Goal: Task Accomplishment & Management: Use online tool/utility

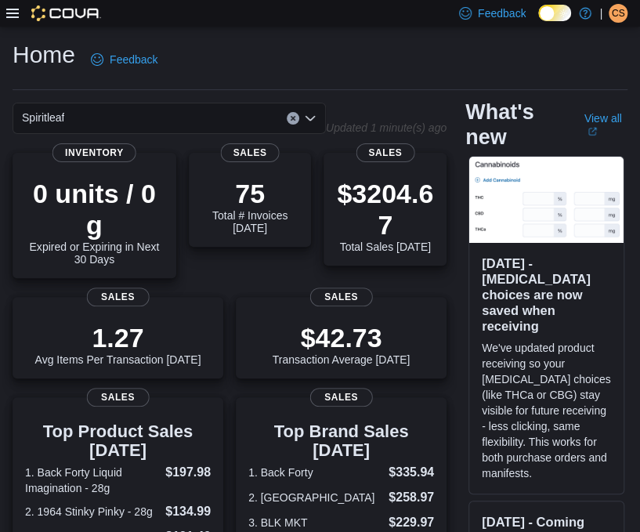
click at [13, 14] on icon at bounding box center [12, 13] width 13 height 13
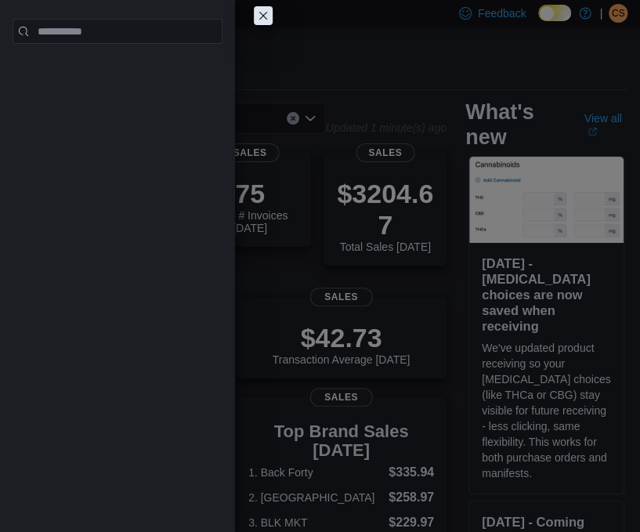
click at [262, 23] on button "Close this dialog" at bounding box center [263, 15] width 19 height 19
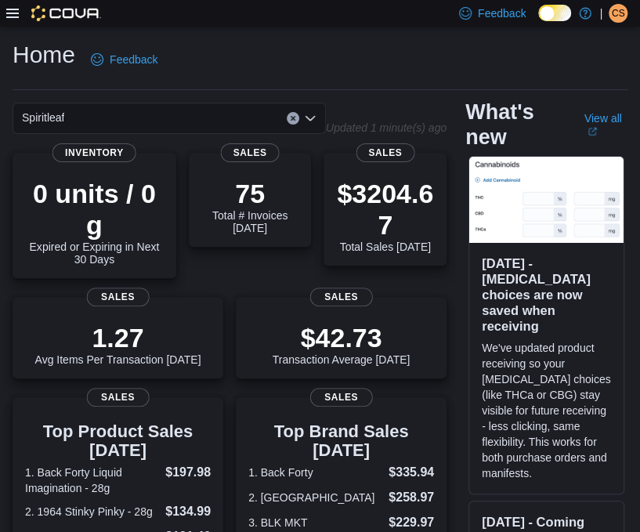
click at [9, 13] on icon at bounding box center [12, 13] width 13 height 9
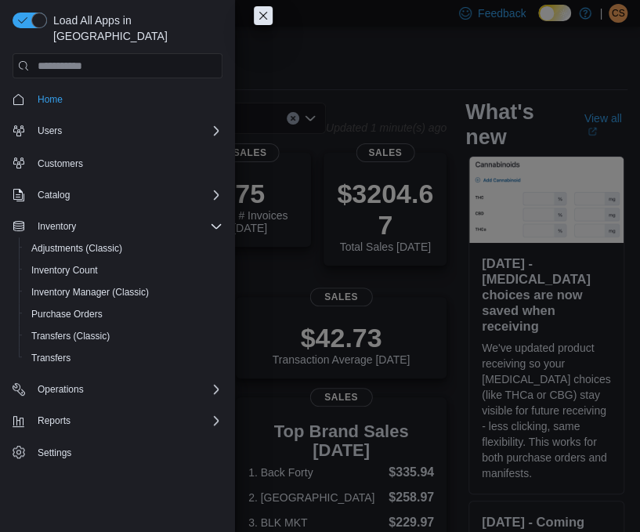
click at [66, 257] on div "Home Feedback Spiritleaf Updated 1 minute(s) ago 0 units / 0 g Expired or Expir…" at bounding box center [320, 498] width 640 height 942
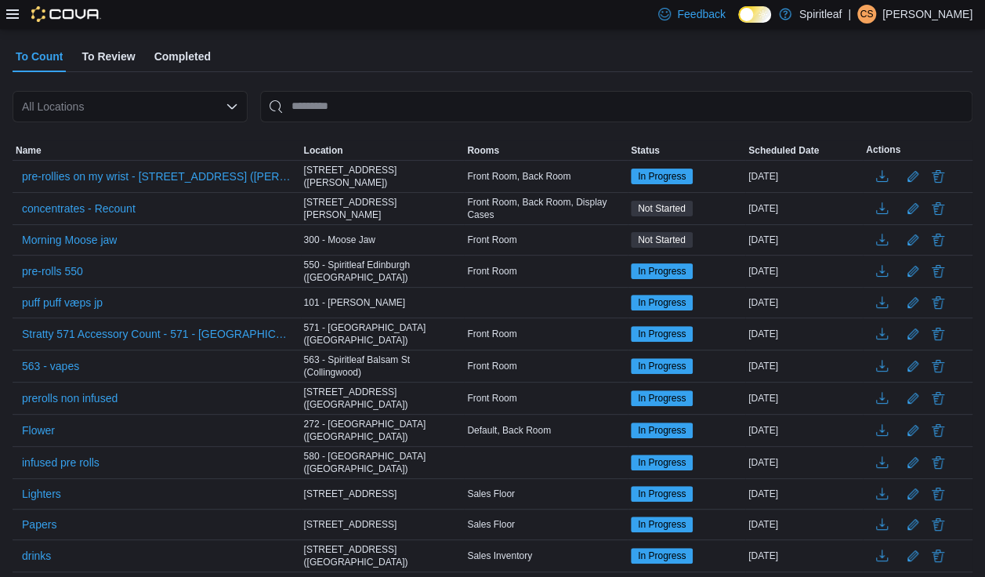
scroll to position [94, 0]
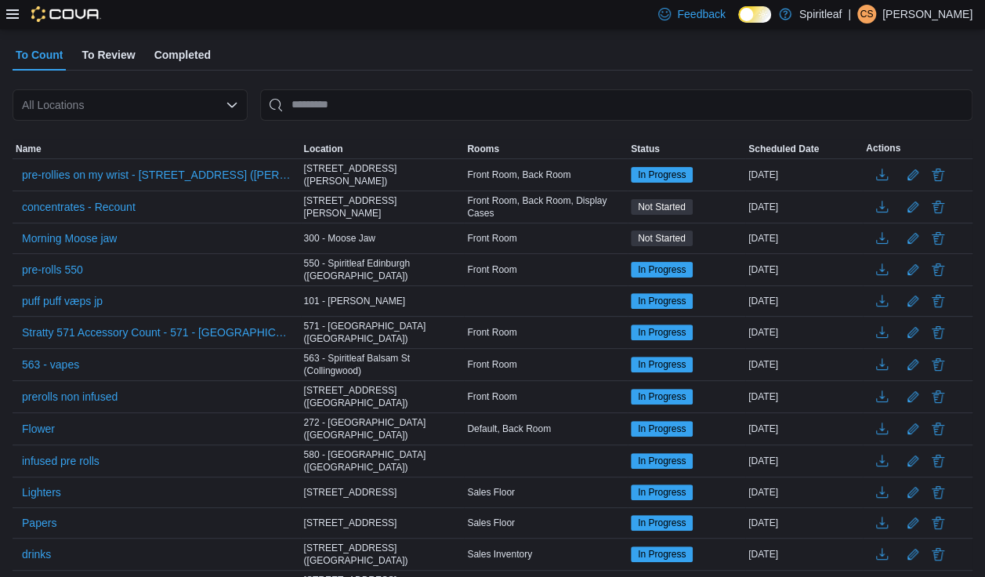
click at [56, 113] on div "All Locations" at bounding box center [130, 104] width 235 height 31
type input "****"
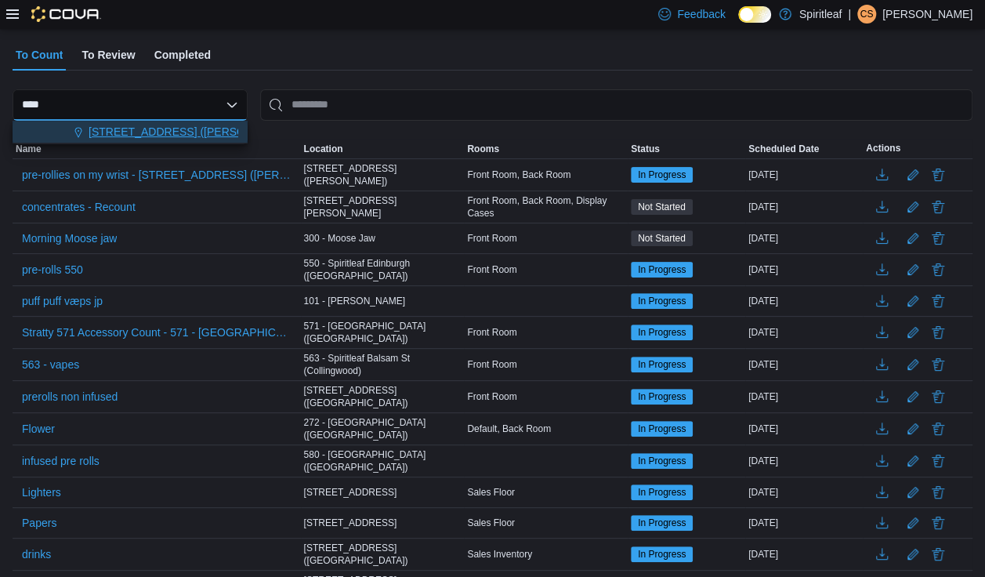
click at [120, 129] on span "[STREET_ADDRESS] ([PERSON_NAME])" at bounding box center [193, 132] width 209 height 16
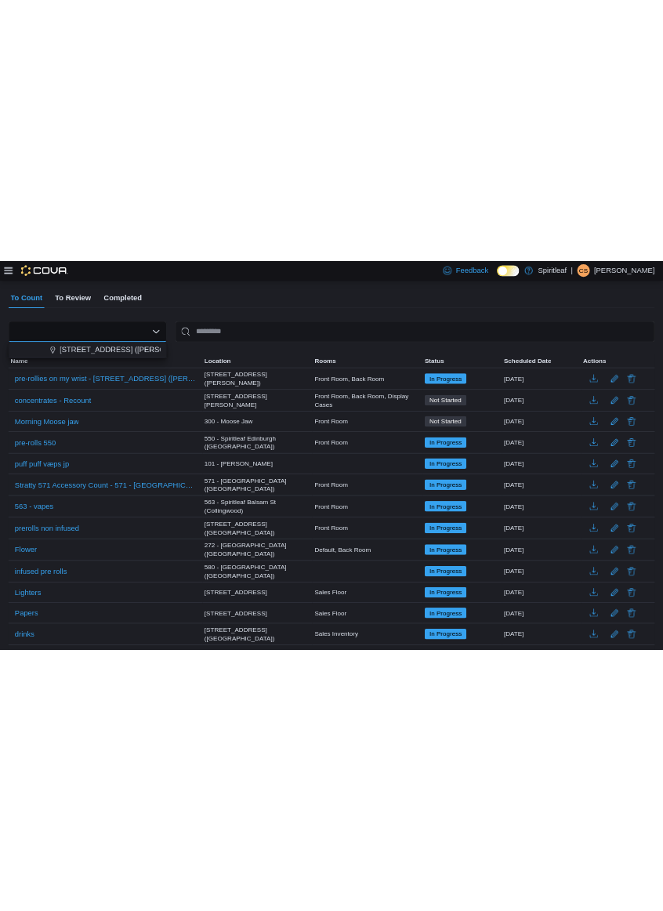
scroll to position [0, 0]
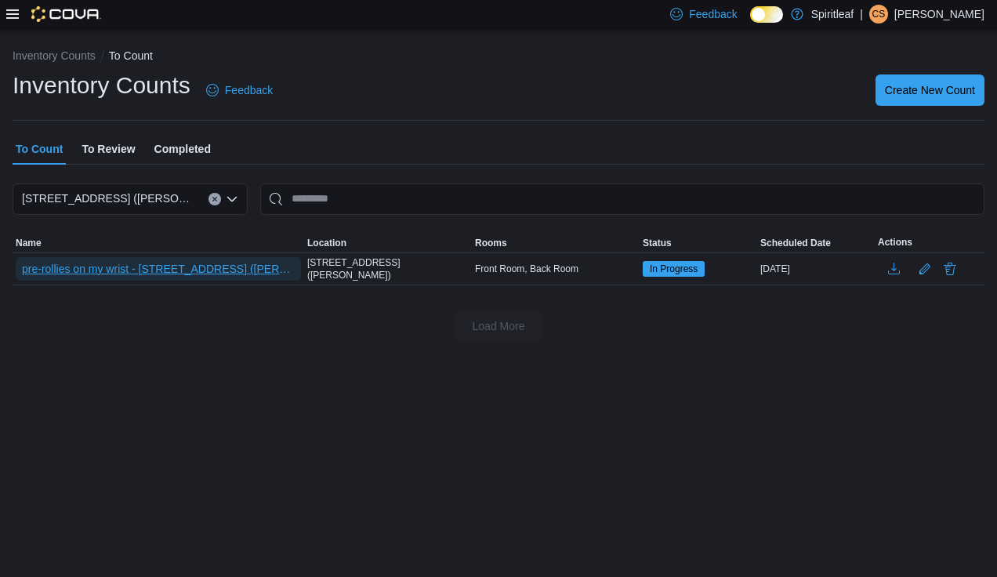
click at [129, 266] on span "pre-rollies on my wrist - [STREET_ADDRESS] ([PERSON_NAME])" at bounding box center [158, 269] width 273 height 16
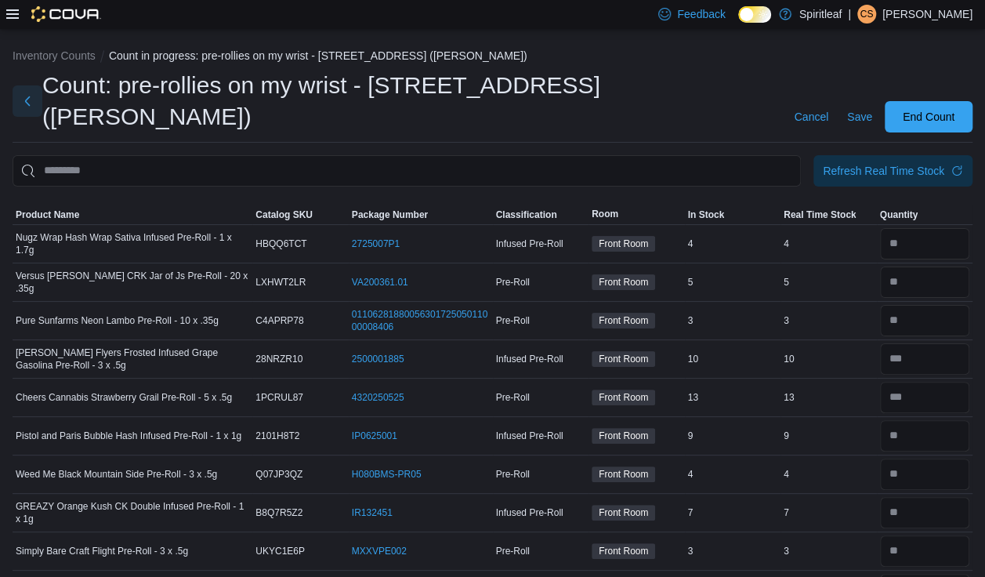
click at [29, 85] on button "Next" at bounding box center [28, 100] width 30 height 31
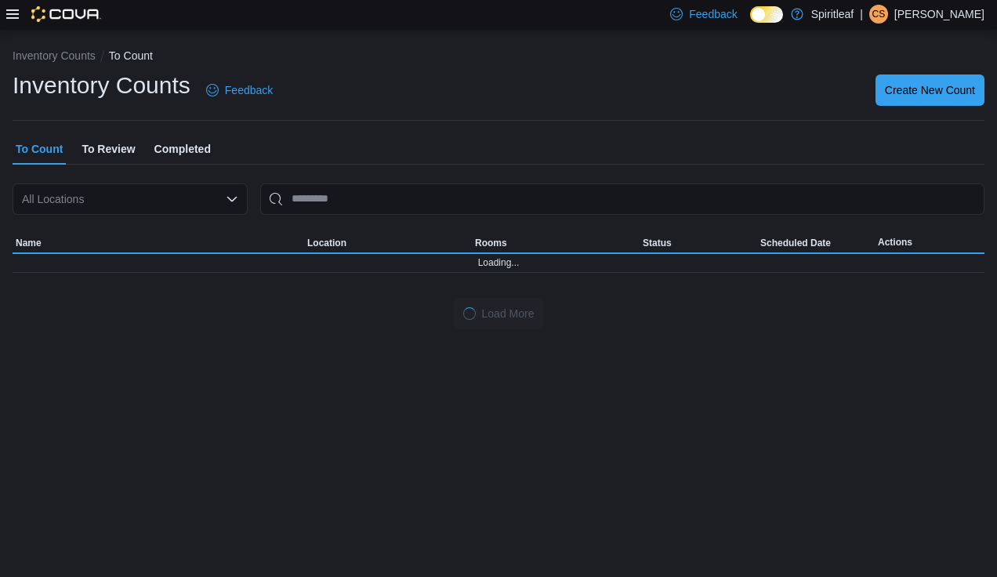
click at [60, 200] on div "All Locations" at bounding box center [130, 198] width 235 height 31
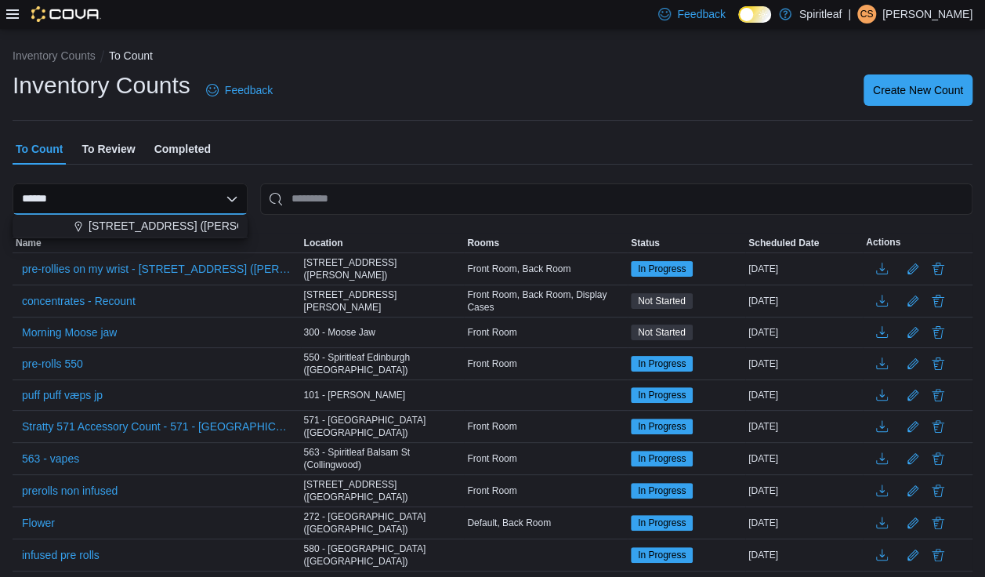
type input "******"
click at [130, 219] on span "[STREET_ADDRESS] ([PERSON_NAME])" at bounding box center [193, 226] width 209 height 16
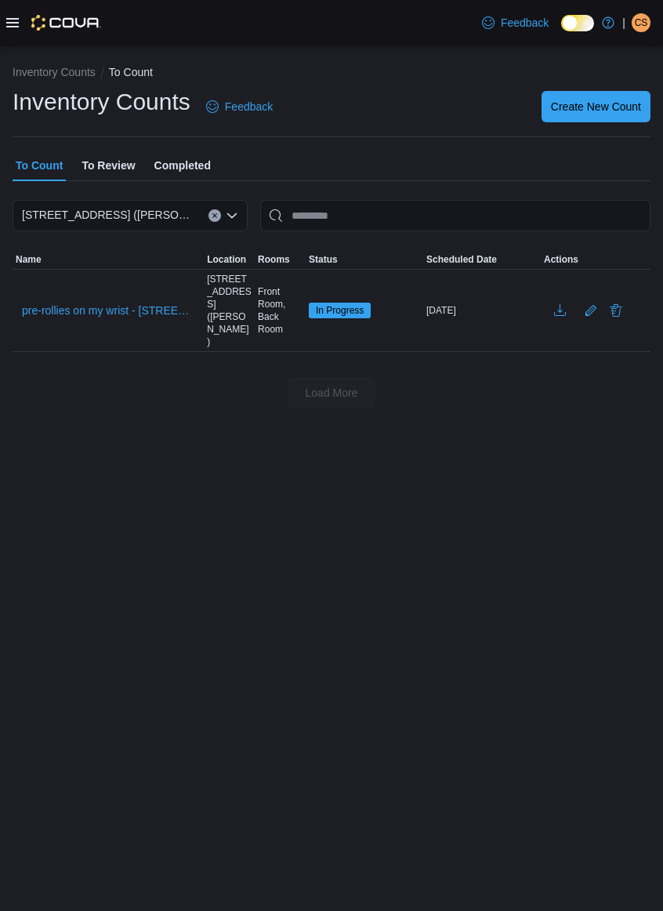
click at [16, 531] on div "Inventory Counts To Count Inventory Counts Feedback Create New Count To Count T…" at bounding box center [331, 477] width 663 height 865
click at [94, 304] on span "pre-rollies on my wrist - [STREET_ADDRESS] ([PERSON_NAME])" at bounding box center [108, 311] width 172 height 16
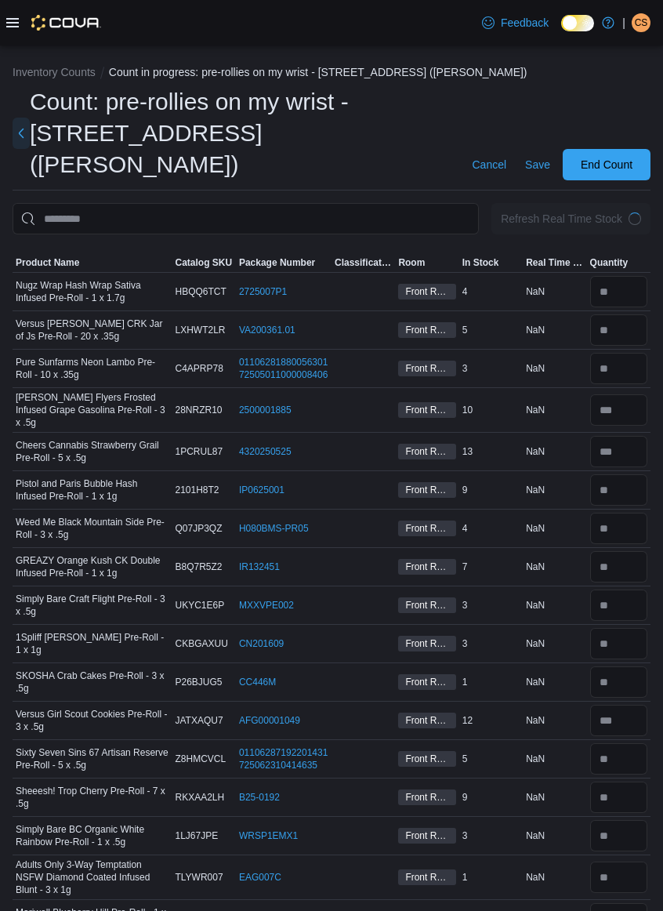
click at [27, 118] on button "Next" at bounding box center [21, 133] width 17 height 31
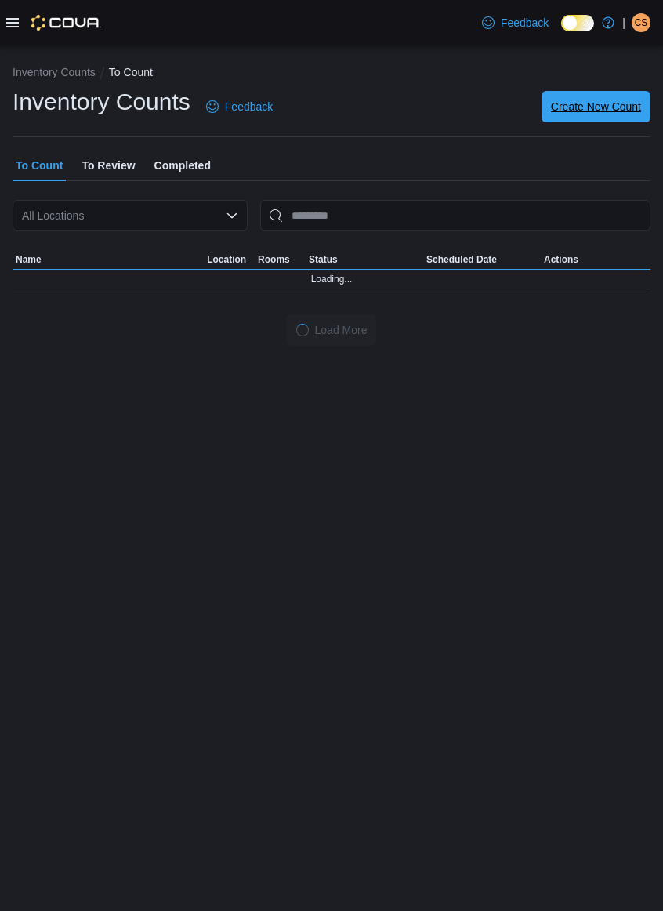
click at [608, 107] on span "Create New Count" at bounding box center [596, 107] width 90 height 16
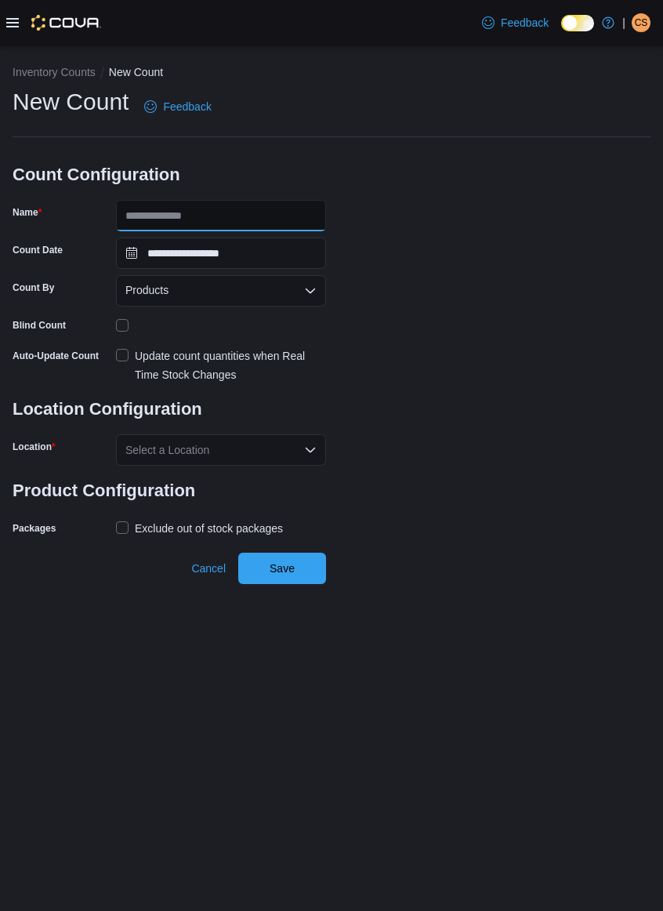
click at [147, 221] on input "Name" at bounding box center [221, 215] width 210 height 31
type input "*******"
click at [159, 279] on div "Products" at bounding box center [221, 290] width 210 height 31
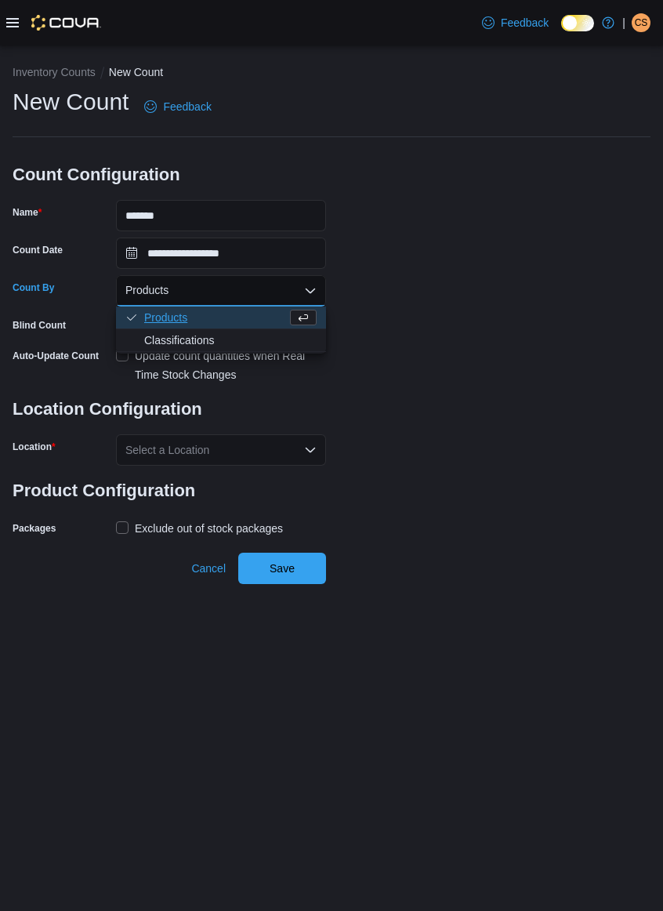
click at [162, 315] on span "Products" at bounding box center [215, 318] width 143 height 16
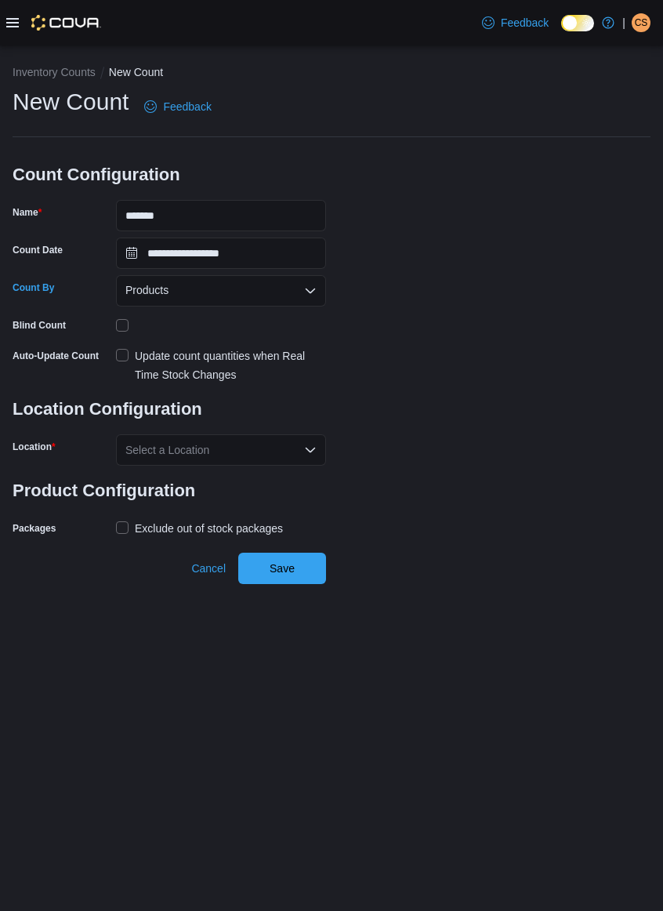
click at [154, 437] on div "Select a Location" at bounding box center [221, 449] width 210 height 31
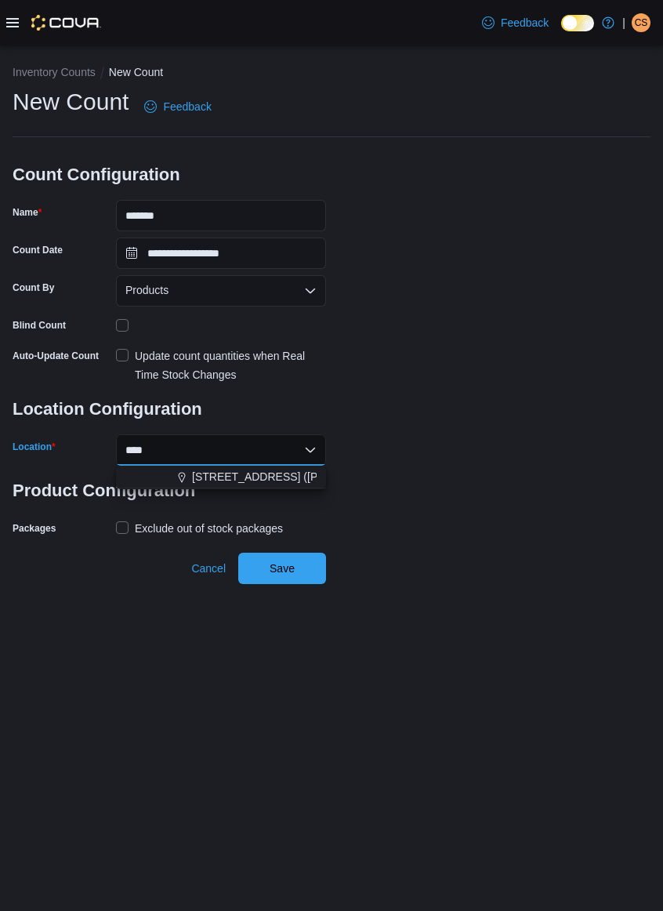
type input "****"
click at [259, 477] on span "[STREET_ADDRESS] ([PERSON_NAME])" at bounding box center [296, 477] width 209 height 16
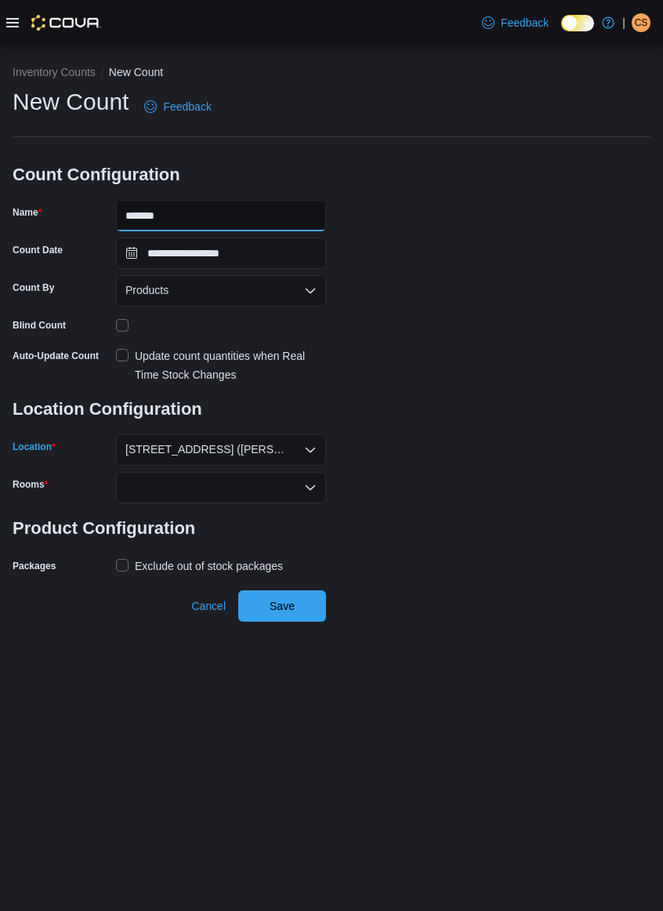
click at [233, 214] on input "*******" at bounding box center [221, 215] width 210 height 31
click at [212, 212] on input "**********" at bounding box center [221, 215] width 210 height 31
click at [251, 215] on input "**********" at bounding box center [221, 215] width 210 height 31
type input "**********"
click at [238, 531] on button "Save" at bounding box center [282, 605] width 88 height 31
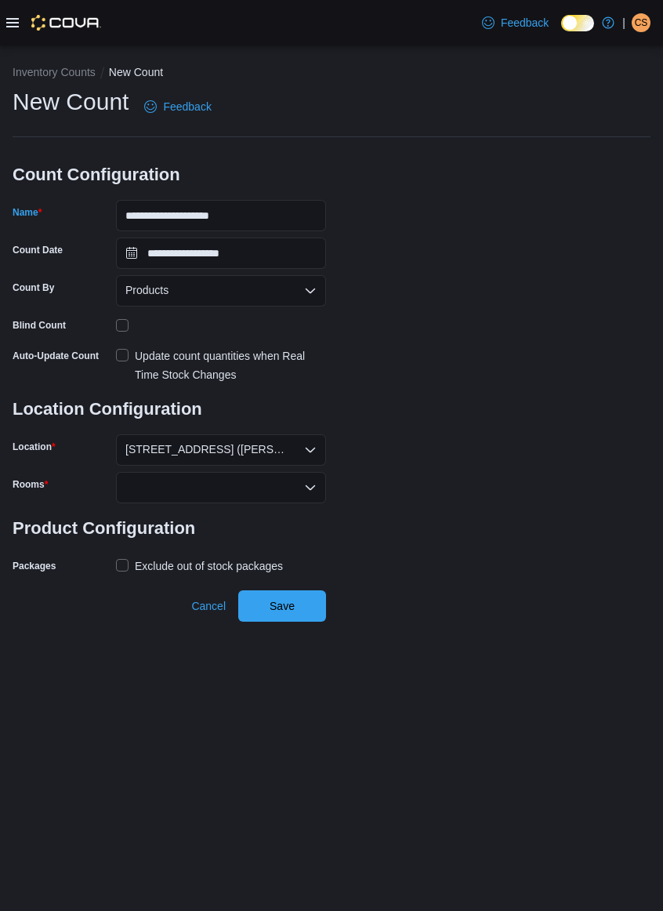
click at [230, 288] on div "Products" at bounding box center [221, 290] width 210 height 31
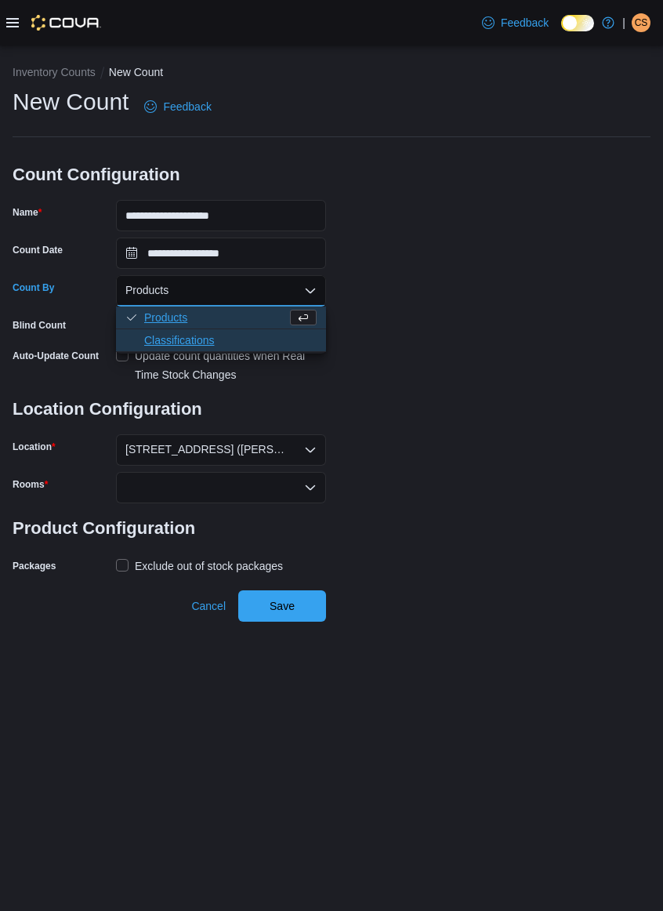
click at [175, 333] on span "Classifications" at bounding box center [230, 340] width 172 height 16
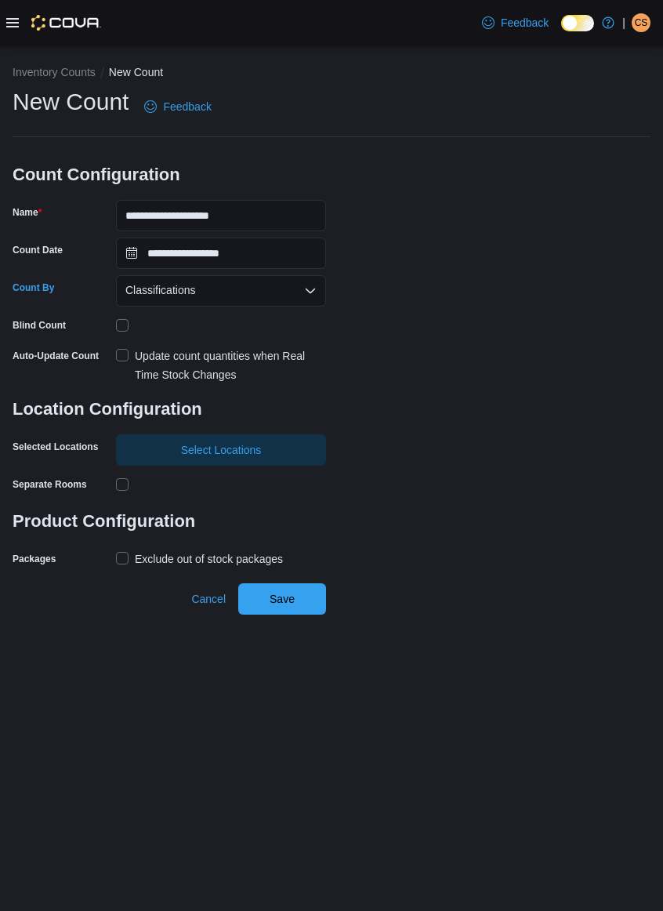
click at [241, 288] on div "Classifications Combo box. Selected. Classifications. Press Backspace to delete…" at bounding box center [221, 290] width 210 height 31
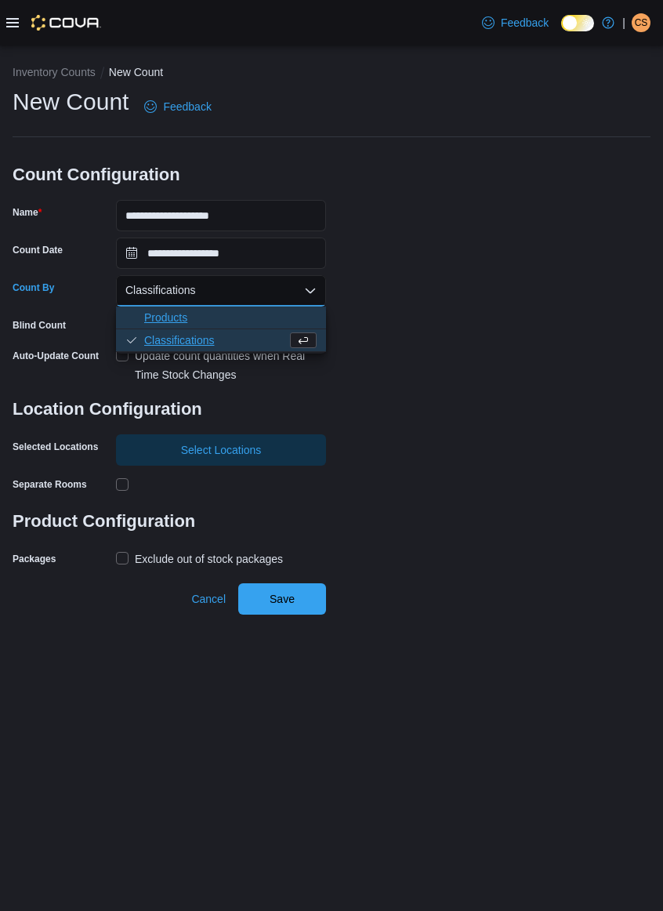
click at [196, 314] on span "Products" at bounding box center [230, 318] width 172 height 16
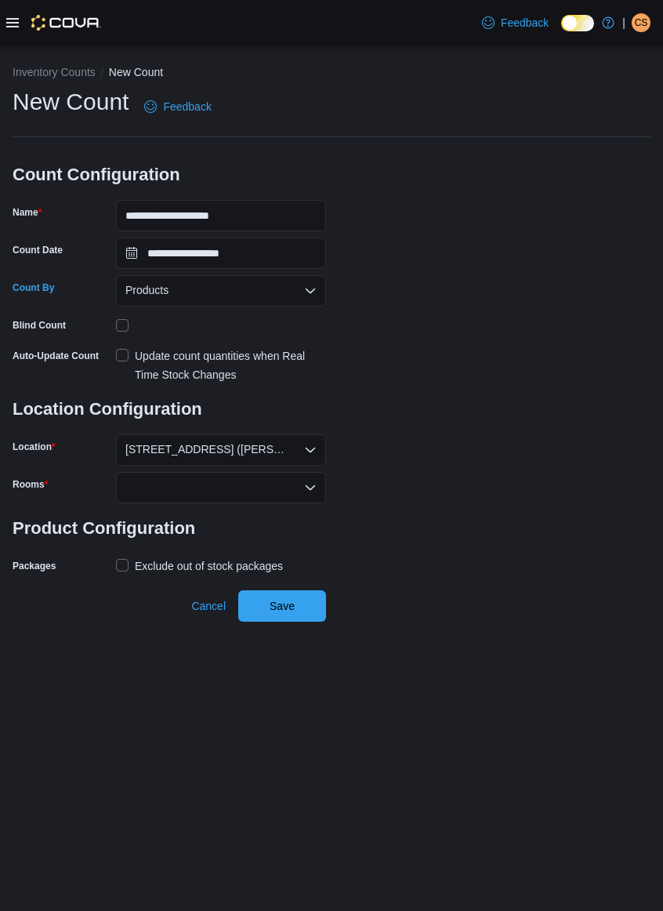
click at [121, 356] on label "Update count quantities when Real Time Stock Changes" at bounding box center [221, 365] width 210 height 38
click at [287, 490] on div at bounding box center [221, 487] width 210 height 31
click at [284, 491] on div "Combo box. Selected. Combo box input. Type some text or, to display a list of c…" at bounding box center [221, 487] width 210 height 31
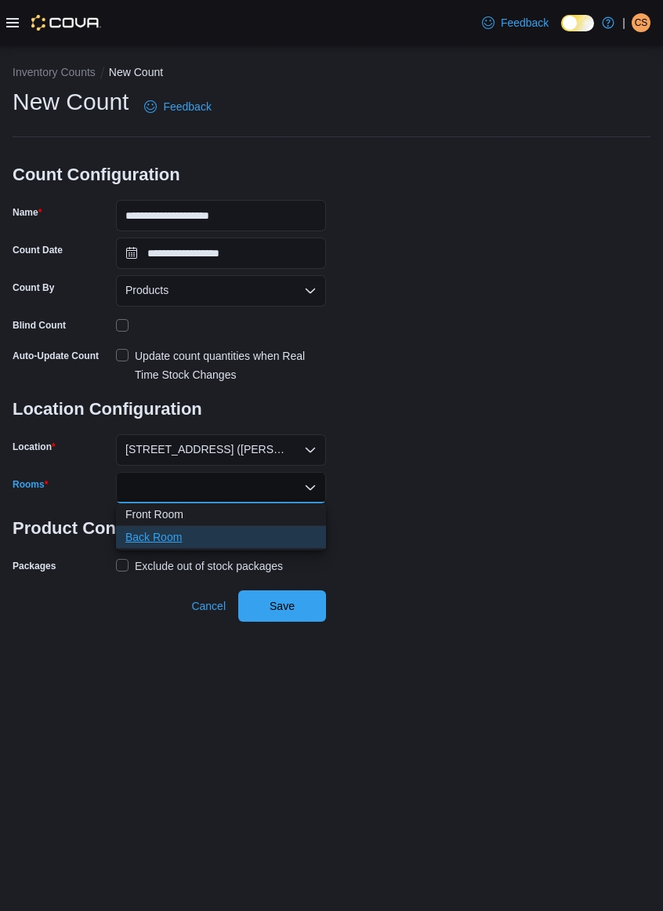
click at [191, 531] on span "Back Room" at bounding box center [220, 537] width 191 height 16
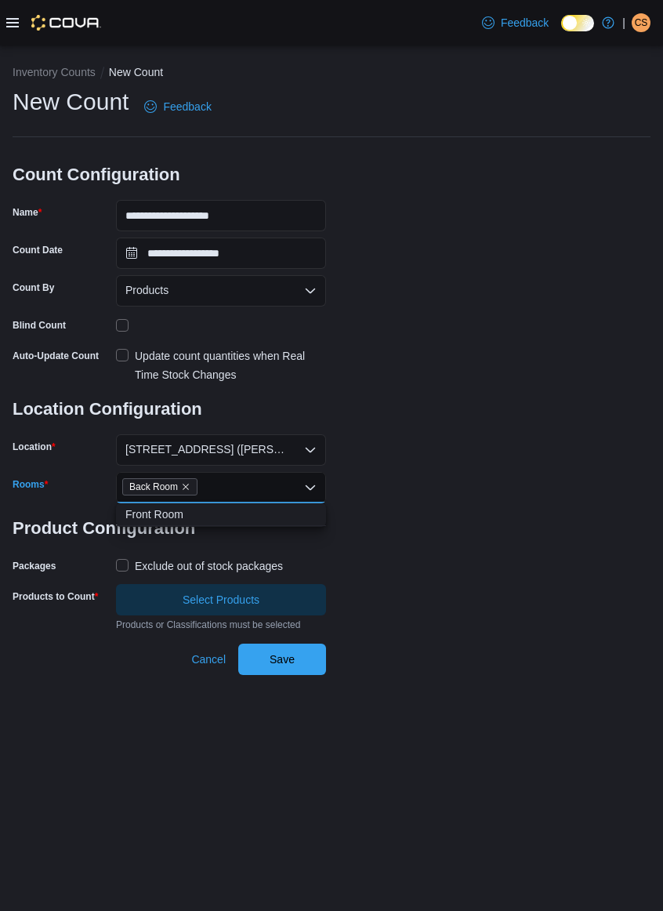
click at [448, 531] on div "**********" at bounding box center [332, 358] width 638 height 545
click at [285, 531] on span "Select Products" at bounding box center [220, 599] width 191 height 31
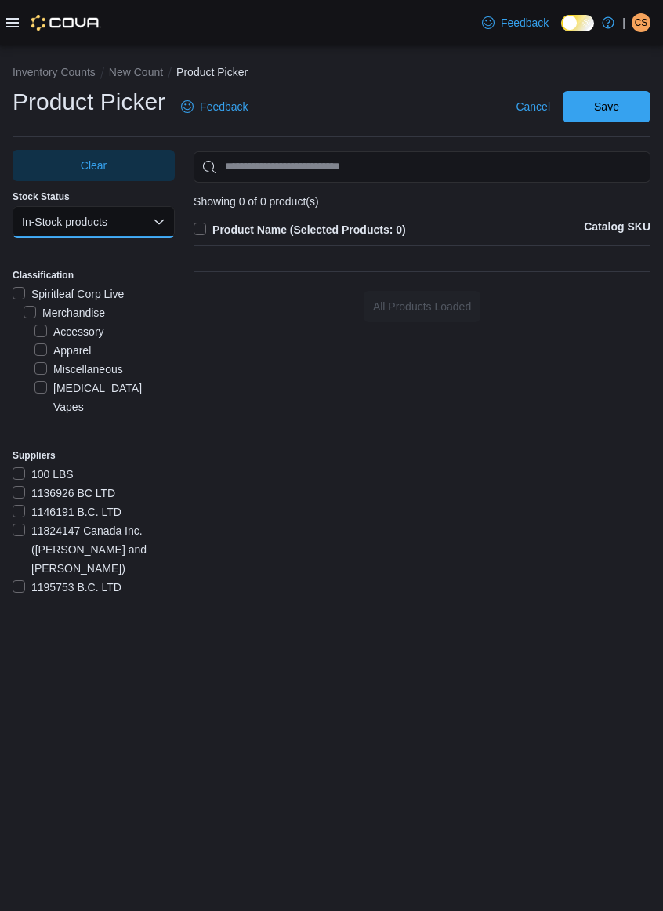
click at [95, 223] on button "In-Stock products" at bounding box center [94, 221] width 162 height 31
click at [88, 287] on span "In-Stock products" at bounding box center [83, 285] width 90 height 19
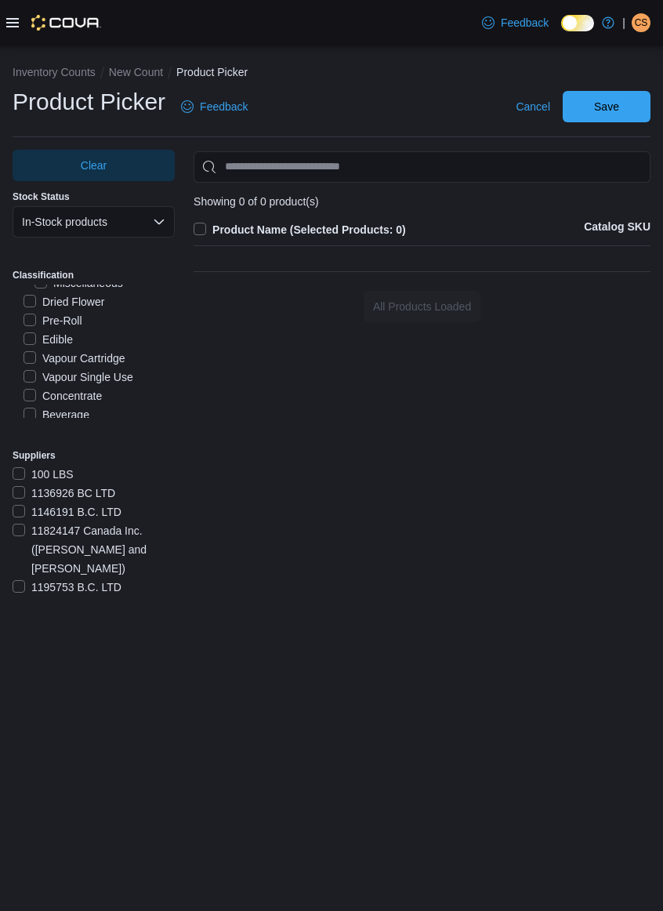
click at [24, 386] on label "Concentrate" at bounding box center [63, 395] width 78 height 19
click at [29, 405] on label "Beverage" at bounding box center [57, 414] width 66 height 19
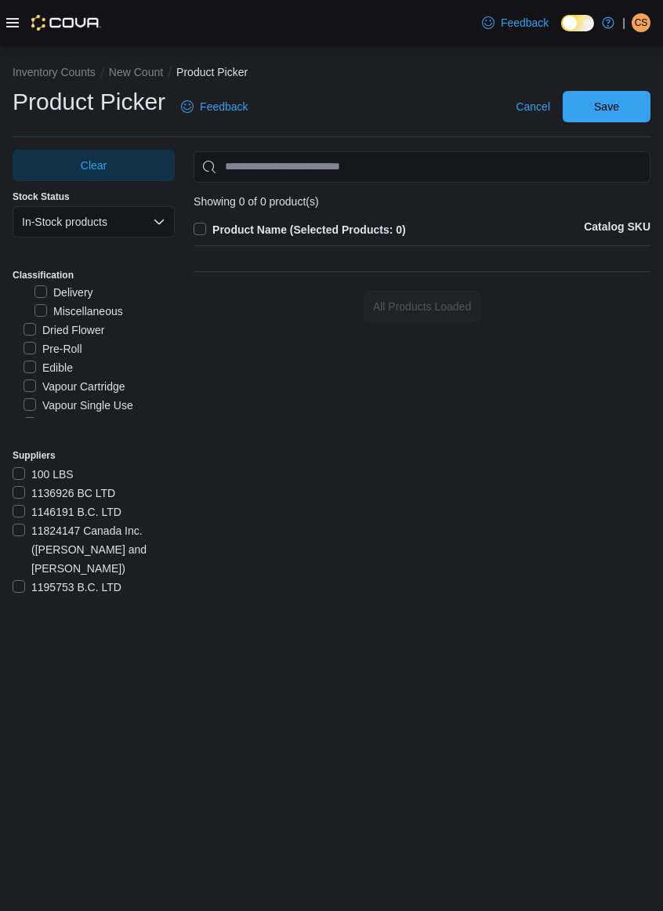
click at [31, 358] on label "Edible" at bounding box center [48, 367] width 49 height 19
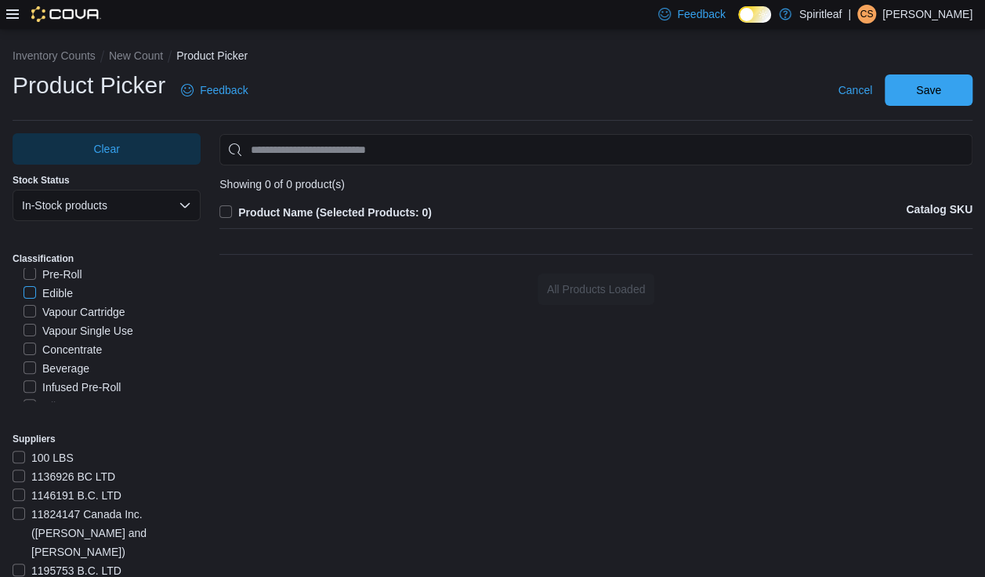
scroll to position [324, 0]
click at [54, 396] on label "Oil" at bounding box center [40, 405] width 32 height 19
click at [72, 433] on label "Vapour Kit" at bounding box center [58, 442] width 69 height 19
click at [60, 433] on label "Vapour Kit" at bounding box center [58, 442] width 69 height 19
click at [66, 415] on label "Capsule" at bounding box center [53, 424] width 59 height 19
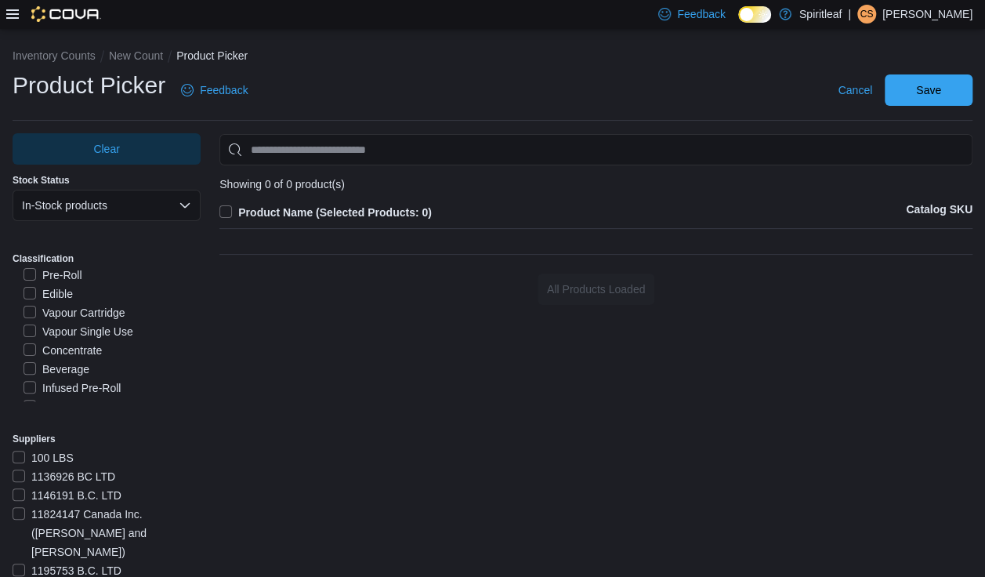
scroll to position [300, 0]
click at [27, 363] on label "Concentrate" at bounding box center [63, 372] width 78 height 19
click at [651, 92] on span "Save" at bounding box center [928, 89] width 69 height 31
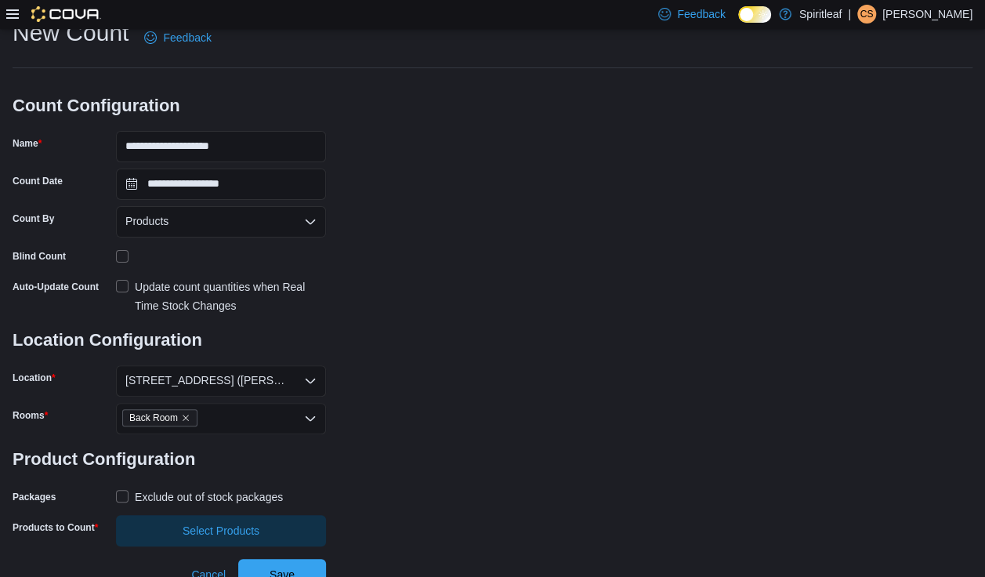
scroll to position [66, 0]
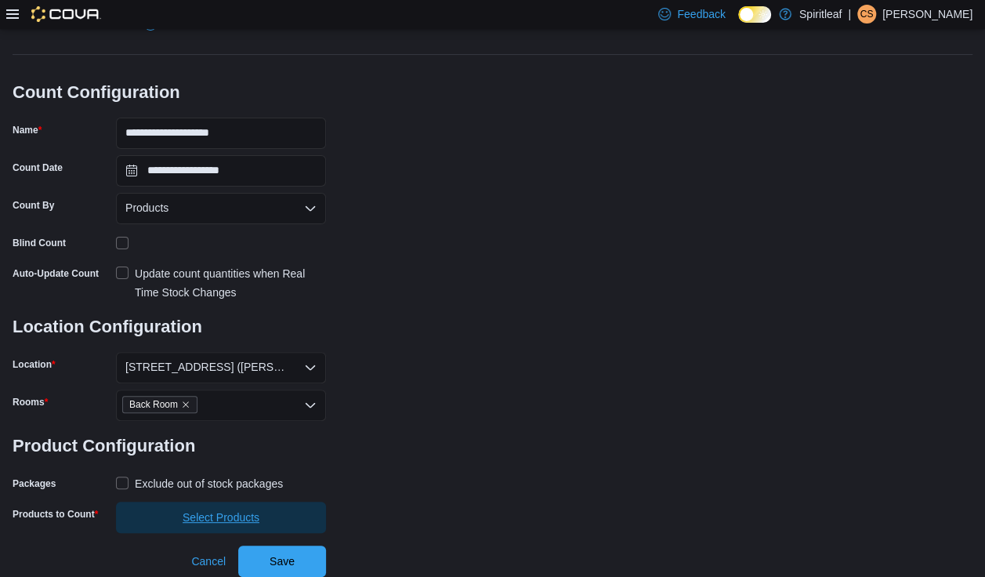
click at [275, 513] on span "Select Products" at bounding box center [220, 517] width 191 height 31
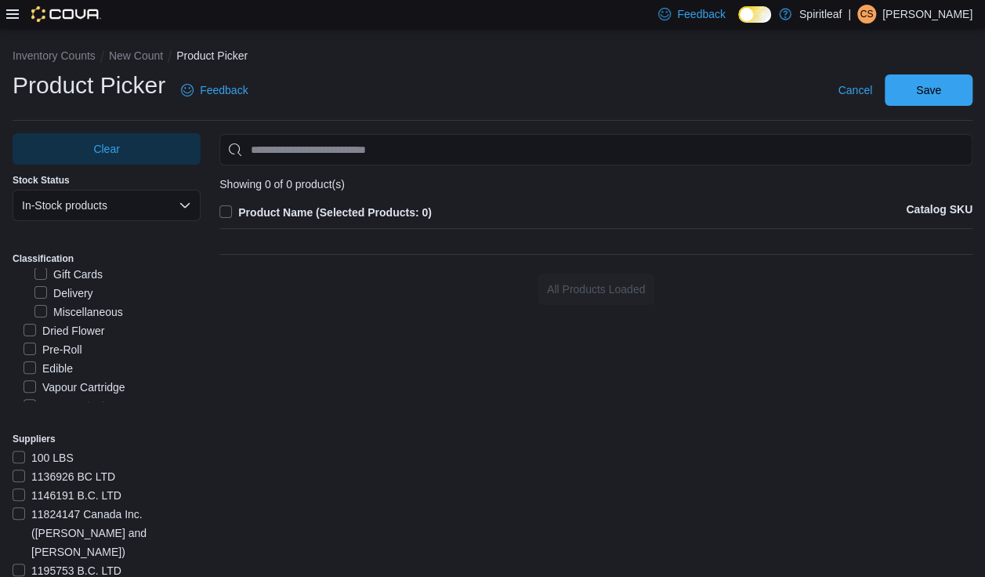
scroll to position [247, 0]
click at [38, 360] on label "Edible" at bounding box center [48, 369] width 49 height 19
click at [41, 416] on label "Concentrate" at bounding box center [63, 425] width 78 height 19
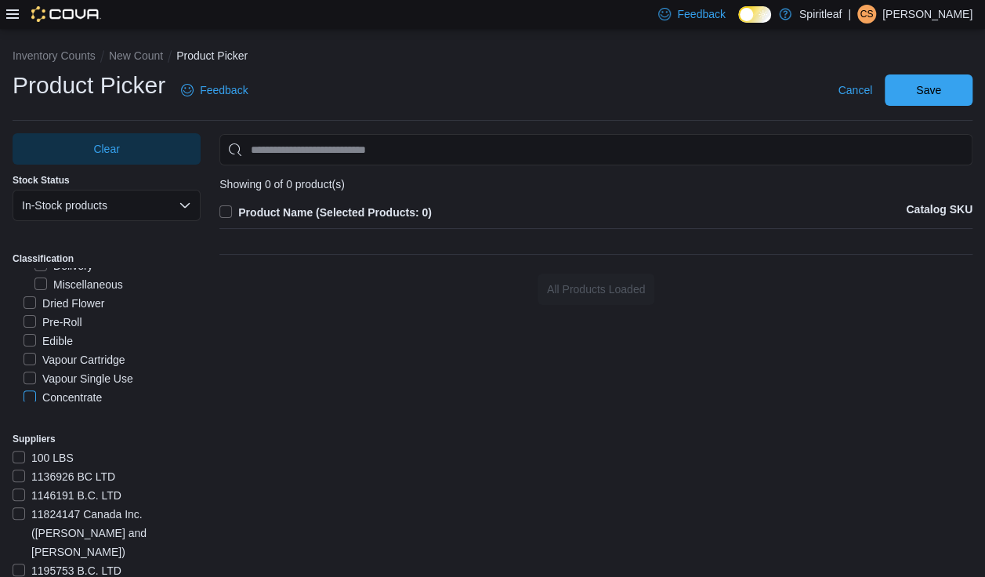
scroll to position [277, 0]
click at [36, 386] on label "Concentrate" at bounding box center [63, 395] width 78 height 19
click at [34, 404] on label "Beverage" at bounding box center [57, 413] width 66 height 19
click at [39, 420] on label "Oil" at bounding box center [40, 429] width 32 height 19
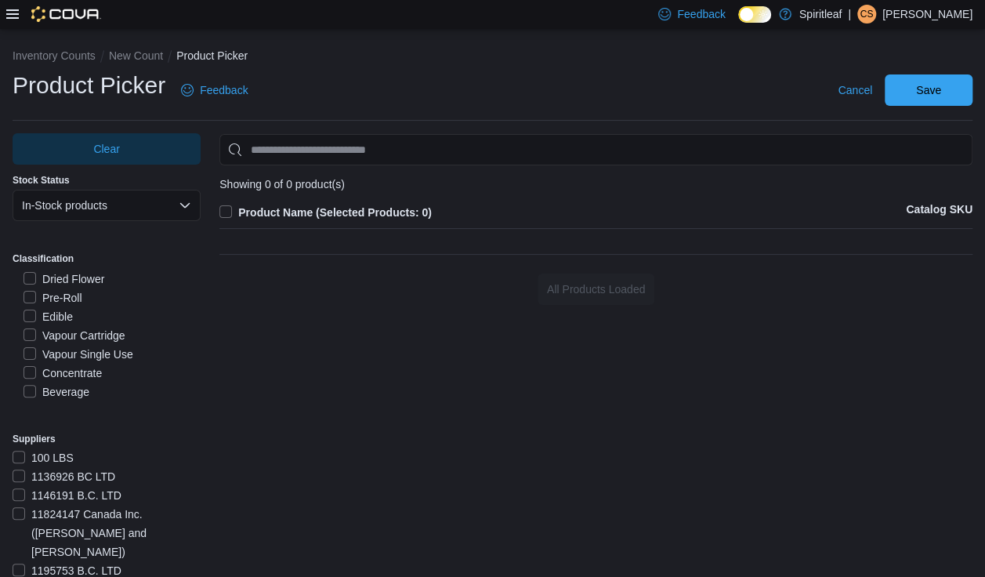
click at [24, 420] on div "Clear Stock Status In-Stock products Classification Spiritleaf Corp Live Mercha…" at bounding box center [107, 368] width 188 height 470
click at [40, 439] on label "Capsule" at bounding box center [53, 448] width 59 height 19
click at [243, 211] on label "Product Name (Selected Products: 0)" at bounding box center [325, 212] width 212 height 19
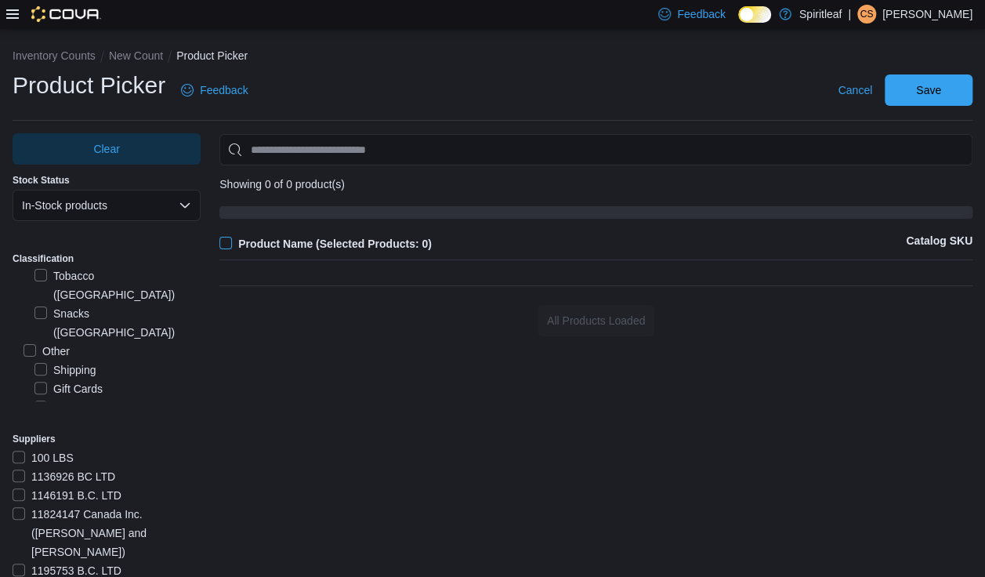
scroll to position [124, 0]
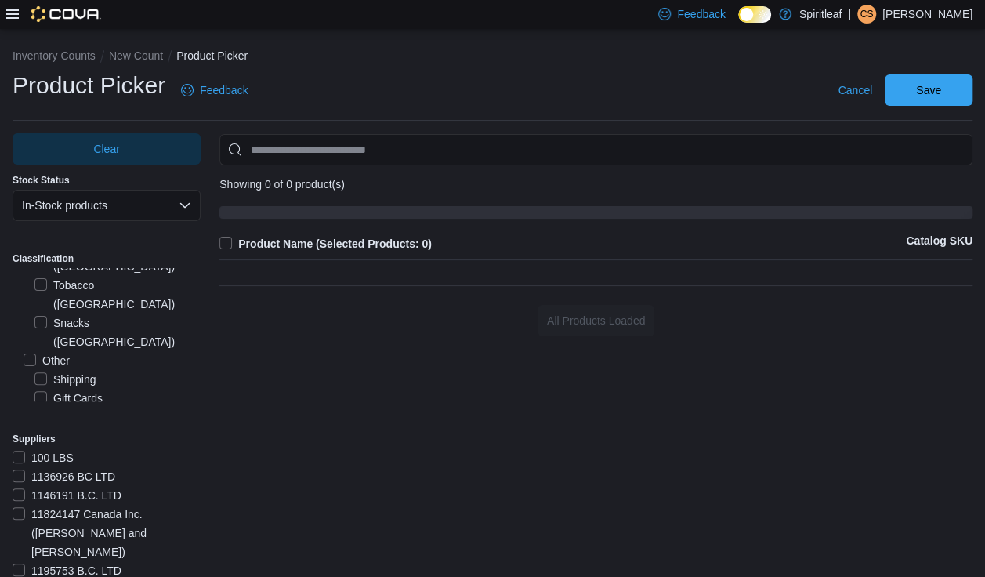
click at [228, 245] on label "Product Name (Selected Products: 0)" at bounding box center [325, 243] width 212 height 19
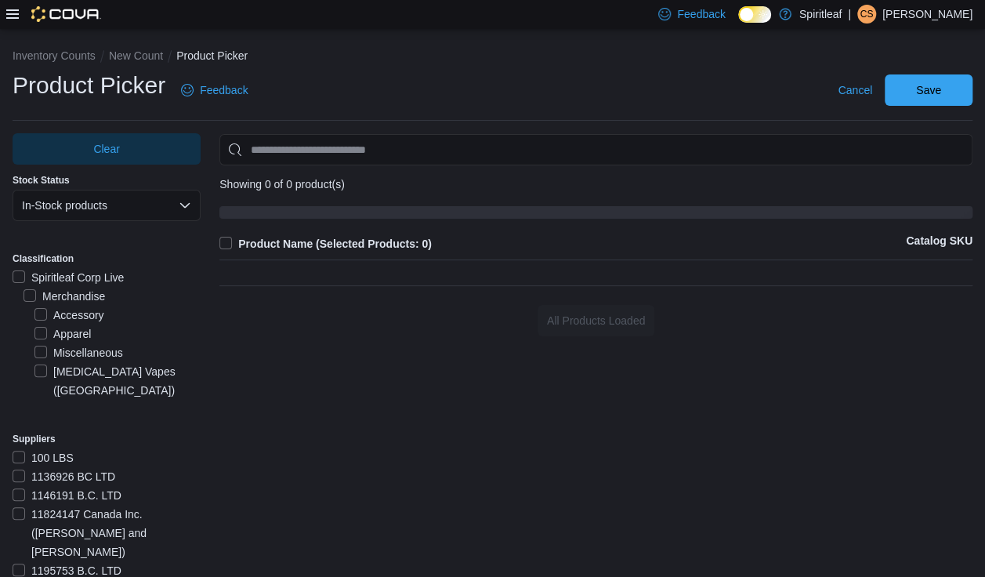
click at [20, 279] on label "Spiritleaf Corp Live" at bounding box center [68, 277] width 111 height 19
click at [19, 274] on label "Spiritleaf Corp Live" at bounding box center [68, 277] width 111 height 19
click at [35, 404] on label "Edible" at bounding box center [48, 413] width 49 height 19
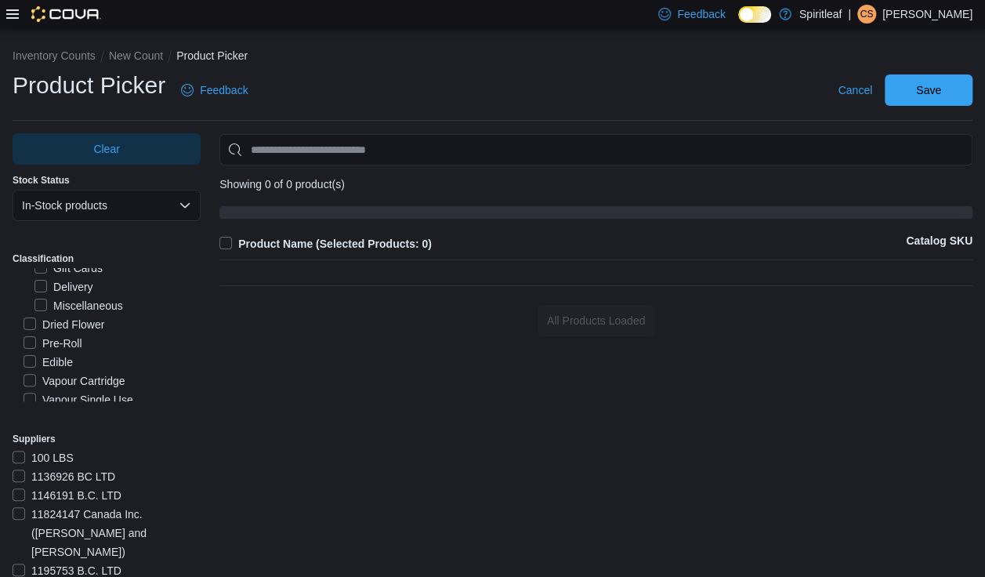
click at [34, 428] on label "Beverage" at bounding box center [57, 437] width 66 height 19
click at [32, 404] on label "Oil" at bounding box center [40, 413] width 32 height 19
click at [37, 441] on label "Vapour Kit" at bounding box center [58, 450] width 69 height 19
click at [34, 423] on label "Capsule" at bounding box center [53, 432] width 59 height 19
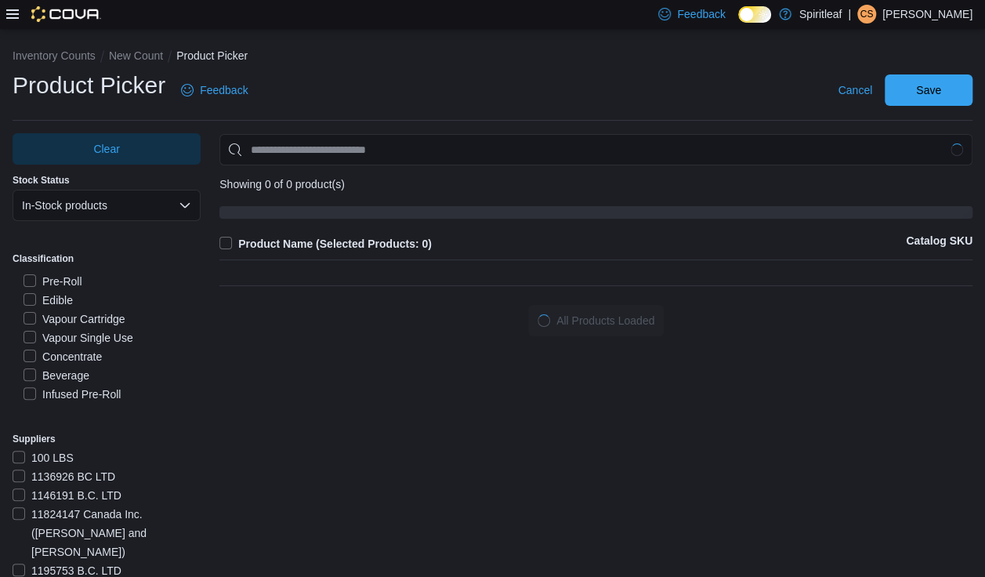
click at [35, 441] on label "Vapour Kit" at bounding box center [58, 450] width 69 height 19
click at [651, 85] on span "Save" at bounding box center [928, 89] width 69 height 31
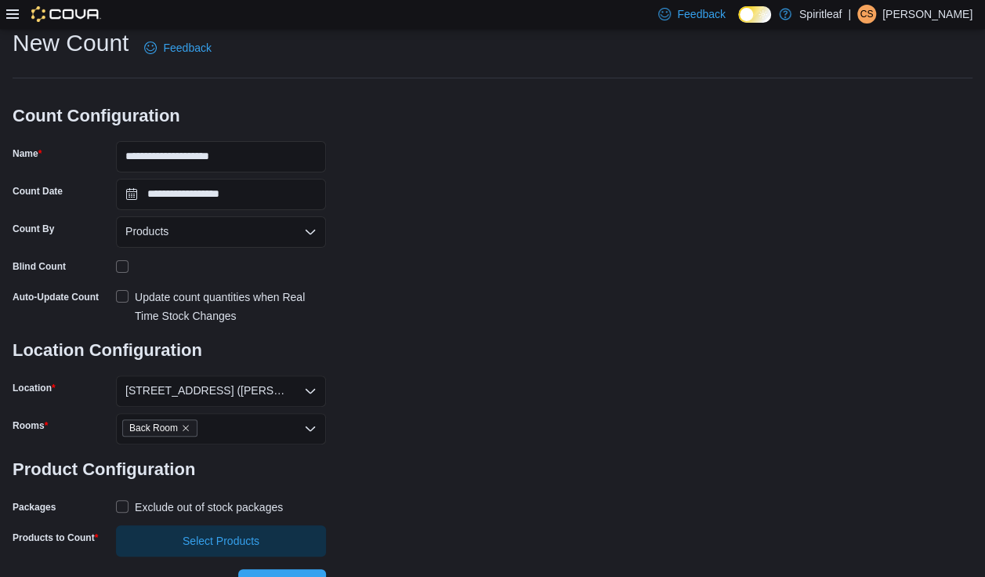
scroll to position [42, 0]
click at [651, 489] on div "**********" at bounding box center [493, 291] width 960 height 529
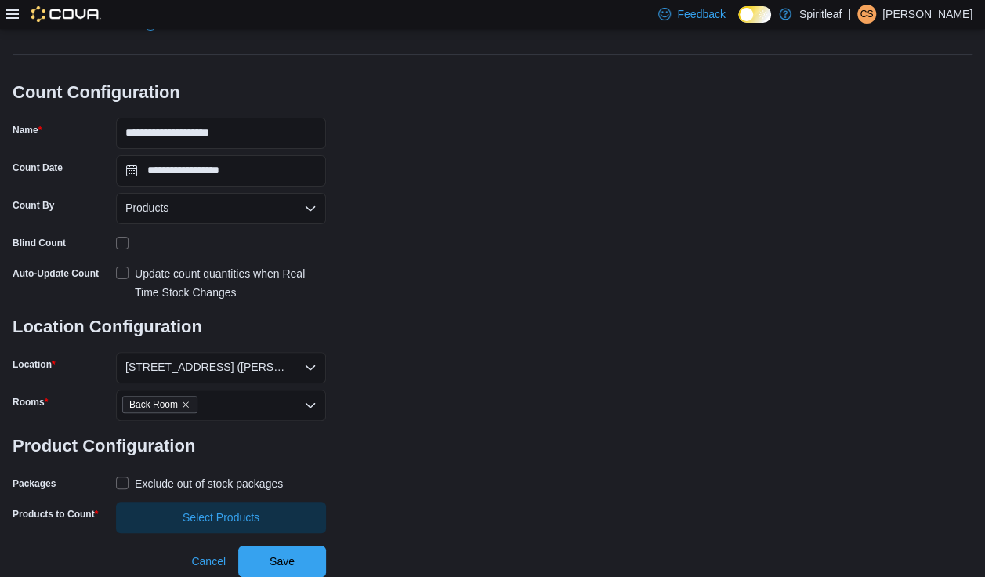
click at [149, 477] on div "Exclude out of stock packages" at bounding box center [209, 483] width 148 height 19
click at [289, 531] on span "Save" at bounding box center [282, 561] width 25 height 16
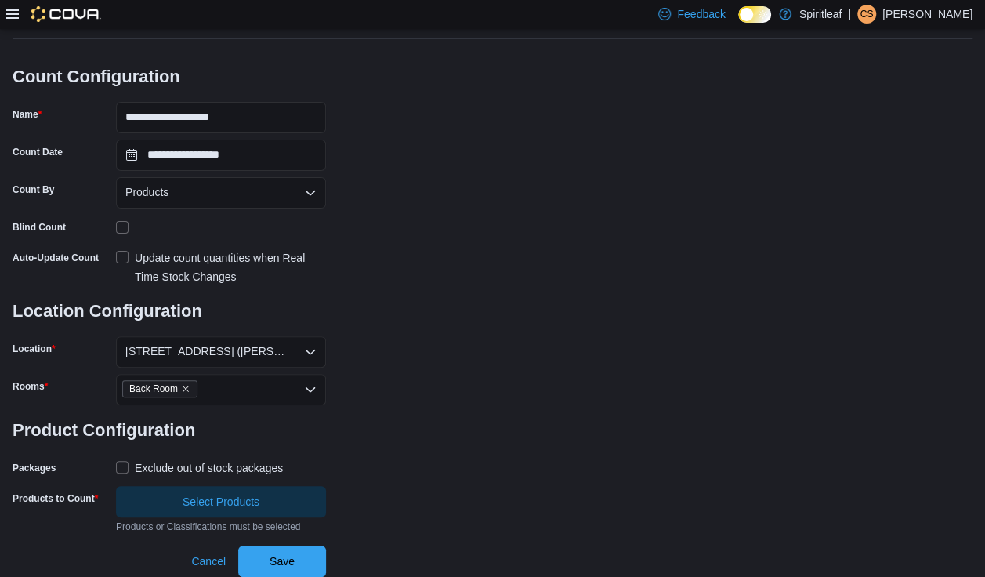
scroll to position [77, 0]
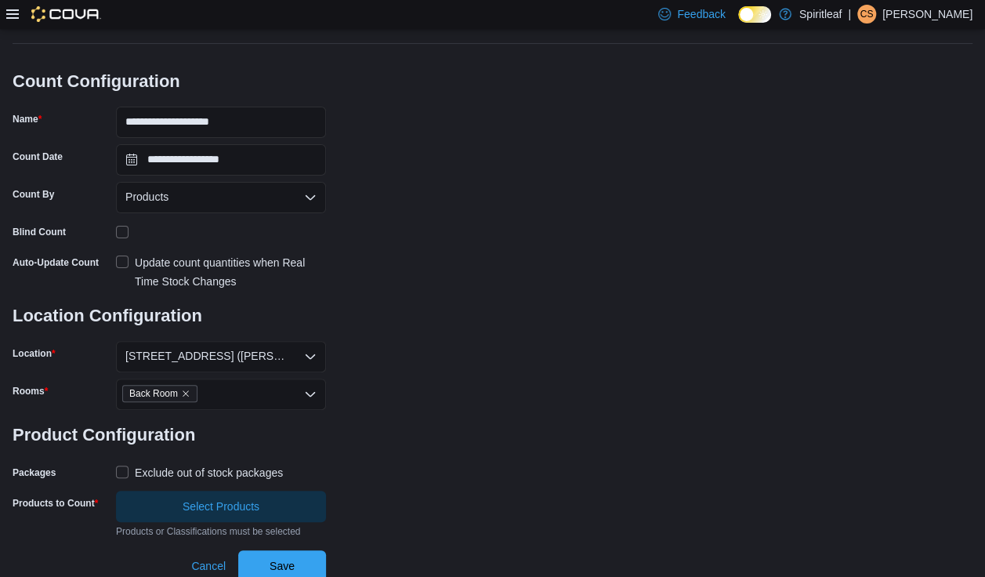
click at [288, 205] on div "Products" at bounding box center [221, 197] width 210 height 31
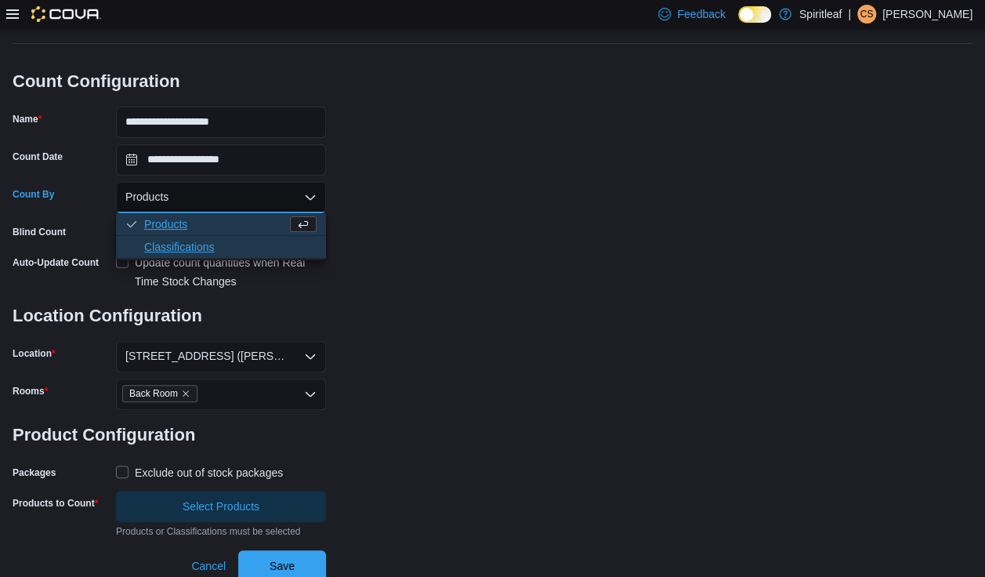
click at [204, 245] on span "Classifications" at bounding box center [230, 247] width 172 height 16
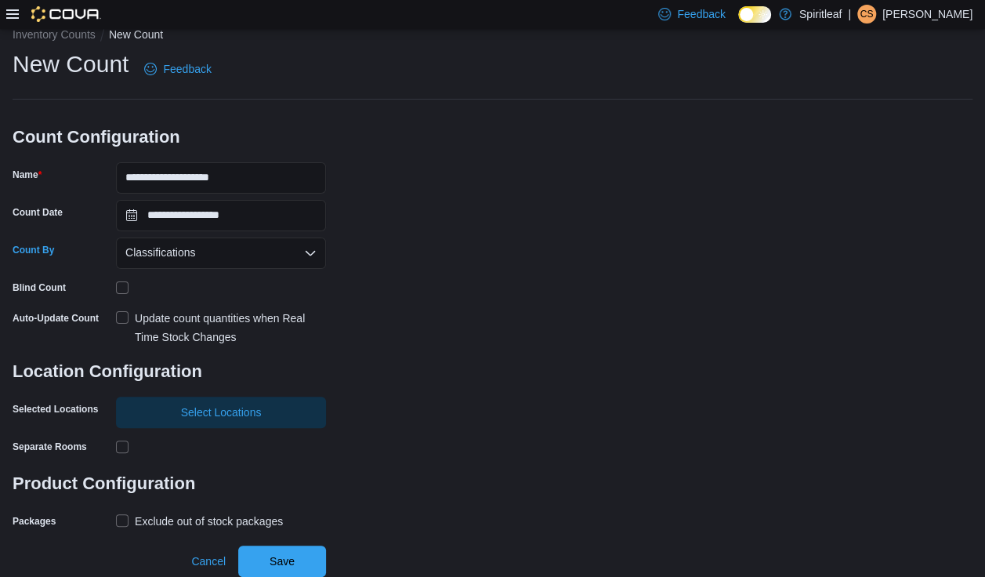
scroll to position [20, 0]
click at [279, 180] on input "**********" at bounding box center [221, 178] width 210 height 31
type input "**********"
click at [553, 332] on div "**********" at bounding box center [493, 291] width 960 height 484
click at [281, 415] on span "Select Locations" at bounding box center [220, 412] width 191 height 31
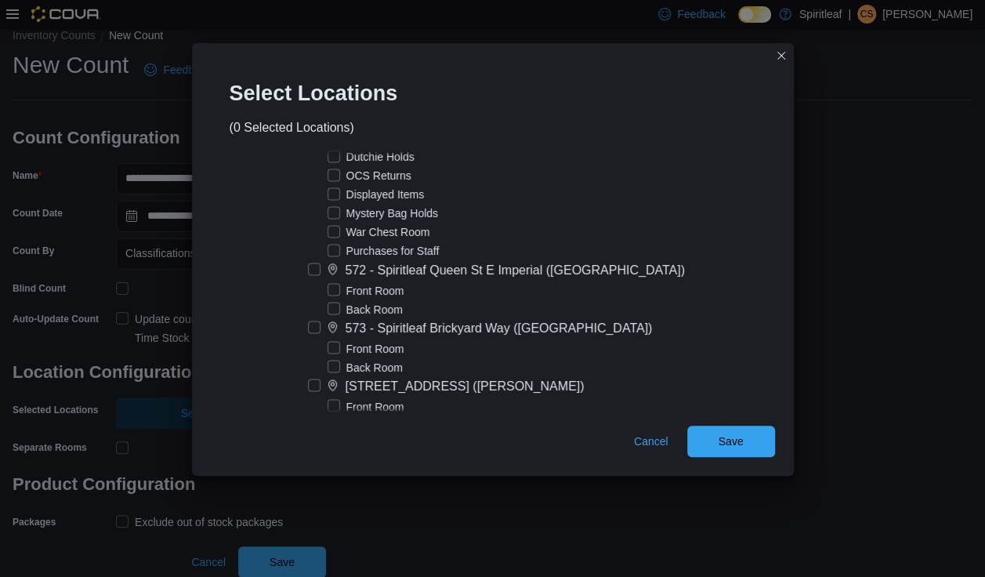
scroll to position [4316, 0]
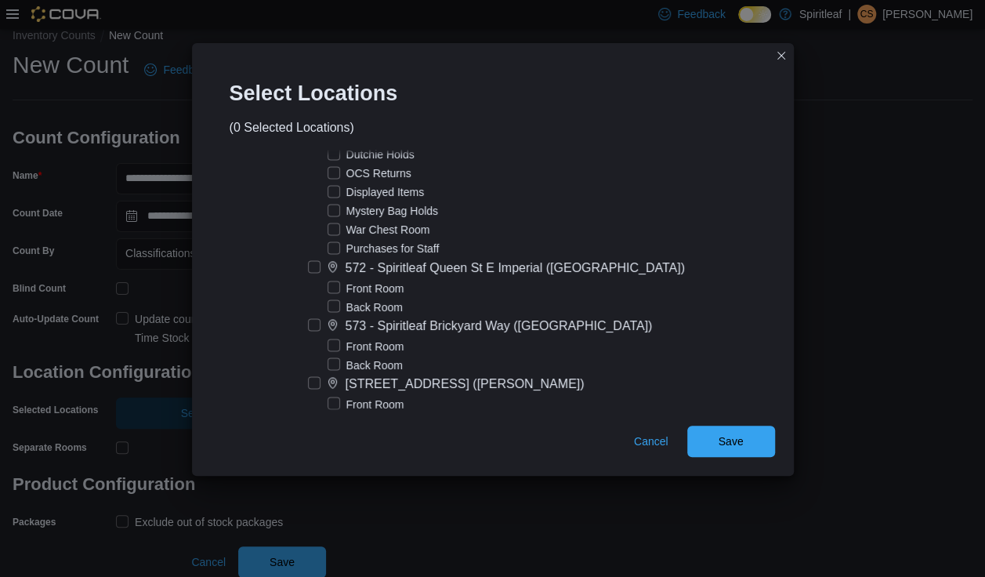
click at [441, 374] on div "[STREET_ADDRESS] ([PERSON_NAME])" at bounding box center [465, 383] width 239 height 19
click at [651, 445] on span "Save" at bounding box center [731, 441] width 69 height 31
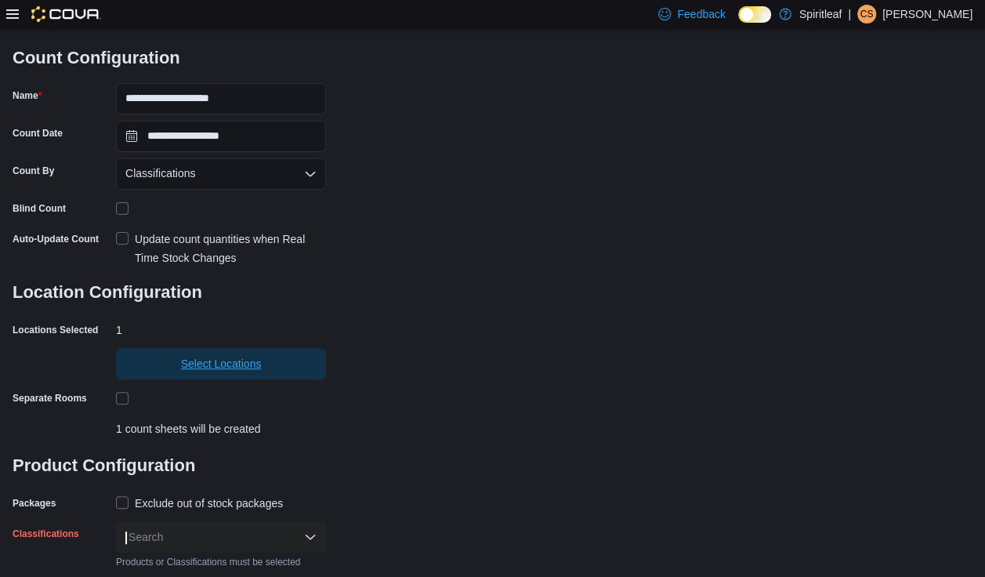
scroll to position [135, 0]
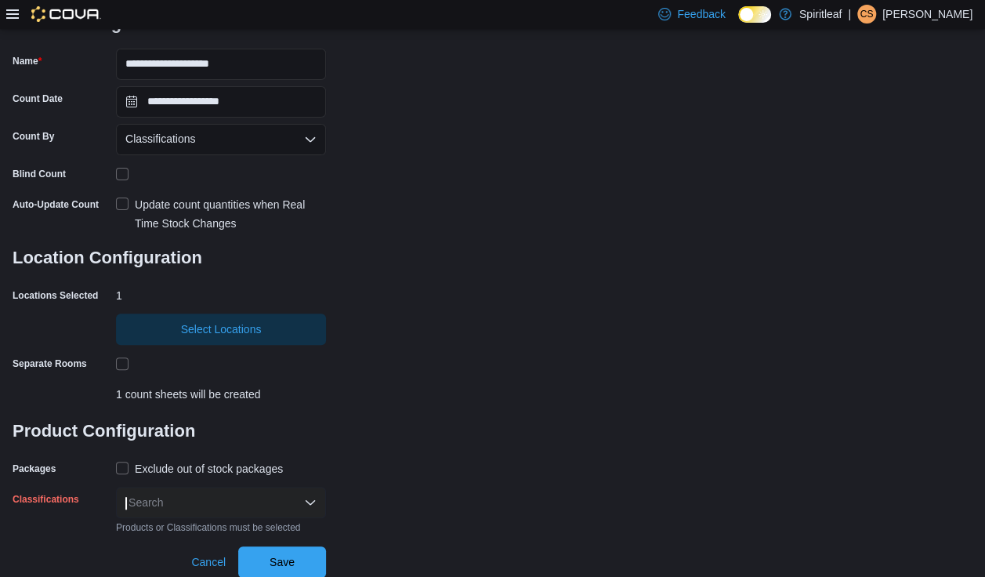
click at [306, 506] on div "Search" at bounding box center [221, 502] width 210 height 31
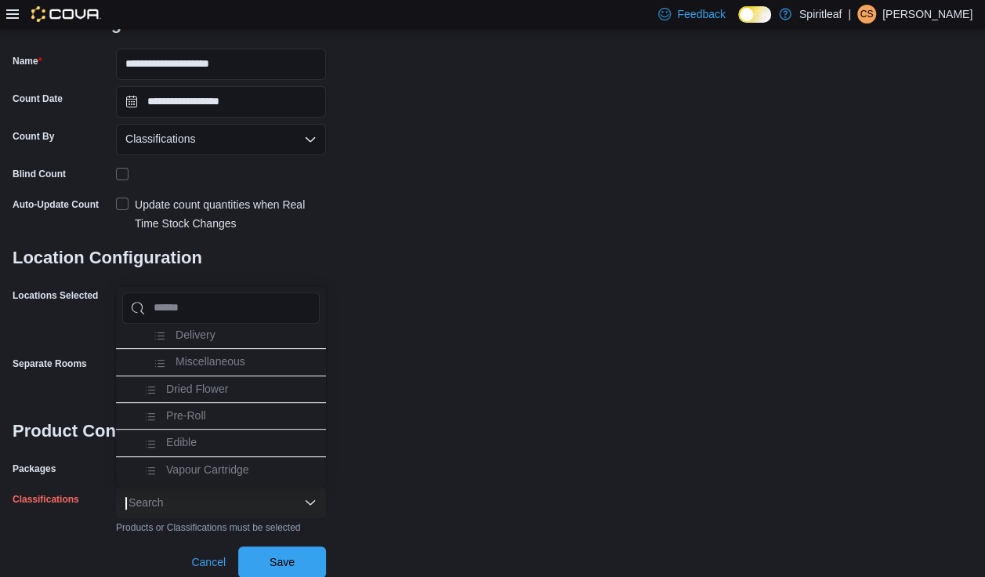
scroll to position [340, 0]
click at [227, 427] on li "Edible" at bounding box center [221, 440] width 210 height 27
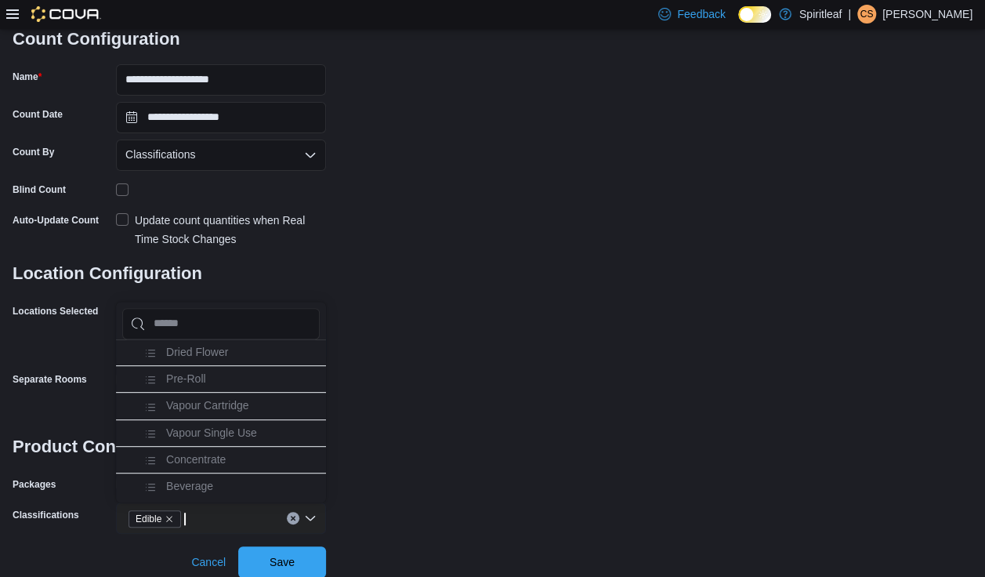
scroll to position [397, 0]
click at [230, 440] on li "Concentrate" at bounding box center [221, 453] width 210 height 27
click at [252, 519] on icon "Remove Concentrate from selection in this group" at bounding box center [253, 518] width 9 height 9
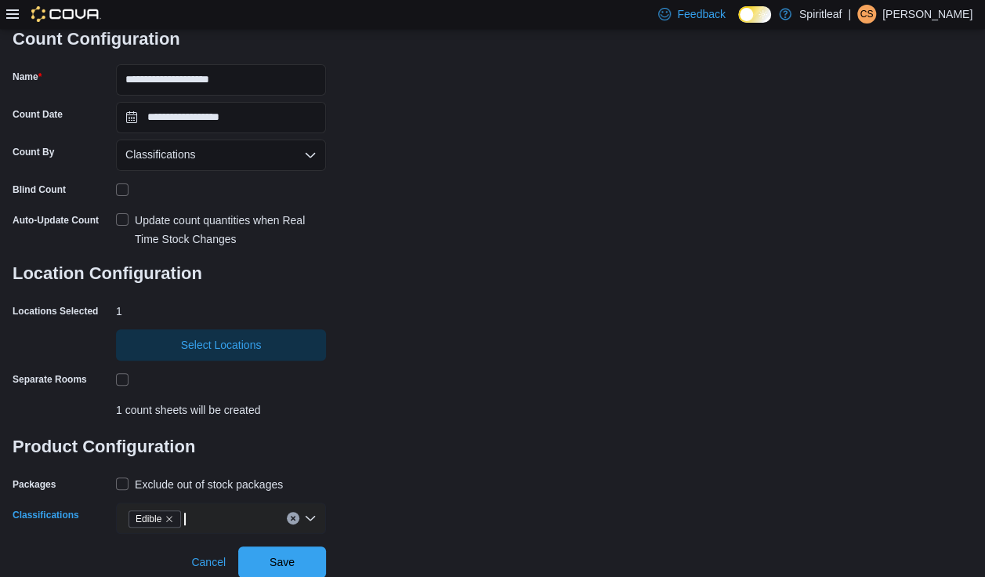
click at [318, 528] on div "Edible" at bounding box center [221, 517] width 210 height 31
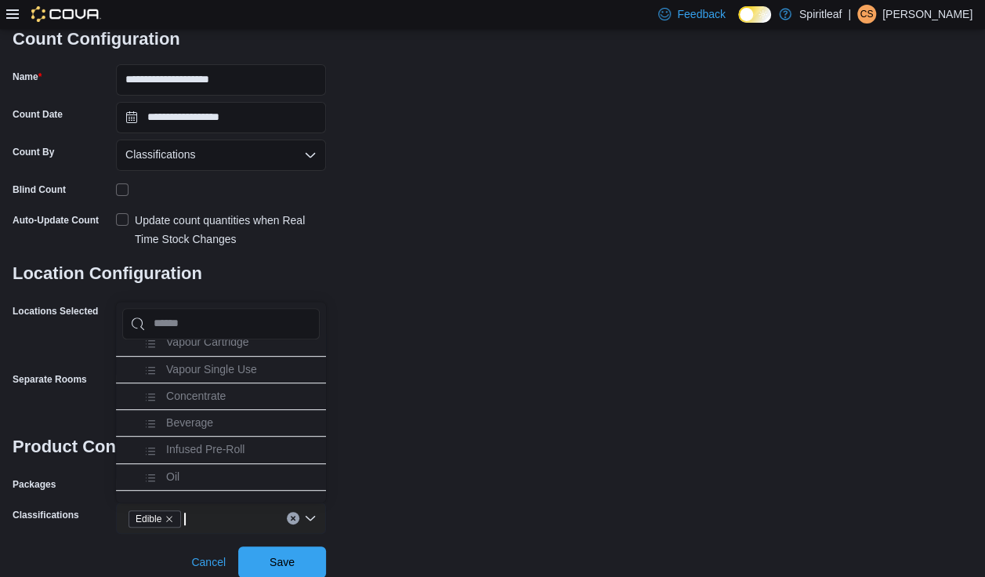
scroll to position [460, 0]
click at [206, 411] on span "Beverage" at bounding box center [189, 417] width 47 height 13
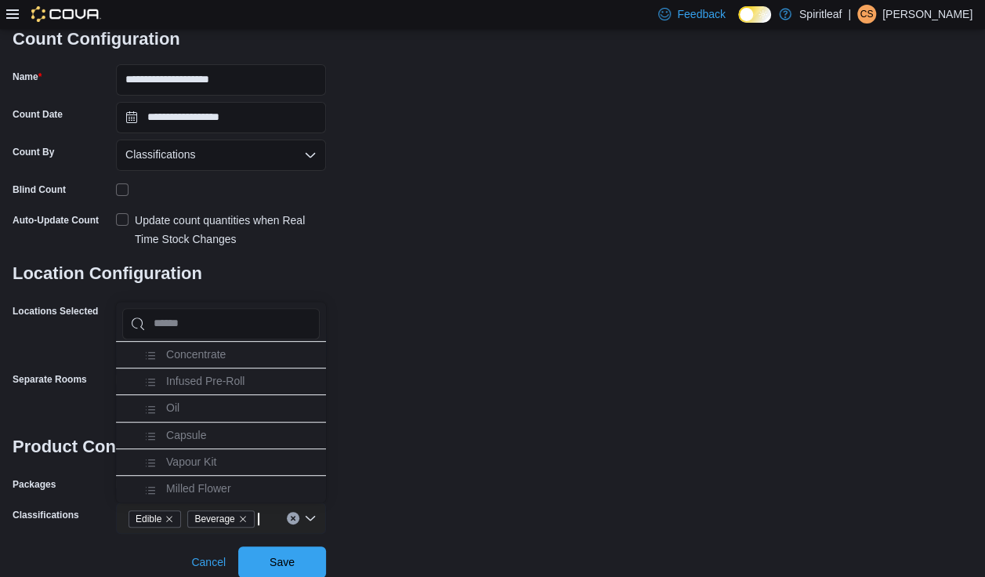
click at [226, 422] on li "Capsule" at bounding box center [221, 435] width 210 height 27
click at [219, 394] on li "Oil" at bounding box center [221, 407] width 210 height 27
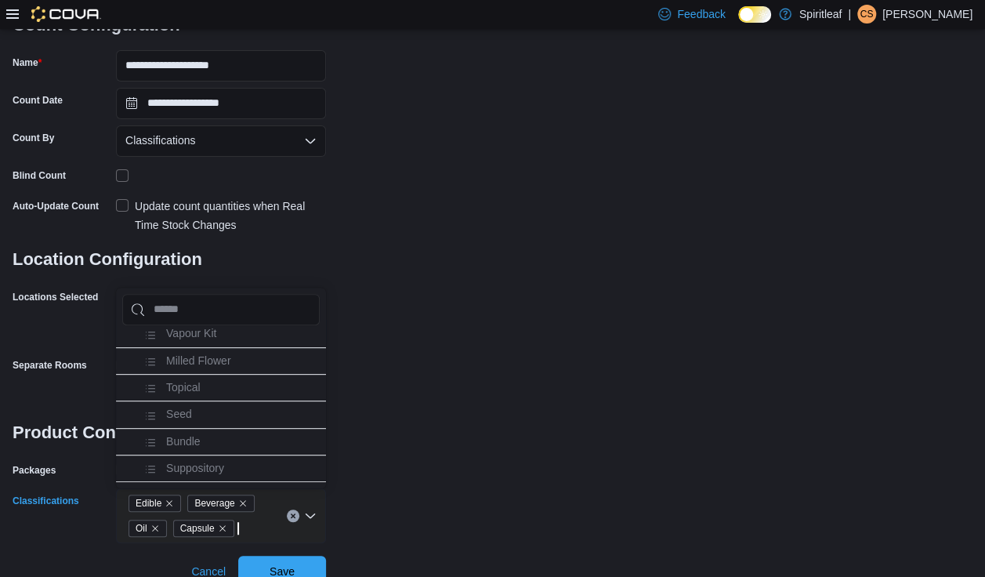
scroll to position [143, 0]
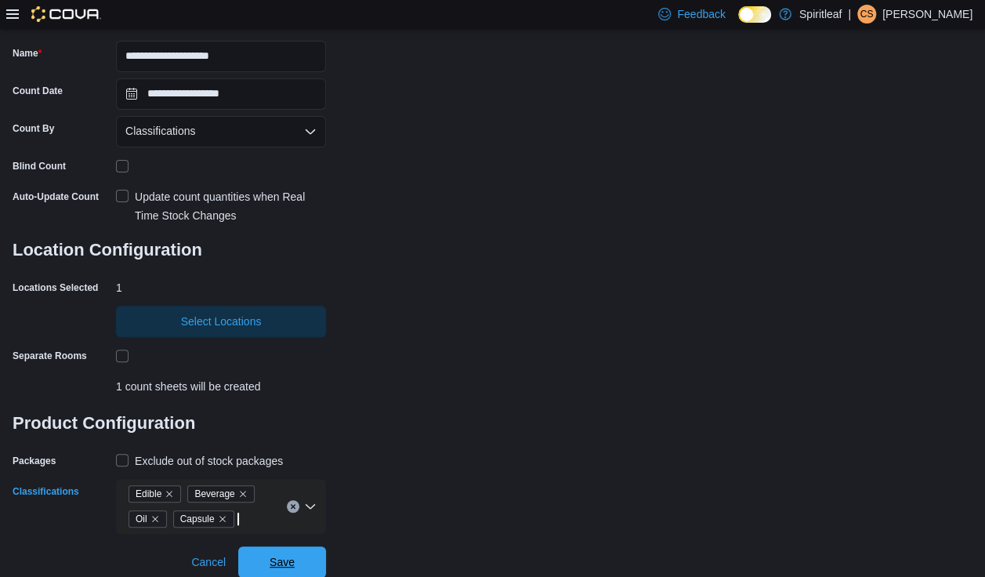
click at [291, 531] on span "Save" at bounding box center [282, 561] width 69 height 31
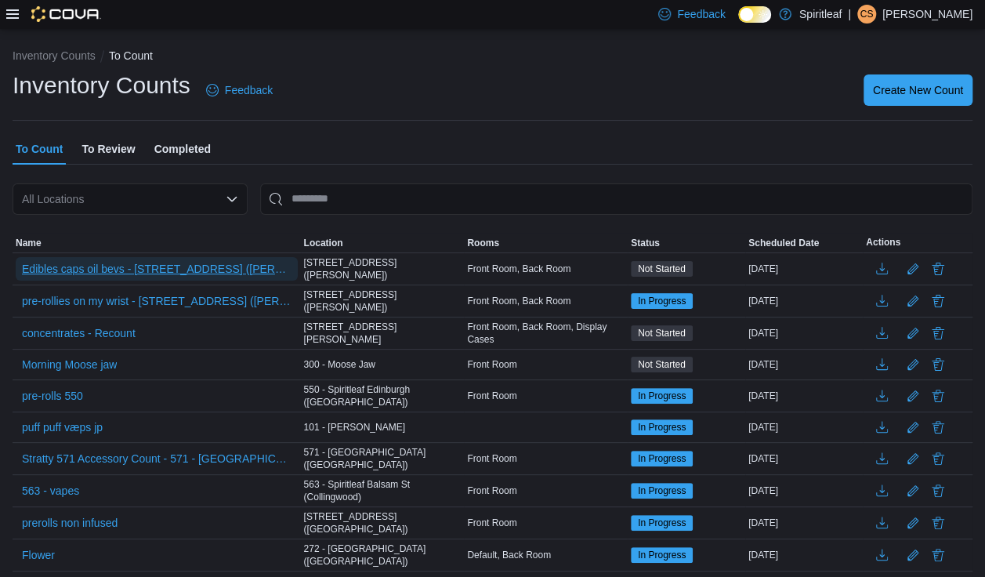
click at [135, 271] on span "Edibles caps oil bevs - [STREET_ADDRESS] ([PERSON_NAME])" at bounding box center [157, 269] width 270 height 16
click at [169, 261] on span "Edibles caps oil bevs - [STREET_ADDRESS] ([PERSON_NAME])" at bounding box center [157, 269] width 270 height 16
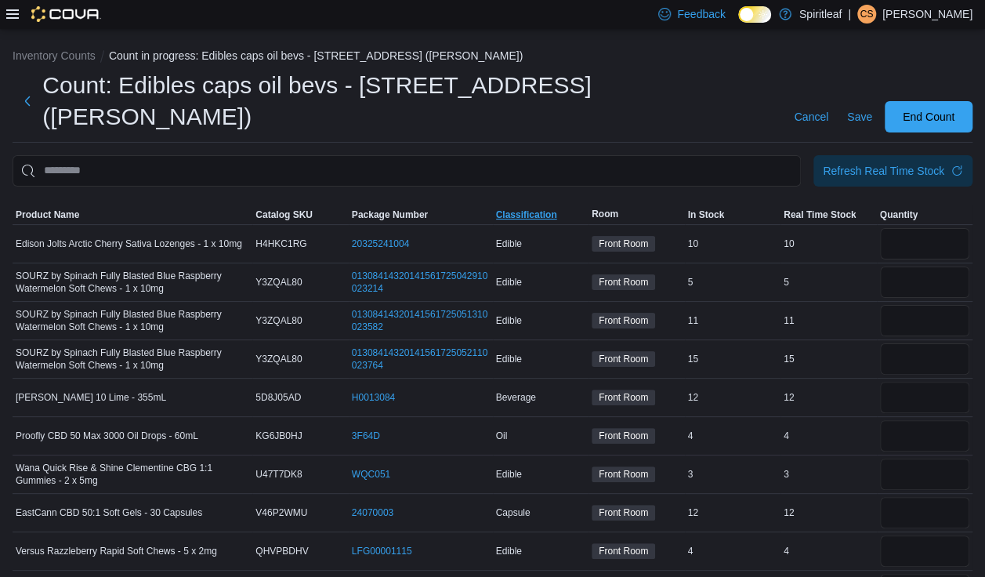
click at [533, 209] on span "Classification" at bounding box center [526, 215] width 61 height 13
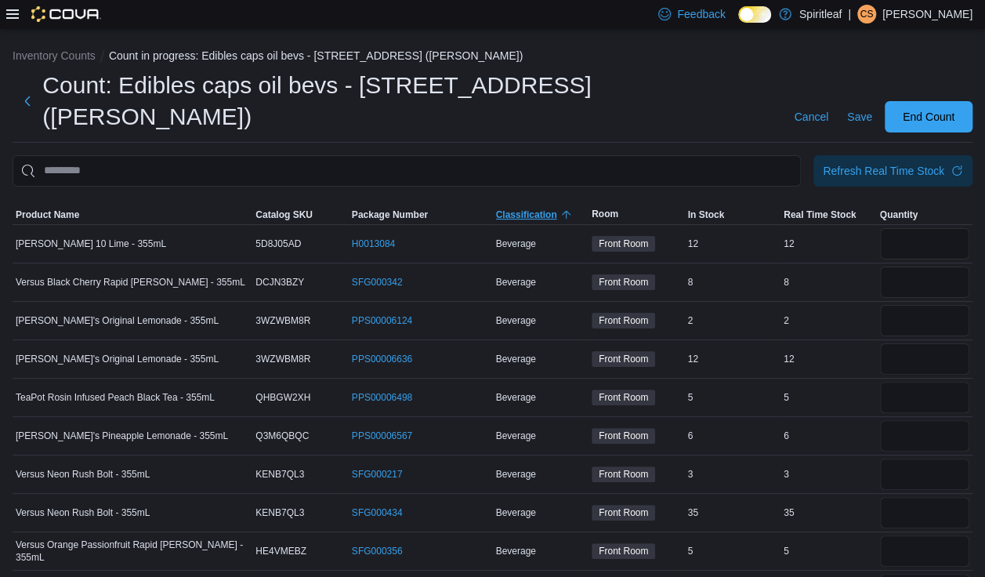
click at [524, 209] on span "Classification" at bounding box center [526, 215] width 61 height 13
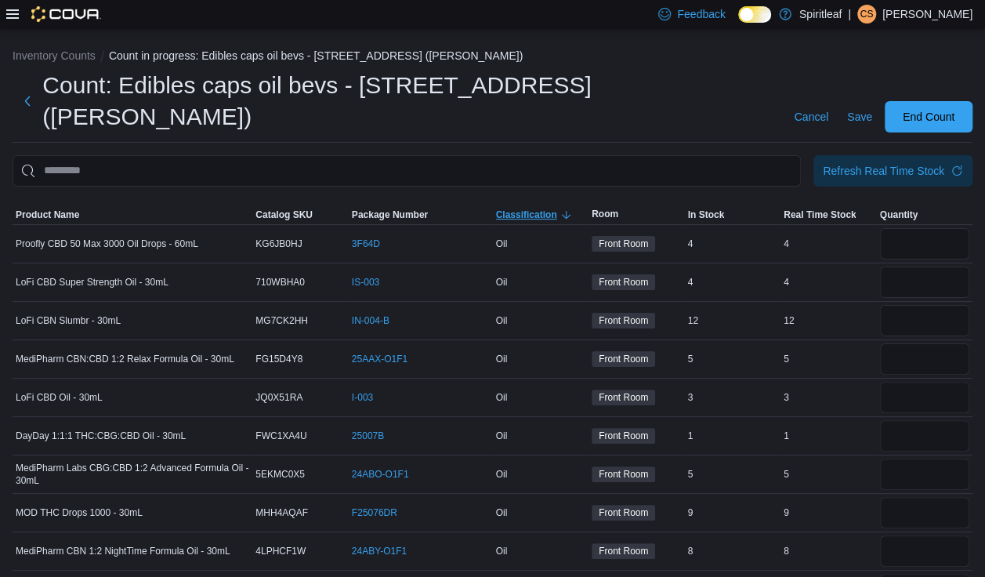
click at [538, 209] on span "Classification" at bounding box center [526, 215] width 61 height 13
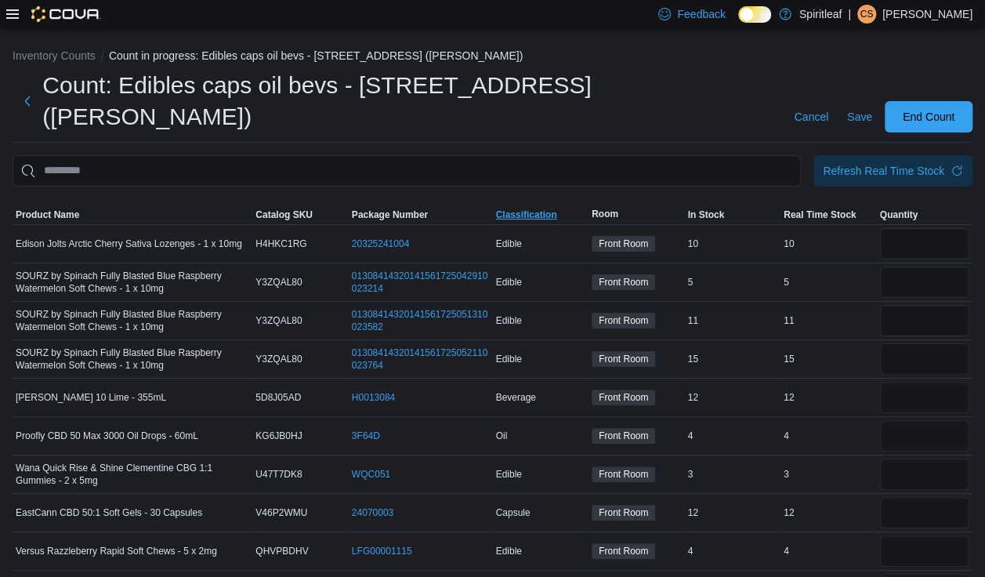
click at [539, 209] on span "Classification" at bounding box center [526, 215] width 61 height 13
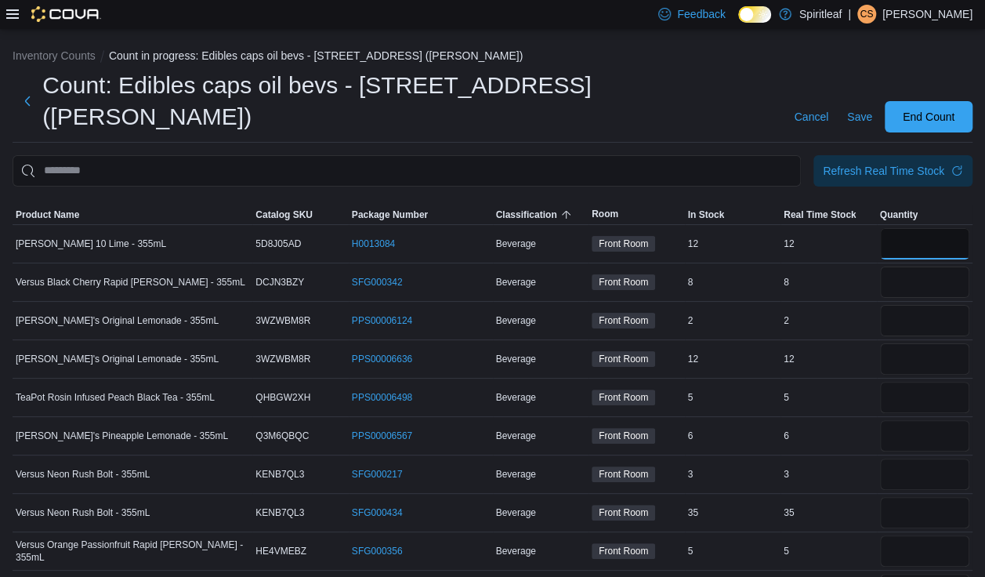
click at [651, 228] on input "number" at bounding box center [925, 243] width 90 height 31
type input "**"
click at [651, 267] on input "number" at bounding box center [925, 282] width 90 height 31
type input "*"
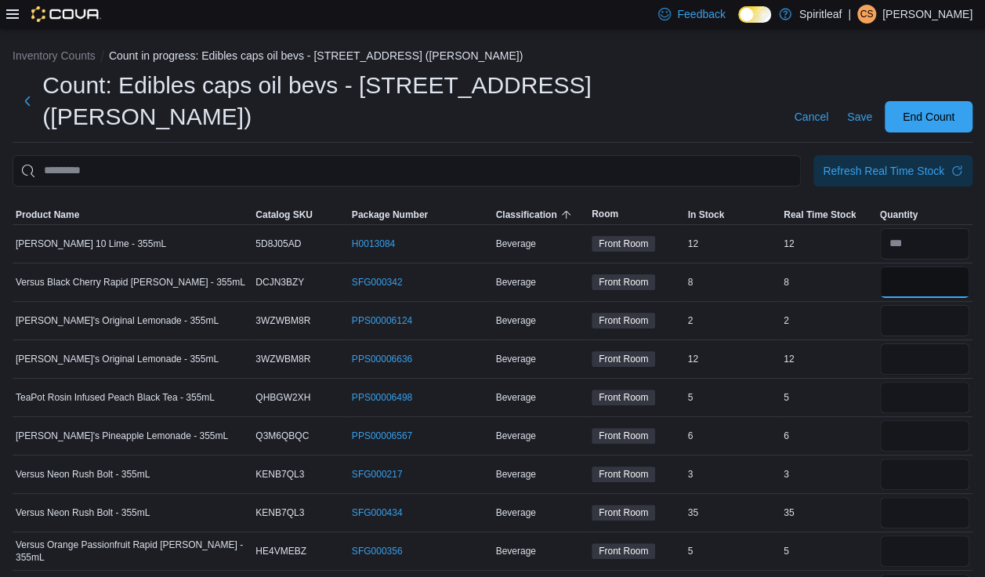
type input "*"
click at [651, 305] on input "number" at bounding box center [925, 320] width 90 height 31
type input "*"
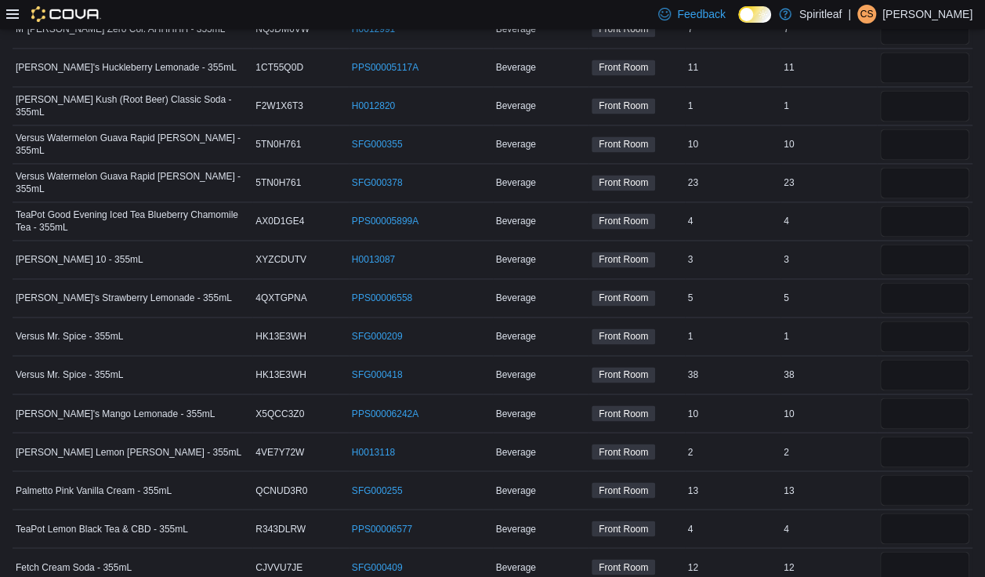
click at [211, 509] on td "TeaPot Lemon Black Tea & CBD - 355mL" at bounding box center [133, 528] width 240 height 38
click at [213, 470] on td "Palmetto Pink Vanilla Cream - 355mL" at bounding box center [133, 489] width 240 height 38
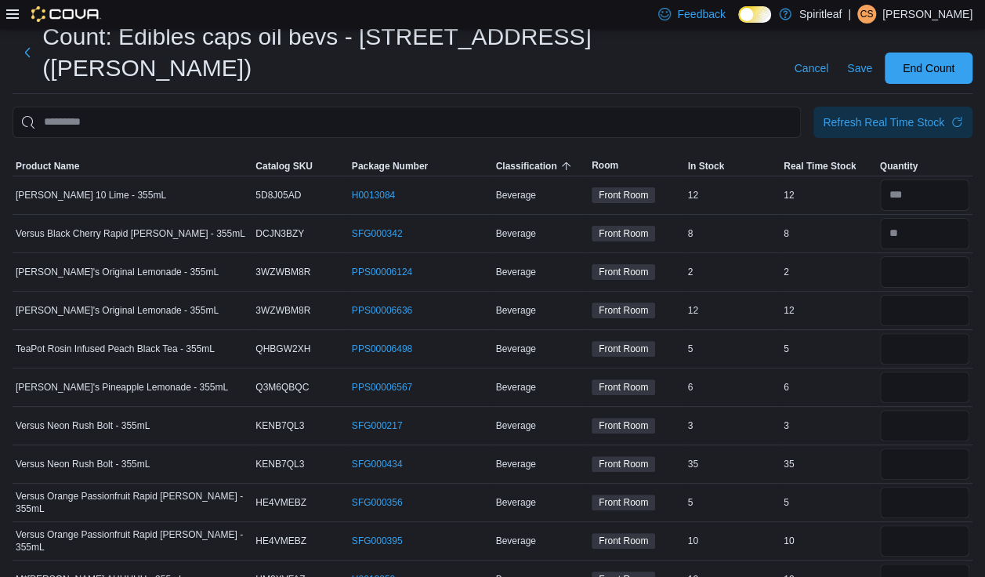
scroll to position [91, 0]
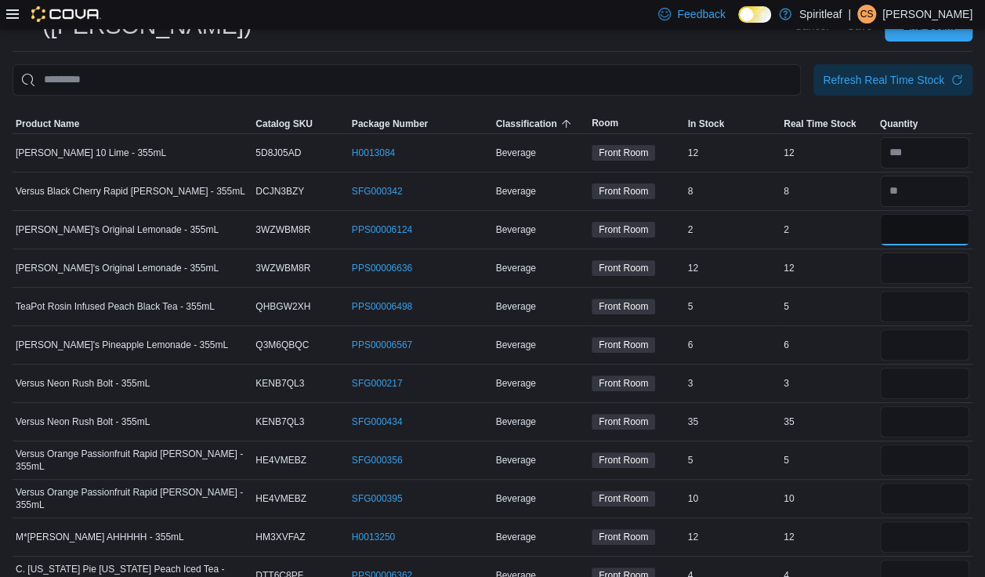
click at [651, 214] on input "number" at bounding box center [925, 229] width 90 height 31
type input "*"
click at [651, 252] on input "number" at bounding box center [925, 267] width 90 height 31
type input "*"
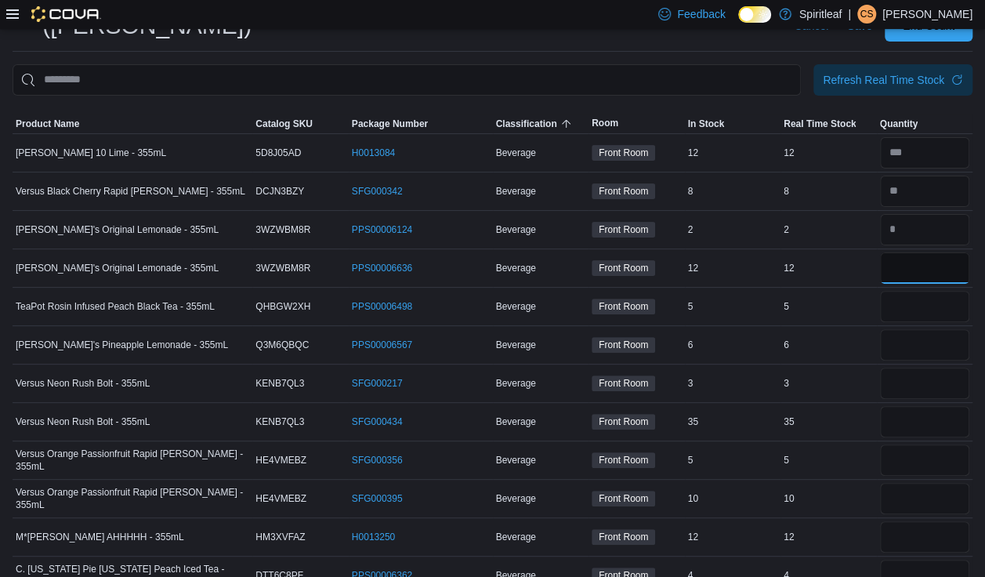
type input "**"
click at [651, 291] on input "number" at bounding box center [925, 306] width 90 height 31
type input "*"
click at [651, 329] on input "number" at bounding box center [925, 344] width 90 height 31
type input "*"
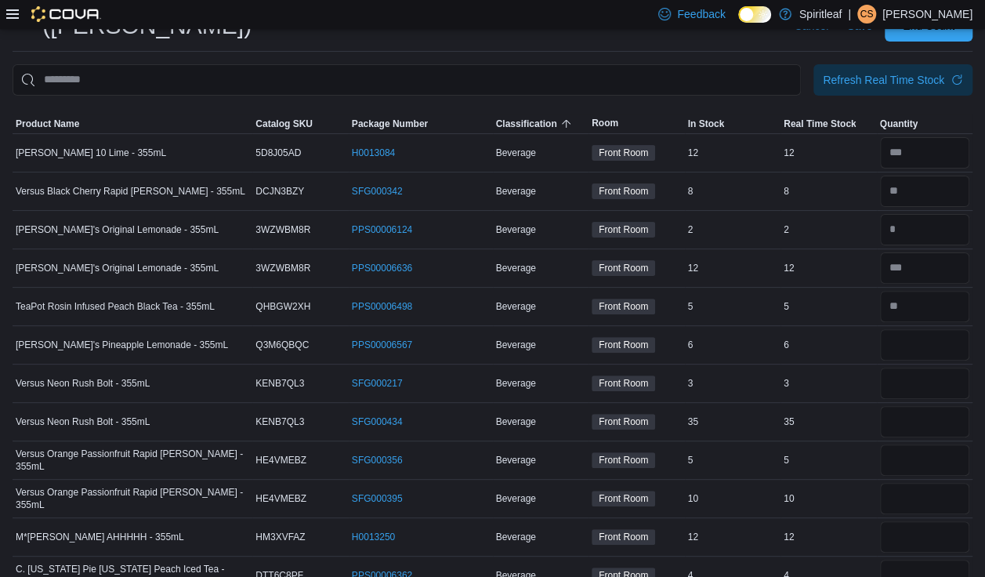
click at [651, 403] on div at bounding box center [925, 422] width 96 height 38
click at [651, 368] on input "number" at bounding box center [925, 383] width 90 height 31
type input "**"
click at [651, 406] on input "number" at bounding box center [925, 421] width 90 height 31
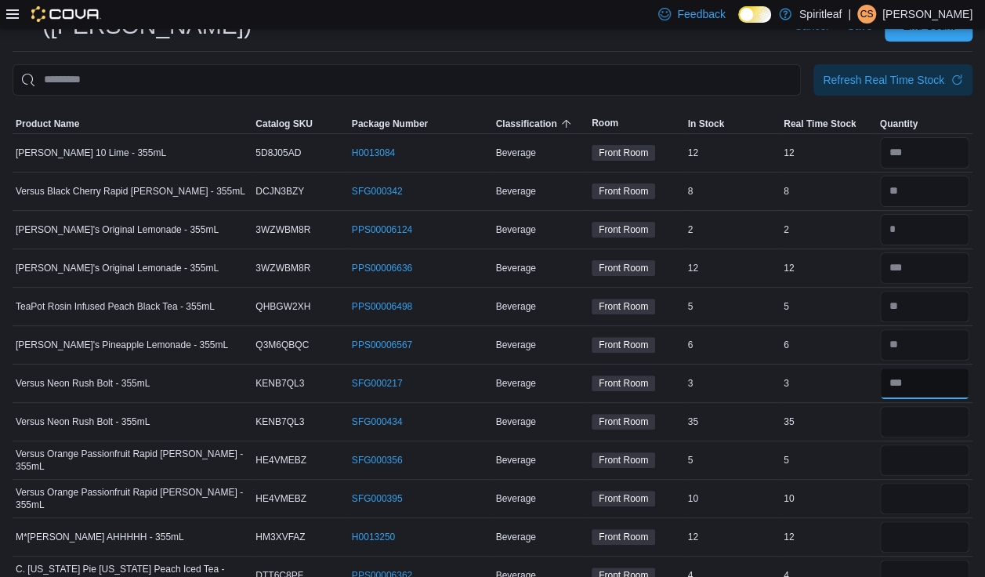
click at [651, 368] on input "number" at bounding box center [925, 383] width 90 height 31
type input "*"
click at [651, 406] on input "number" at bounding box center [925, 421] width 90 height 31
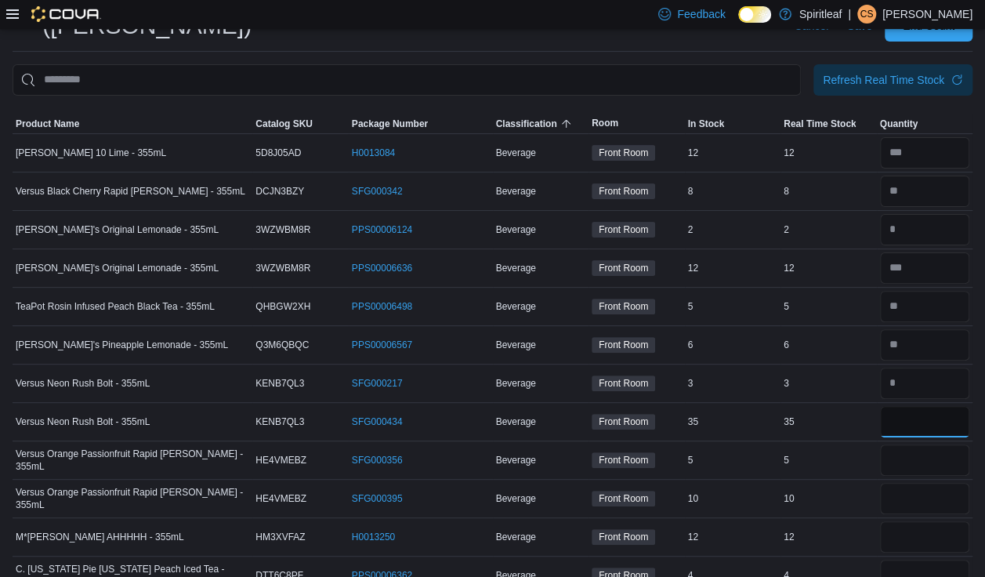
click at [651, 406] on input "number" at bounding box center [925, 421] width 90 height 31
type input "**"
click at [651, 444] on input "number" at bounding box center [925, 459] width 90 height 31
click at [651, 176] on input "number" at bounding box center [925, 191] width 90 height 31
type input "*"
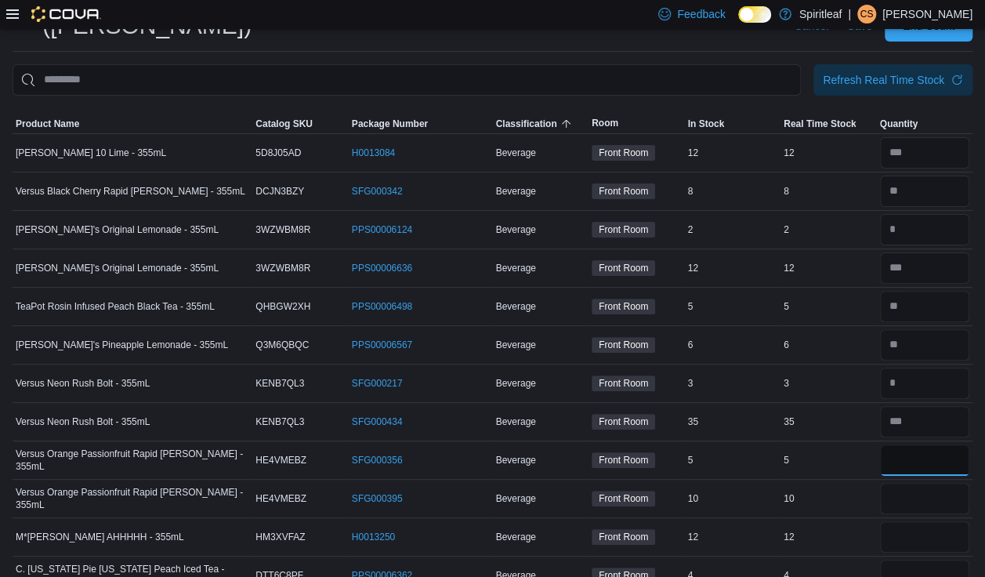
click at [651, 444] on input "number" at bounding box center [925, 459] width 90 height 31
type input "*"
click at [651, 483] on input "number" at bounding box center [925, 498] width 90 height 31
type input "**"
click at [651, 521] on input "number" at bounding box center [925, 536] width 90 height 31
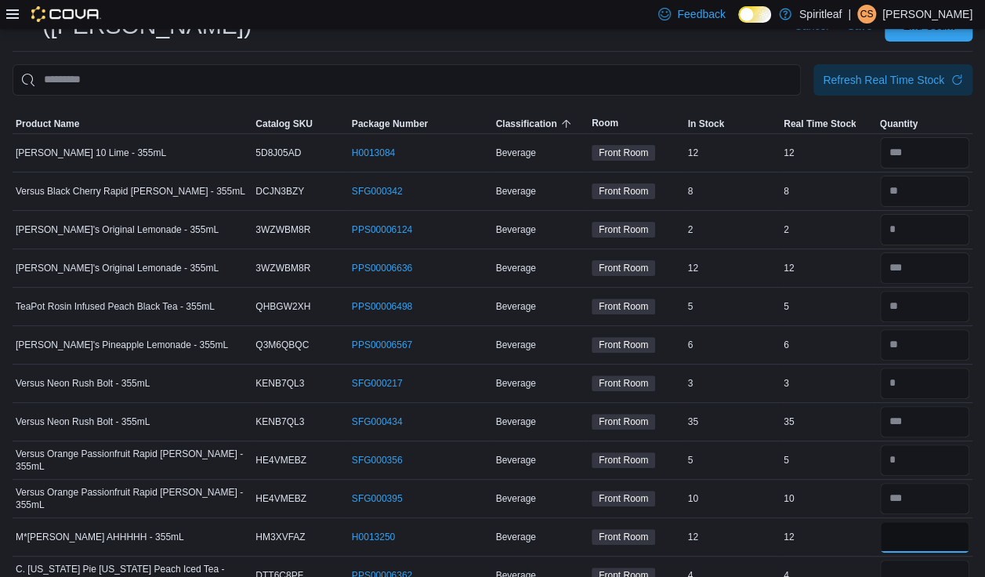
type input "*"
type input "**"
click at [651, 531] on input "number" at bounding box center [925, 575] width 90 height 31
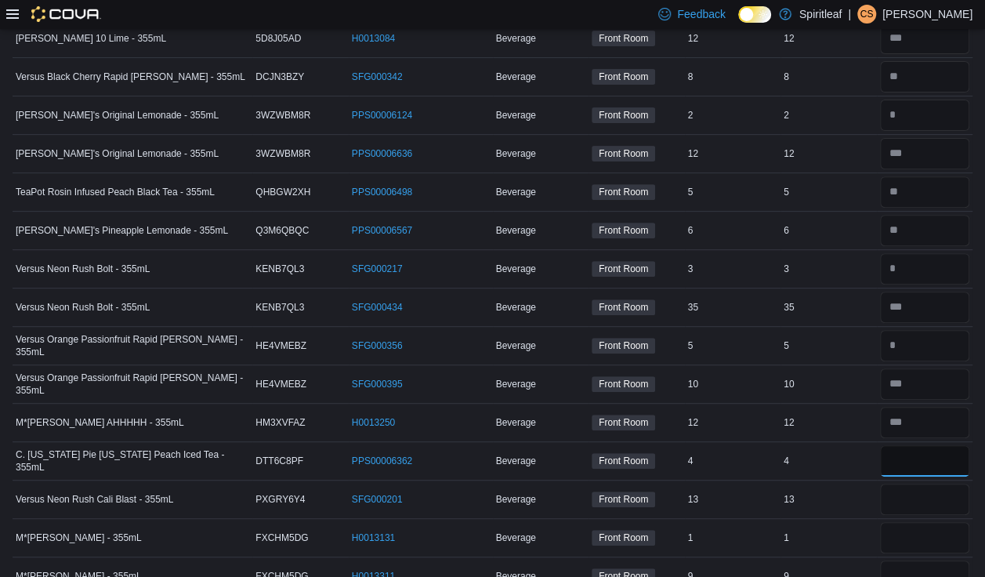
scroll to position [265, 0]
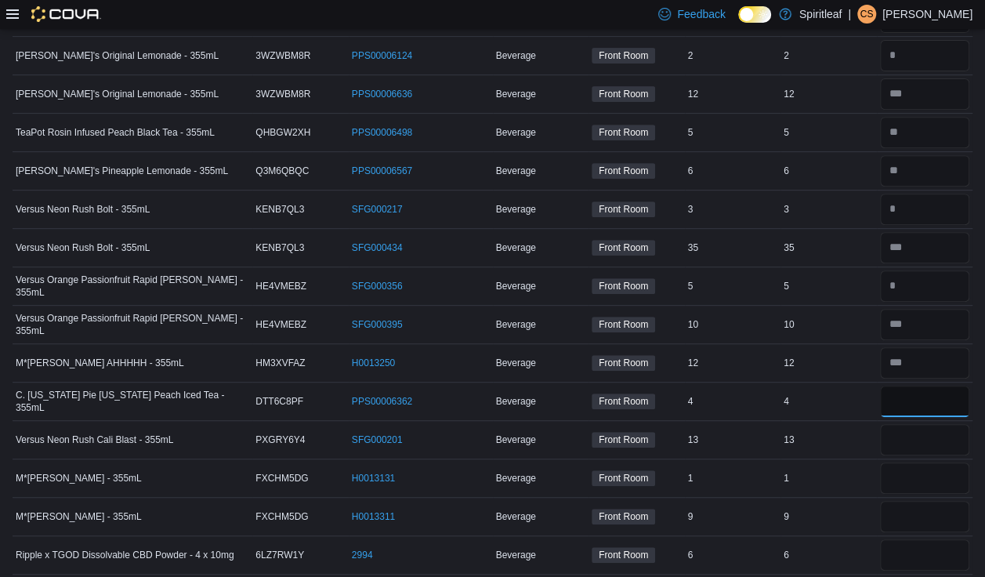
type input "*"
click at [651, 424] on input "number" at bounding box center [925, 439] width 90 height 31
type input "**"
click at [651, 462] on input "number" at bounding box center [925, 477] width 90 height 31
click at [651, 501] on input "number" at bounding box center [925, 516] width 90 height 31
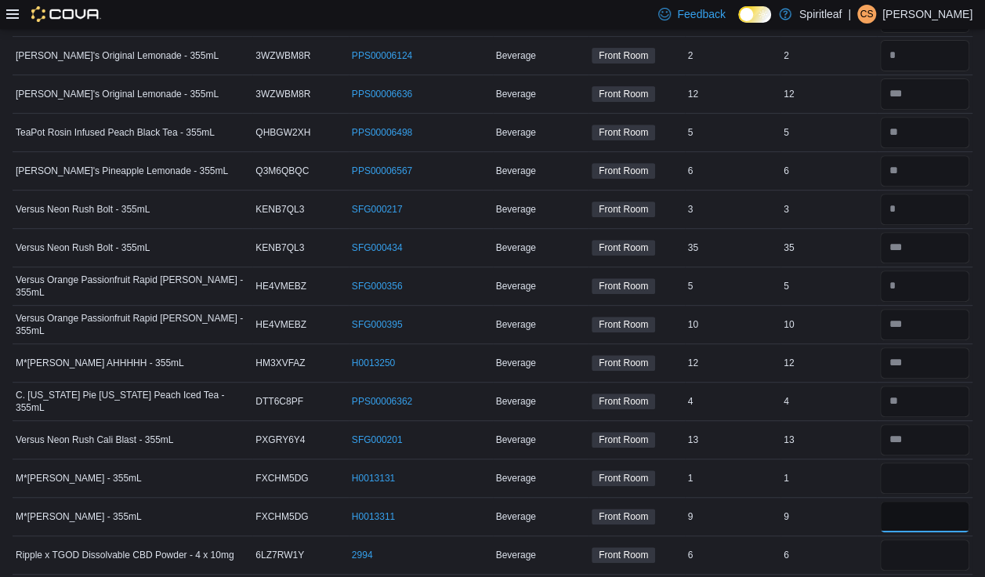
type input "**"
click at [651, 462] on input "number" at bounding box center [925, 477] width 90 height 31
type input "*"
click at [651, 531] on input "number" at bounding box center [925, 554] width 90 height 31
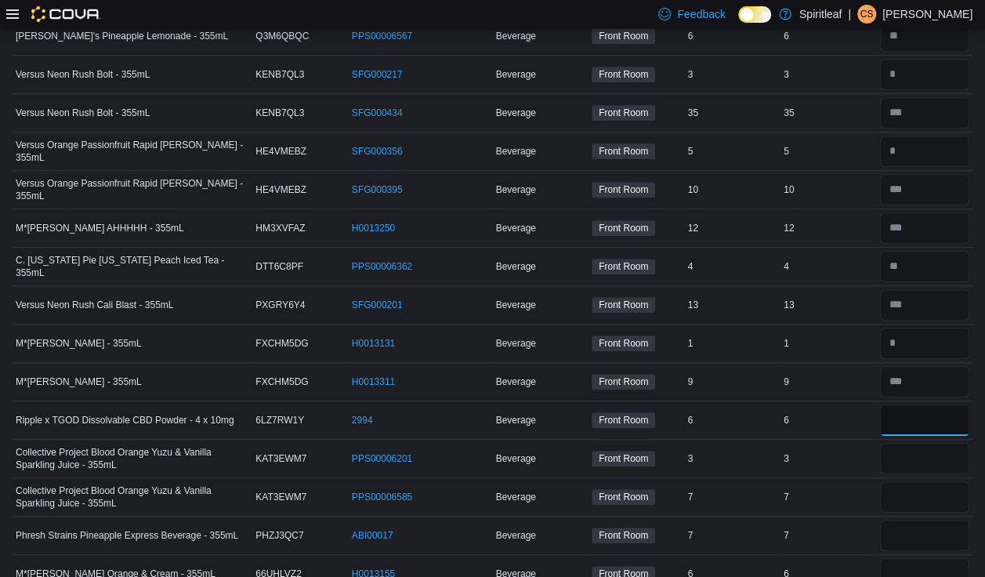
scroll to position [459, 0]
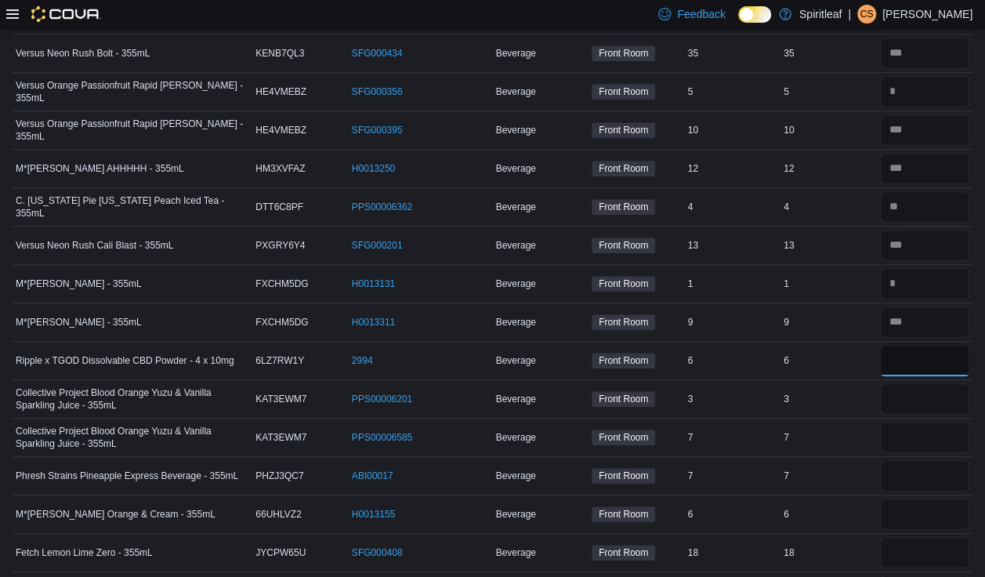
type input "*"
click at [651, 383] on input "number" at bounding box center [925, 398] width 90 height 31
type input "*"
click at [651, 422] on input "number" at bounding box center [925, 437] width 90 height 31
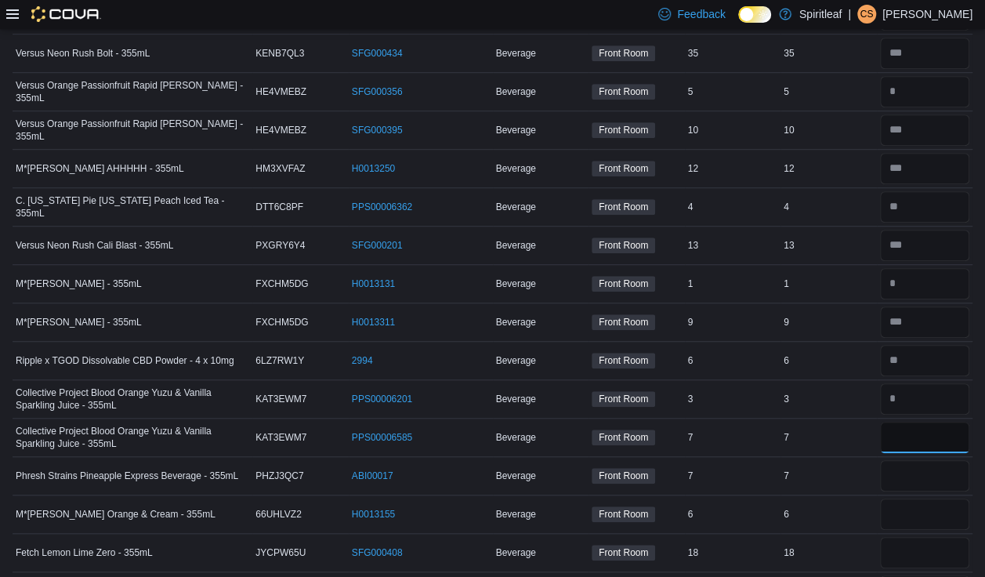
type input "**"
click at [651, 460] on input "number" at bounding box center [925, 475] width 90 height 31
type input "*"
click at [651, 499] on input "number" at bounding box center [925, 514] width 90 height 31
type input "*"
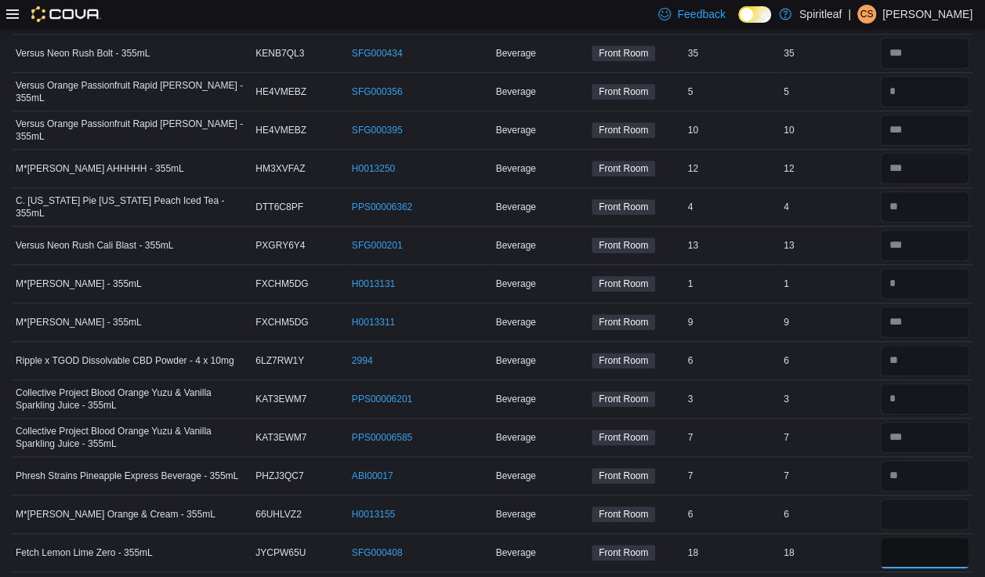
click at [651, 531] on input "number" at bounding box center [925, 552] width 90 height 31
type input "*"
type input "**"
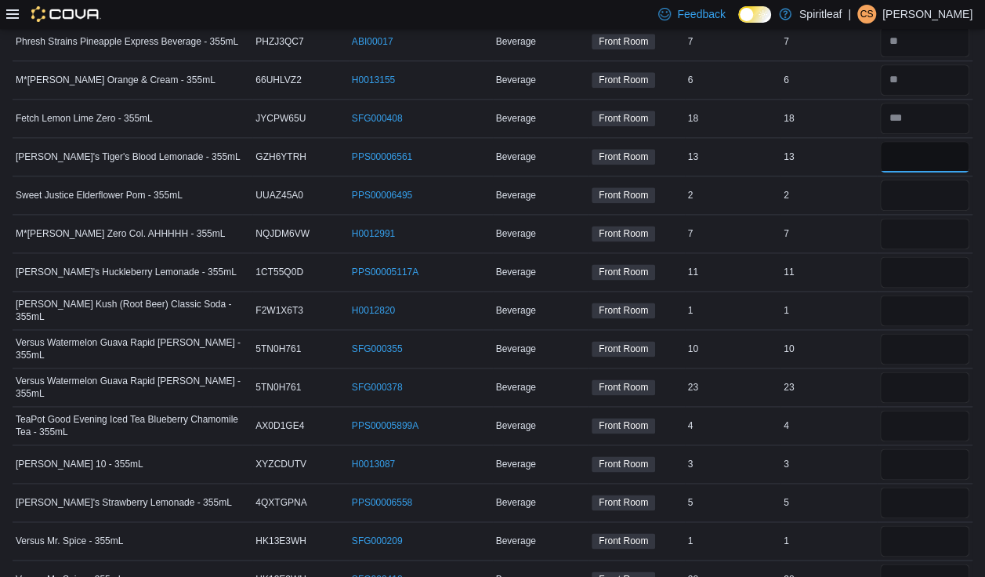
scroll to position [903, 0]
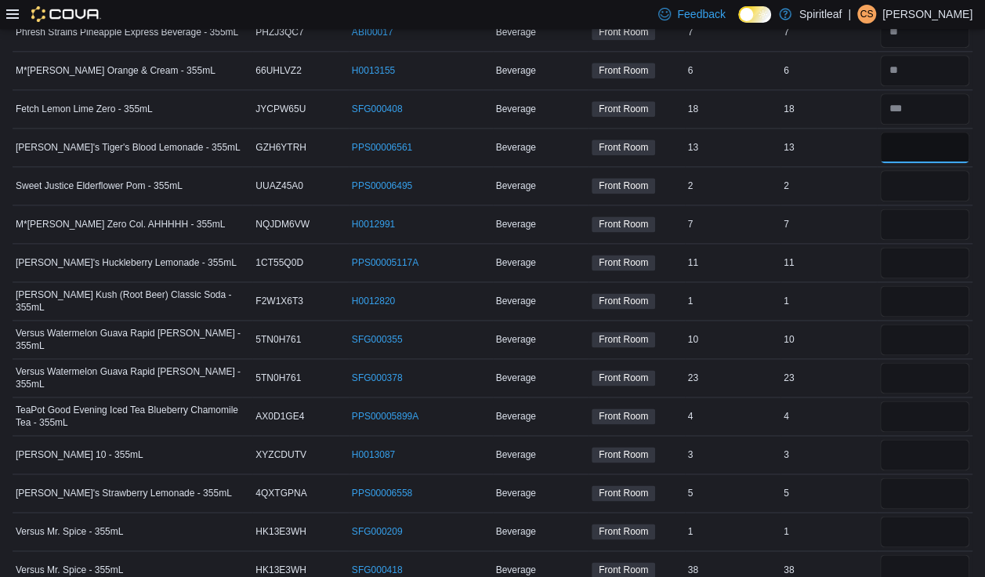
type input "**"
click at [651, 170] on input "number" at bounding box center [925, 185] width 90 height 31
type input "*"
click at [651, 209] on input "number" at bounding box center [925, 224] width 90 height 31
type input "*"
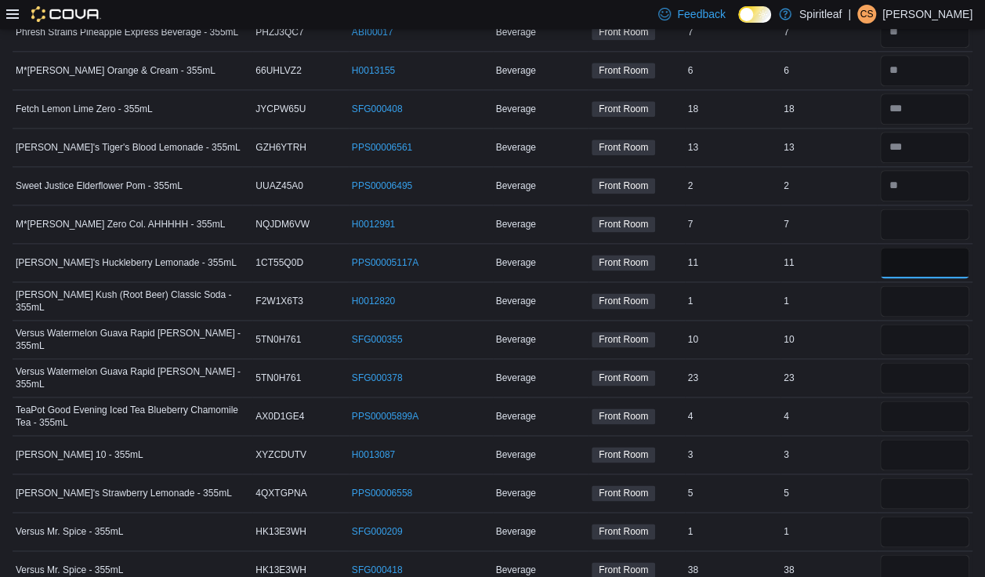
click at [651, 247] on input "number" at bounding box center [925, 262] width 90 height 31
type input "**"
click at [651, 285] on input "number" at bounding box center [925, 300] width 90 height 31
type input "*"
click at [651, 324] on input "number" at bounding box center [925, 339] width 90 height 31
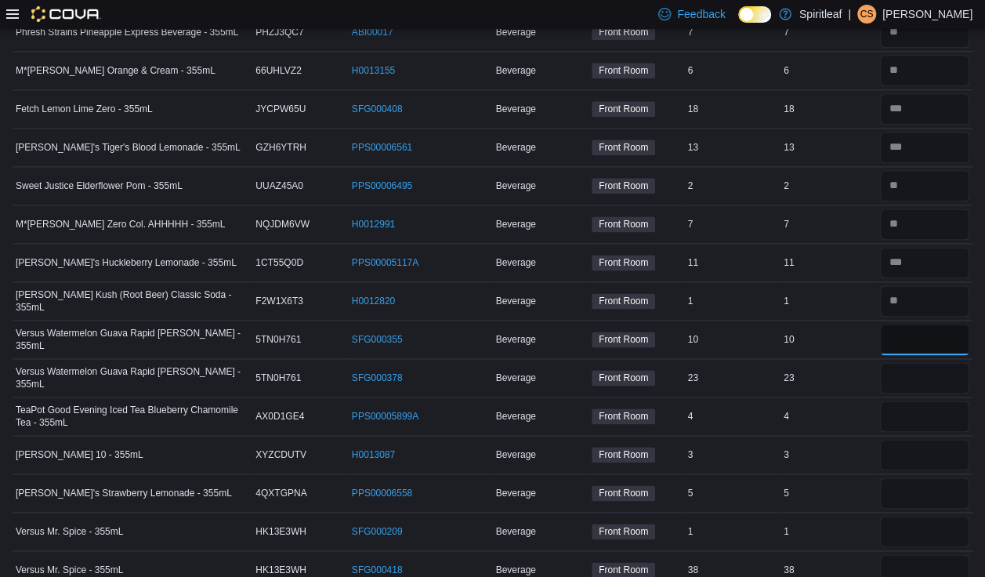
type input "*"
click at [651, 362] on input "number" at bounding box center [925, 377] width 90 height 31
type input "**"
click at [651, 401] on input "number" at bounding box center [925, 416] width 90 height 31
type input "*"
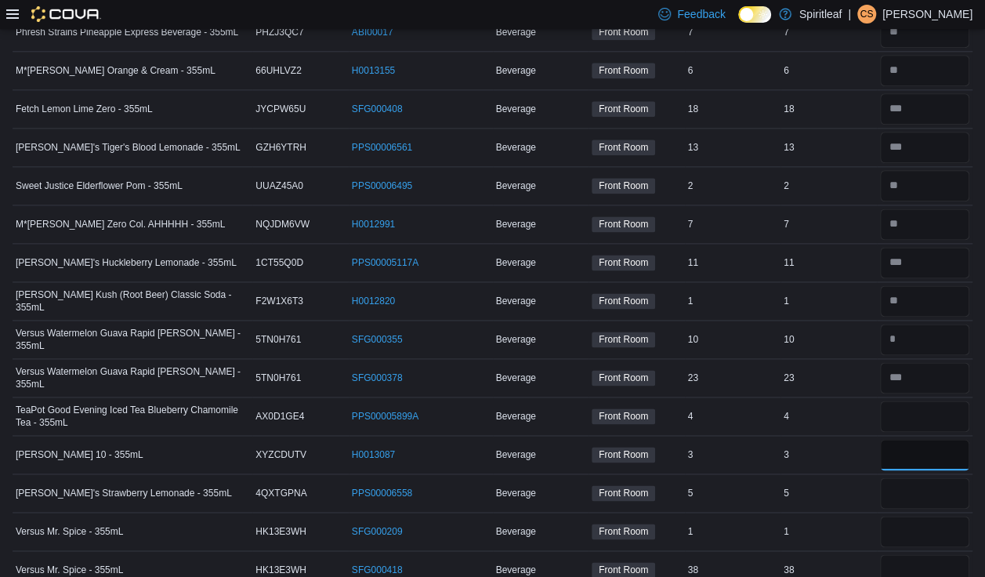
click at [651, 439] on input "number" at bounding box center [925, 454] width 90 height 31
type input "*"
click at [651, 477] on input "number" at bounding box center [925, 492] width 90 height 31
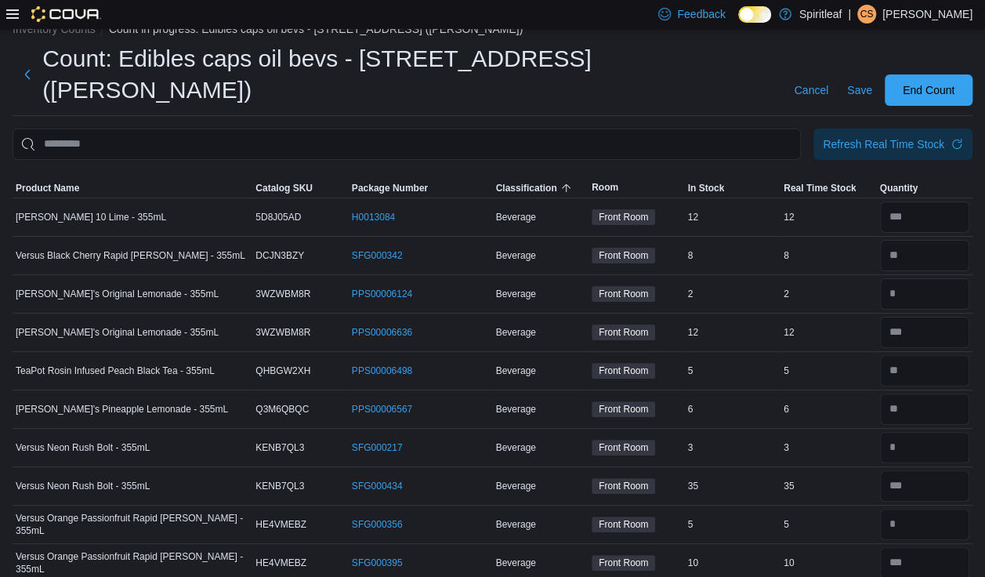
scroll to position [0, 0]
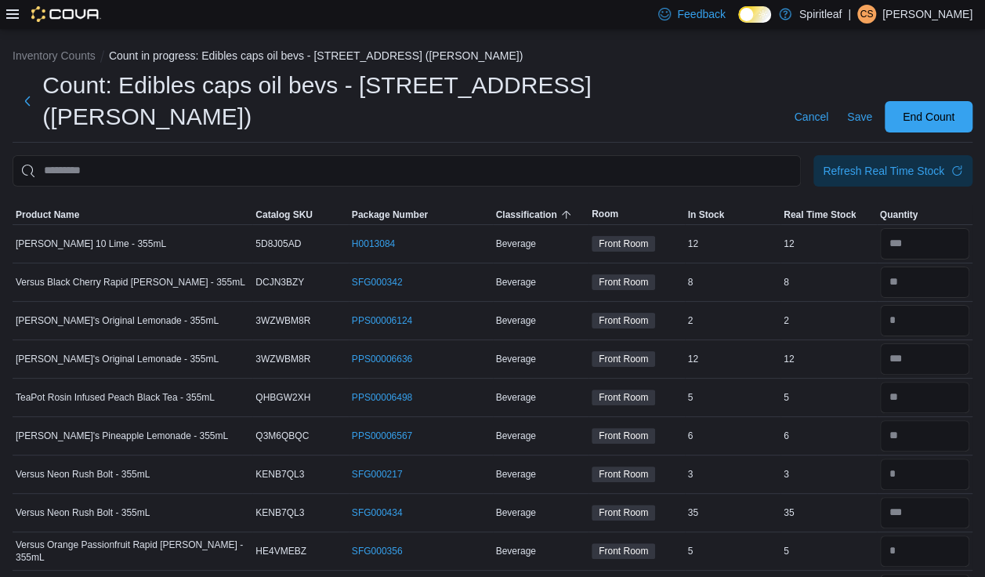
type input "*"
click at [651, 228] on input "number" at bounding box center [925, 243] width 90 height 31
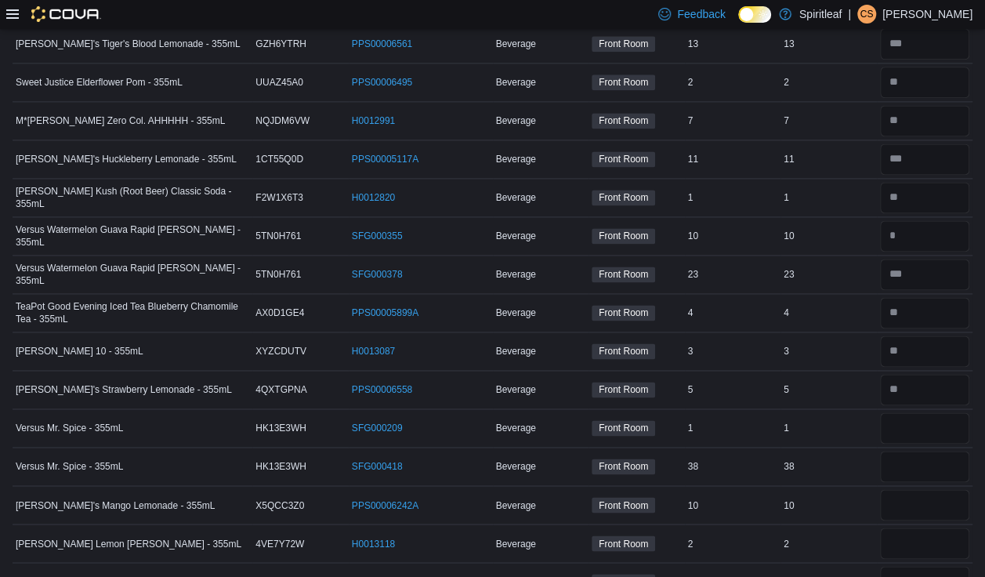
scroll to position [1002, 0]
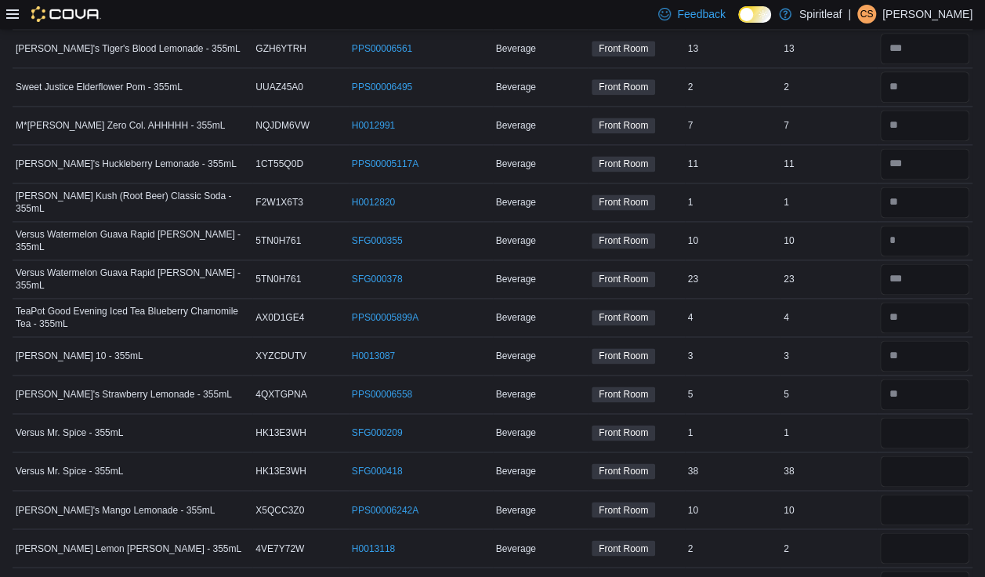
type input "**"
click at [651, 417] on input "number" at bounding box center [925, 432] width 90 height 31
type input "*"
click at [651, 455] on input "number" at bounding box center [925, 470] width 90 height 31
type input "**"
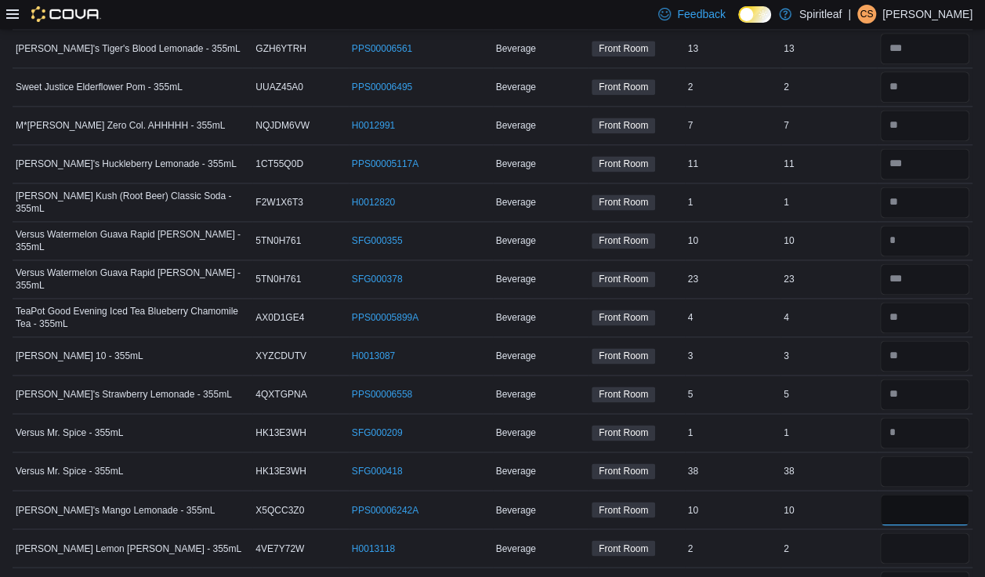
click at [651, 494] on input "number" at bounding box center [925, 509] width 90 height 31
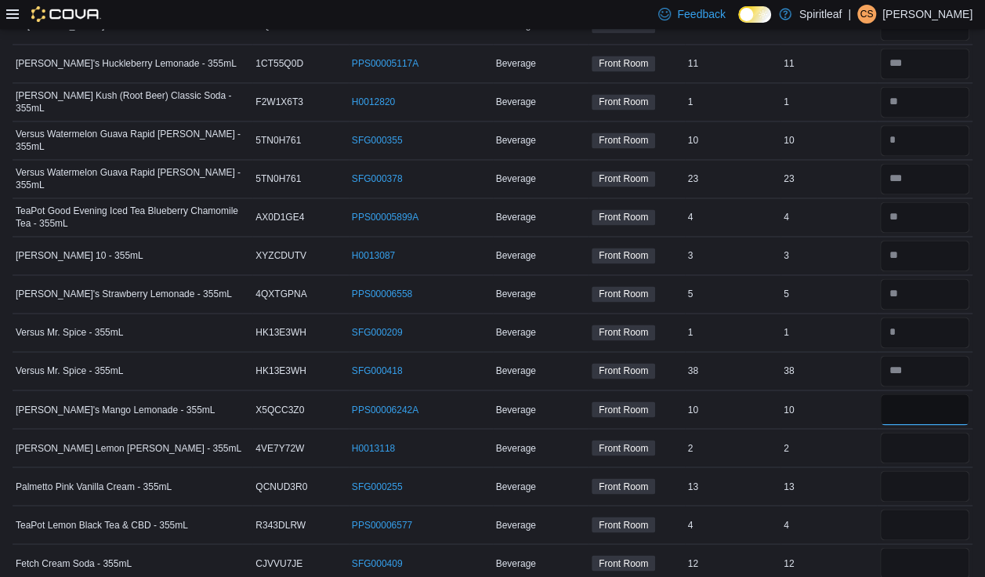
scroll to position [1104, 0]
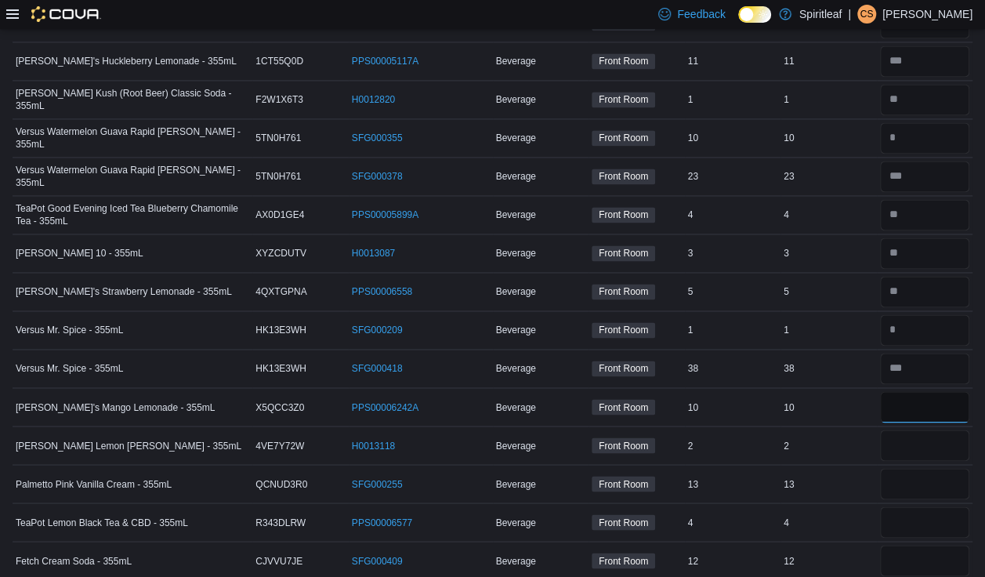
type input "**"
click at [651, 430] on input "number" at bounding box center [925, 445] width 90 height 31
type input "*"
click at [651, 468] on input "number" at bounding box center [925, 483] width 90 height 31
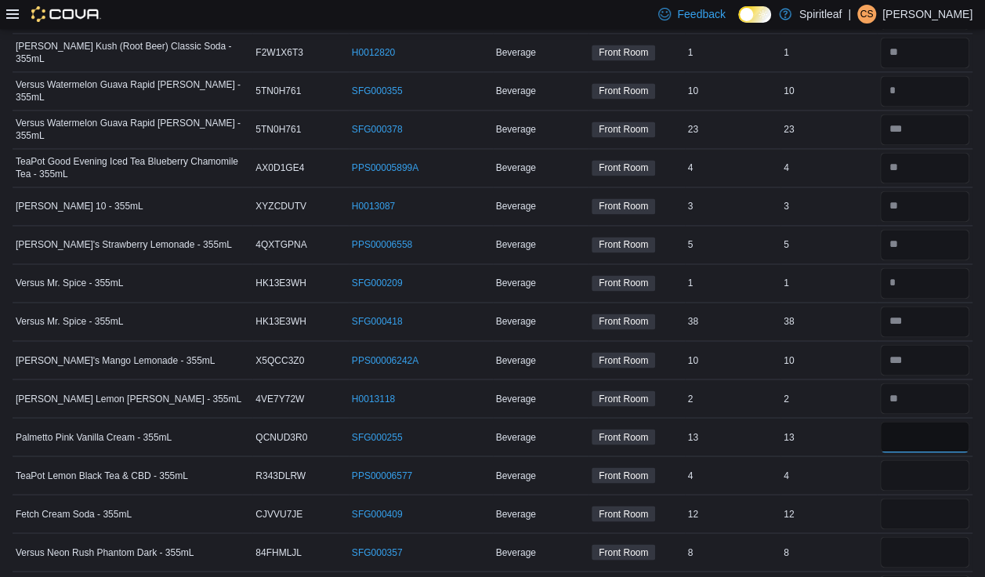
scroll to position [1168, 0]
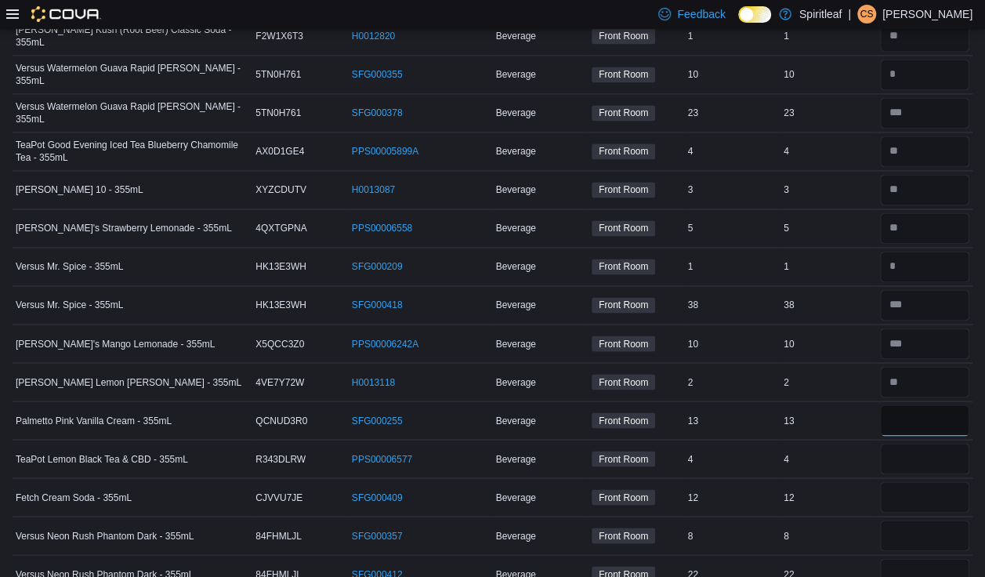
type input "**"
click at [651, 443] on input "number" at bounding box center [925, 458] width 90 height 31
type input "*"
click at [651, 481] on input "number" at bounding box center [925, 496] width 90 height 31
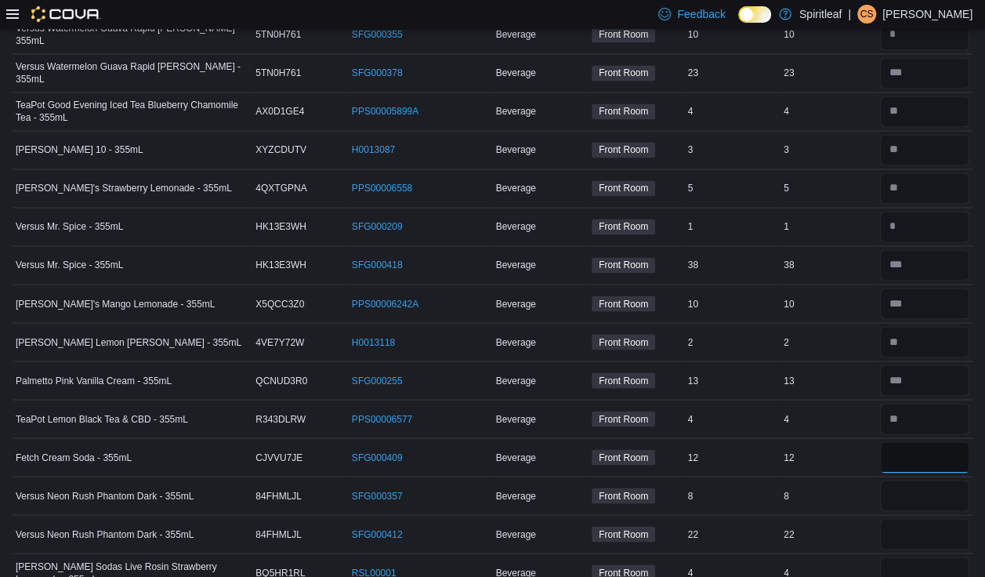
scroll to position [1205, 0]
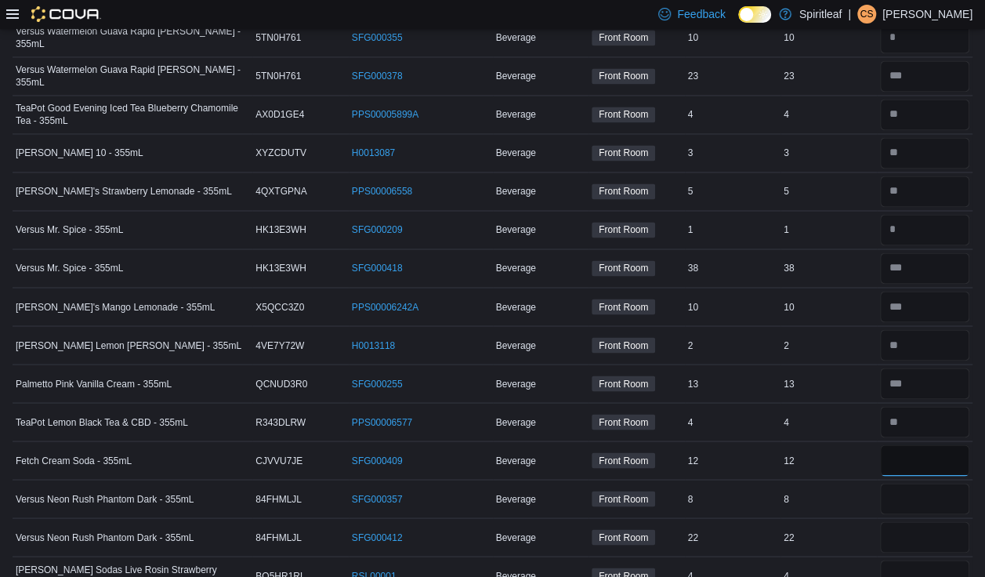
type input "**"
click at [651, 483] on input "number" at bounding box center [925, 498] width 90 height 31
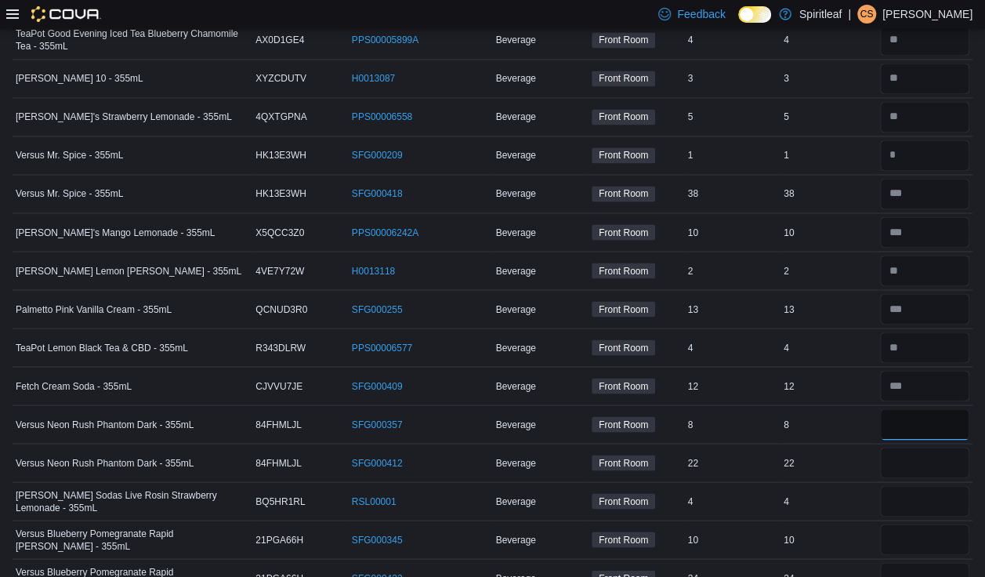
scroll to position [1279, 0]
type input "*"
click at [651, 447] on input "number" at bounding box center [925, 462] width 90 height 31
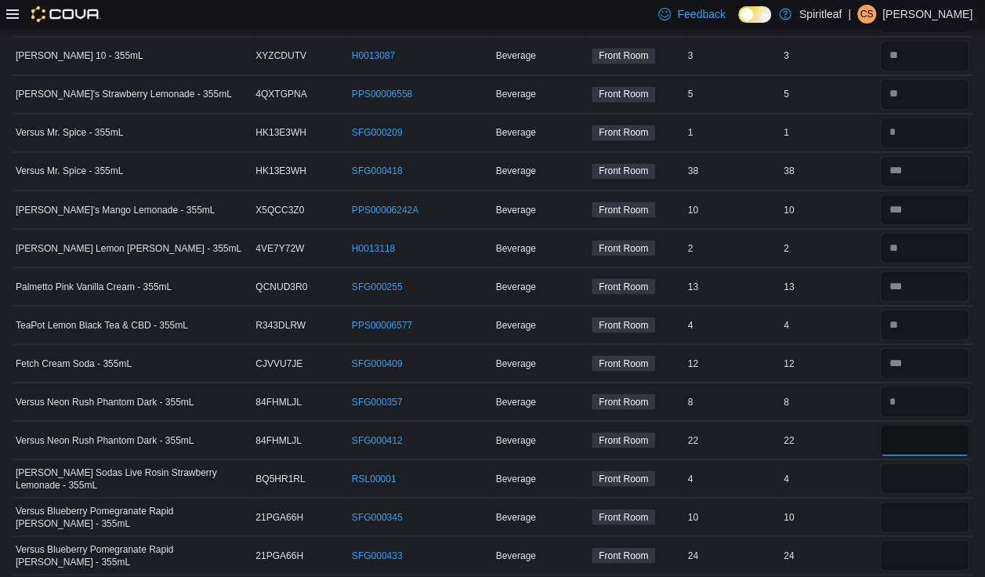
scroll to position [1293, 0]
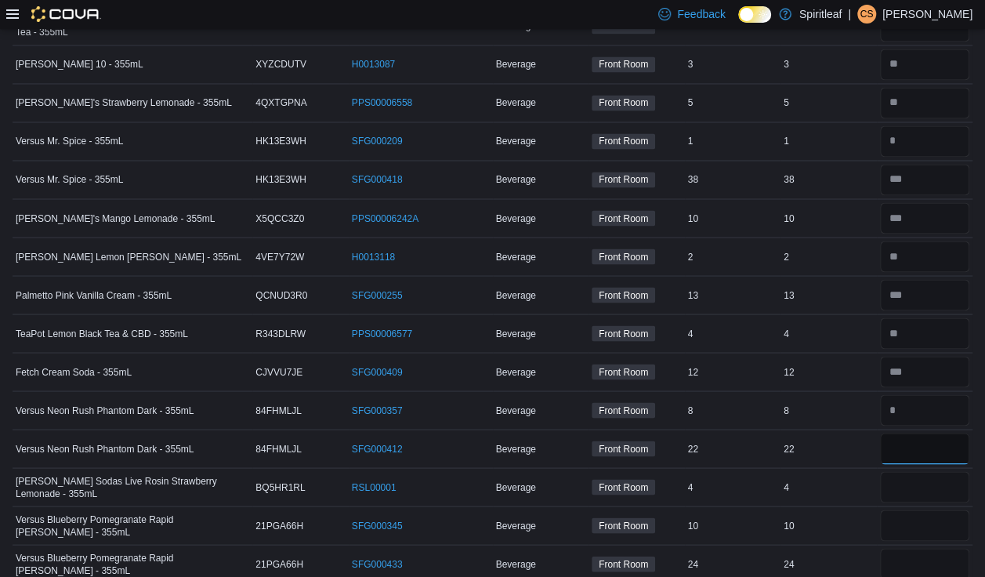
type input "**"
click at [651, 471] on input "number" at bounding box center [925, 486] width 90 height 31
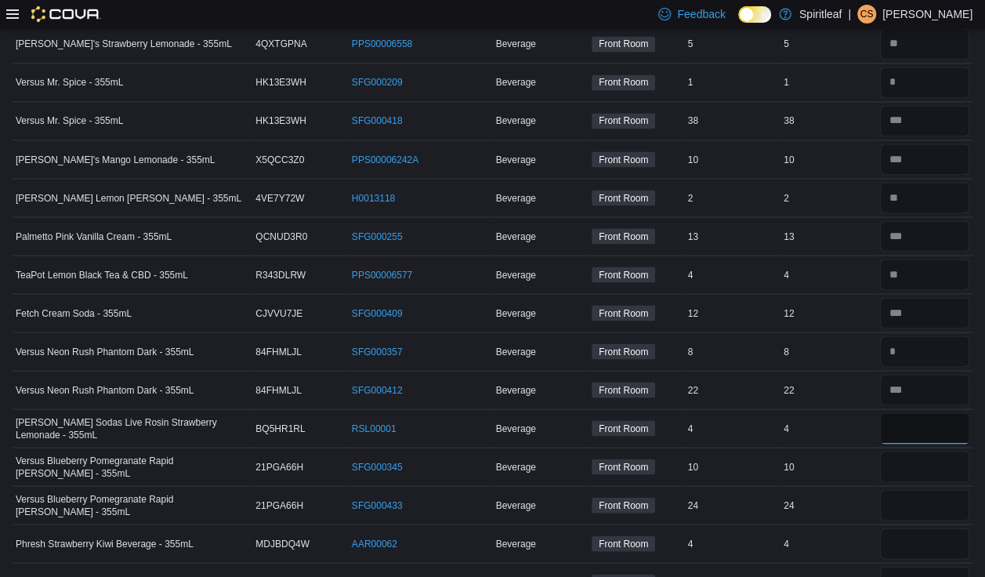
scroll to position [1362, 0]
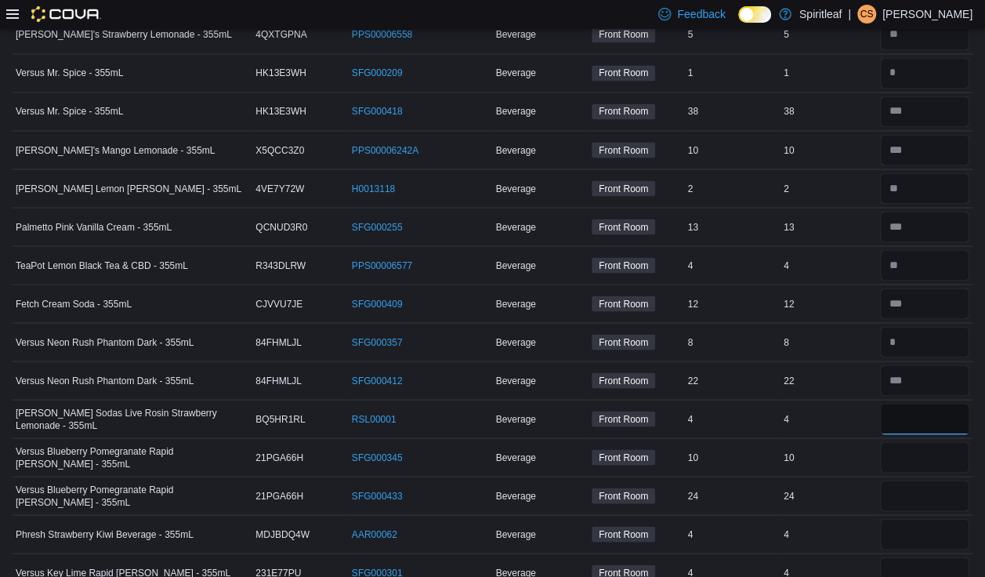
type input "*"
click at [651, 441] on input "number" at bounding box center [925, 456] width 90 height 31
type input "*"
click at [651, 480] on input "number" at bounding box center [925, 495] width 90 height 31
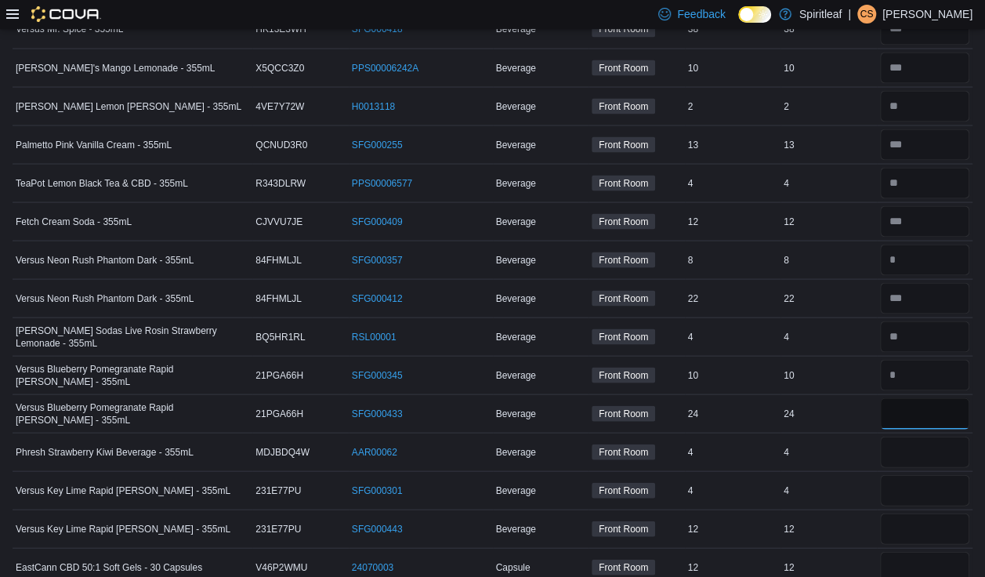
scroll to position [1436, 0]
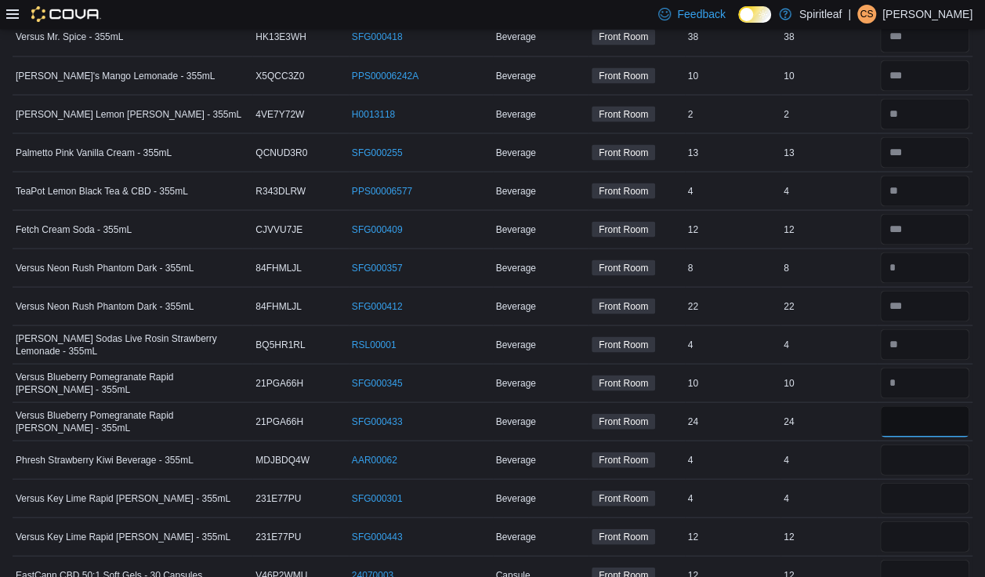
type input "**"
click at [651, 444] on input "number" at bounding box center [925, 459] width 90 height 31
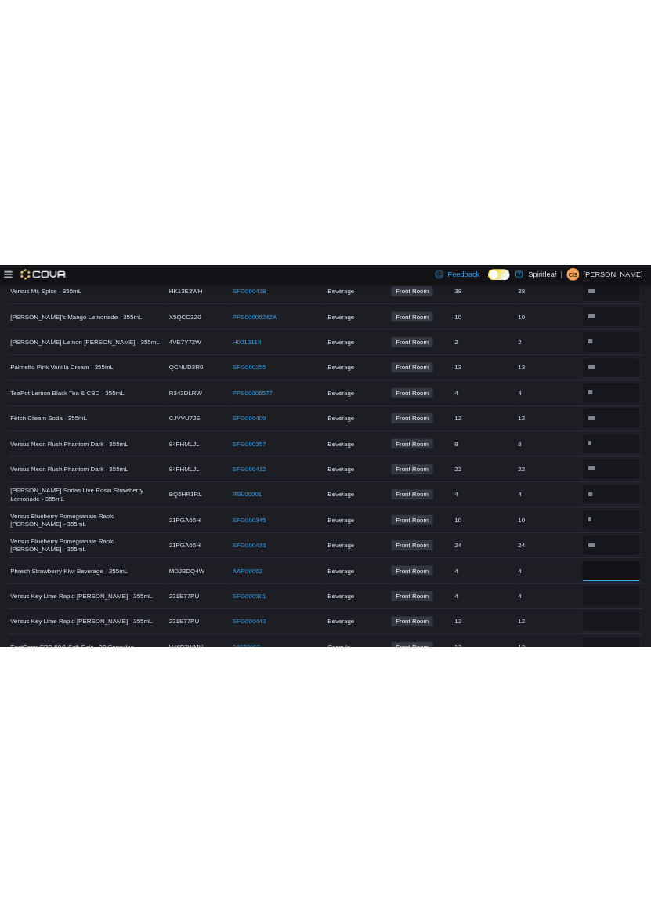
scroll to position [1434, 0]
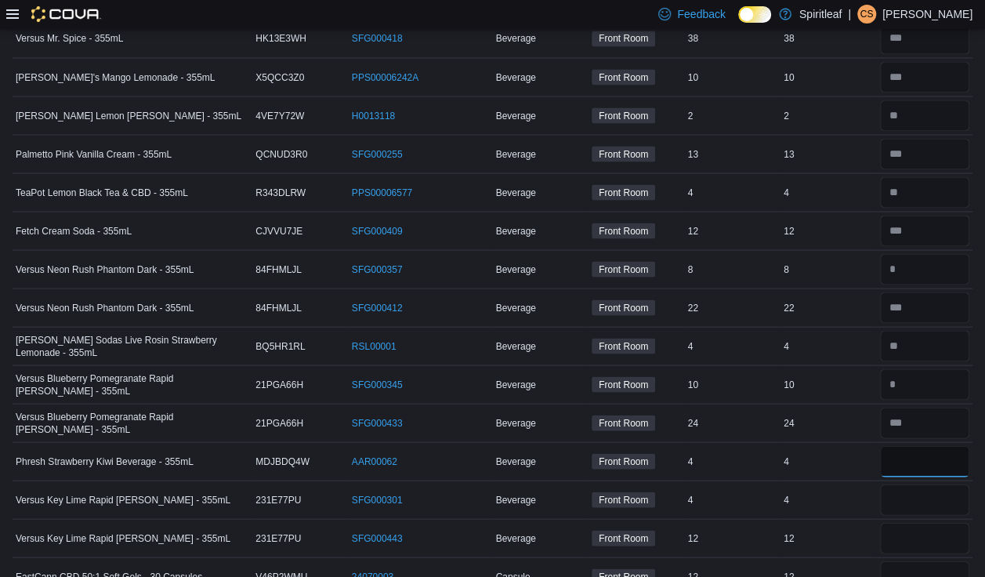
type input "**"
click at [651, 484] on input "number" at bounding box center [925, 499] width 90 height 31
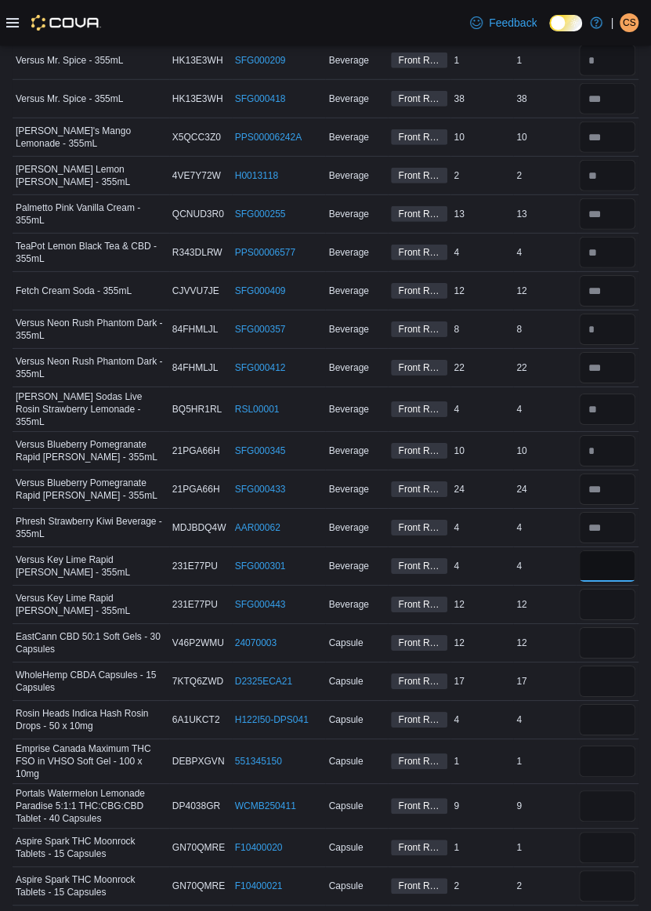
type input "*"
click at [624, 531] on input "number" at bounding box center [607, 604] width 56 height 31
type input "**"
click at [626, 531] on input "number" at bounding box center [607, 642] width 56 height 31
type input "**"
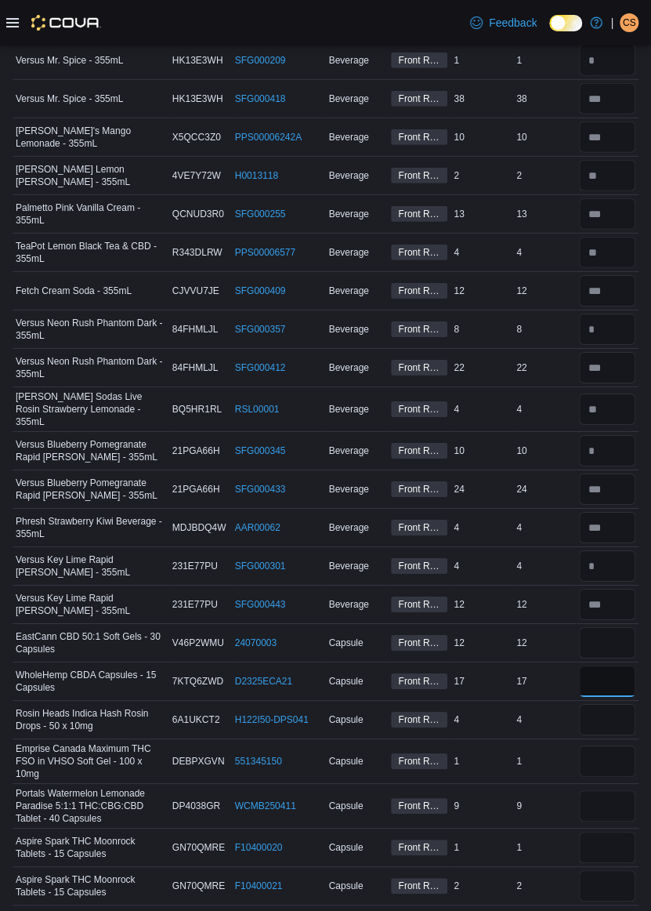
click at [611, 531] on input "number" at bounding box center [607, 680] width 56 height 31
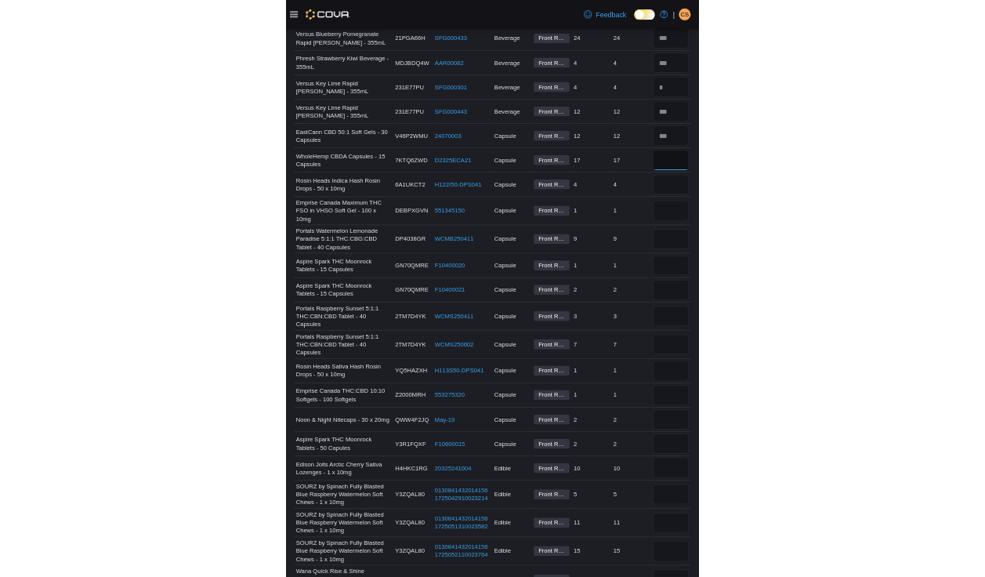
scroll to position [1871, 0]
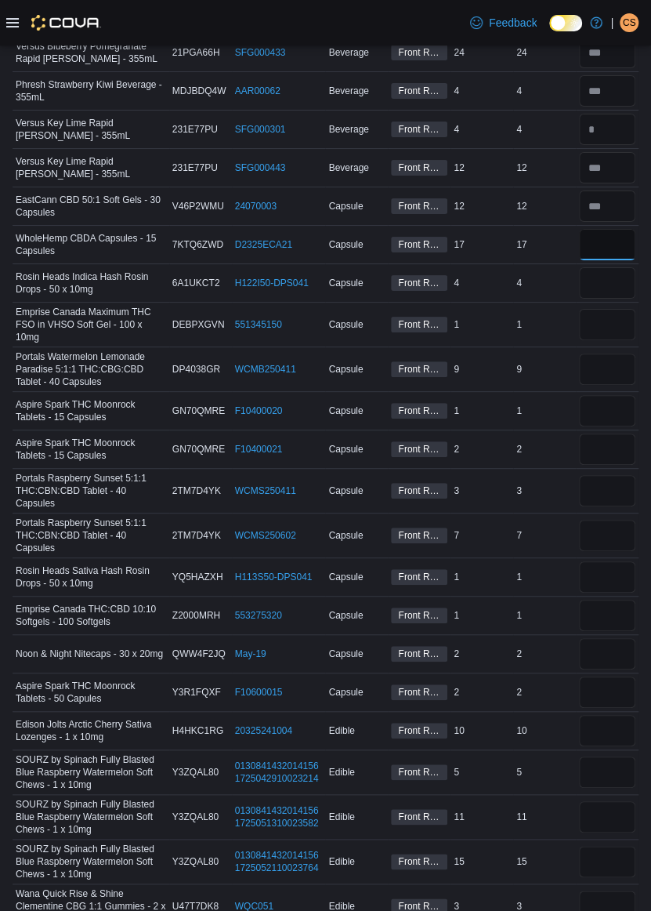
click at [602, 229] on input "number" at bounding box center [607, 244] width 56 height 31
click at [608, 190] on input "number" at bounding box center [607, 205] width 56 height 31
type input "**"
click at [618, 229] on input "number" at bounding box center [607, 244] width 56 height 31
type input "*"
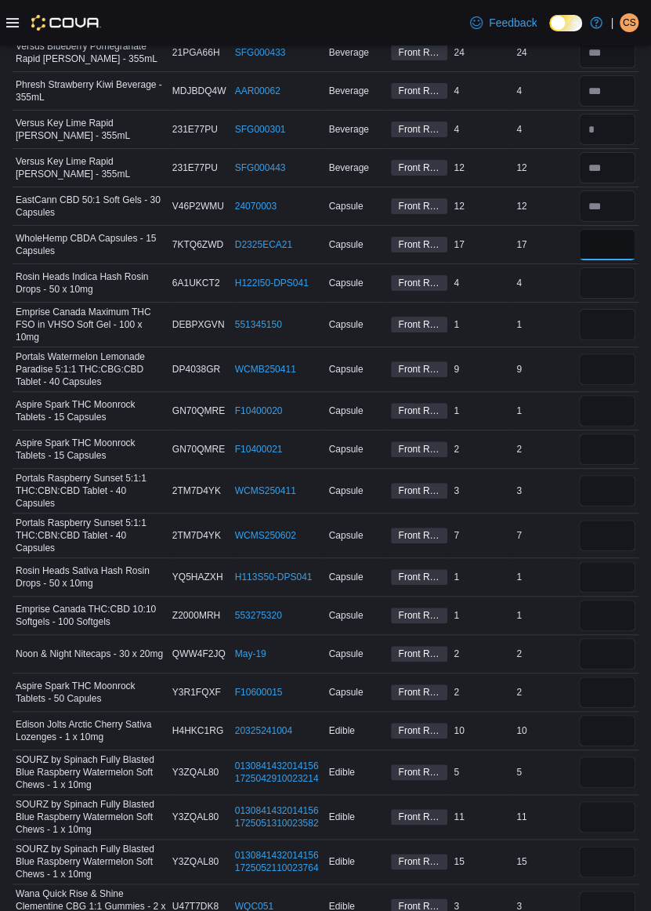
type input "**"
click at [627, 267] on input "number" at bounding box center [607, 282] width 56 height 31
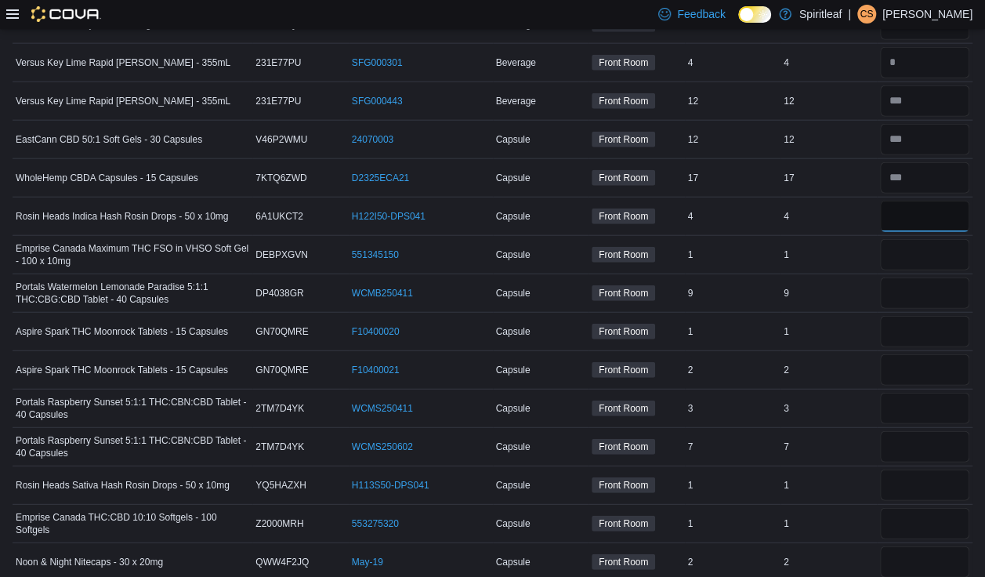
type input "*"
click at [651, 239] on input "number" at bounding box center [925, 254] width 90 height 31
type input "*"
click at [651, 277] on input "number" at bounding box center [925, 292] width 90 height 31
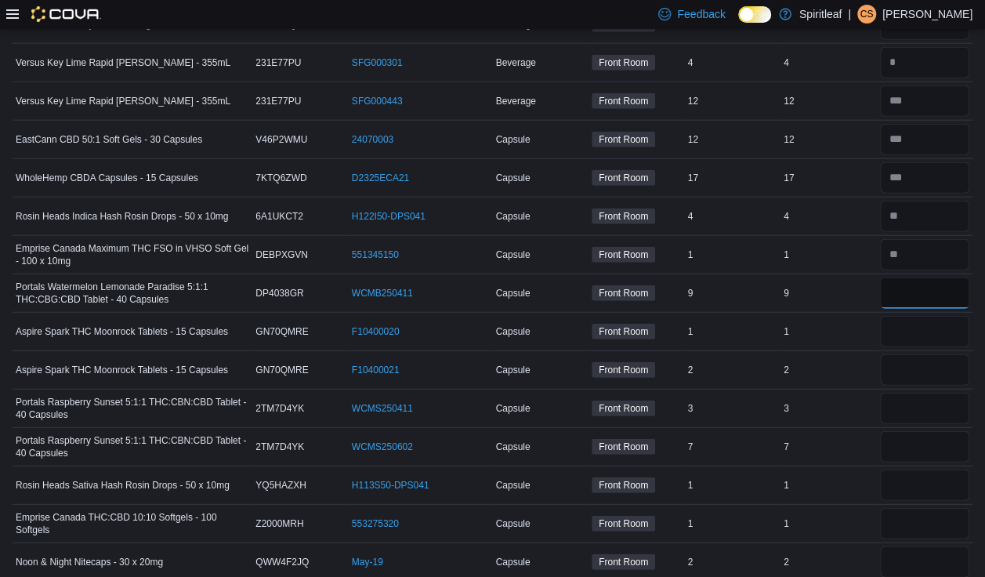
type input "**"
click at [651, 316] on input "number" at bounding box center [925, 331] width 90 height 31
type input "*"
click at [651, 354] on input "number" at bounding box center [925, 369] width 90 height 31
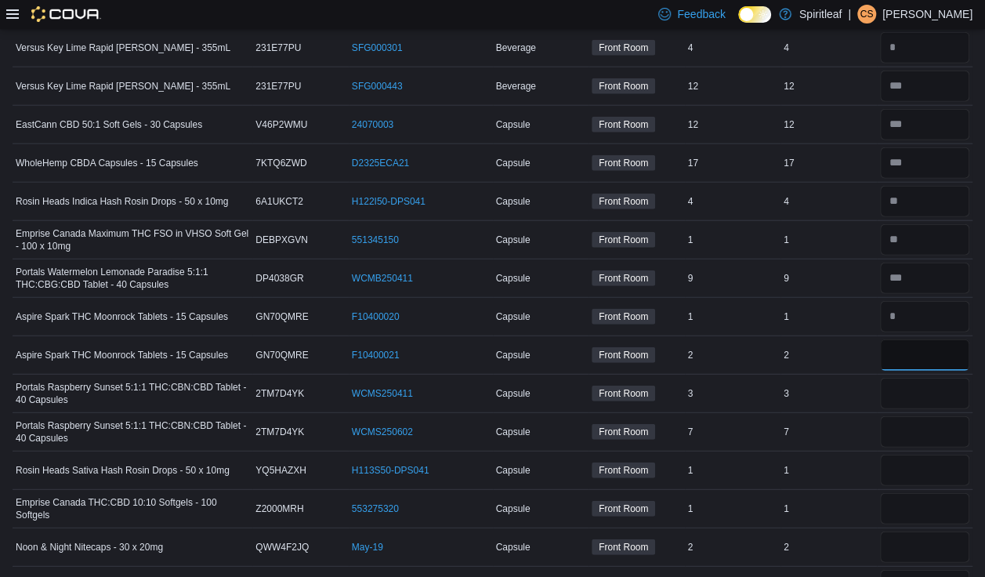
scroll to position [1884, 0]
type input "*"
click at [651, 379] on input "number" at bounding box center [925, 394] width 90 height 31
type input "*"
click at [651, 418] on input "number" at bounding box center [925, 433] width 90 height 31
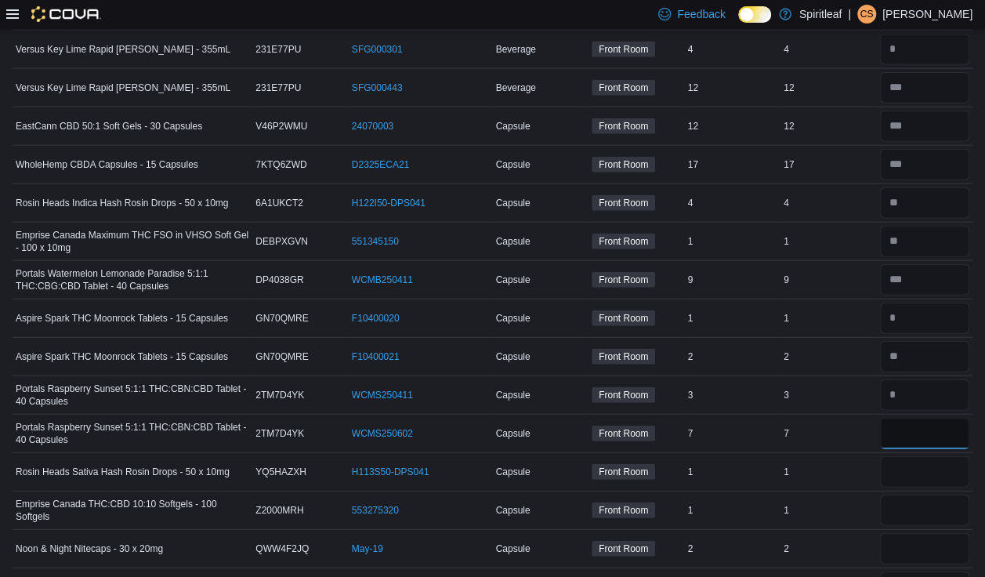
type input "*"
click at [651, 456] on input "number" at bounding box center [925, 471] width 90 height 31
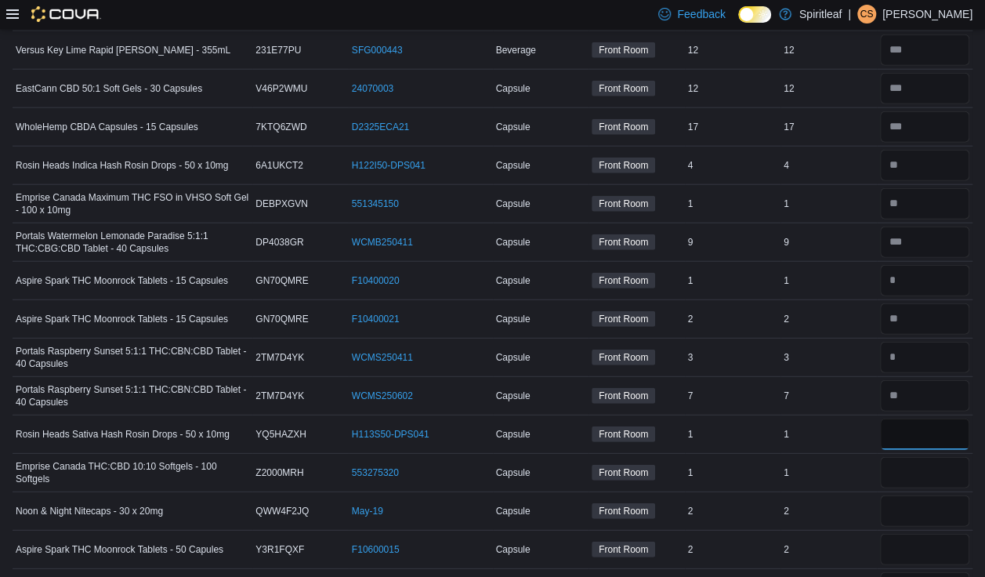
scroll to position [1924, 0]
type input "*"
click at [651, 455] on input "number" at bounding box center [925, 470] width 90 height 31
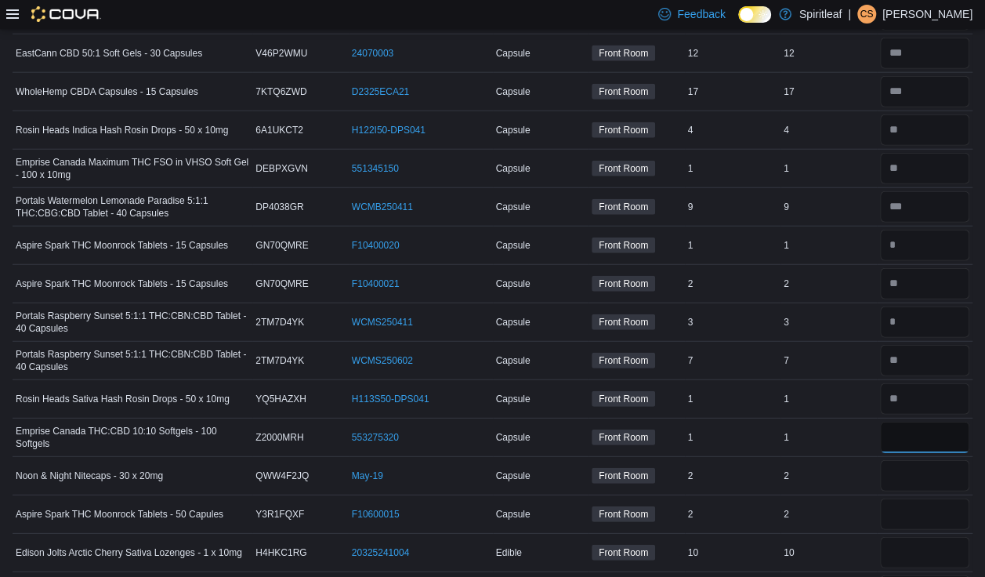
scroll to position [1961, 0]
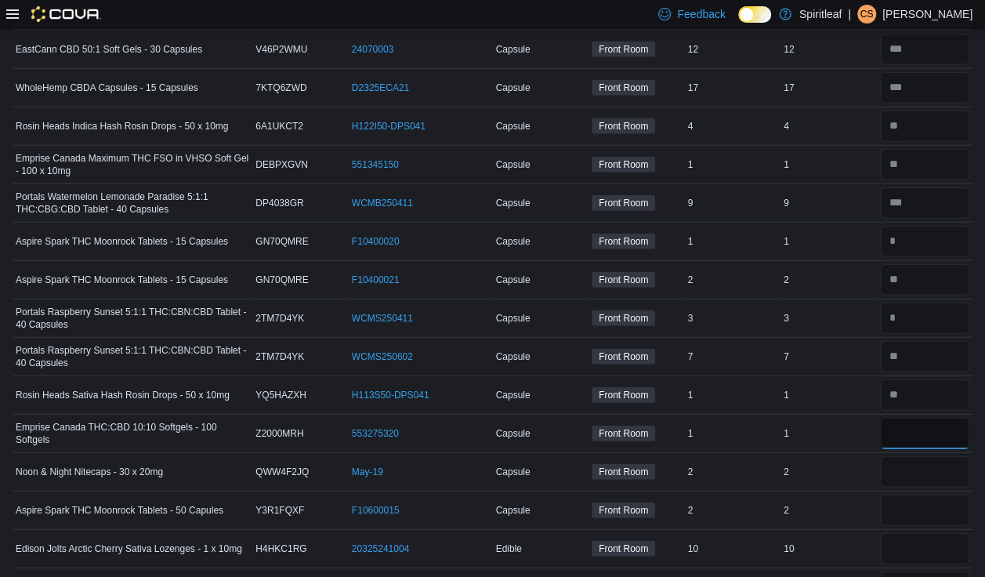
click at [651, 418] on input "number" at bounding box center [925, 433] width 90 height 31
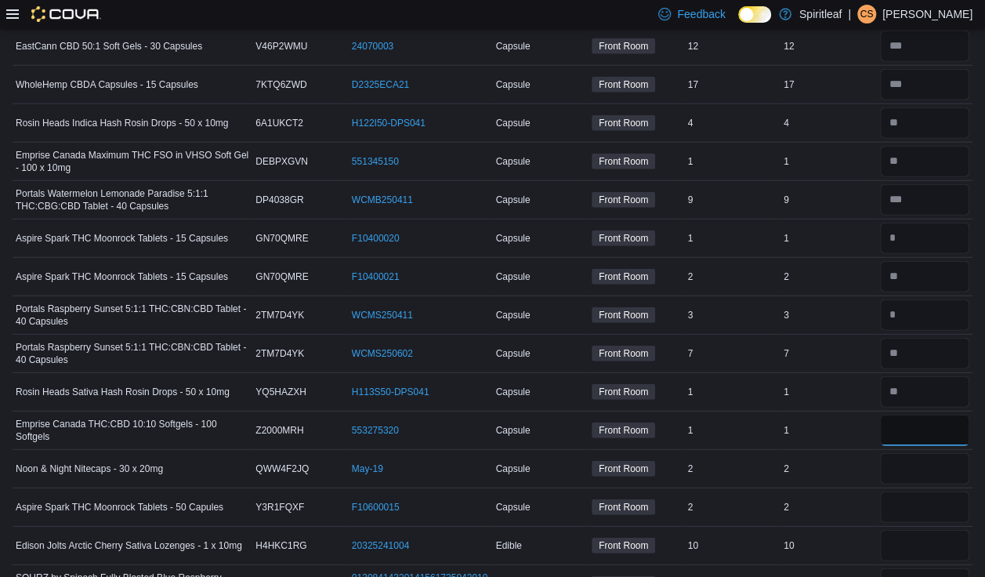
scroll to position [1959, 0]
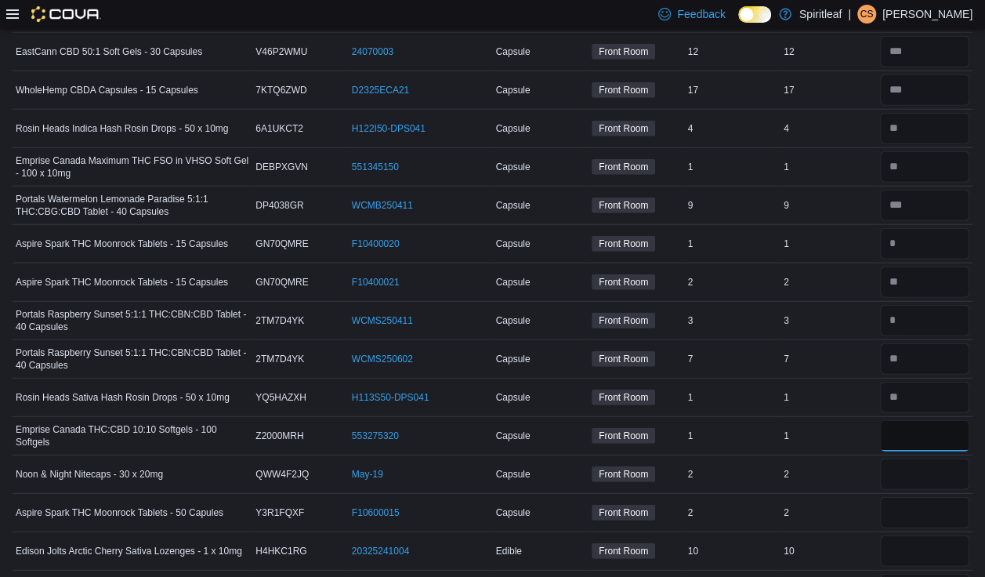
type input "*"
click at [651, 459] on input "number" at bounding box center [925, 474] width 90 height 31
type input "*"
click at [651, 497] on input "number" at bounding box center [925, 512] width 90 height 31
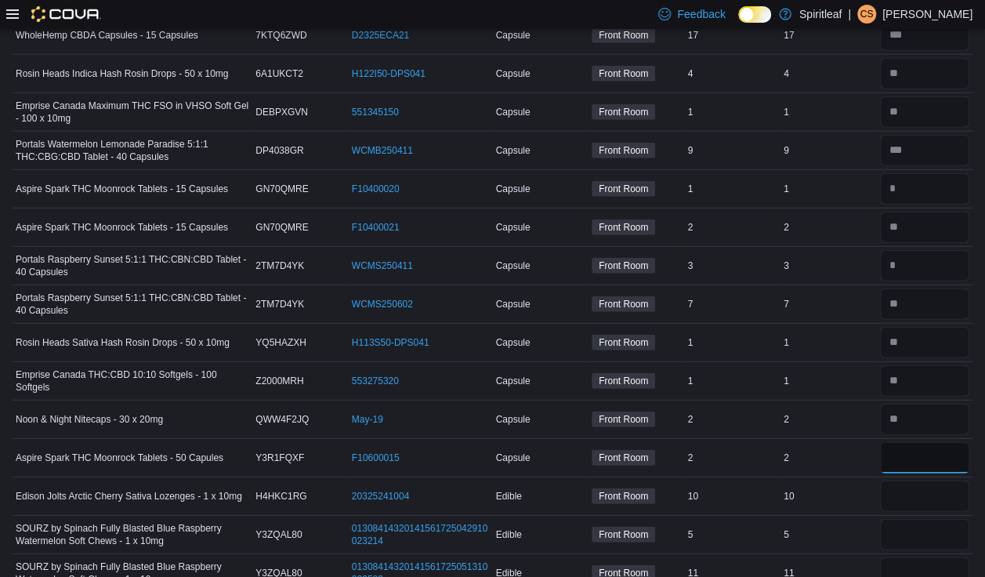
scroll to position [2015, 0]
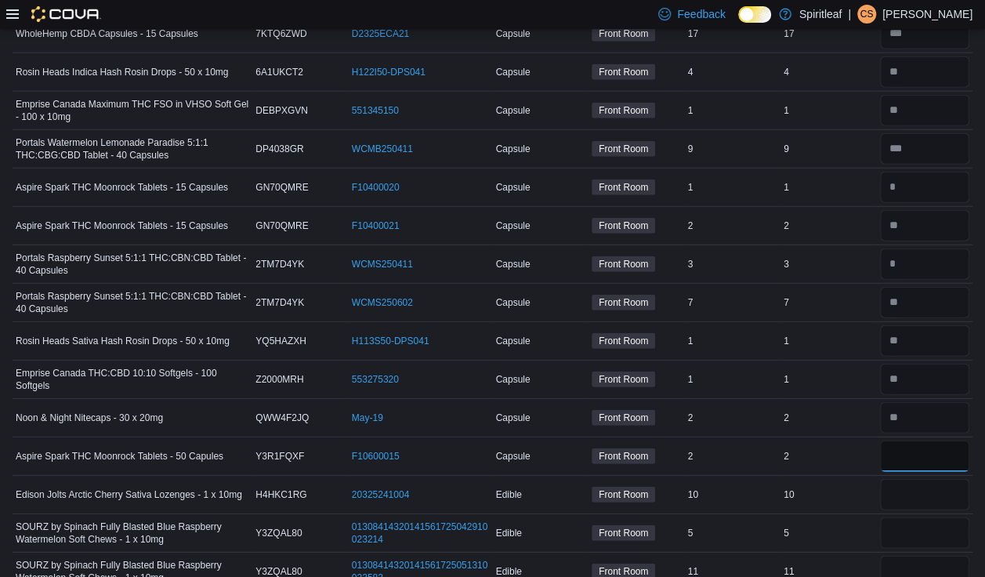
type input "*"
click at [651, 514] on div at bounding box center [925, 533] width 96 height 38
click at [651, 479] on input "number" at bounding box center [925, 494] width 90 height 31
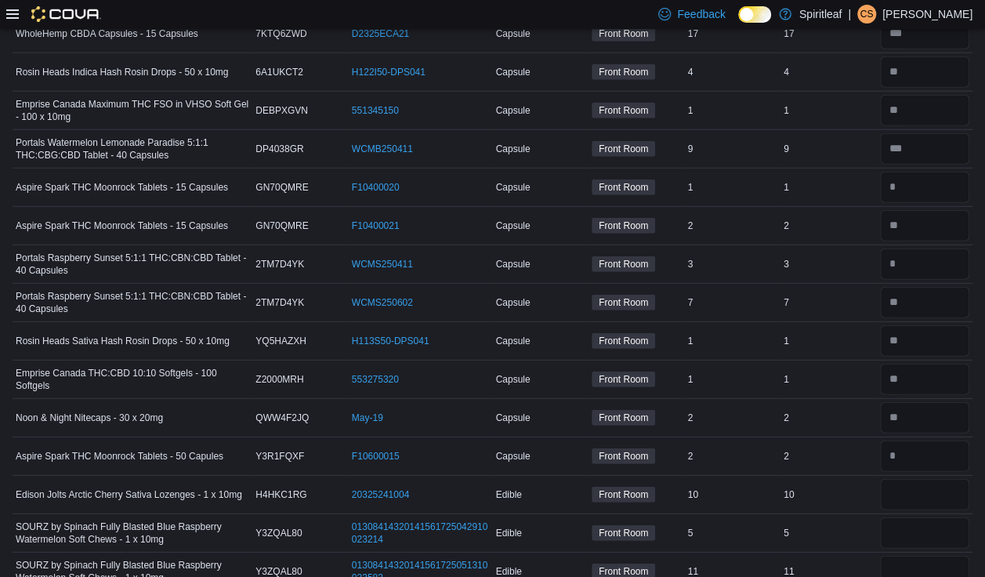
click at [651, 479] on input "number" at bounding box center [925, 494] width 90 height 31
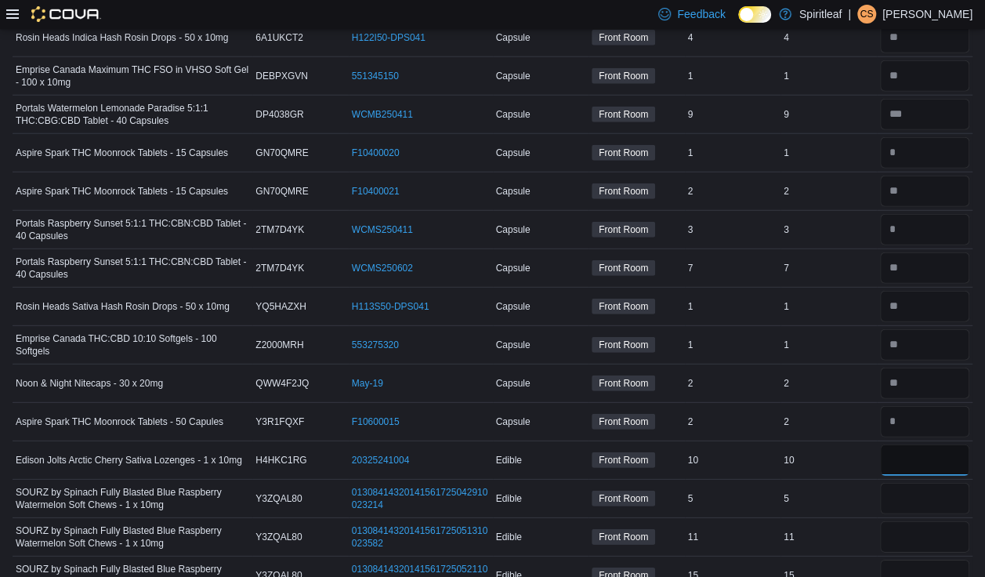
scroll to position [2053, 0]
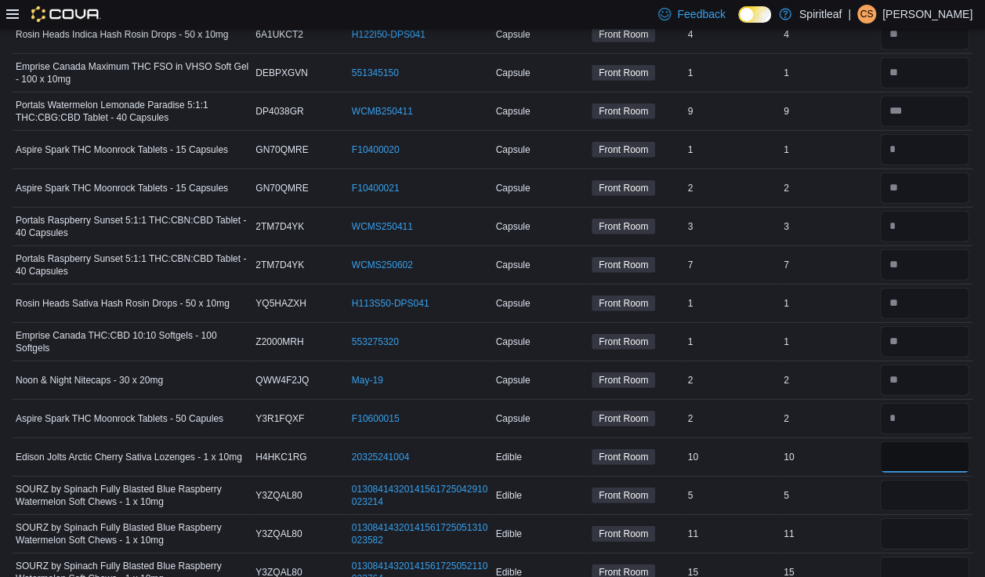
type input "*"
click at [651, 480] on input "number" at bounding box center [925, 495] width 90 height 31
type input "*"
click at [651, 518] on input "number" at bounding box center [925, 533] width 90 height 31
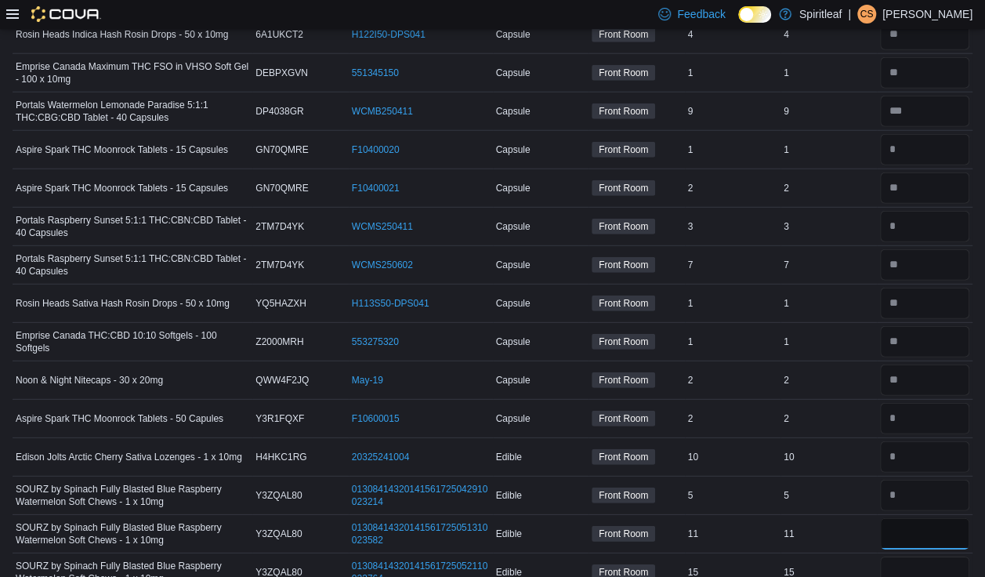
type input "*"
click at [651, 531] on input "number" at bounding box center [925, 572] width 90 height 31
type input "*"
click at [651, 531] on input "number" at bounding box center [925, 572] width 90 height 31
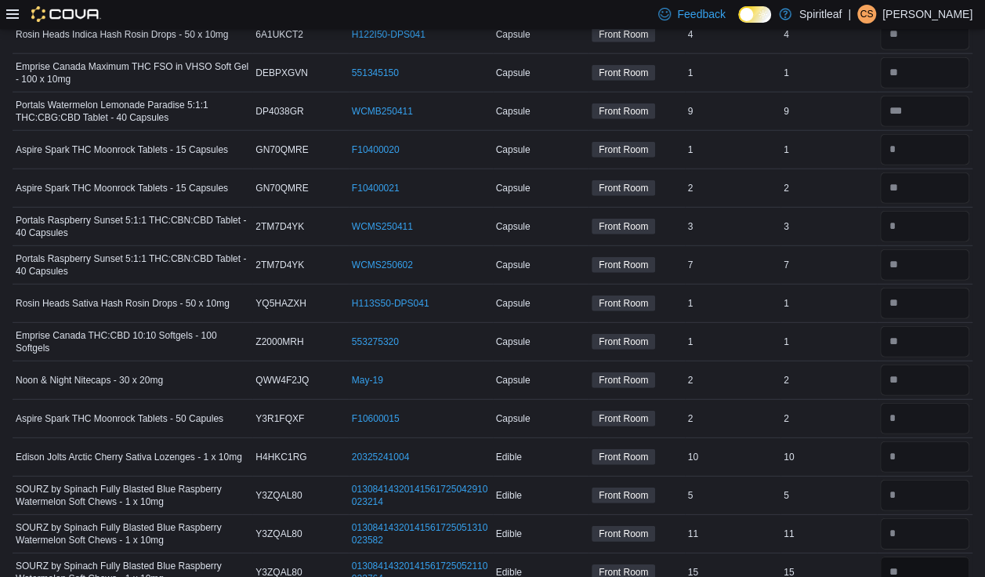
type input "**"
click at [651, 441] on input "number" at bounding box center [925, 456] width 90 height 31
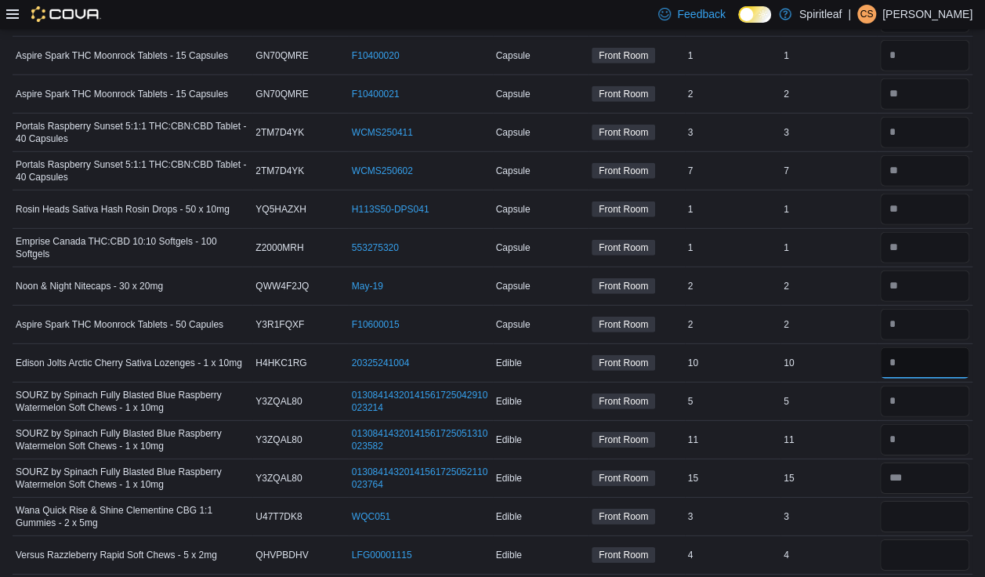
scroll to position [2154, 0]
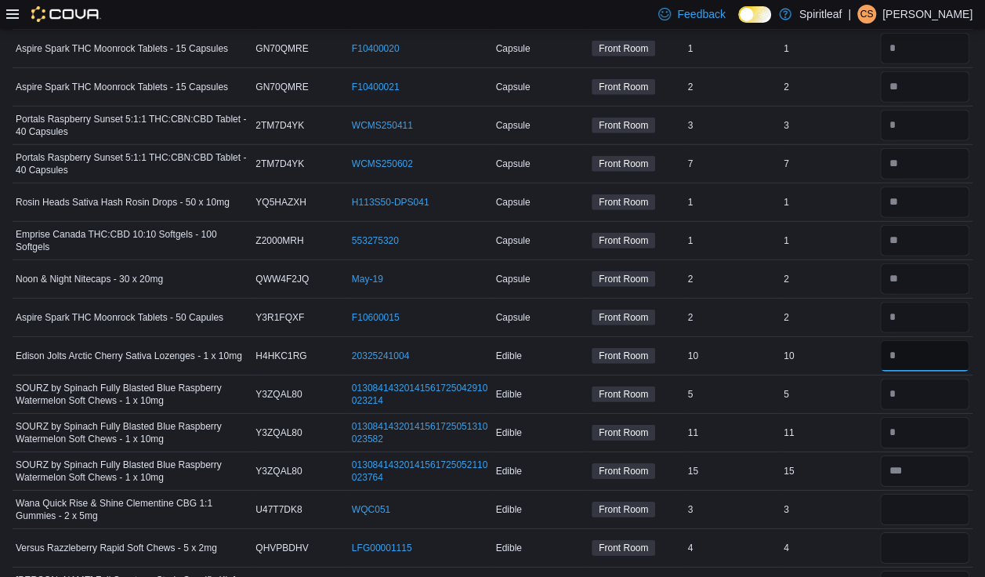
type input "**"
click at [651, 529] on div at bounding box center [925, 548] width 96 height 38
click at [651, 494] on input "number" at bounding box center [925, 509] width 90 height 31
type input "*"
click at [651, 531] on input "number" at bounding box center [925, 547] width 90 height 31
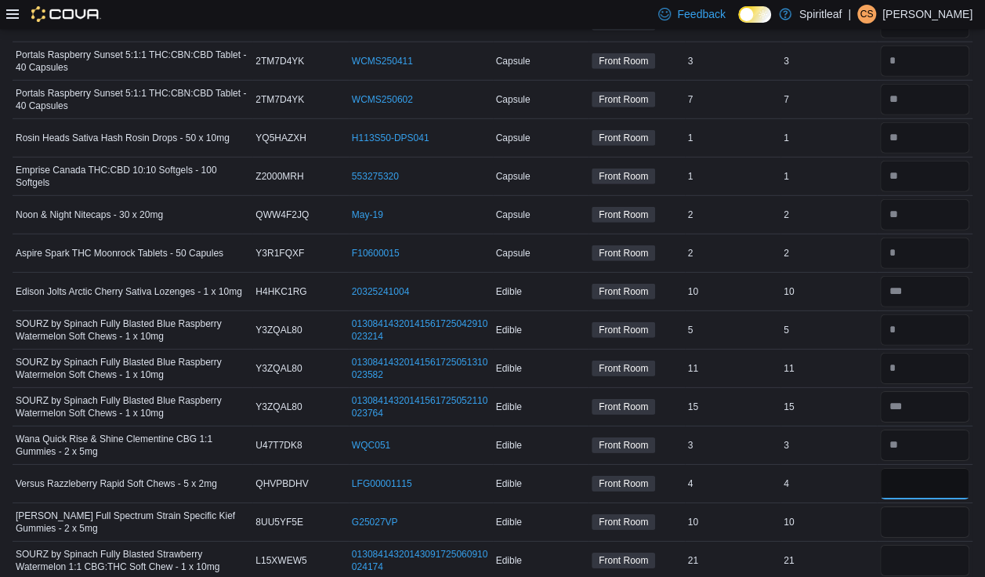
scroll to position [2221, 0]
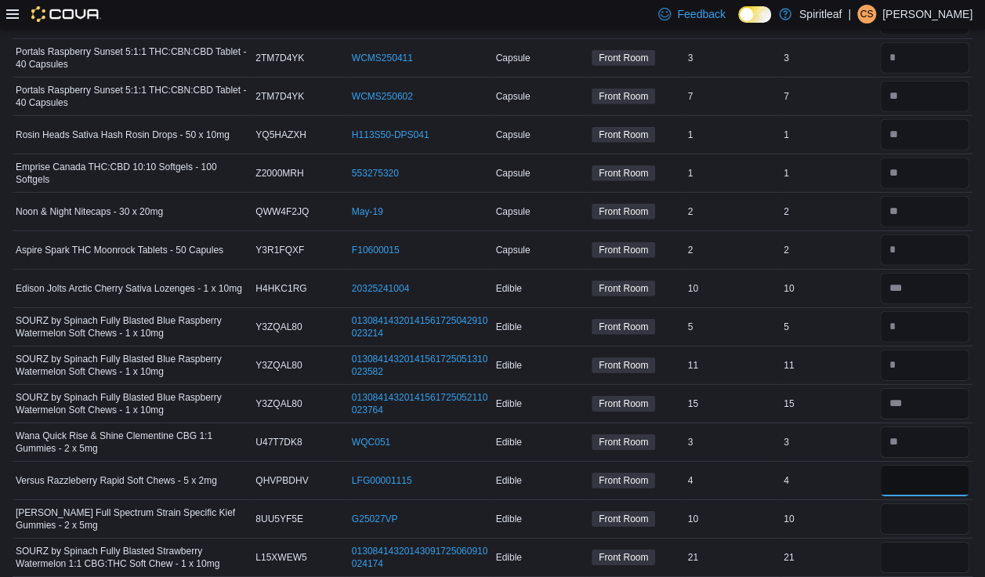
type input "*"
click at [651, 503] on input "number" at bounding box center [925, 518] width 90 height 31
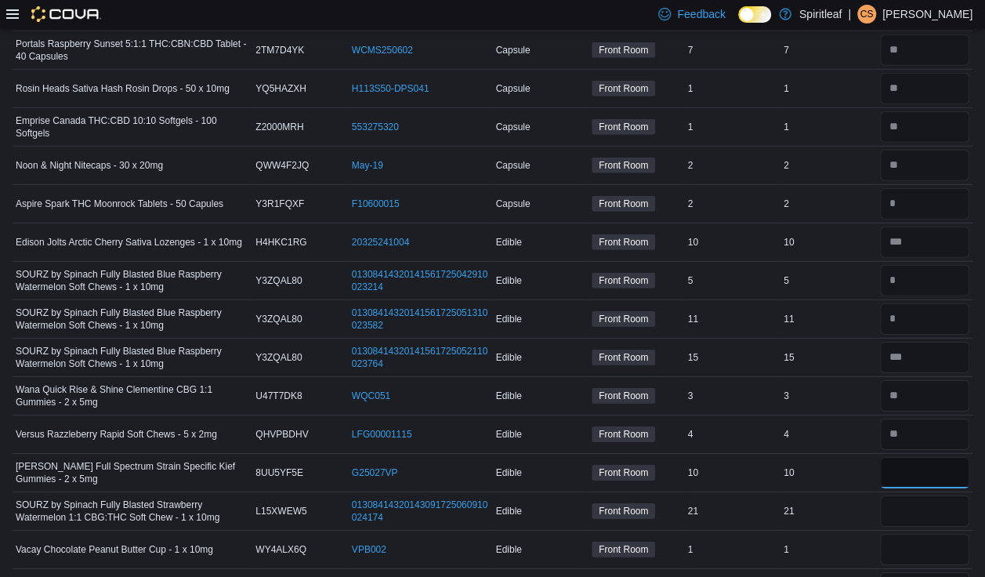
scroll to position [2266, 0]
type input "*"
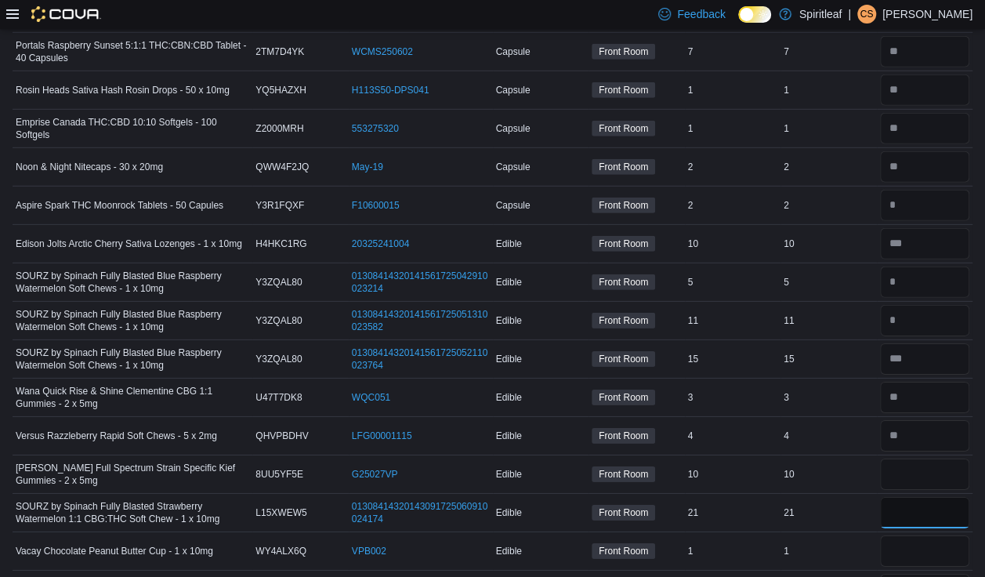
click at [651, 497] on input "number" at bounding box center [925, 512] width 90 height 31
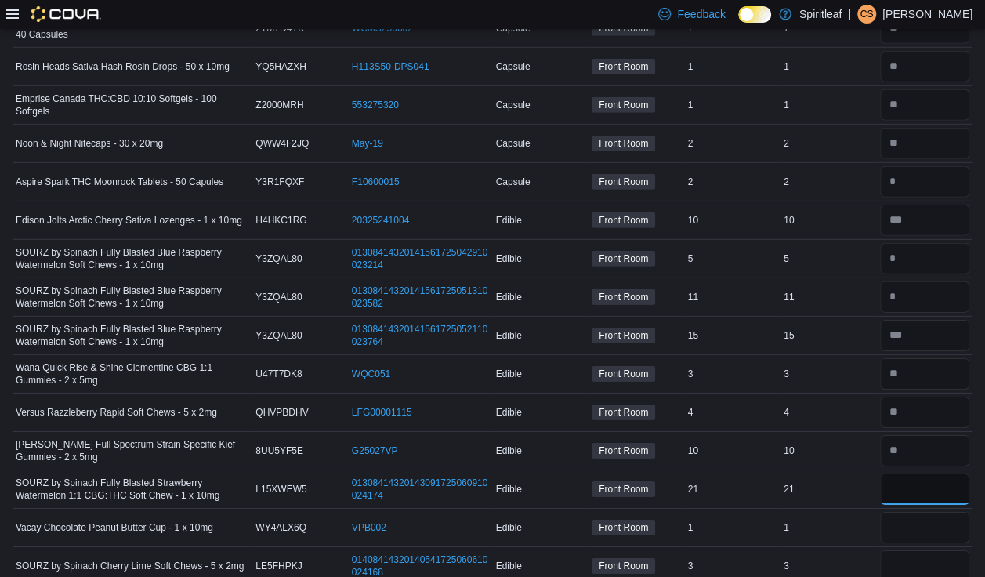
scroll to position [2289, 0]
type input "**"
click at [651, 513] on input "number" at bounding box center [925, 528] width 90 height 31
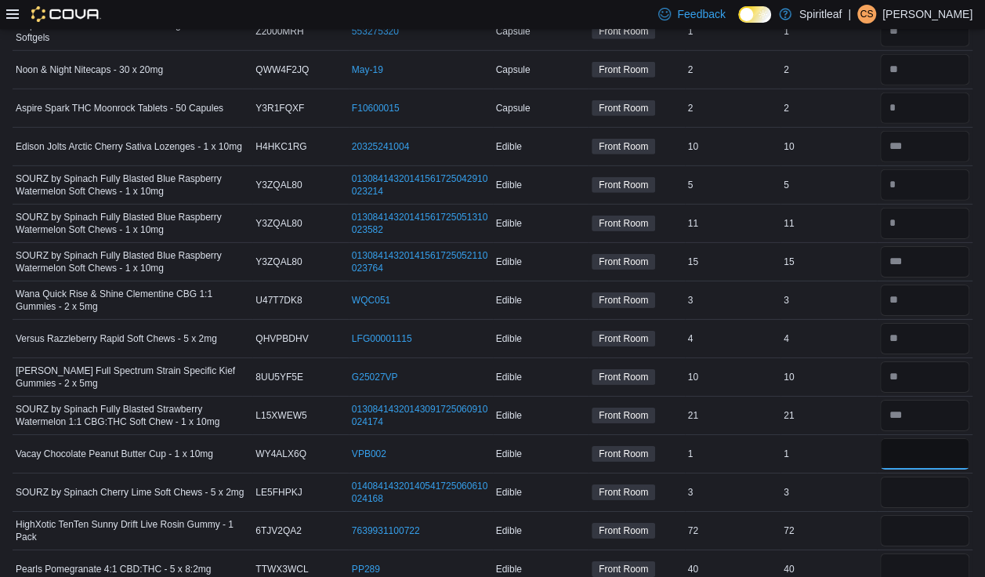
scroll to position [2364, 0]
type input "*"
click at [651, 476] on input "number" at bounding box center [925, 491] width 90 height 31
type input "*"
click at [651, 514] on input "number" at bounding box center [925, 529] width 90 height 31
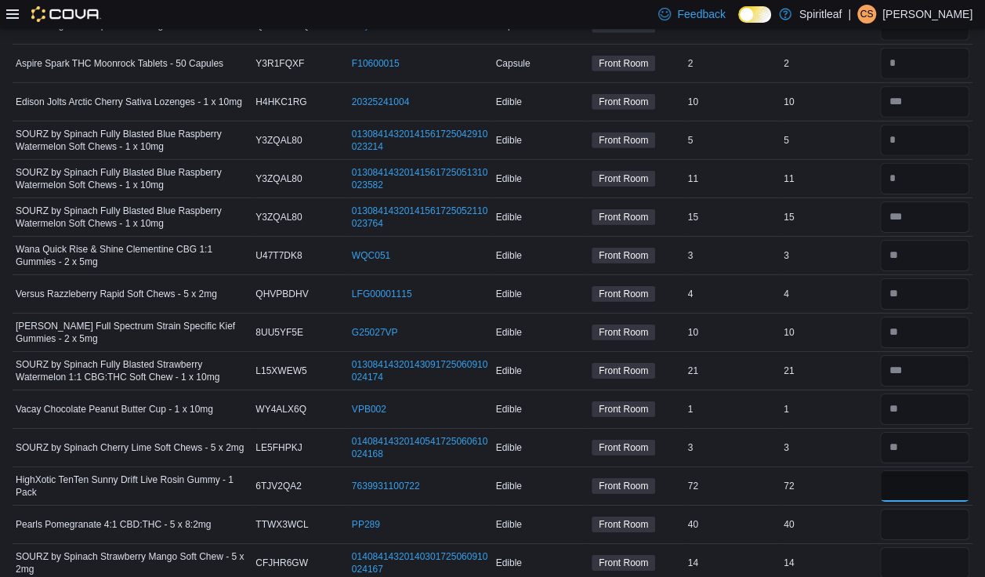
scroll to position [2410, 0]
type input "**"
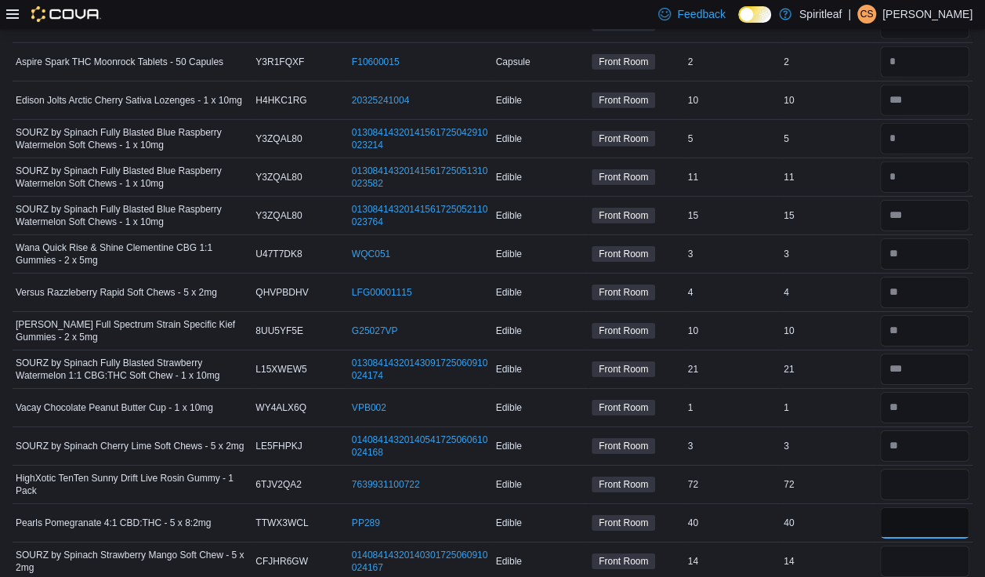
click at [651, 507] on input "number" at bounding box center [925, 522] width 90 height 31
click at [651, 469] on input "number" at bounding box center [925, 484] width 90 height 31
type input "**"
click at [651, 507] on input "number" at bounding box center [925, 522] width 90 height 31
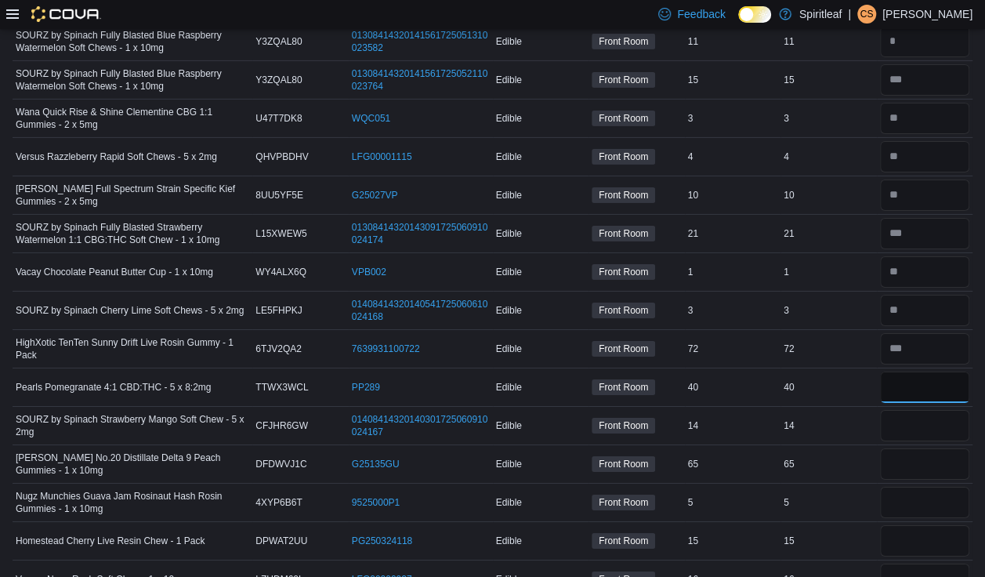
scroll to position [2521, 0]
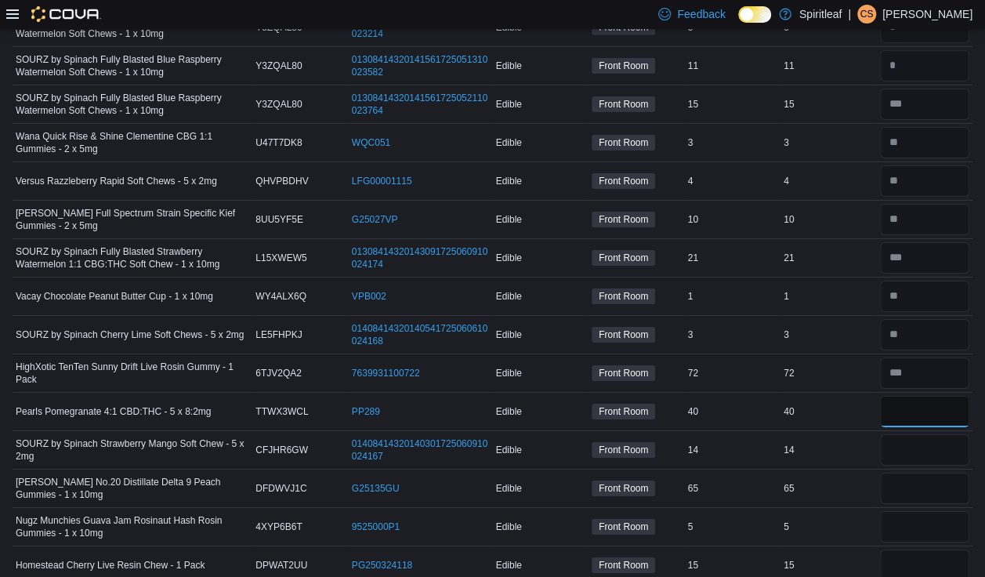
type input "**"
click at [651, 434] on input "number" at bounding box center [925, 449] width 90 height 31
type input "**"
click at [651, 473] on input "number" at bounding box center [925, 488] width 90 height 31
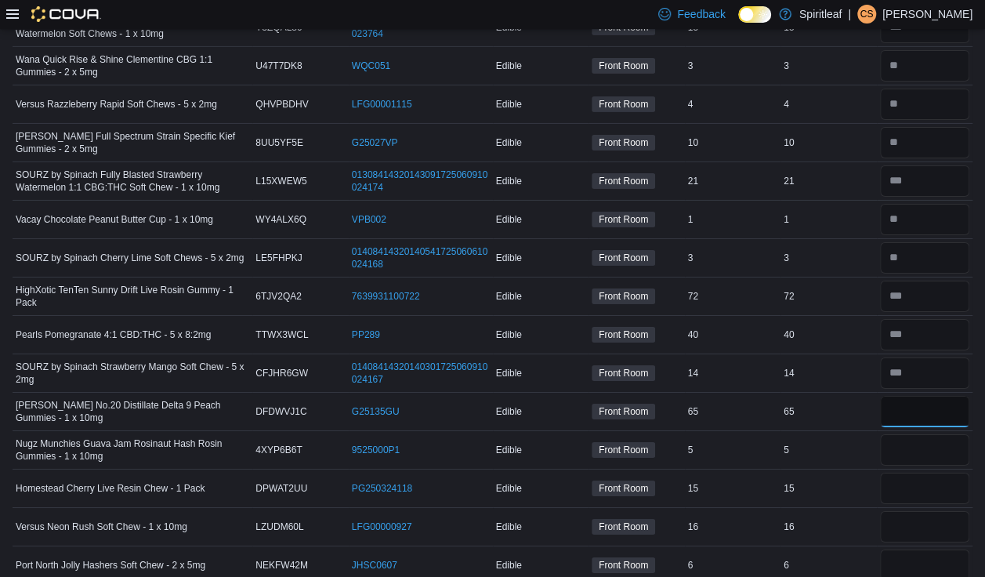
scroll to position [2585, 0]
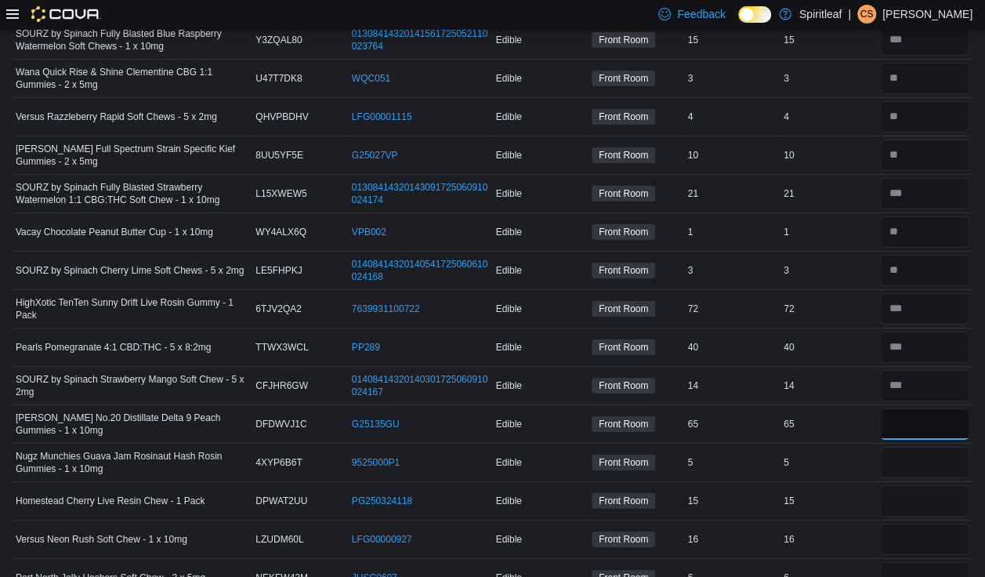
type input "*"
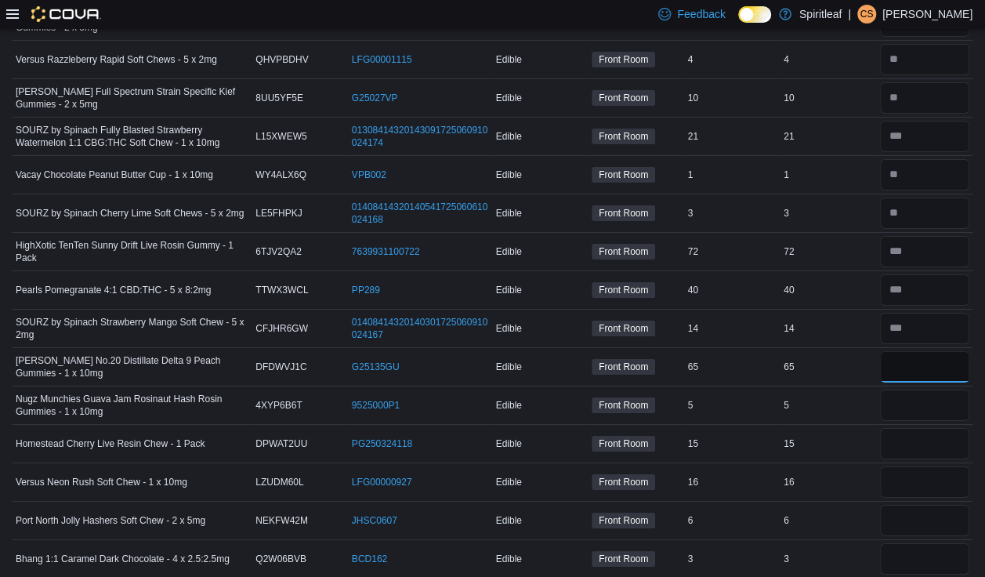
scroll to position [2660, 0]
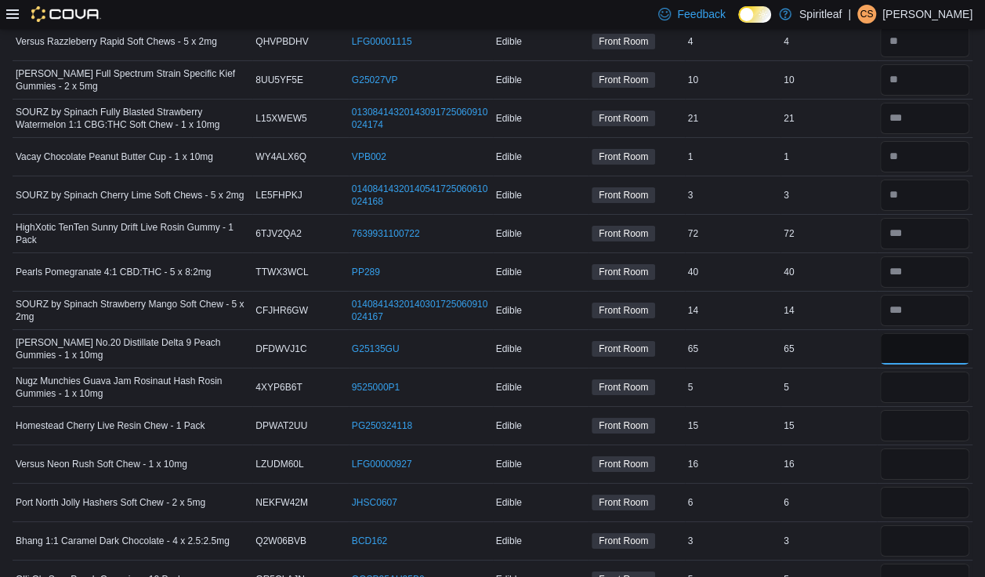
type input "**"
click at [651, 372] on input "number" at bounding box center [925, 387] width 90 height 31
type input "*"
click at [651, 410] on input "number" at bounding box center [925, 425] width 90 height 31
click at [651, 448] on input "number" at bounding box center [925, 463] width 90 height 31
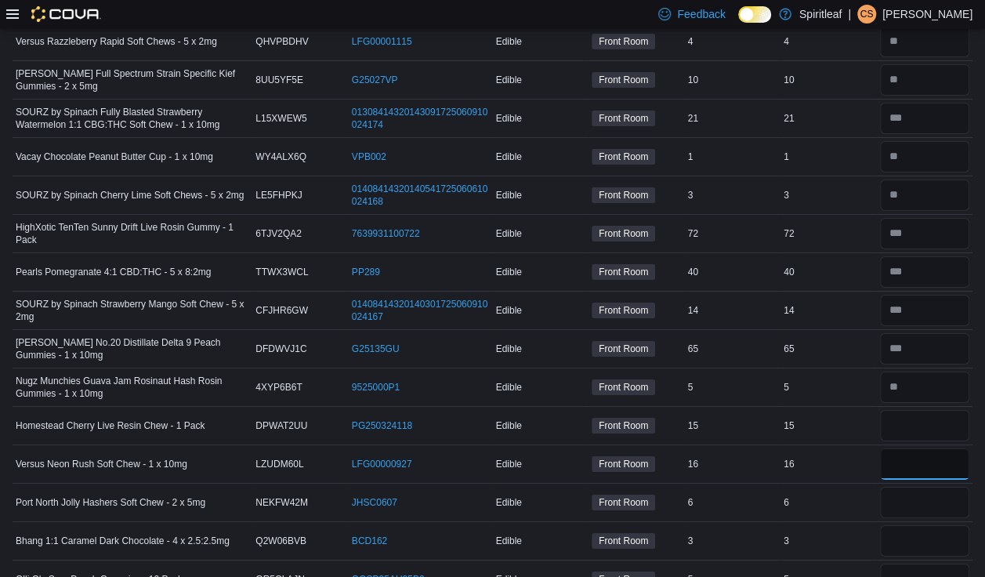
type input "**"
click at [651, 410] on input "number" at bounding box center [925, 425] width 90 height 31
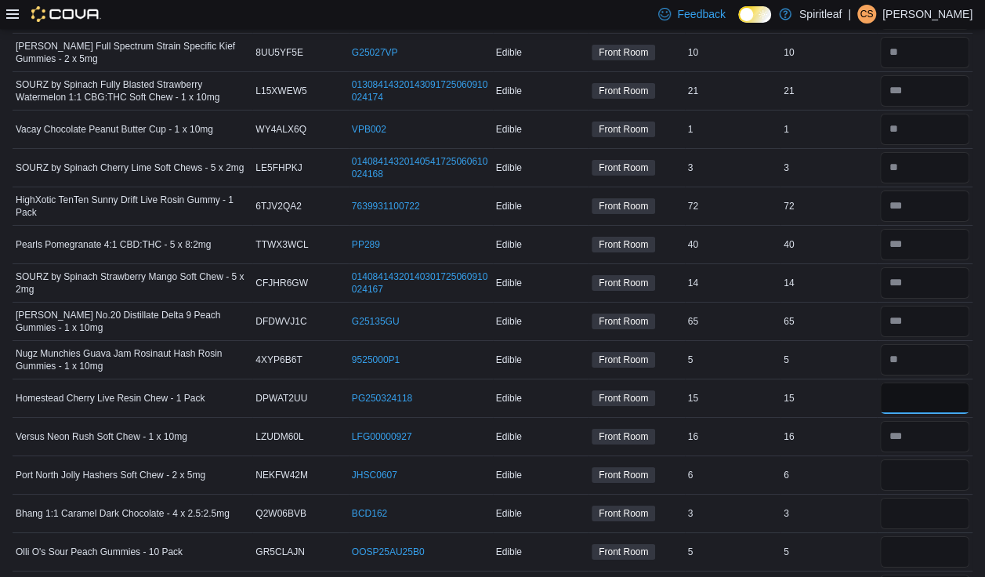
scroll to position [2686, 0]
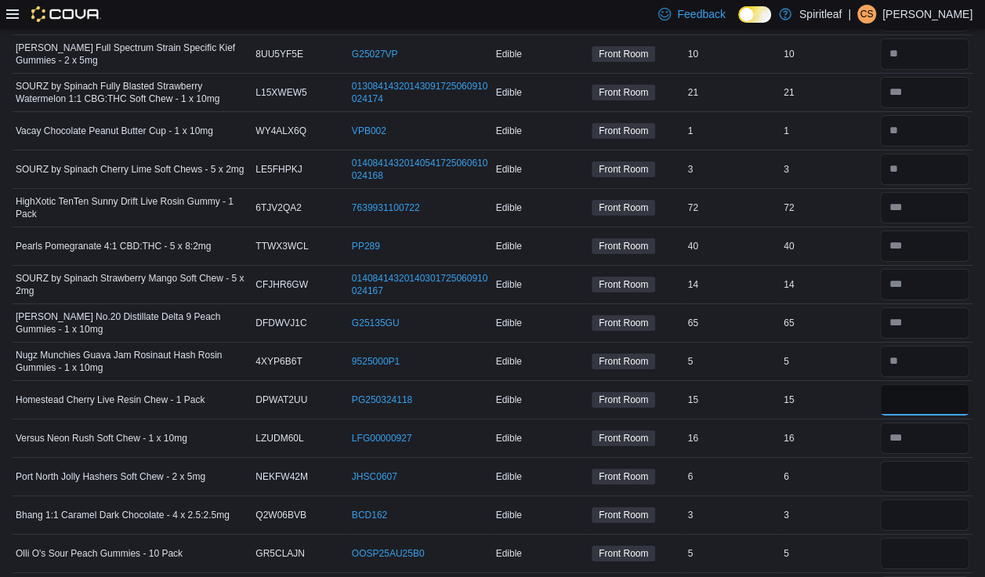
type input "**"
click at [651, 461] on input "number" at bounding box center [925, 476] width 90 height 31
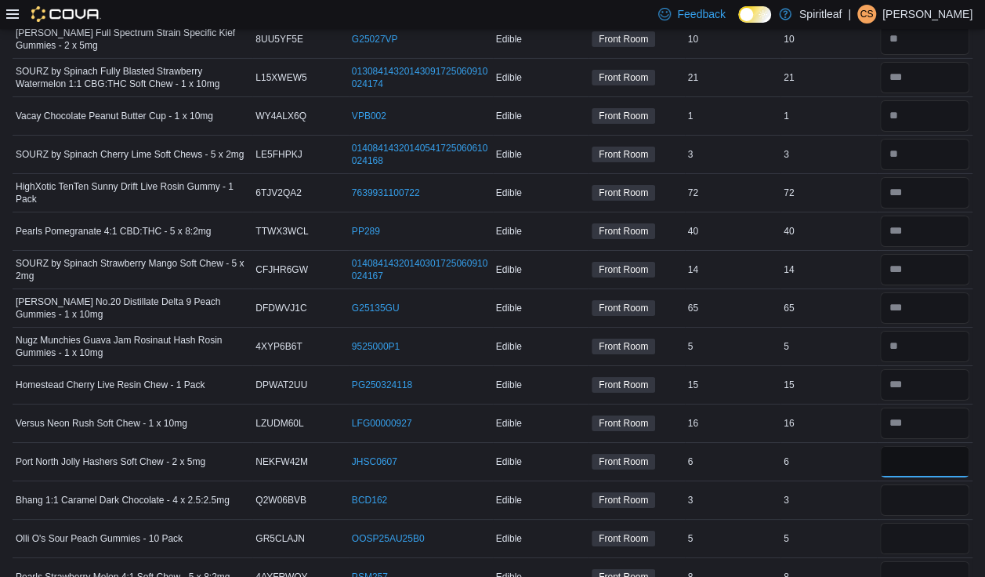
scroll to position [2703, 0]
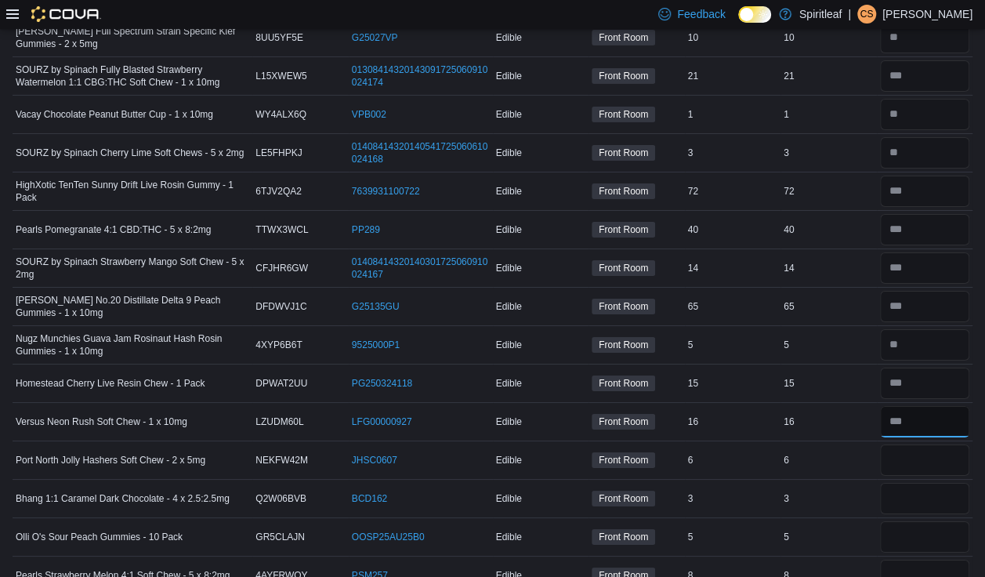
click at [651, 406] on input "number" at bounding box center [925, 421] width 90 height 31
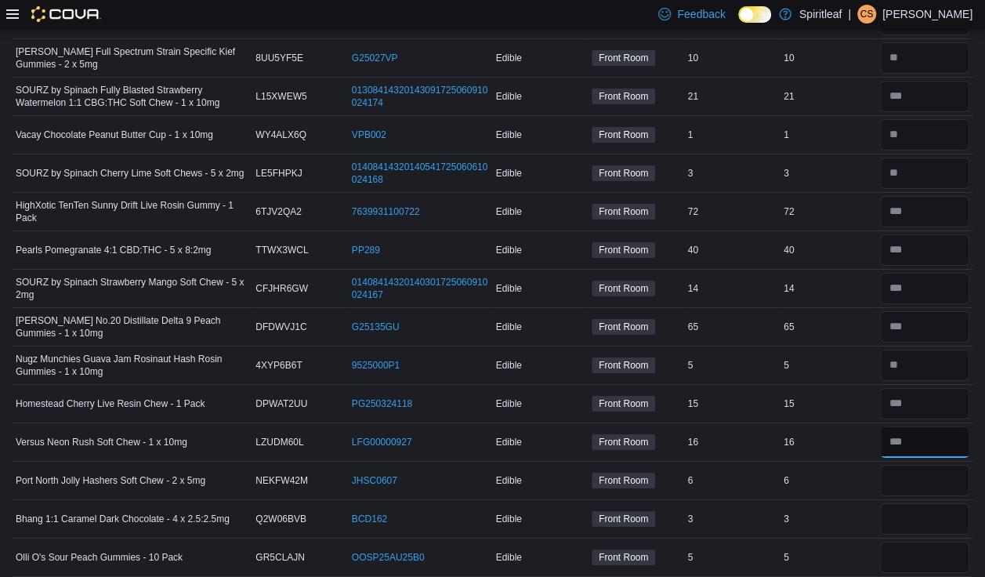
scroll to position [2676, 0]
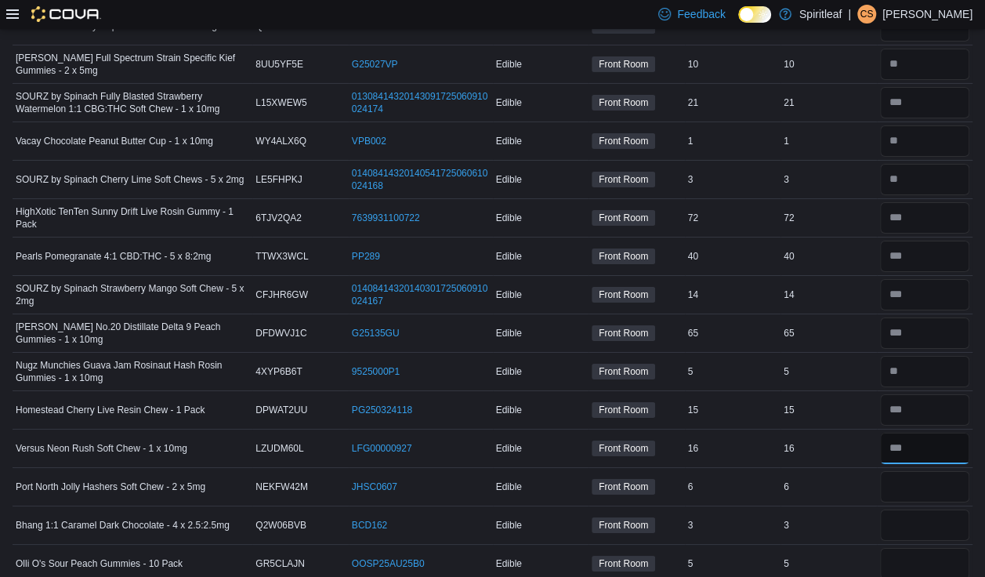
type input "**"
click at [651, 471] on input "number" at bounding box center [925, 486] width 90 height 31
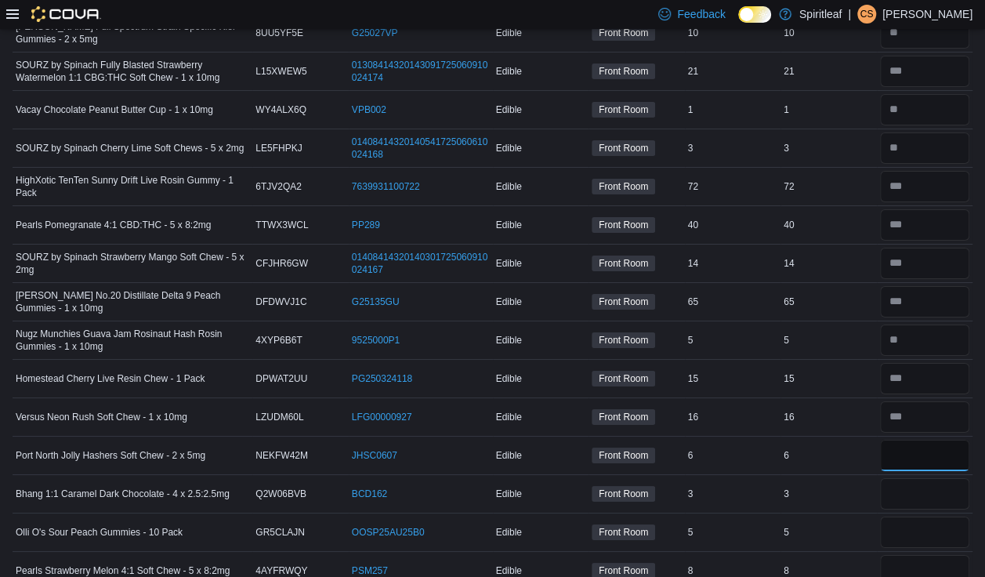
scroll to position [2713, 0]
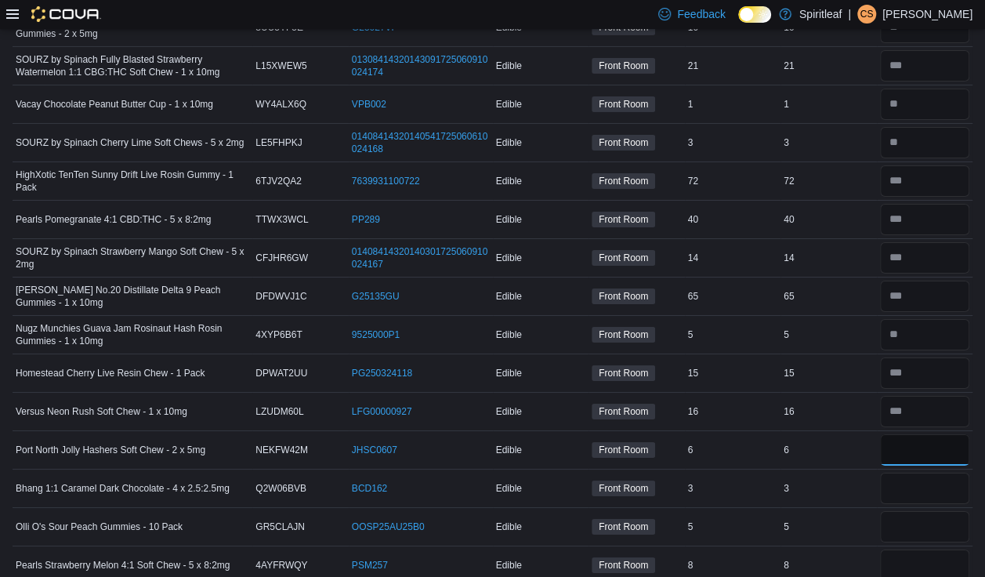
type input "*"
click at [651, 473] on input "number" at bounding box center [925, 488] width 90 height 31
click at [651, 511] on input "number" at bounding box center [925, 526] width 90 height 31
type input "*"
click at [651, 473] on input "number" at bounding box center [925, 488] width 90 height 31
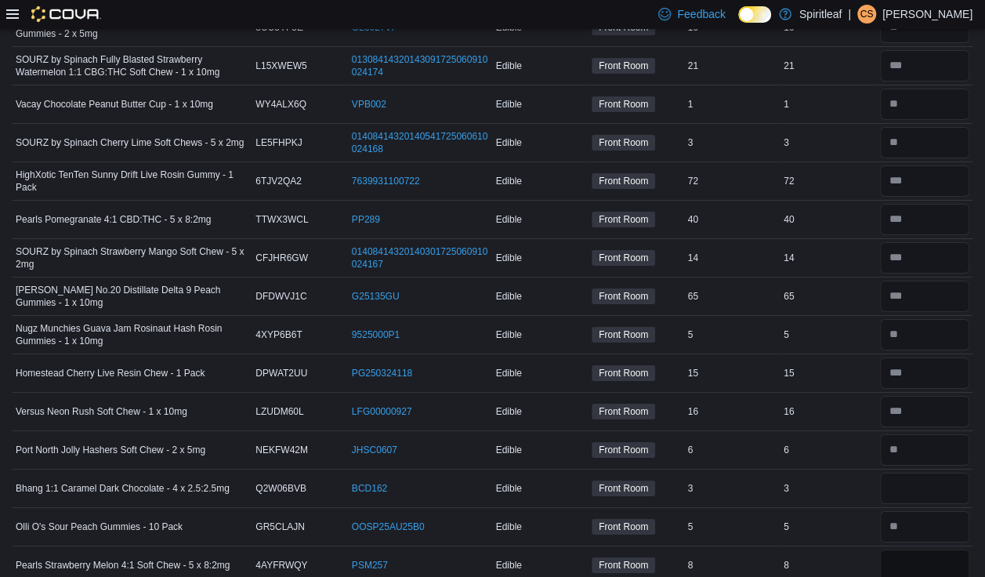
click at [651, 531] on input "number" at bounding box center [925, 564] width 90 height 31
click at [651, 473] on input "number" at bounding box center [925, 488] width 90 height 31
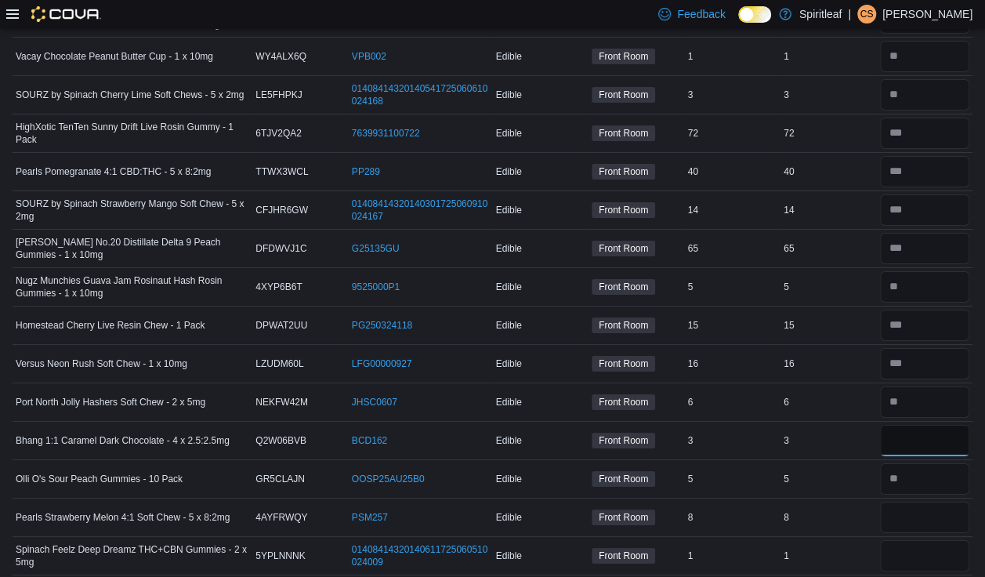
scroll to position [2771, 0]
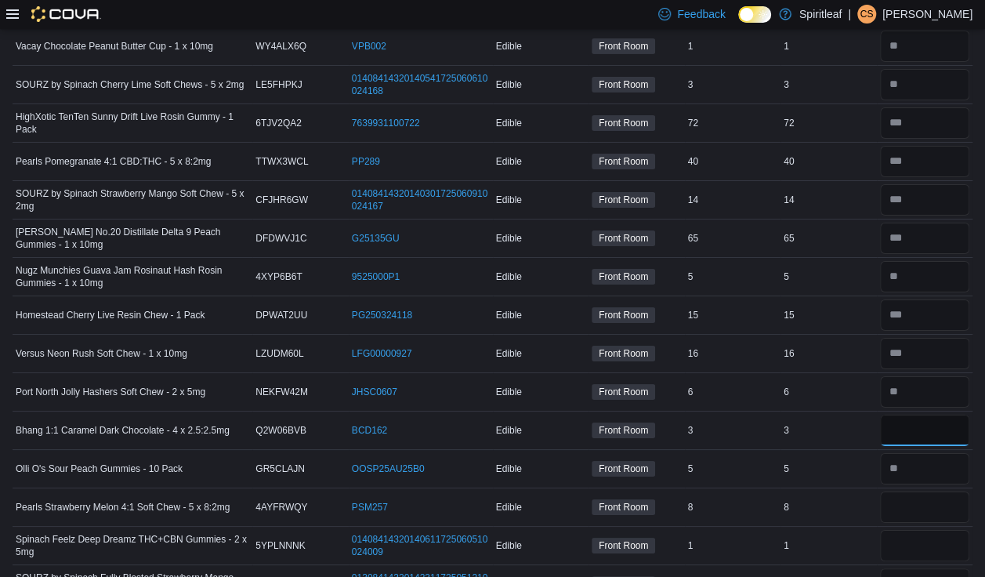
type input "*"
click at [651, 491] on input "number" at bounding box center [925, 506] width 90 height 31
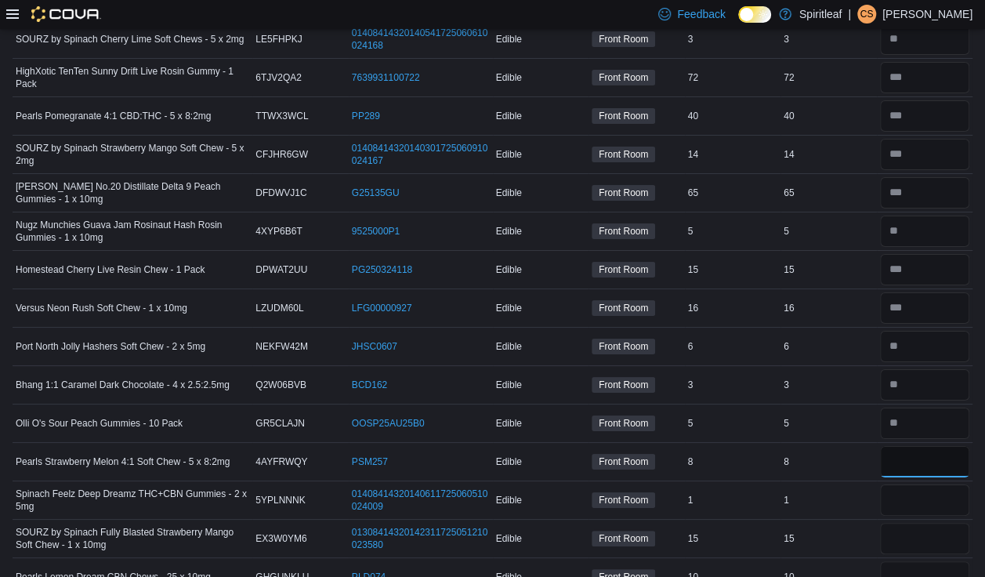
scroll to position [2820, 0]
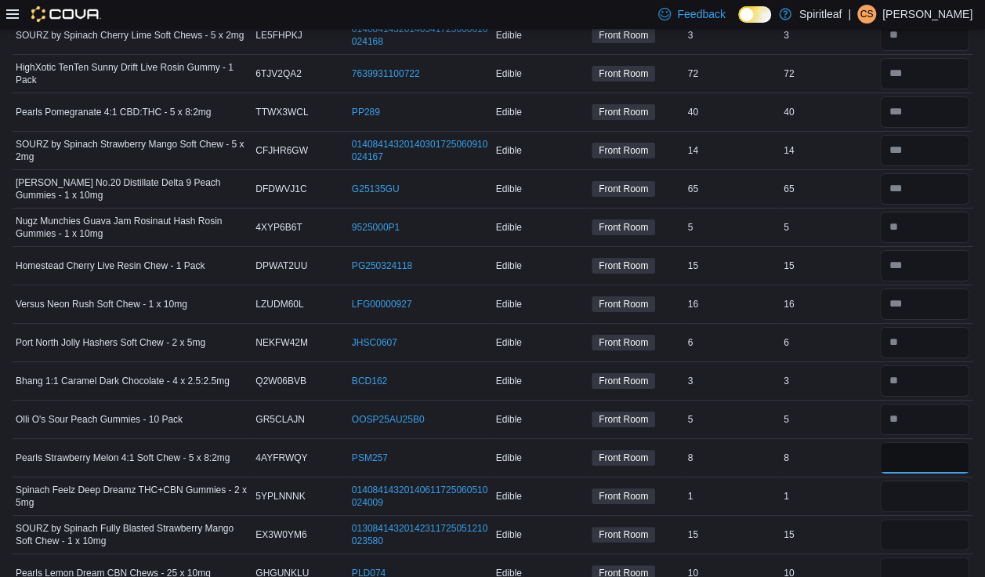
type input "*"
click at [651, 519] on input "number" at bounding box center [925, 534] width 90 height 31
click at [651, 481] on input "number" at bounding box center [925, 496] width 90 height 31
type input "*"
click at [651, 519] on input "number" at bounding box center [925, 534] width 90 height 31
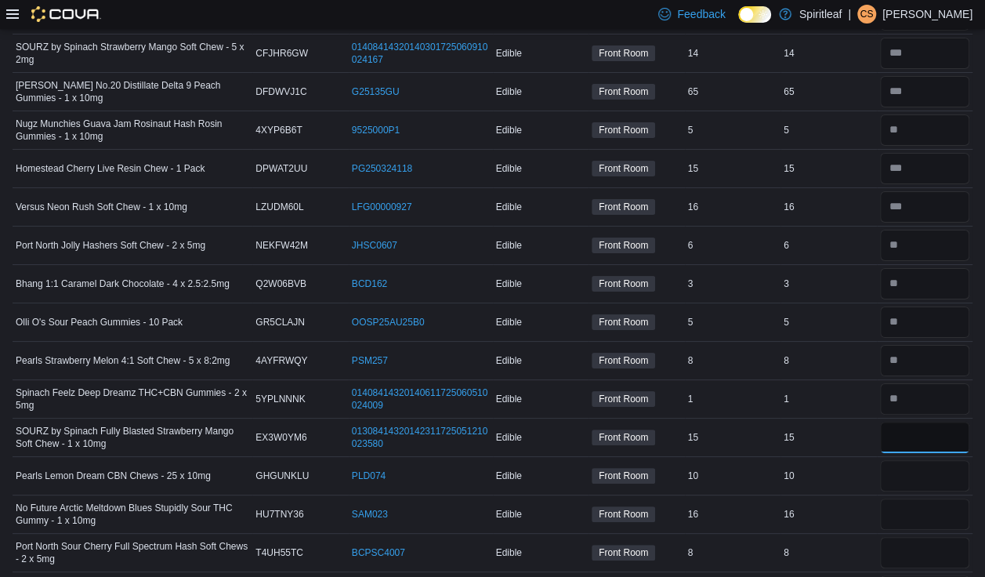
scroll to position [2919, 0]
type input "**"
click at [651, 459] on input "number" at bounding box center [925, 474] width 90 height 31
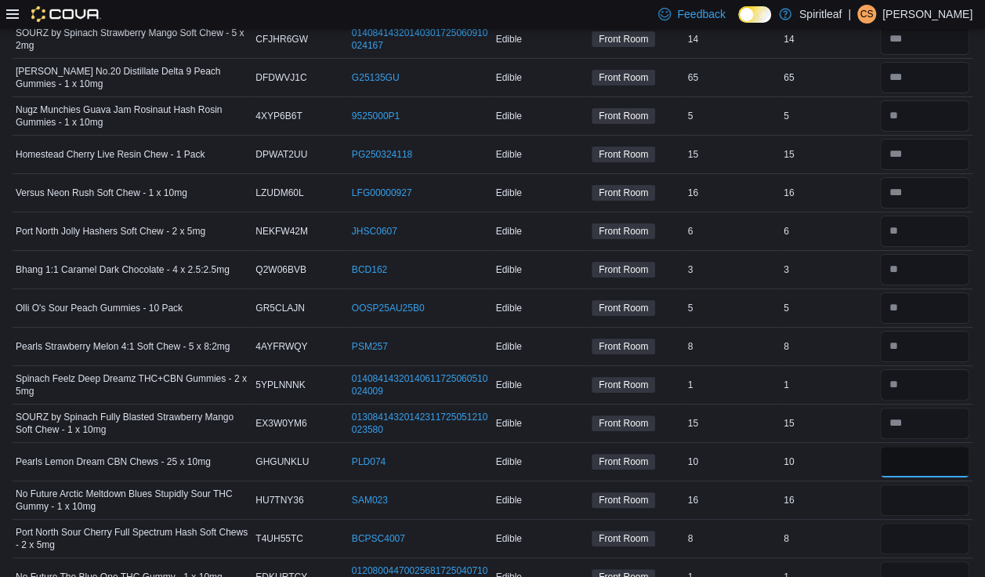
scroll to position [2935, 0]
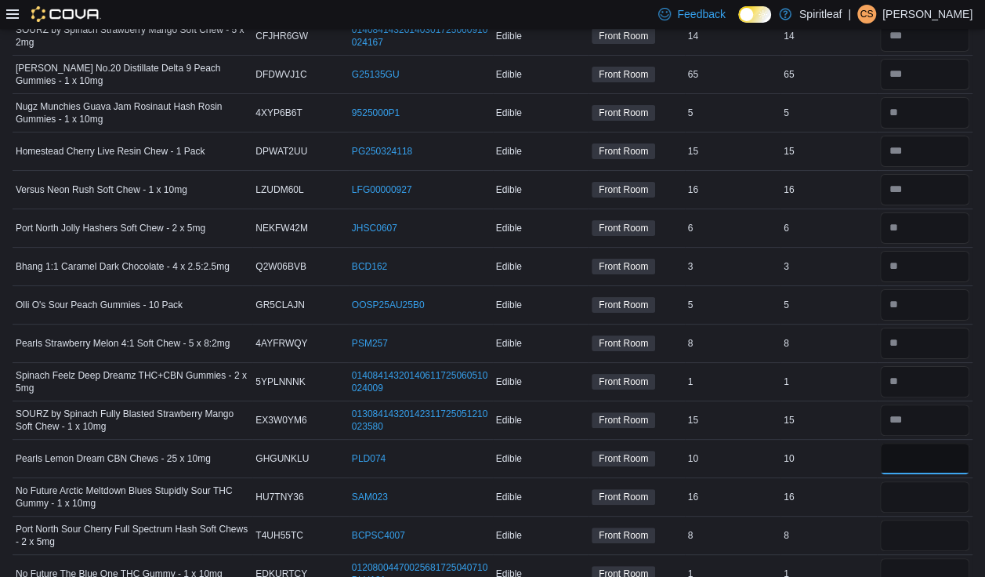
type input "**"
click at [651, 481] on input "number" at bounding box center [925, 496] width 90 height 31
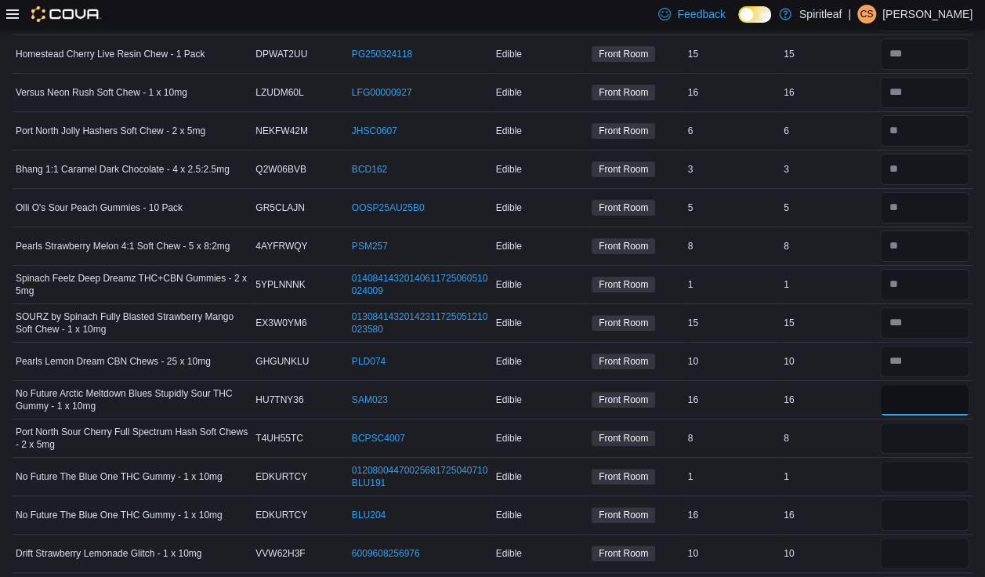
scroll to position [3038, 0]
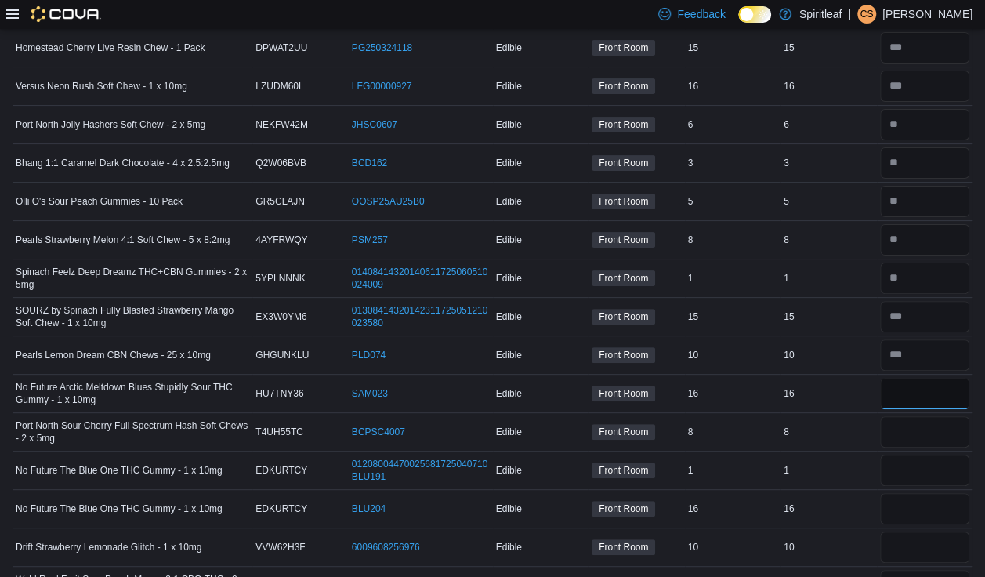
type input "**"
click at [651, 416] on input "number" at bounding box center [925, 431] width 90 height 31
click at [651, 455] on input "number" at bounding box center [925, 470] width 90 height 31
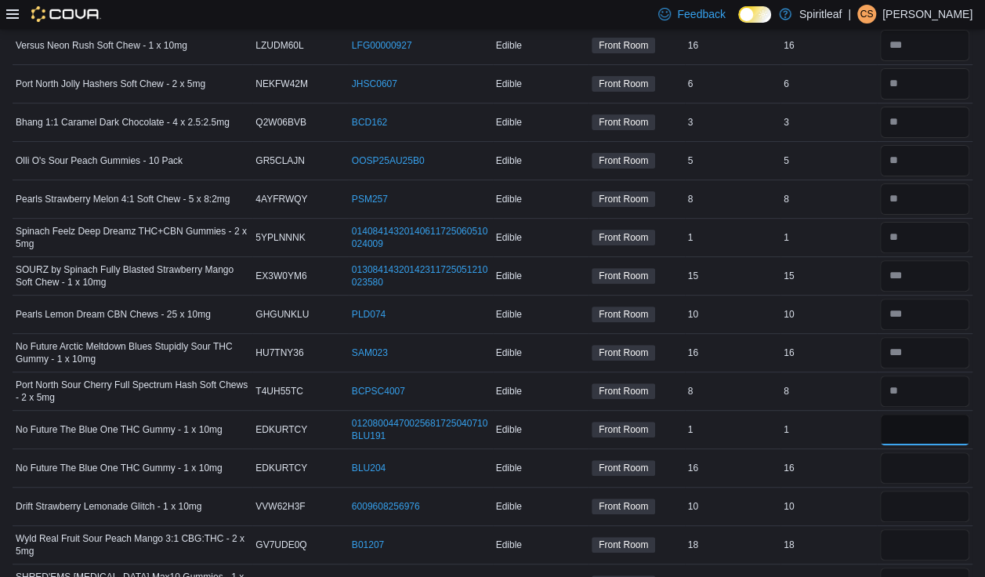
scroll to position [3075, 0]
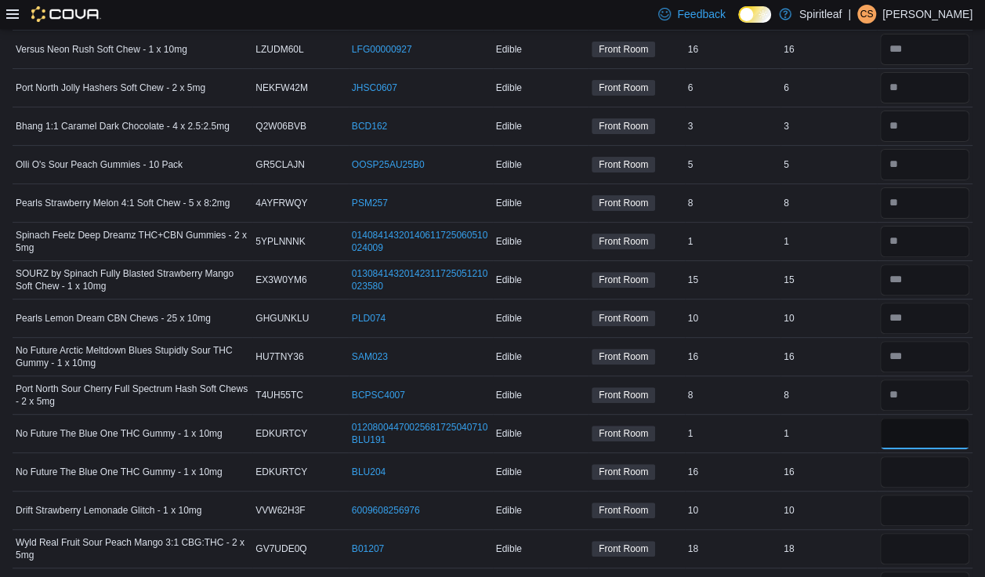
click at [651, 418] on input "number" at bounding box center [925, 433] width 90 height 31
click at [651, 456] on input "number" at bounding box center [925, 471] width 90 height 31
click at [651, 418] on input "number" at bounding box center [925, 433] width 90 height 31
click at [651, 495] on input "number" at bounding box center [925, 510] width 90 height 31
click at [651, 531] on div at bounding box center [925, 587] width 96 height 38
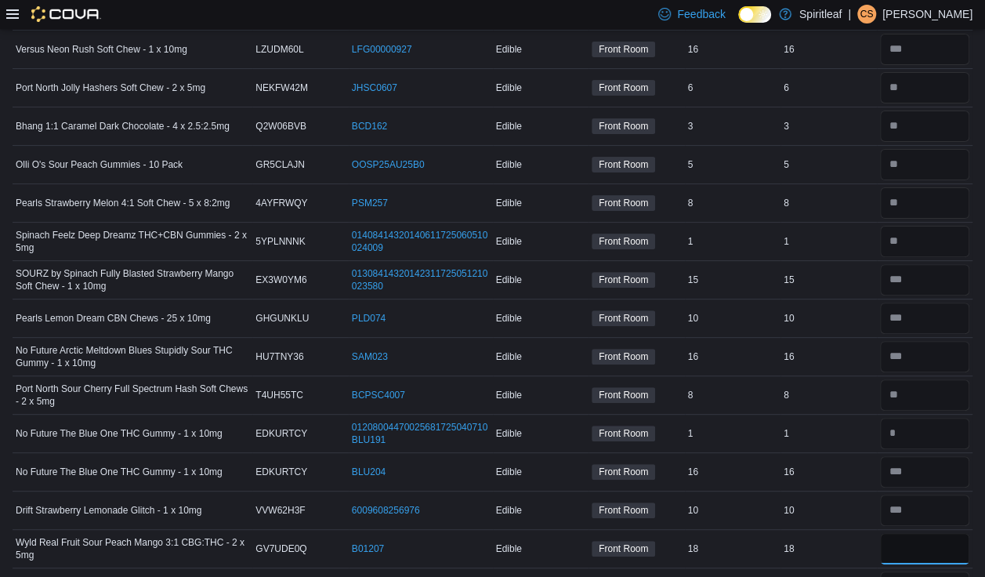
click at [651, 531] on input "number" at bounding box center [925, 548] width 90 height 31
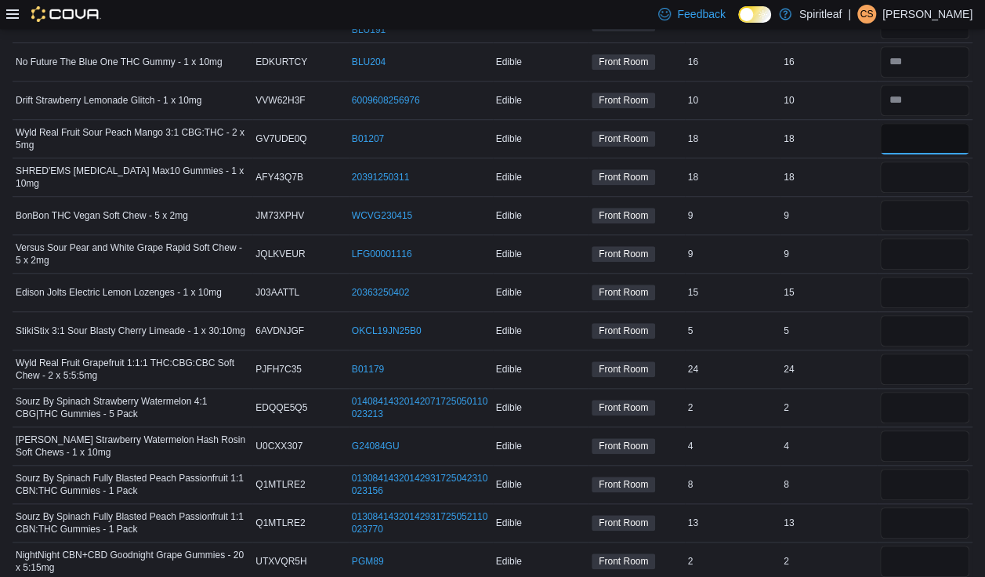
scroll to position [3484, 0]
click at [651, 162] on input "number" at bounding box center [925, 177] width 90 height 31
click at [651, 201] on input "number" at bounding box center [925, 216] width 90 height 31
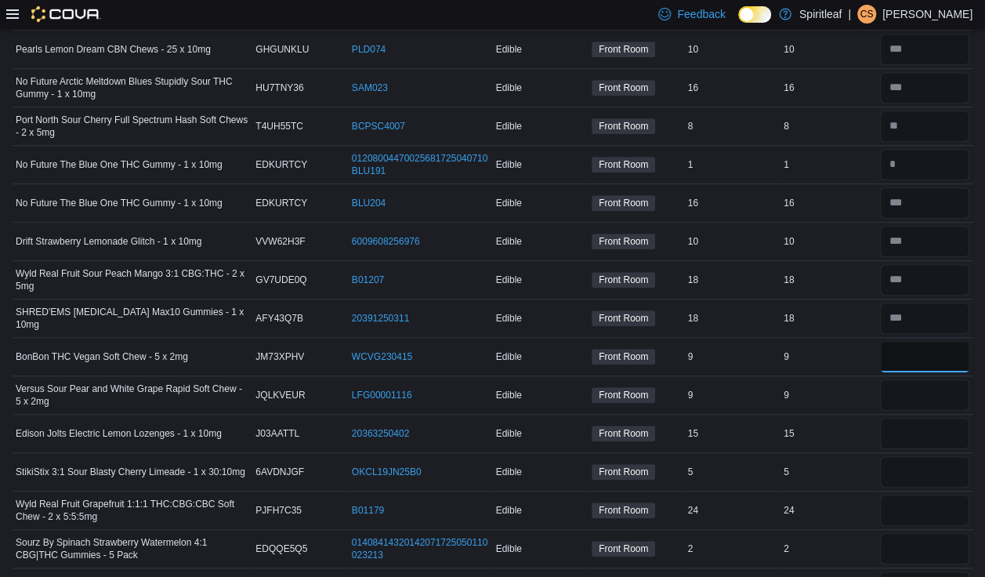
scroll to position [3347, 0]
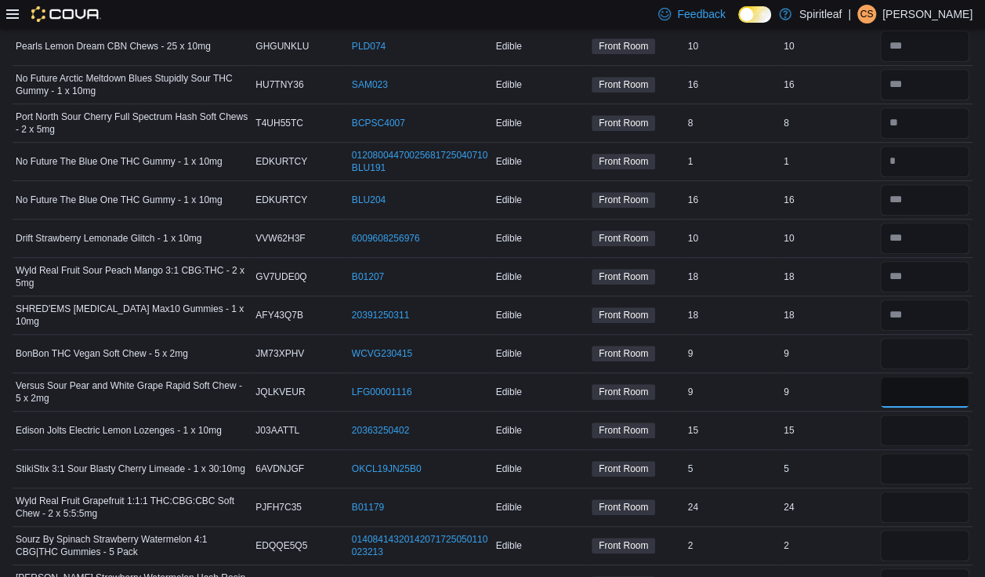
click at [651, 376] on input "number" at bounding box center [925, 391] width 90 height 31
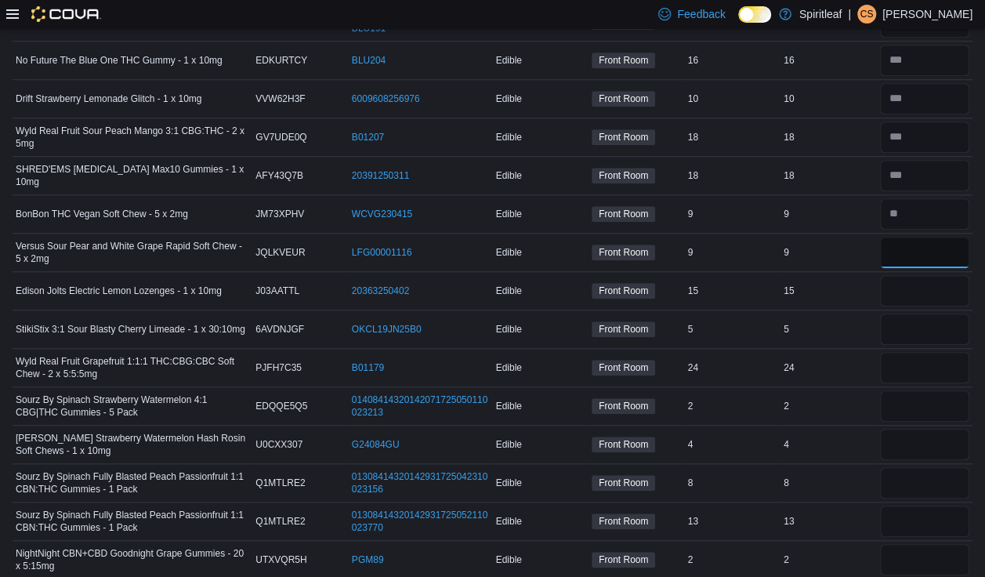
scroll to position [3498, 0]
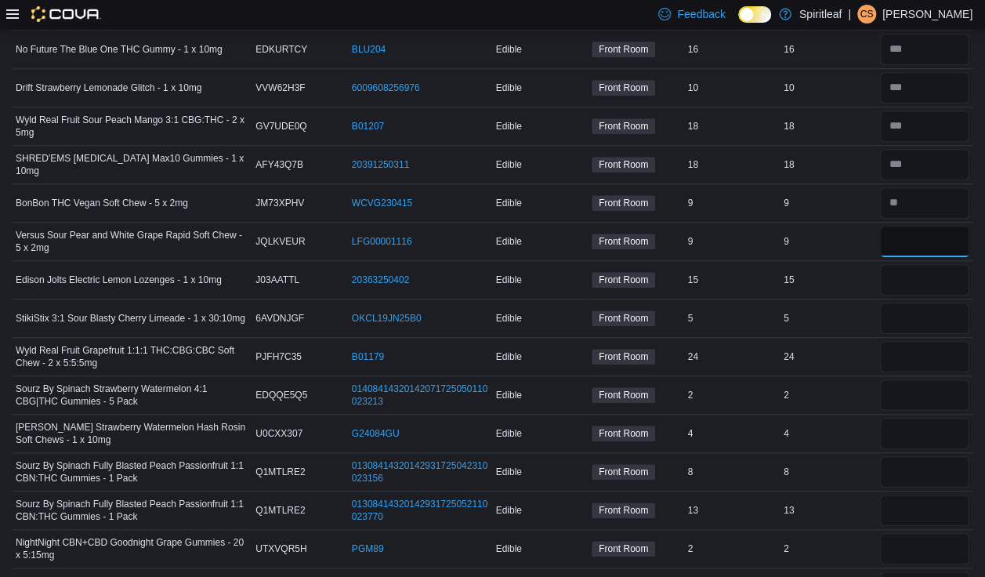
click at [651, 226] on input "number" at bounding box center [925, 241] width 90 height 31
click at [651, 299] on div at bounding box center [925, 318] width 96 height 38
click at [651, 303] on input "number" at bounding box center [925, 318] width 90 height 31
click at [651, 264] on input "number" at bounding box center [925, 279] width 90 height 31
click at [651, 303] on input "number" at bounding box center [925, 318] width 90 height 31
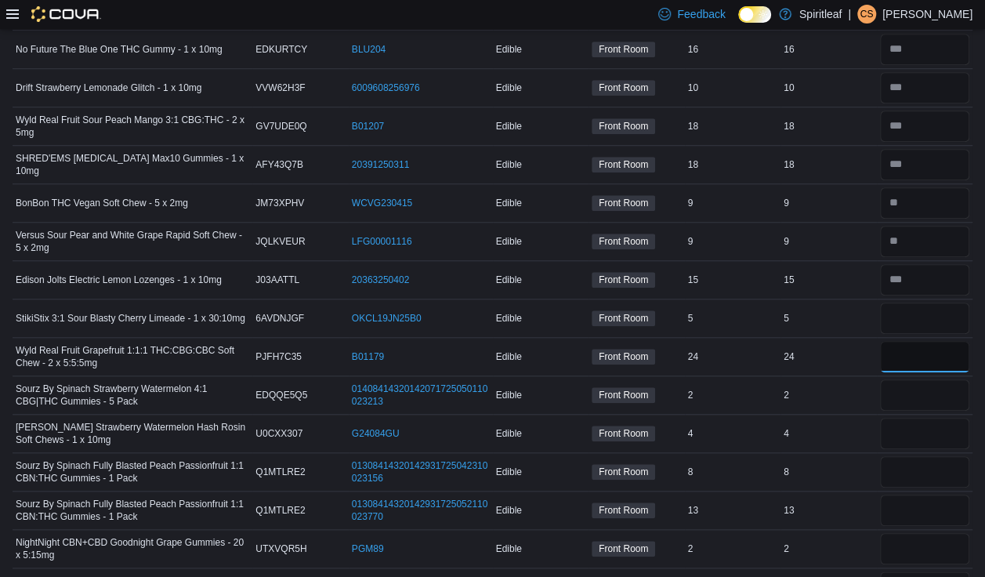
click at [651, 341] on input "number" at bounding box center [925, 356] width 90 height 31
click at [651, 379] on input "number" at bounding box center [925, 394] width 90 height 31
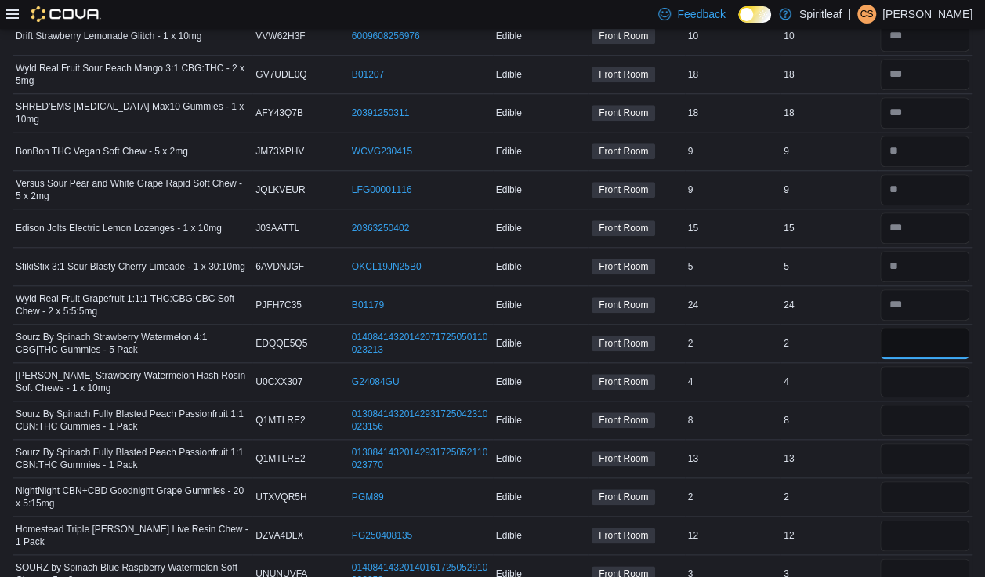
scroll to position [3549, 0]
click at [651, 367] on input "number" at bounding box center [925, 382] width 90 height 31
click at [651, 364] on div at bounding box center [925, 383] width 96 height 38
click at [651, 290] on input "number" at bounding box center [925, 305] width 90 height 31
click at [651, 325] on div at bounding box center [925, 344] width 96 height 38
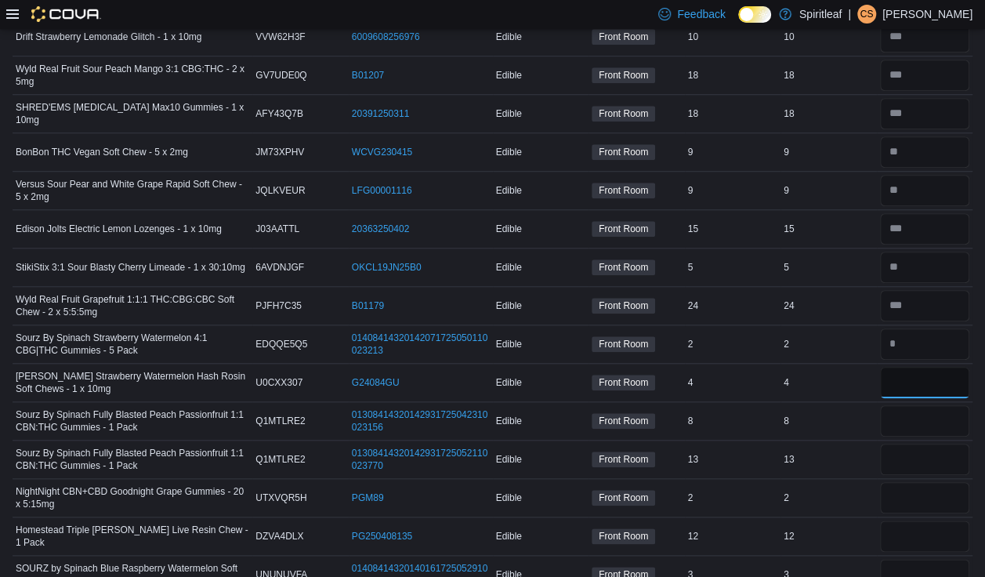
click at [651, 367] on input "number" at bounding box center [925, 382] width 90 height 31
click at [651, 405] on input "number" at bounding box center [925, 420] width 90 height 31
click at [651, 444] on input "number" at bounding box center [925, 459] width 90 height 31
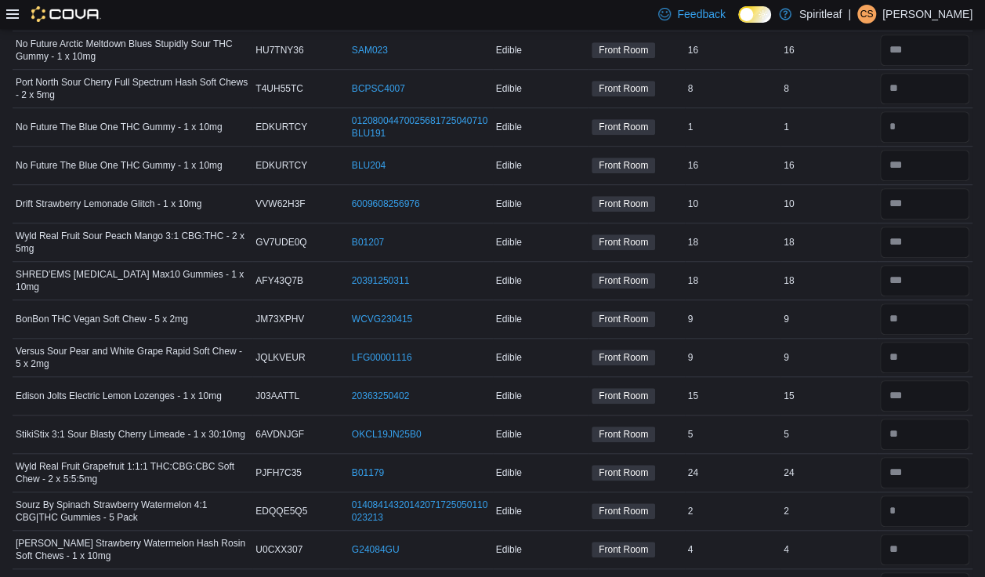
scroll to position [3469, 0]
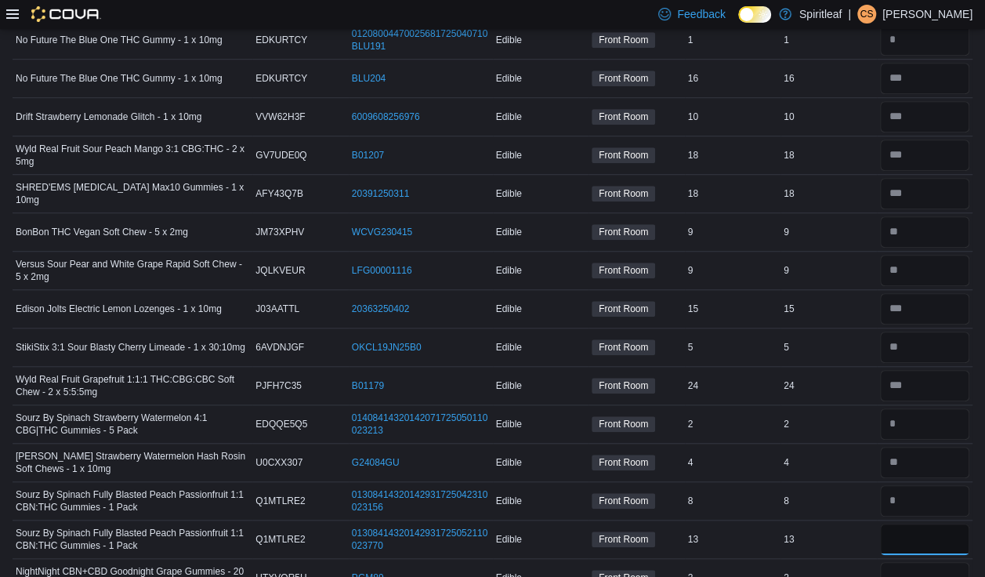
click at [651, 524] on input "**" at bounding box center [925, 539] width 90 height 31
click at [651, 531] on input "number" at bounding box center [925, 577] width 90 height 31
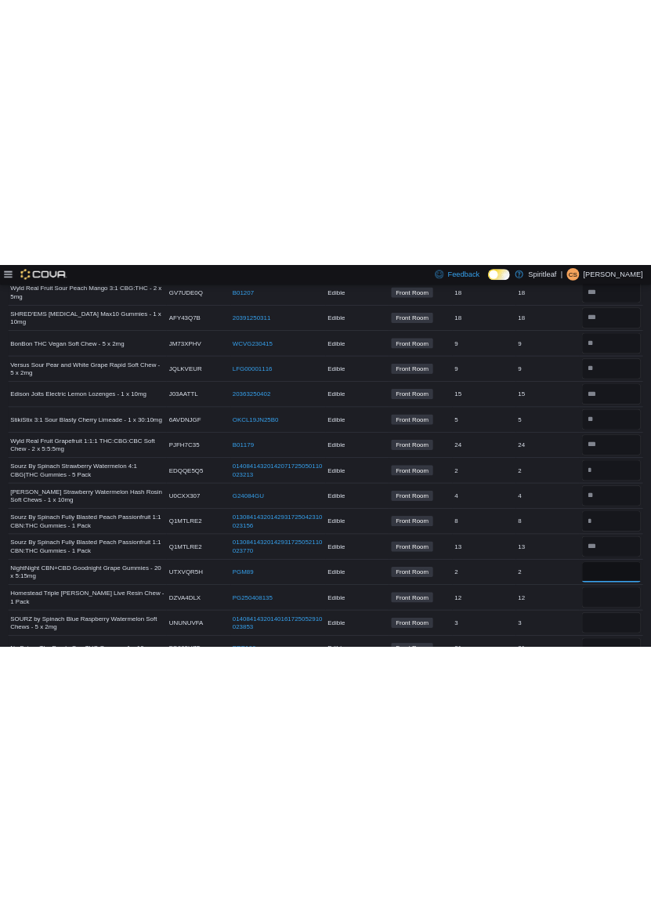
scroll to position [3598, 0]
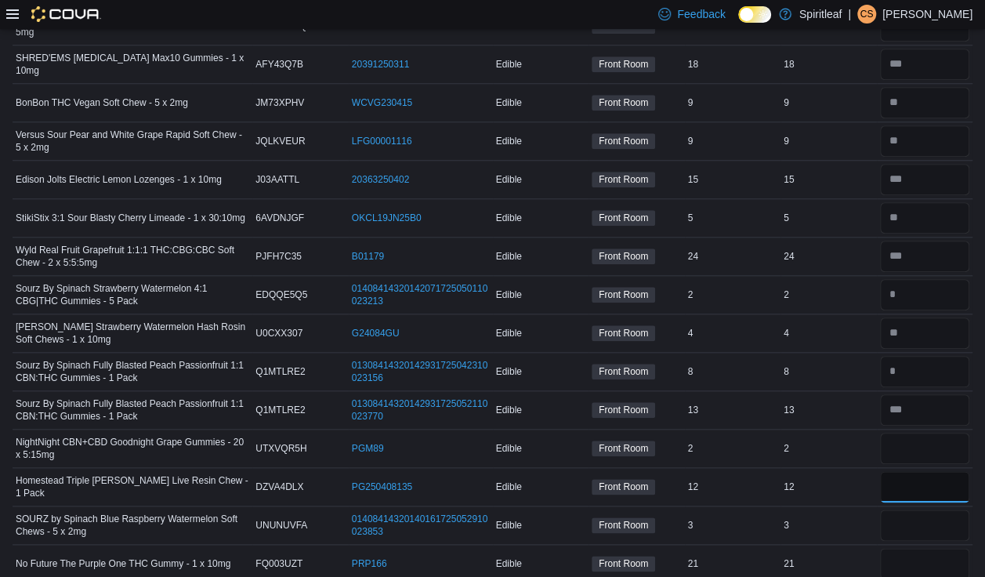
click at [651, 471] on input "number" at bounding box center [925, 486] width 90 height 31
click at [651, 433] on input "number" at bounding box center [925, 448] width 90 height 31
click at [651, 471] on input "number" at bounding box center [925, 486] width 90 height 31
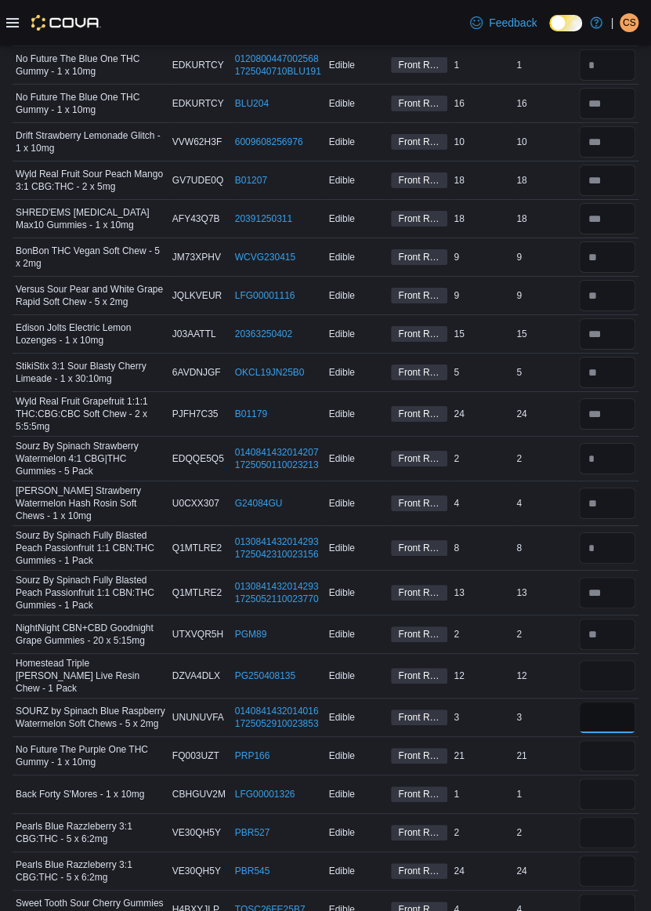
click at [633, 531] on input "number" at bounding box center [607, 717] width 56 height 31
click at [622, 531] on input "number" at bounding box center [607, 755] width 56 height 31
click at [622, 531] on input "number" at bounding box center [607, 793] width 56 height 31
click at [619, 531] on input "number" at bounding box center [607, 793] width 56 height 31
click at [636, 531] on input "number" at bounding box center [607, 832] width 56 height 31
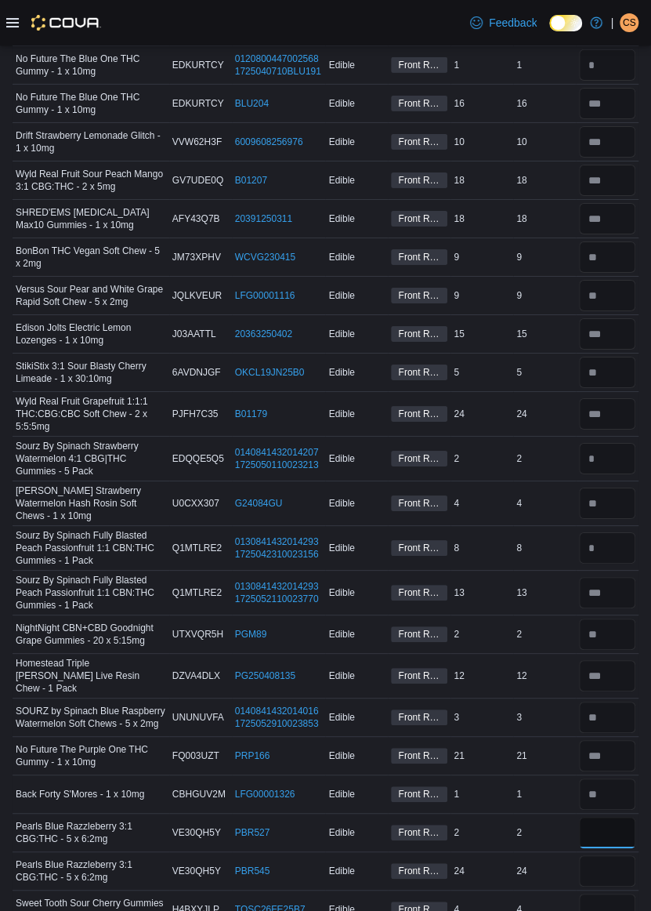
click at [626, 531] on input "number" at bounding box center [607, 832] width 56 height 31
click at [608, 531] on input "number" at bounding box center [607, 870] width 56 height 31
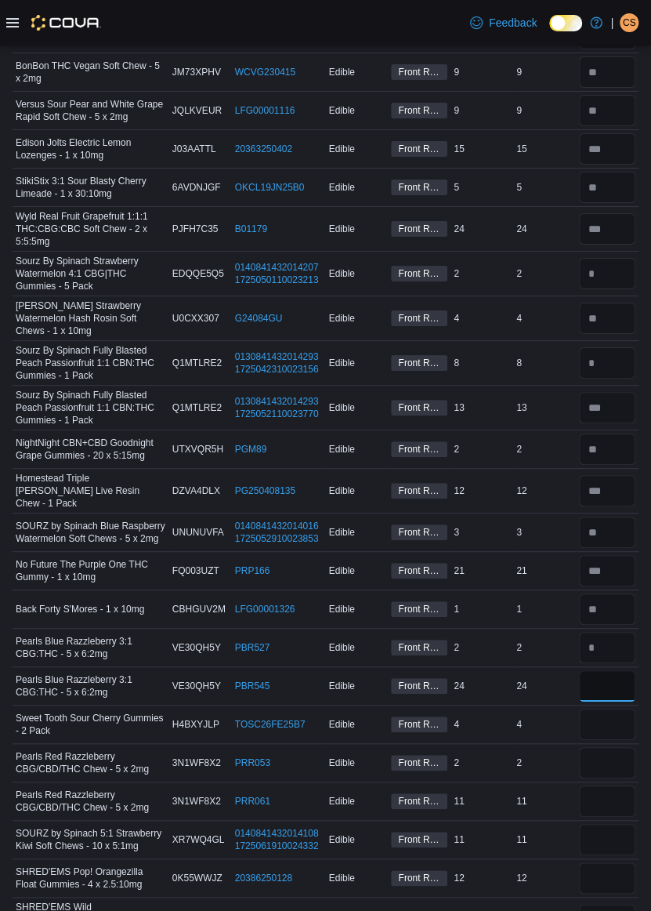
scroll to position [3784, 0]
click at [619, 531] on input "number" at bounding box center [607, 723] width 56 height 31
click at [618, 531] on input "number" at bounding box center [607, 761] width 56 height 31
click at [624, 531] on input "number" at bounding box center [607, 800] width 56 height 31
click at [621, 531] on input "number" at bounding box center [607, 838] width 56 height 31
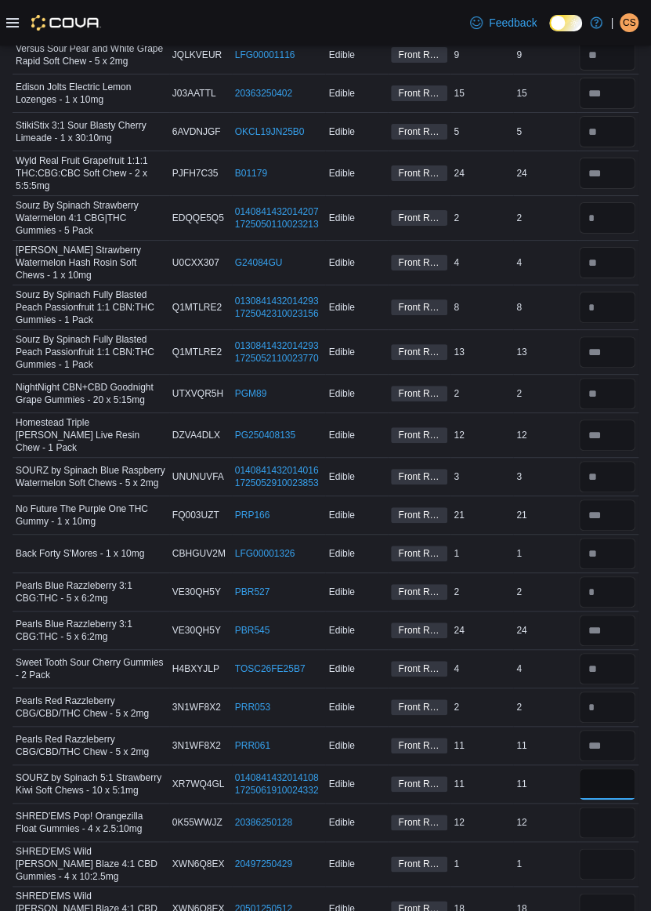
scroll to position [3841, 0]
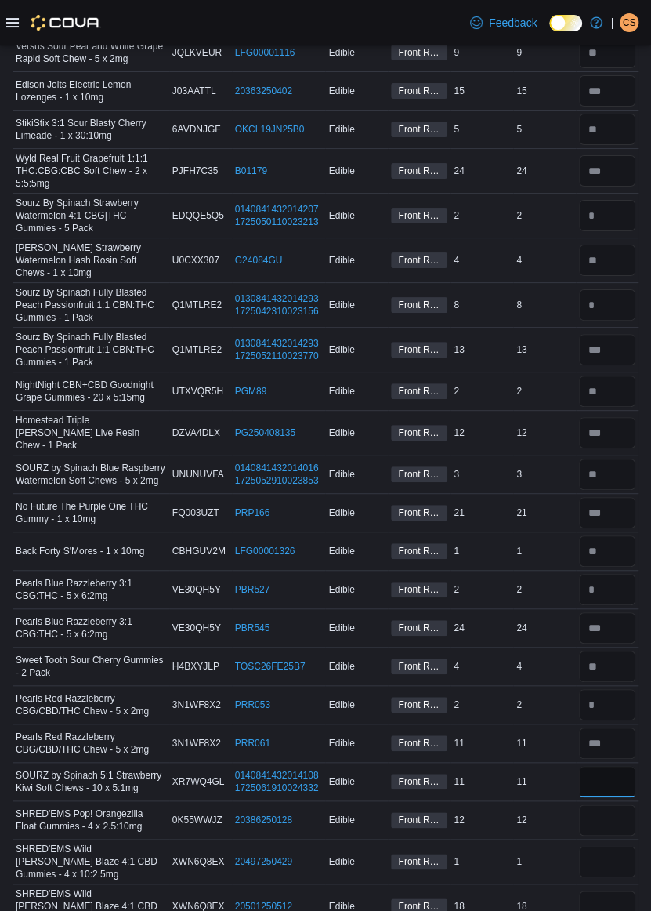
click at [611, 531] on input "number" at bounding box center [607, 781] width 56 height 31
click at [633, 531] on input "number" at bounding box center [607, 781] width 56 height 31
click at [622, 531] on input "number" at bounding box center [607, 819] width 56 height 31
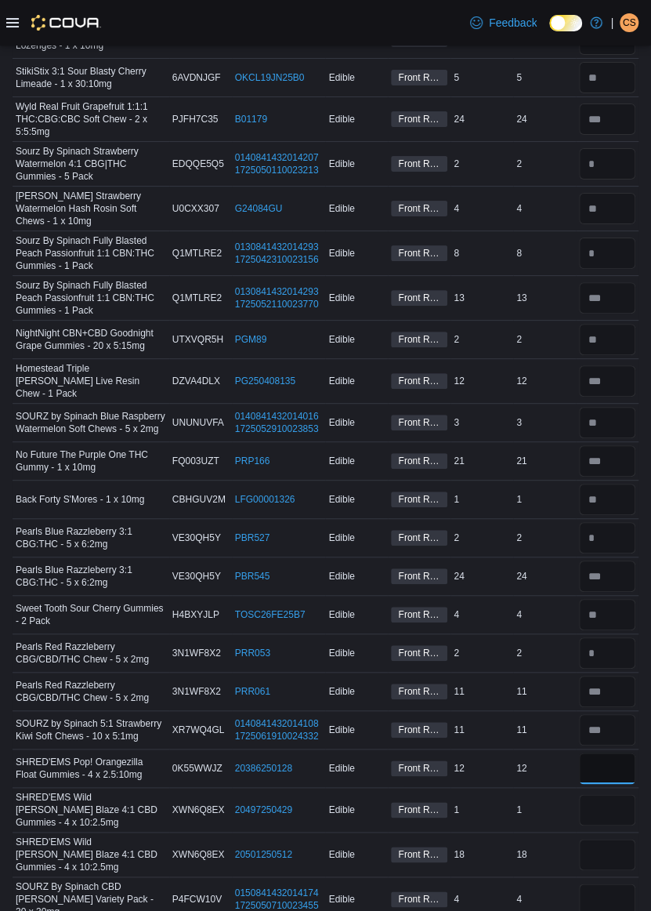
scroll to position [3894, 0]
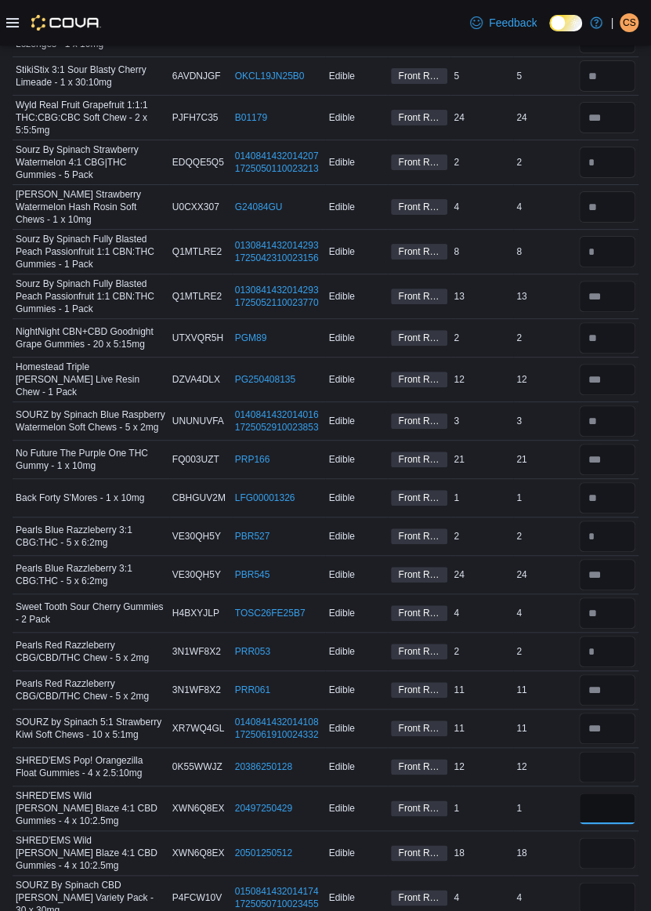
click at [623, 531] on input "number" at bounding box center [607, 807] width 56 height 31
click at [618, 531] on input "number" at bounding box center [607, 852] width 56 height 31
click at [622, 531] on input "number" at bounding box center [607, 852] width 56 height 31
click at [624, 531] on input "number" at bounding box center [607, 897] width 56 height 31
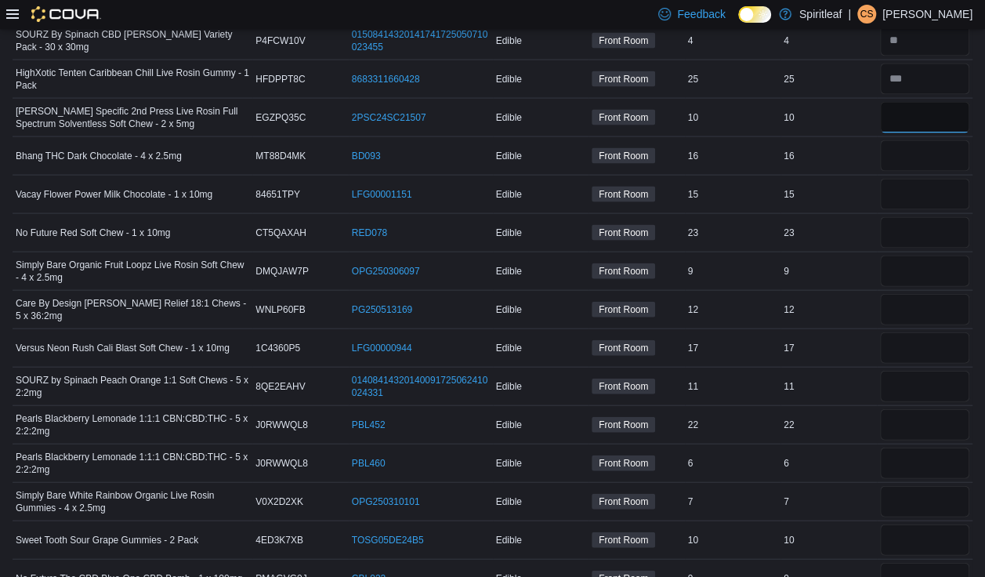
scroll to position [4523, 0]
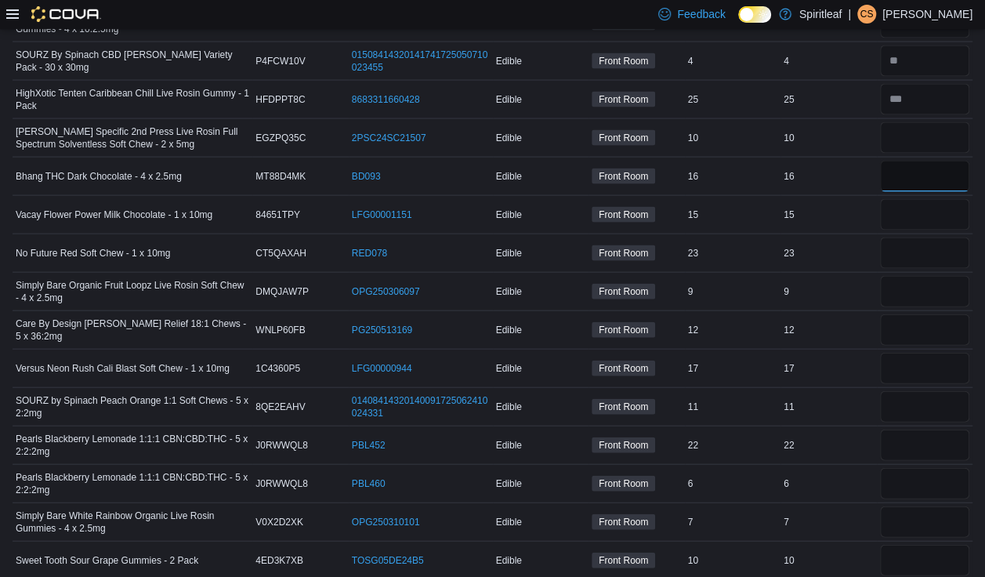
click at [651, 161] on input "number" at bounding box center [925, 176] width 90 height 31
click at [651, 199] on input "number" at bounding box center [925, 214] width 90 height 31
click at [651, 238] on input "number" at bounding box center [925, 253] width 90 height 31
click at [651, 276] on input "number" at bounding box center [925, 291] width 90 height 31
click at [651, 314] on input "number" at bounding box center [925, 329] width 90 height 31
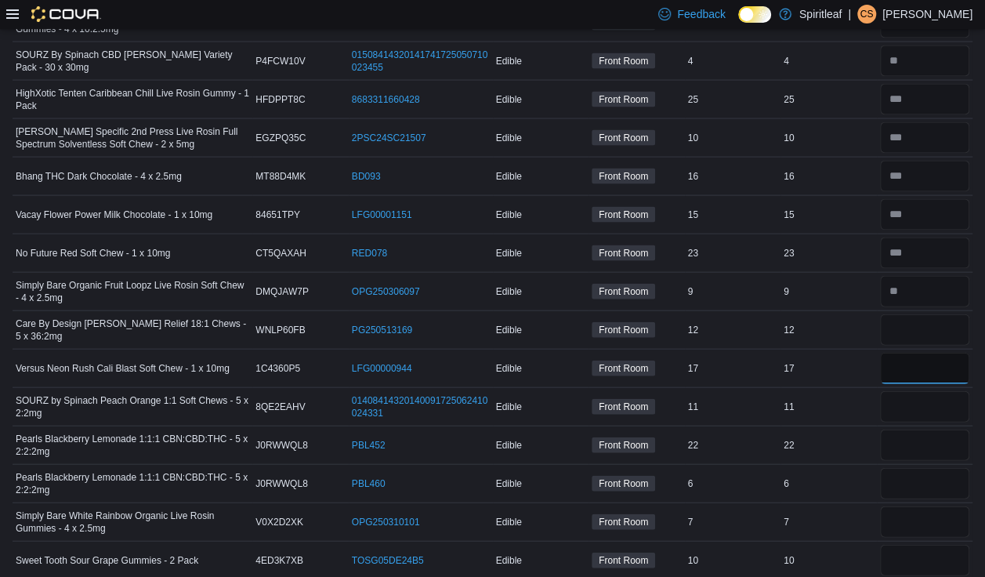
click at [651, 353] on input "number" at bounding box center [925, 368] width 90 height 31
click at [651, 391] on input "number" at bounding box center [925, 406] width 90 height 31
click at [535, 464] on td "Edible" at bounding box center [541, 483] width 96 height 38
click at [651, 391] on input "number" at bounding box center [925, 406] width 90 height 31
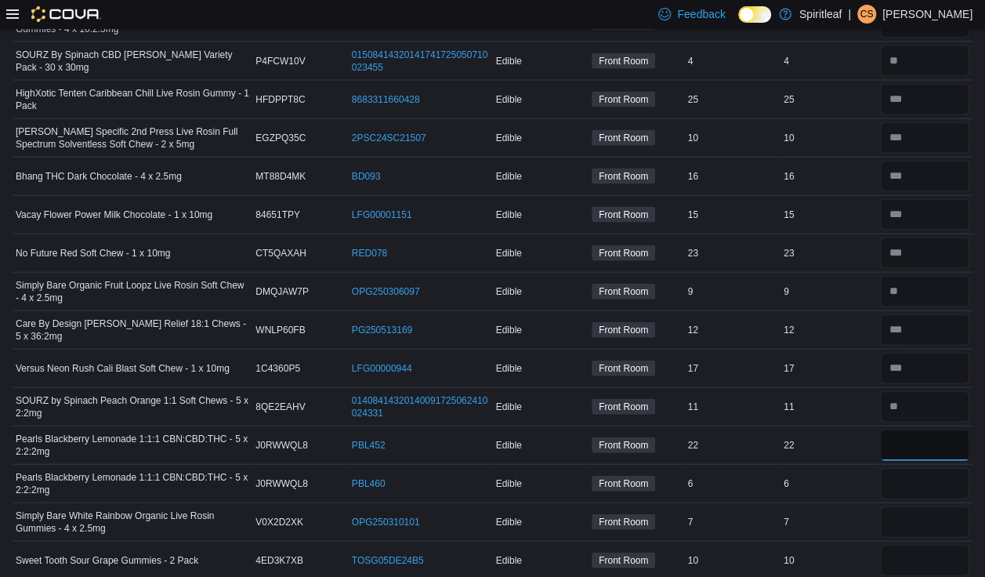
click at [651, 430] on input "number" at bounding box center [925, 445] width 90 height 31
click at [651, 468] on input "number" at bounding box center [925, 483] width 90 height 31
click at [651, 506] on input "number" at bounding box center [925, 521] width 90 height 31
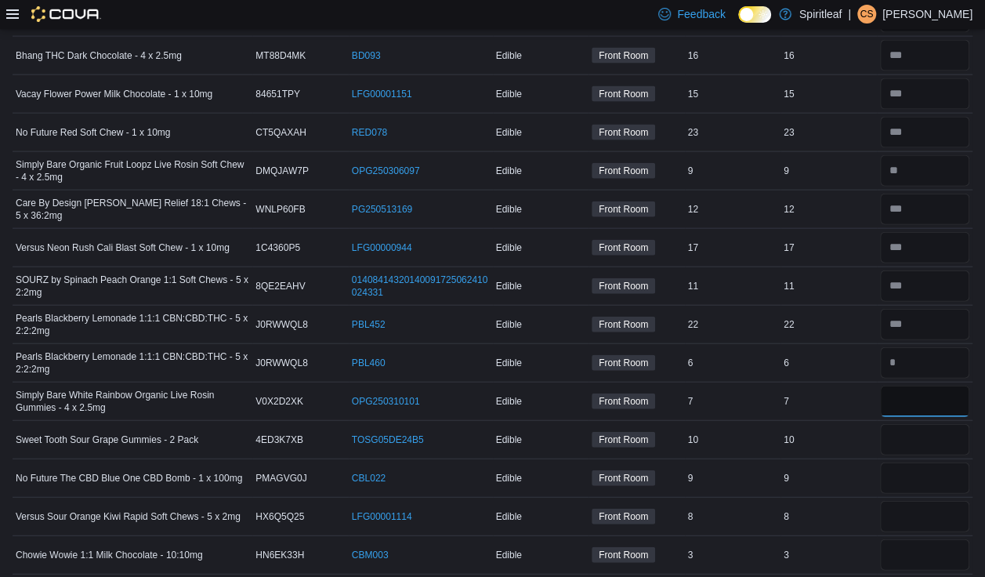
scroll to position [4644, 0]
click at [651, 386] on input "number" at bounding box center [925, 401] width 90 height 31
click at [651, 424] on input "number" at bounding box center [925, 439] width 90 height 31
click at [651, 462] on input "number" at bounding box center [925, 477] width 90 height 31
click at [651, 501] on input "number" at bounding box center [925, 516] width 90 height 31
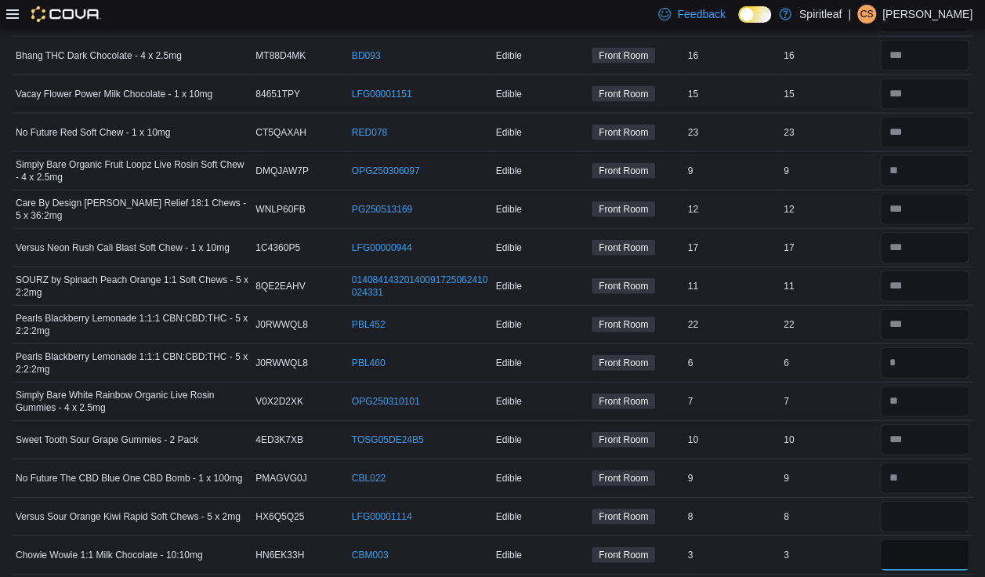
click at [651, 531] on input "number" at bounding box center [925, 554] width 90 height 31
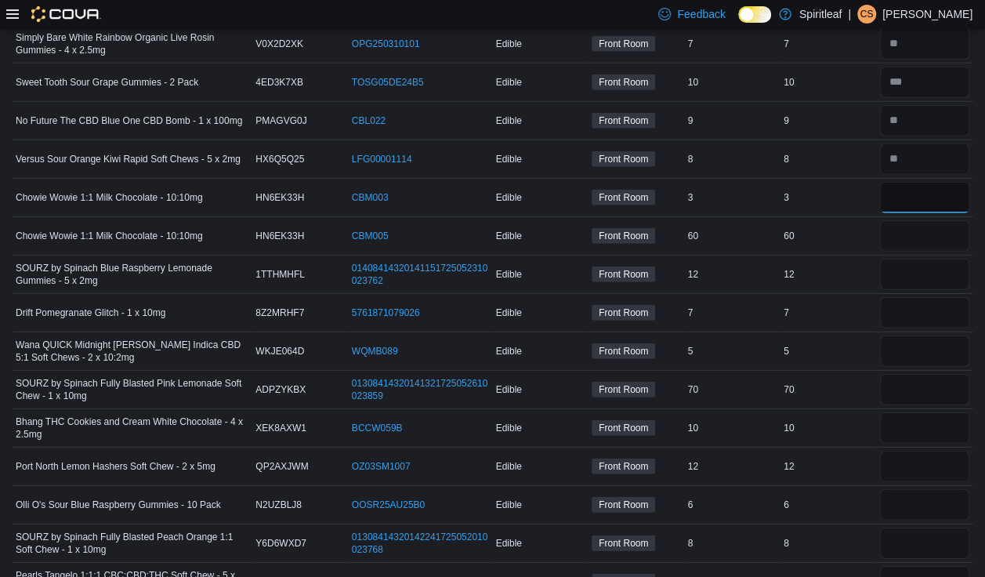
scroll to position [5001, 0]
click at [651, 220] on input "number" at bounding box center [925, 235] width 90 height 31
click at [651, 259] on input "number" at bounding box center [925, 274] width 90 height 31
click at [651, 297] on input "number" at bounding box center [925, 312] width 90 height 31
click at [651, 335] on input "number" at bounding box center [925, 350] width 90 height 31
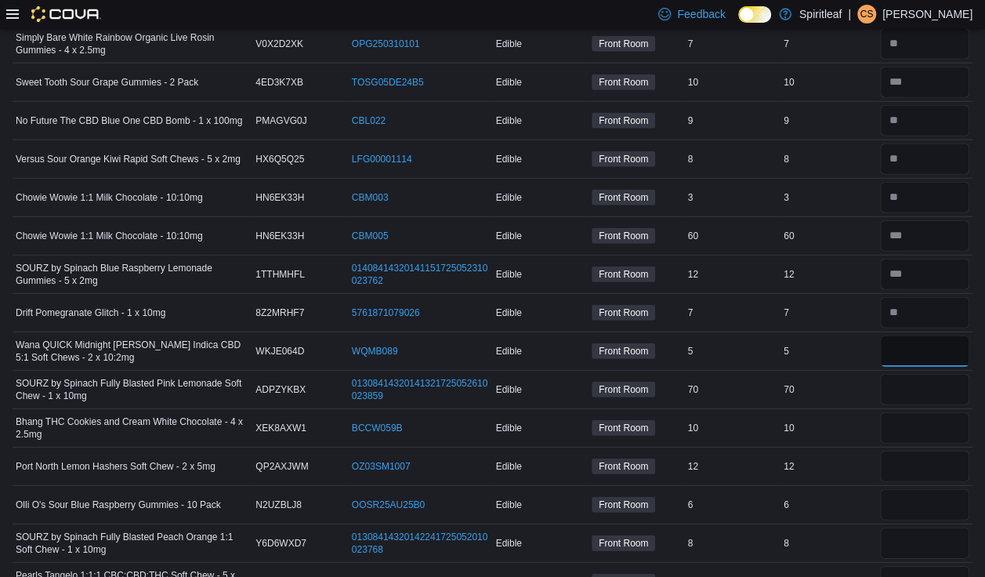
click at [651, 335] on input "*" at bounding box center [925, 350] width 90 height 31
click at [651, 374] on input "number" at bounding box center [925, 389] width 90 height 31
click at [651, 412] on input "number" at bounding box center [925, 427] width 90 height 31
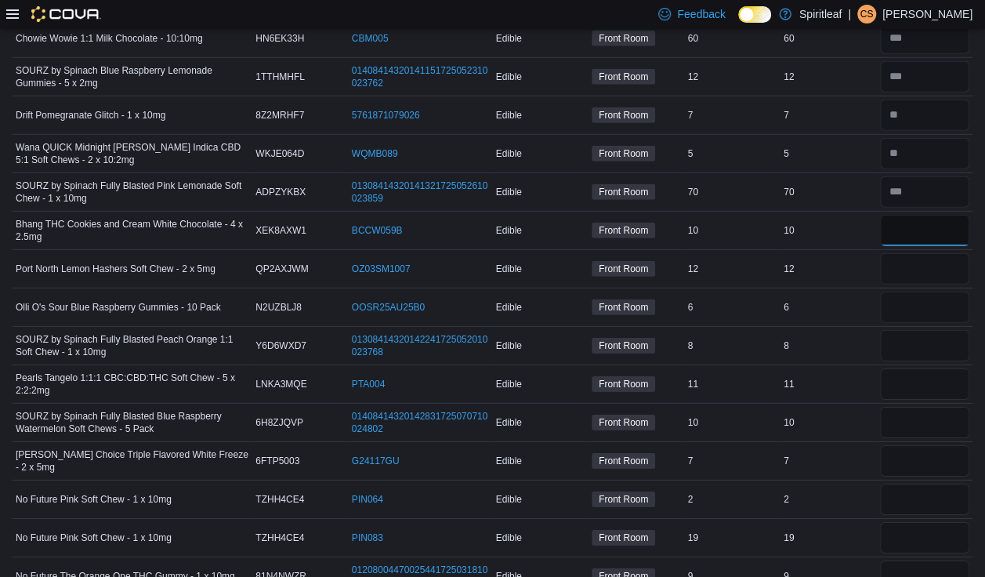
scroll to position [5203, 0]
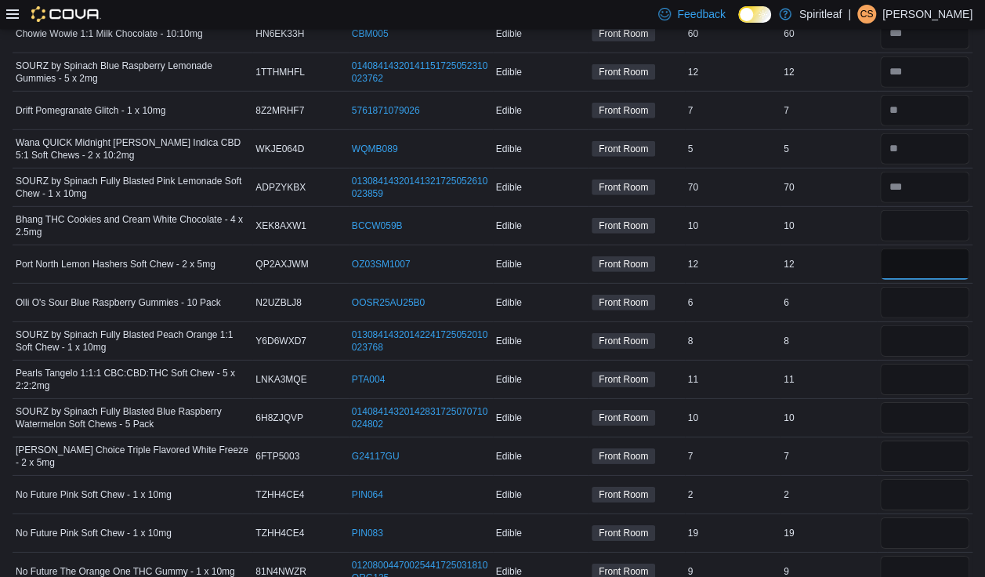
click at [651, 248] on input "number" at bounding box center [925, 263] width 90 height 31
click at [651, 287] on input "number" at bounding box center [925, 302] width 90 height 31
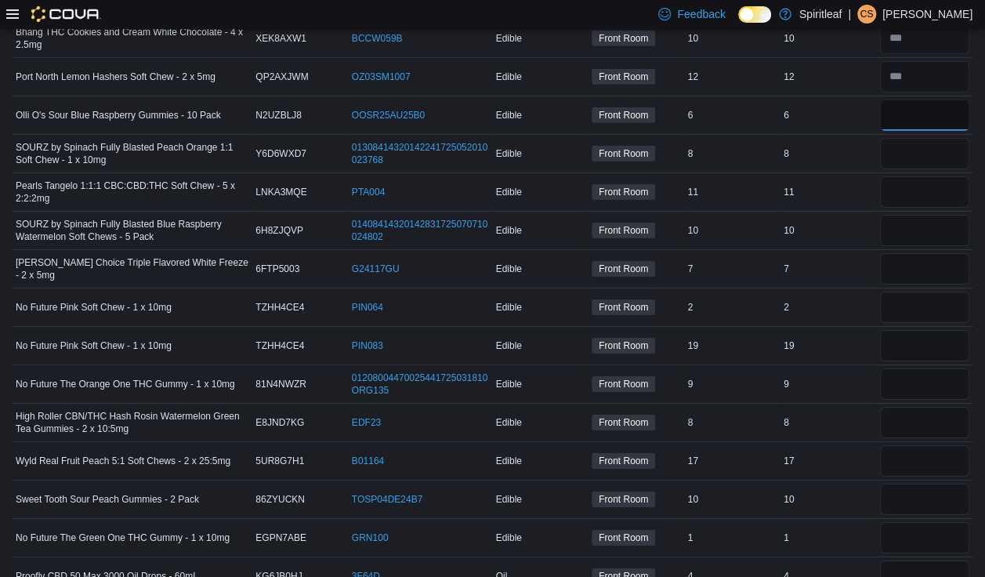
scroll to position [5382, 0]
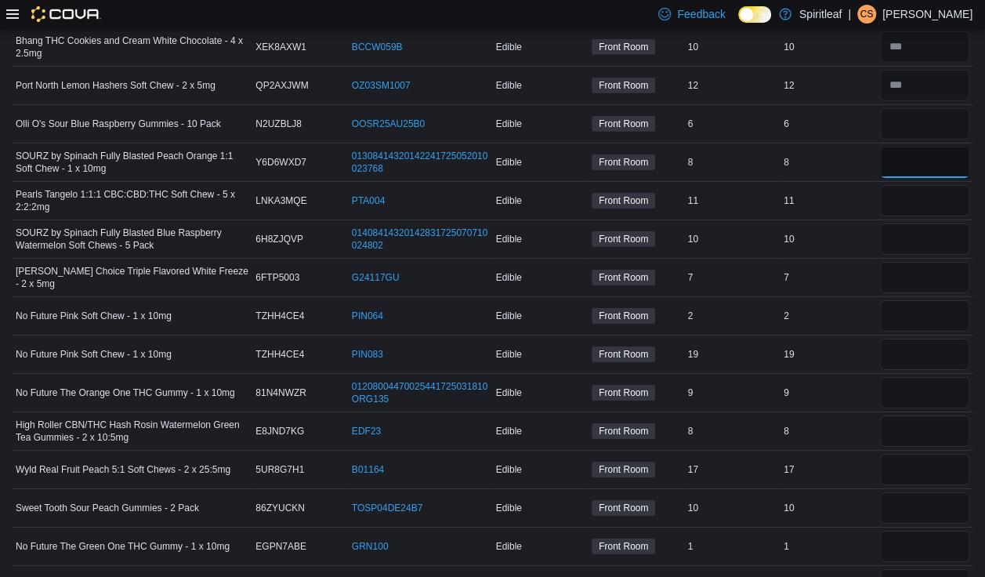
click at [651, 147] on input "number" at bounding box center [925, 162] width 90 height 31
click at [651, 185] on input "number" at bounding box center [925, 200] width 90 height 31
click at [651, 223] on input "number" at bounding box center [925, 238] width 90 height 31
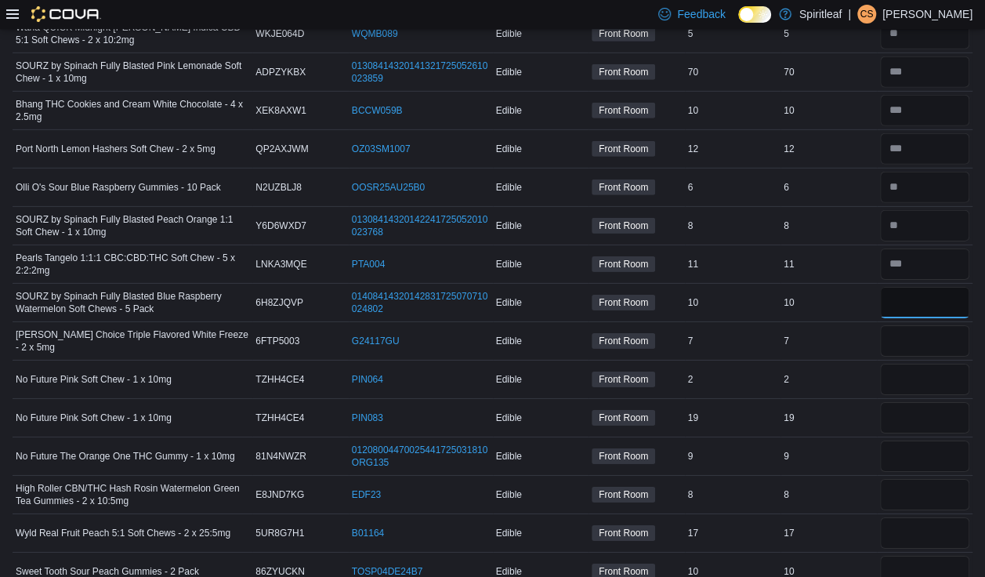
scroll to position [5311, 0]
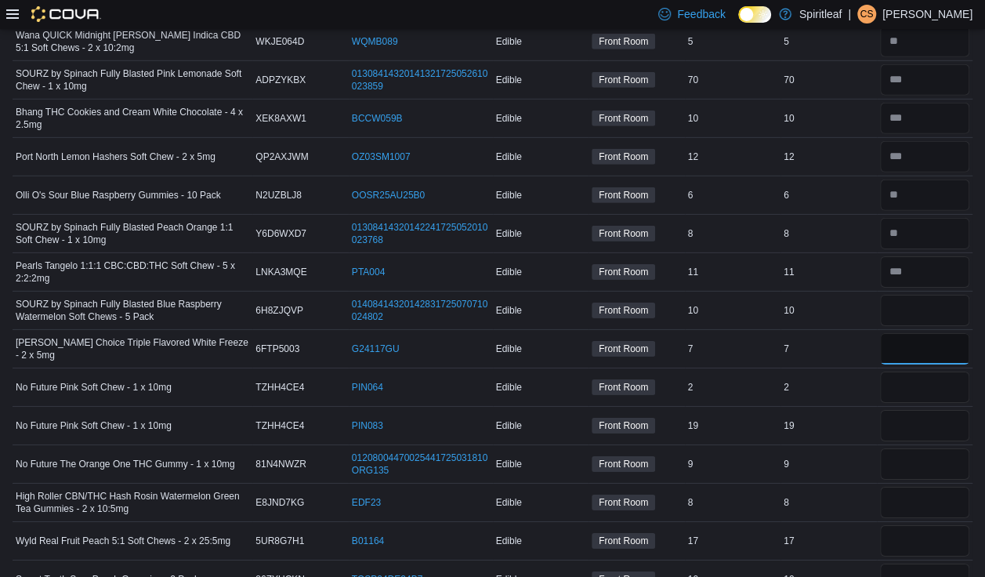
click at [651, 333] on input "number" at bounding box center [925, 348] width 90 height 31
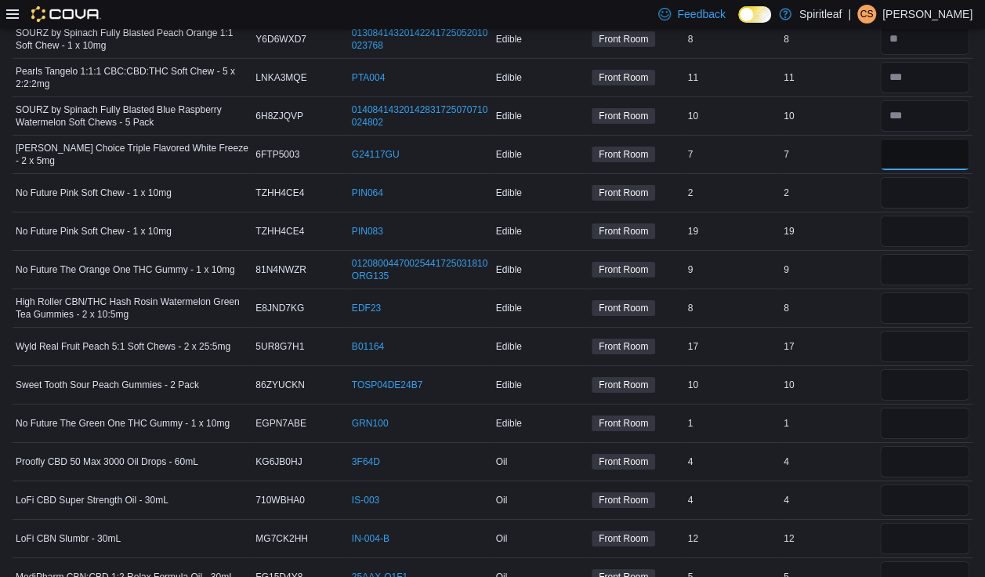
scroll to position [5503, 0]
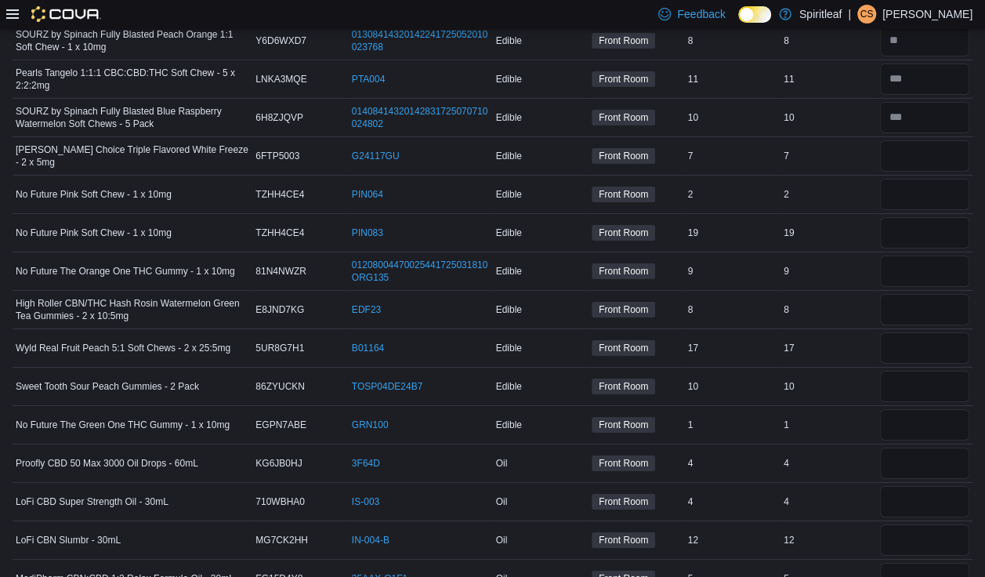
click at [651, 214] on div at bounding box center [925, 233] width 96 height 38
click at [651, 179] on input "number" at bounding box center [925, 194] width 90 height 31
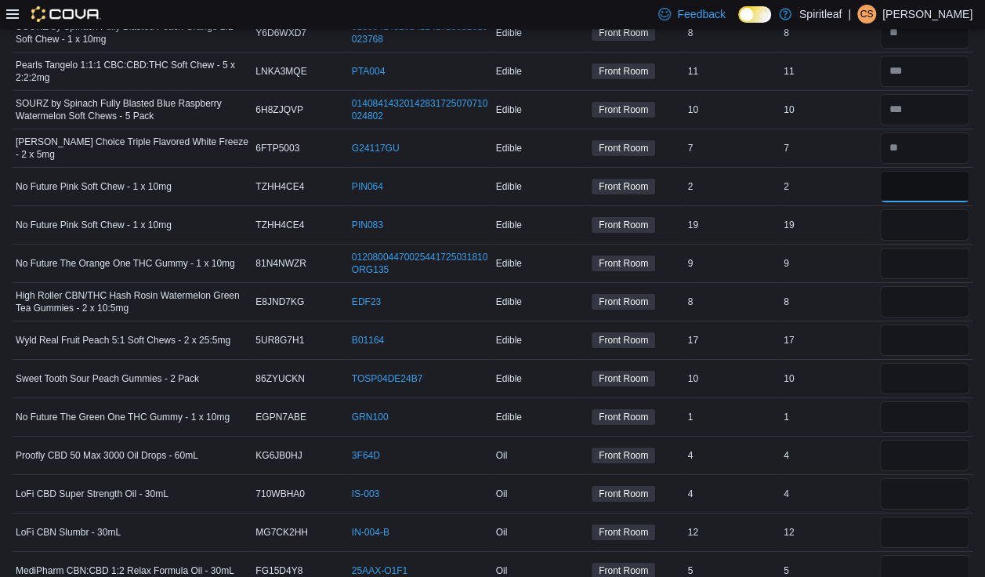
scroll to position [5507, 0]
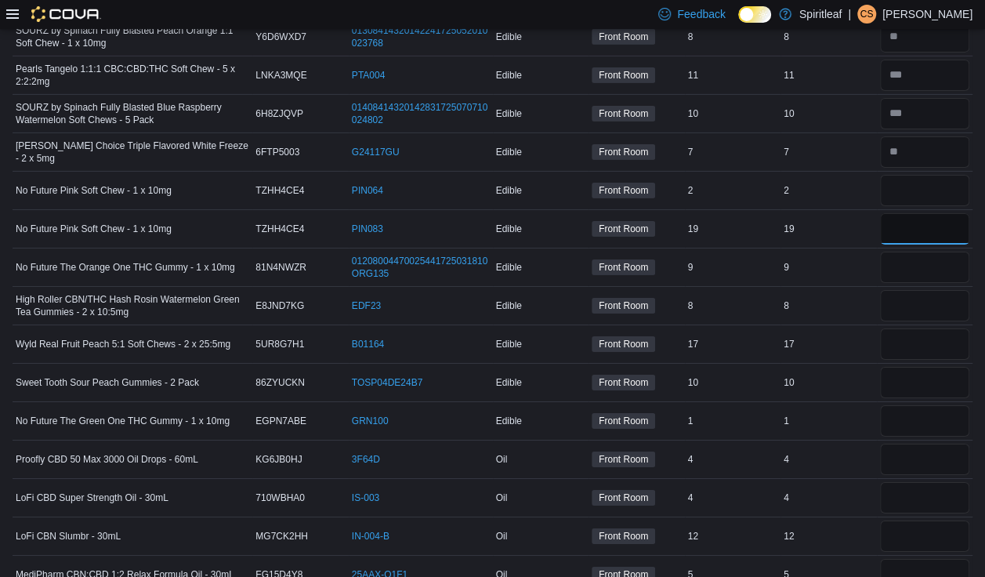
click at [651, 213] on input "number" at bounding box center [925, 228] width 90 height 31
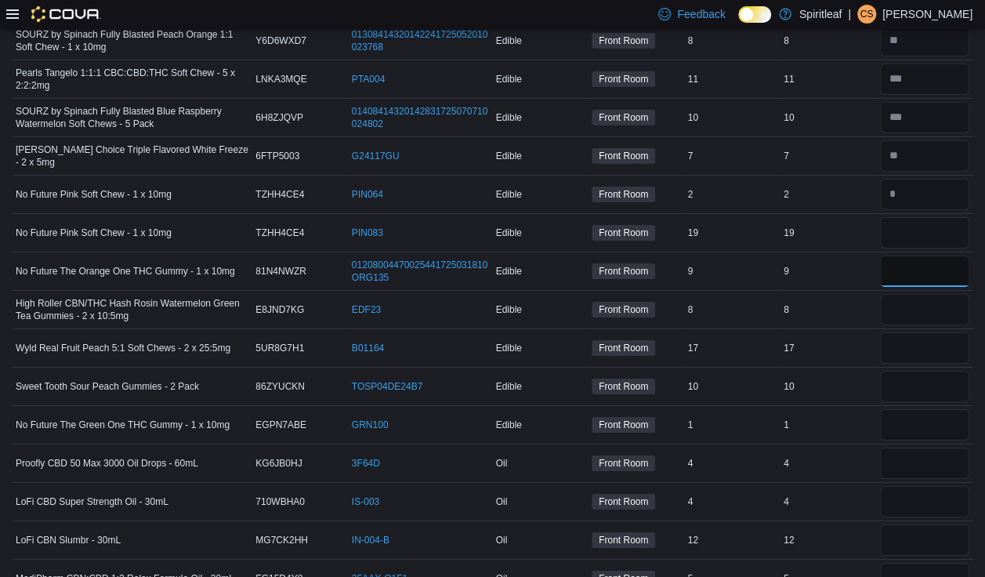
click at [651, 256] on input "number" at bounding box center [925, 271] width 90 height 31
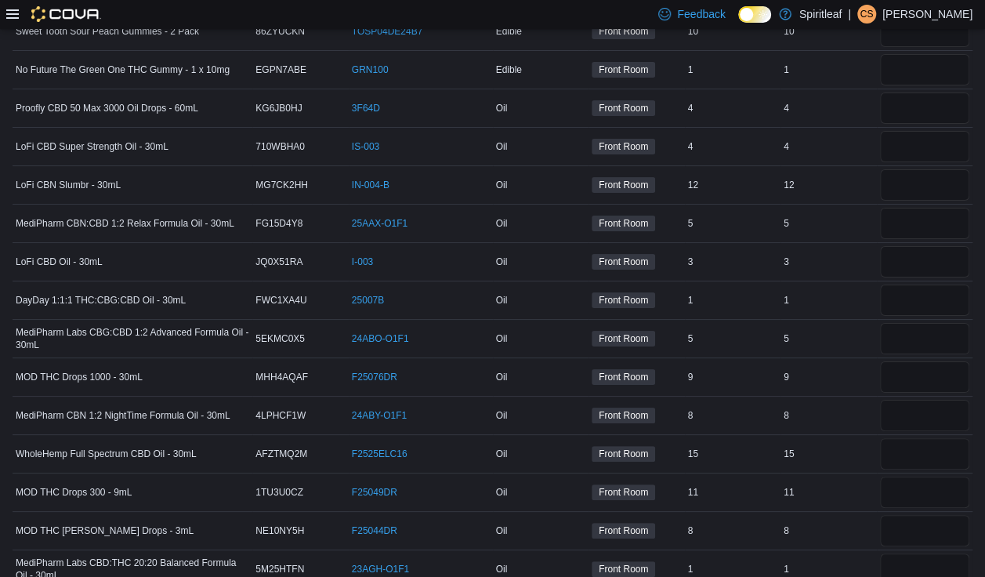
scroll to position [5884, 0]
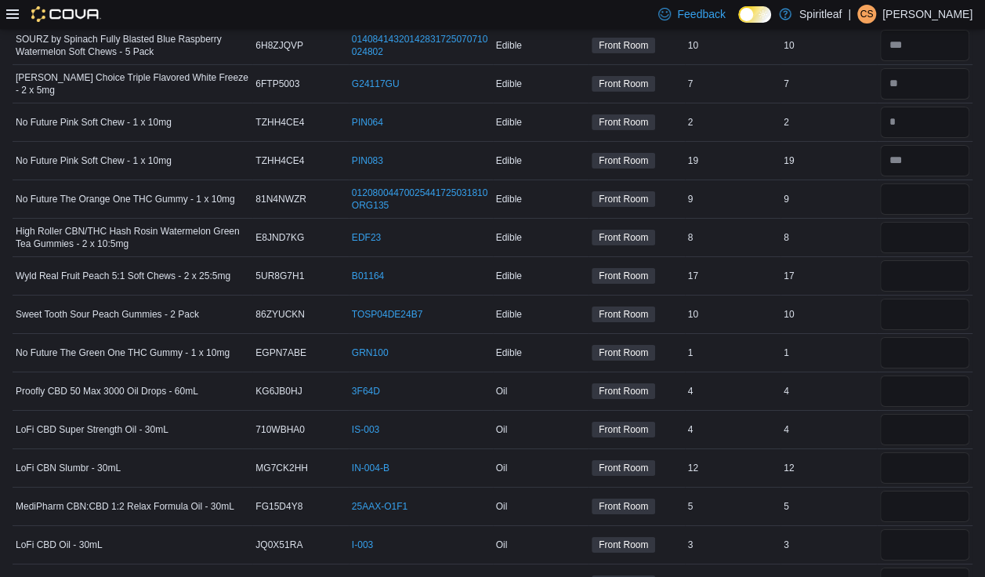
scroll to position [5577, 0]
click at [651, 188] on div "9" at bounding box center [829, 197] width 96 height 19
click at [651, 182] on input "number" at bounding box center [925, 197] width 90 height 31
click at [651, 259] on input "number" at bounding box center [925, 274] width 90 height 31
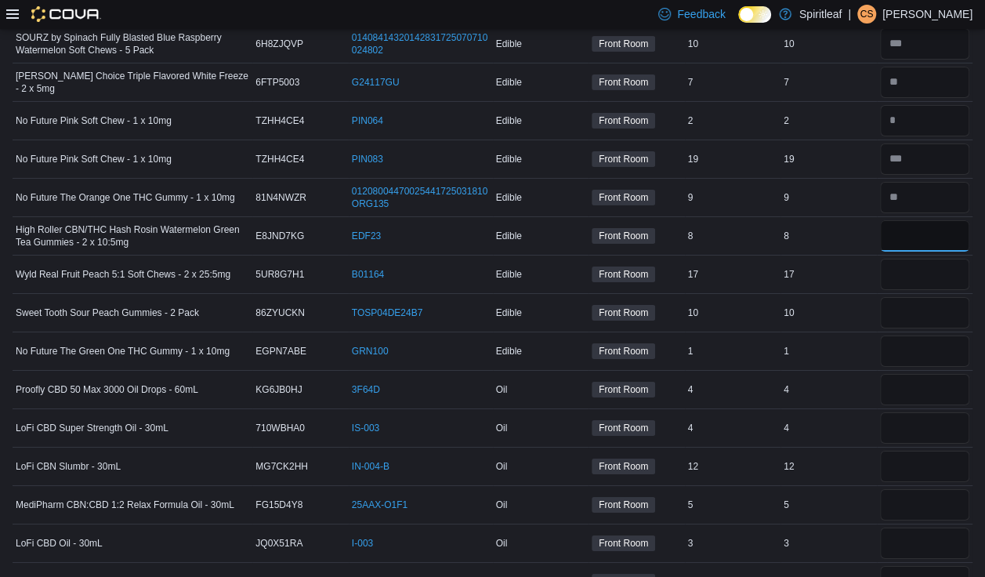
click at [651, 220] on input "number" at bounding box center [925, 235] width 90 height 31
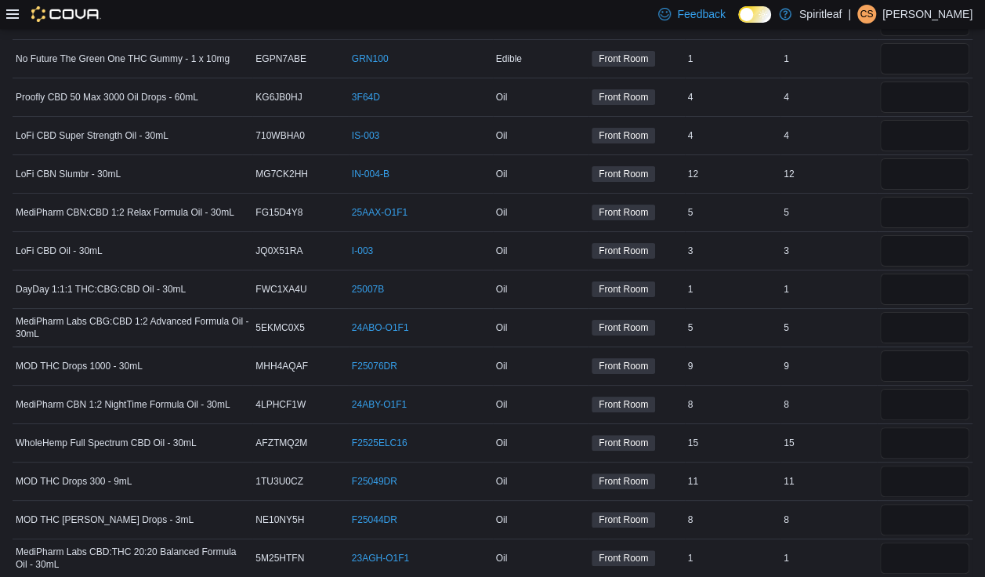
scroll to position [5884, 0]
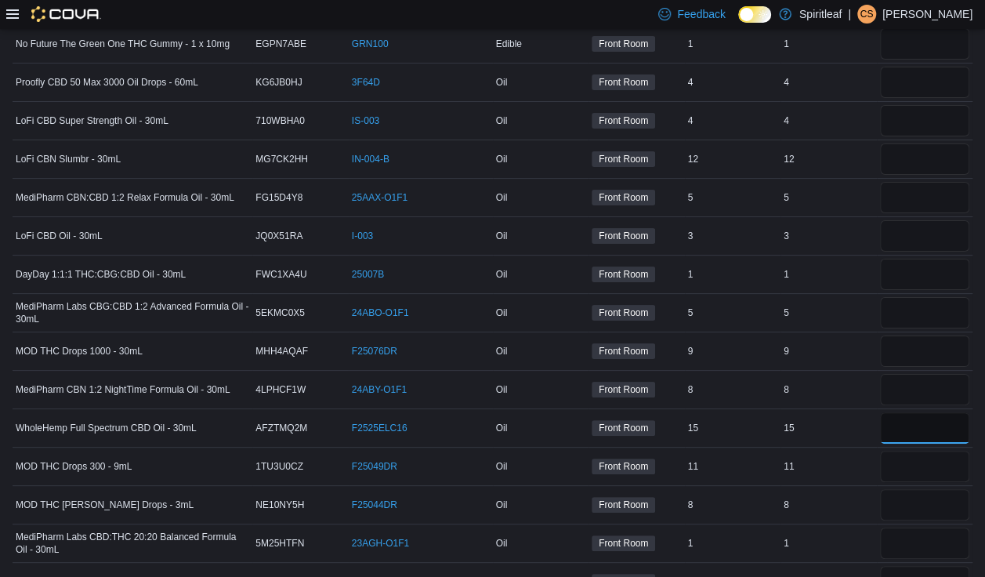
click at [651, 412] on input "number" at bounding box center [925, 427] width 90 height 31
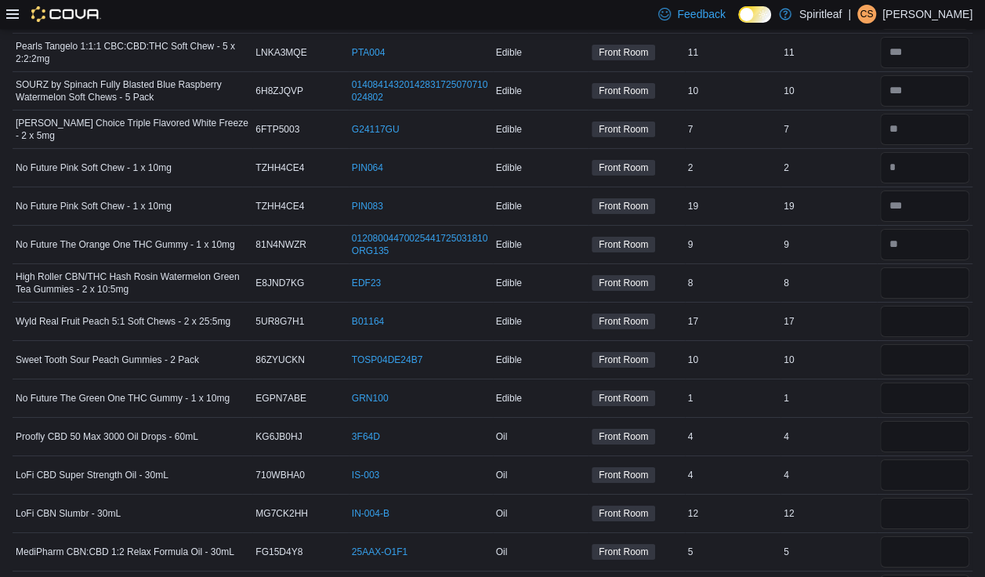
scroll to position [5522, 0]
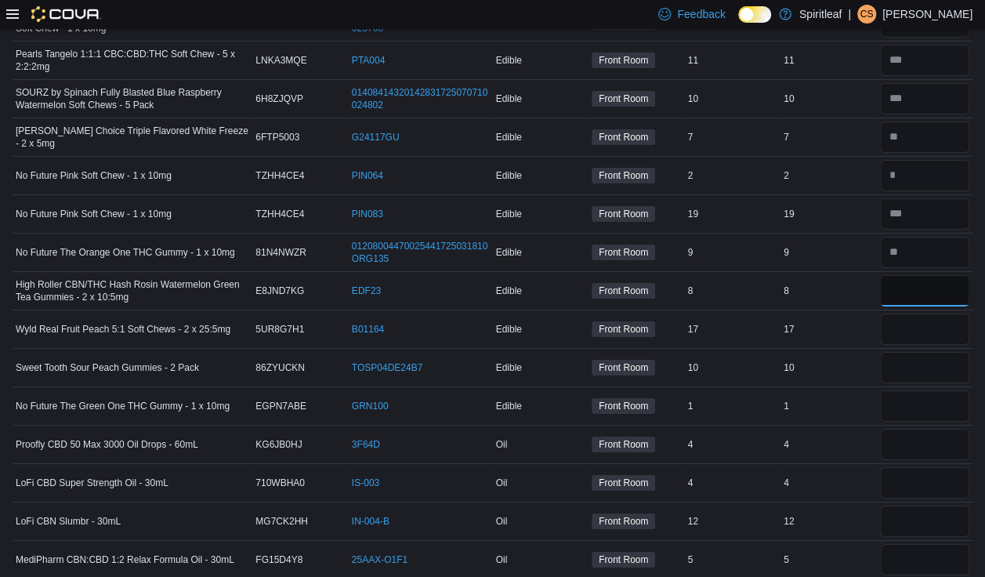
click at [651, 275] on input "number" at bounding box center [925, 290] width 90 height 31
click at [651, 314] on input "number" at bounding box center [925, 329] width 90 height 31
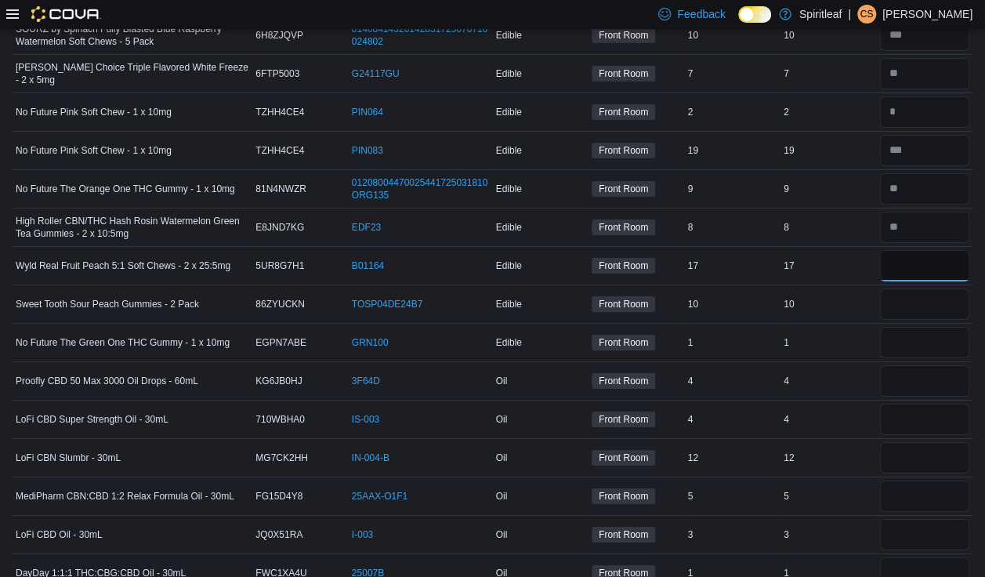
scroll to position [5590, 0]
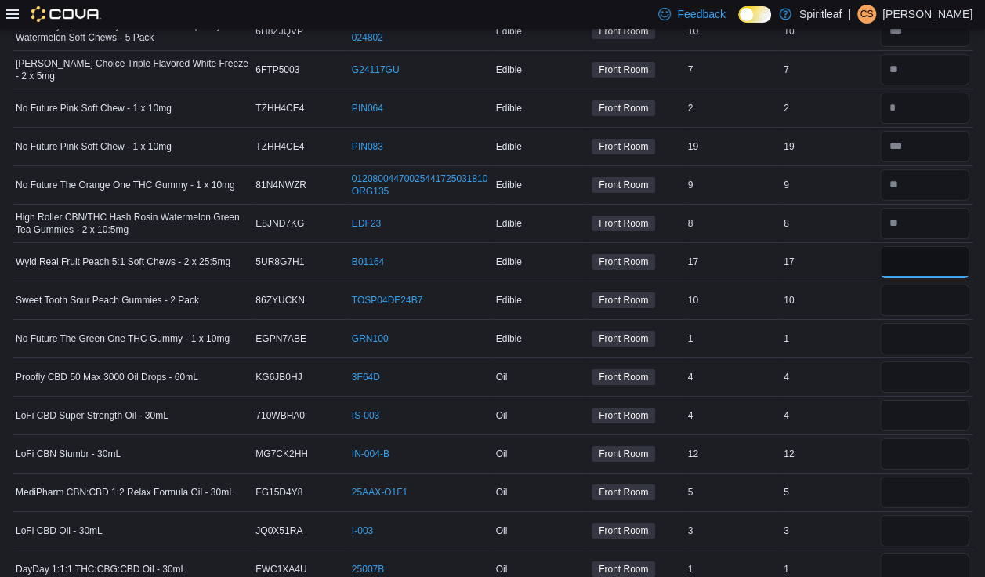
click at [651, 246] on input "number" at bounding box center [925, 261] width 90 height 31
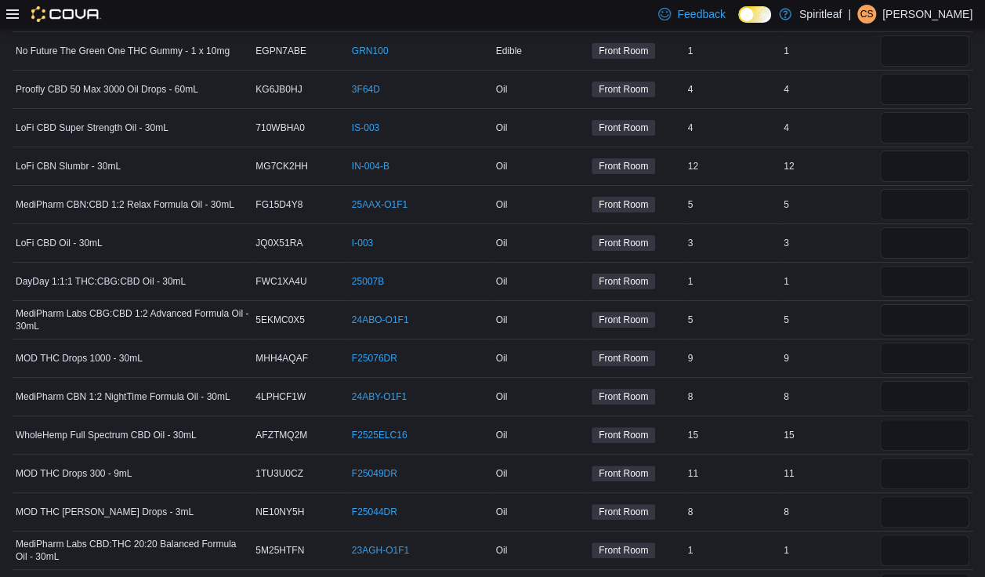
scroll to position [5884, 0]
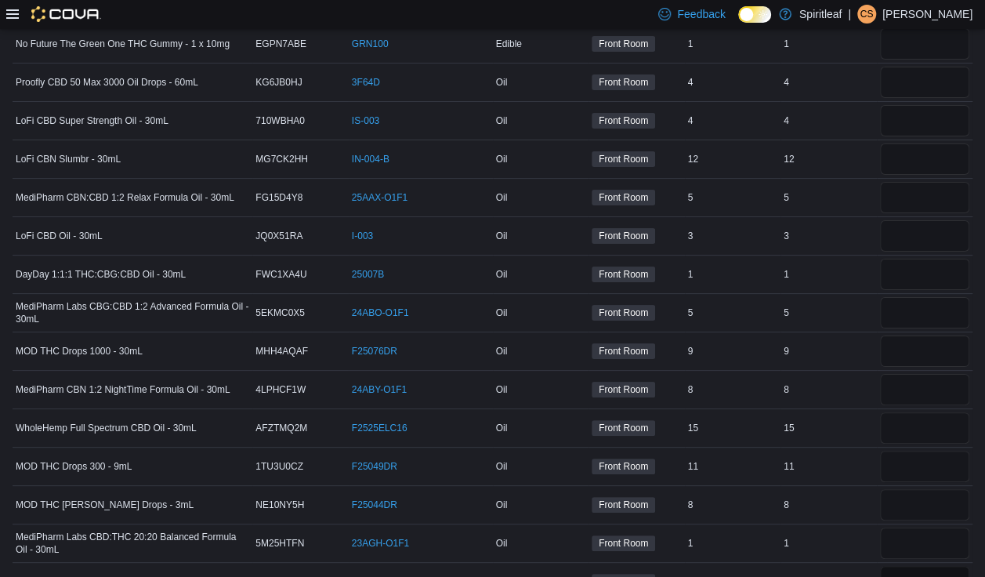
click at [651, 531] on input "number" at bounding box center [925, 581] width 90 height 31
click at [651, 528] on input "number" at bounding box center [925, 543] width 90 height 31
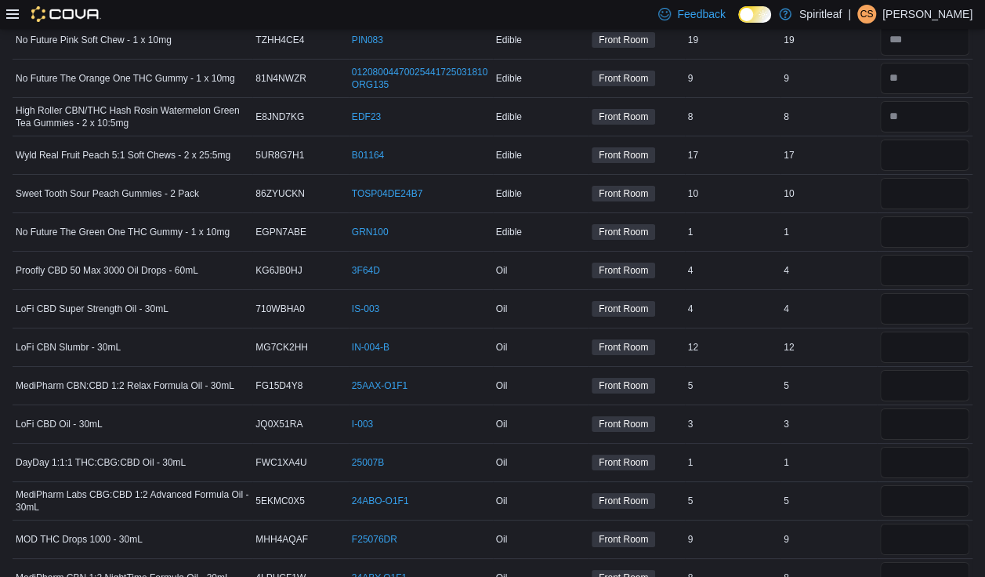
scroll to position [5697, 0]
click at [651, 139] on input "number" at bounding box center [925, 154] width 90 height 31
click at [651, 177] on input "number" at bounding box center [925, 192] width 90 height 31
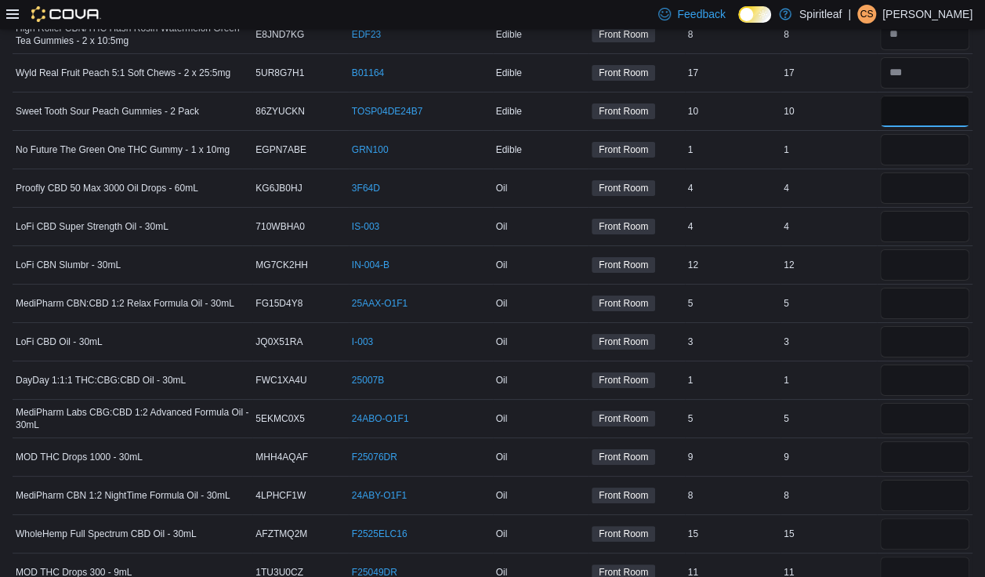
scroll to position [5884, 0]
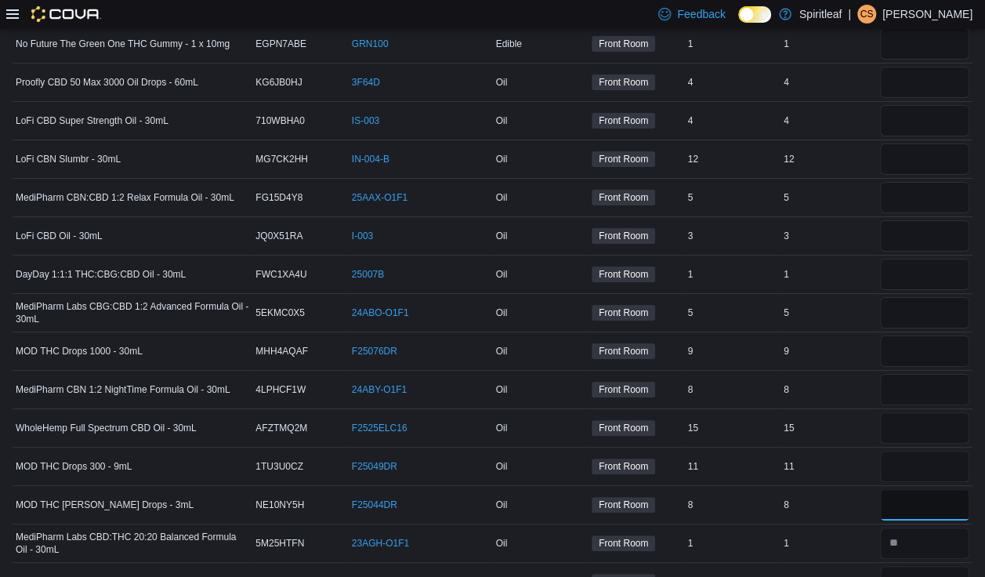
click at [651, 489] on input "number" at bounding box center [925, 504] width 90 height 31
click at [651, 451] on input "number" at bounding box center [925, 466] width 90 height 31
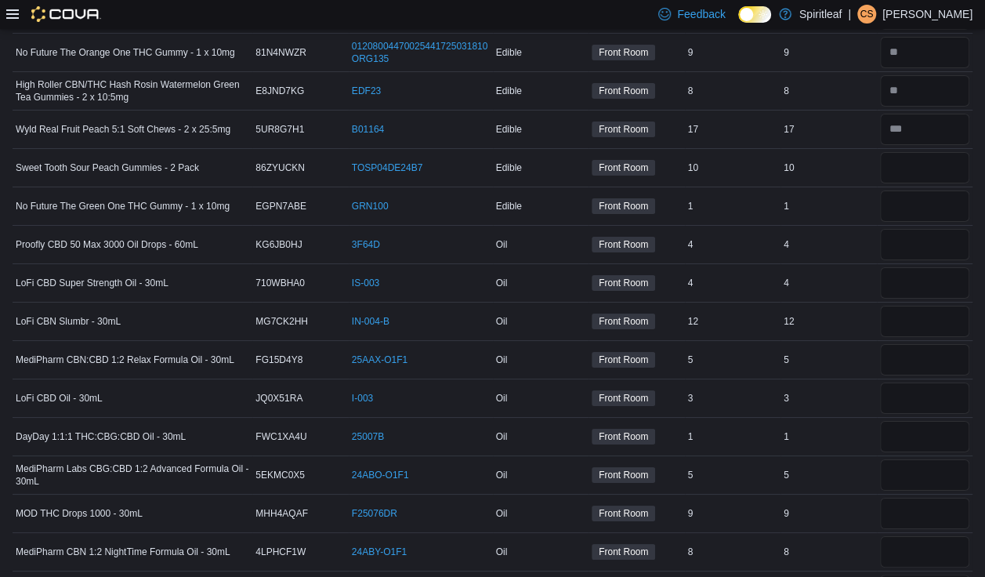
scroll to position [5710, 0]
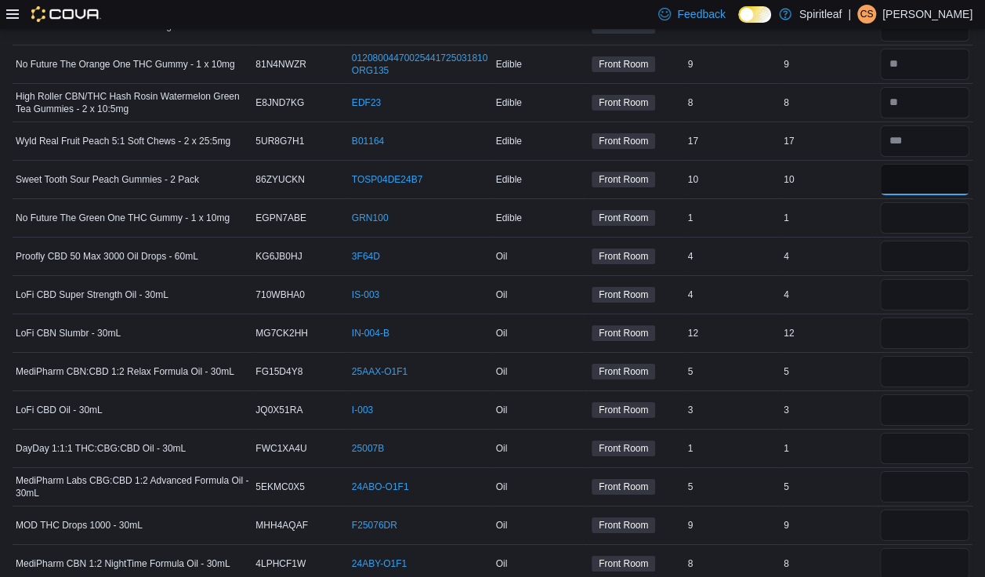
click at [651, 164] on input "number" at bounding box center [925, 179] width 90 height 31
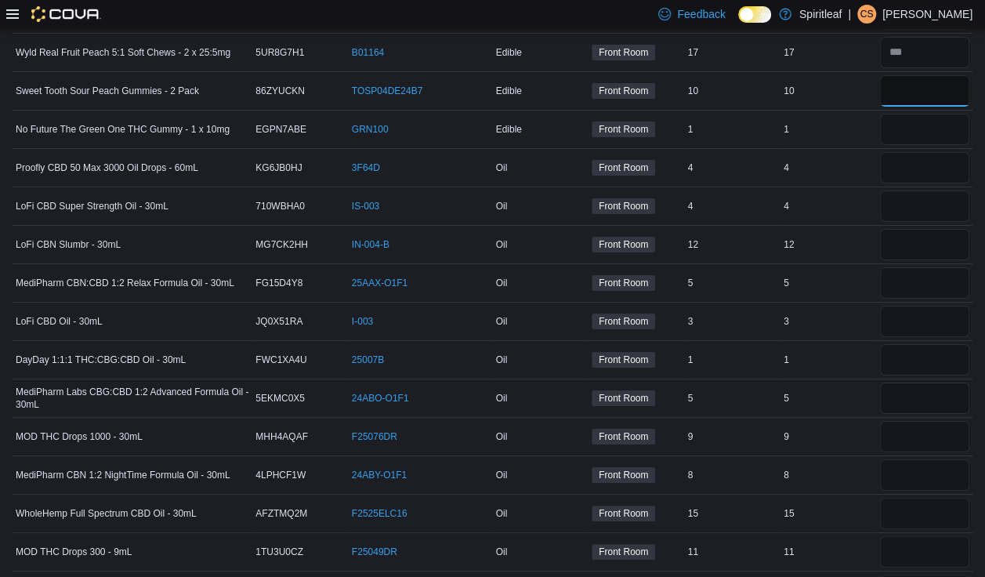
scroll to position [5796, 0]
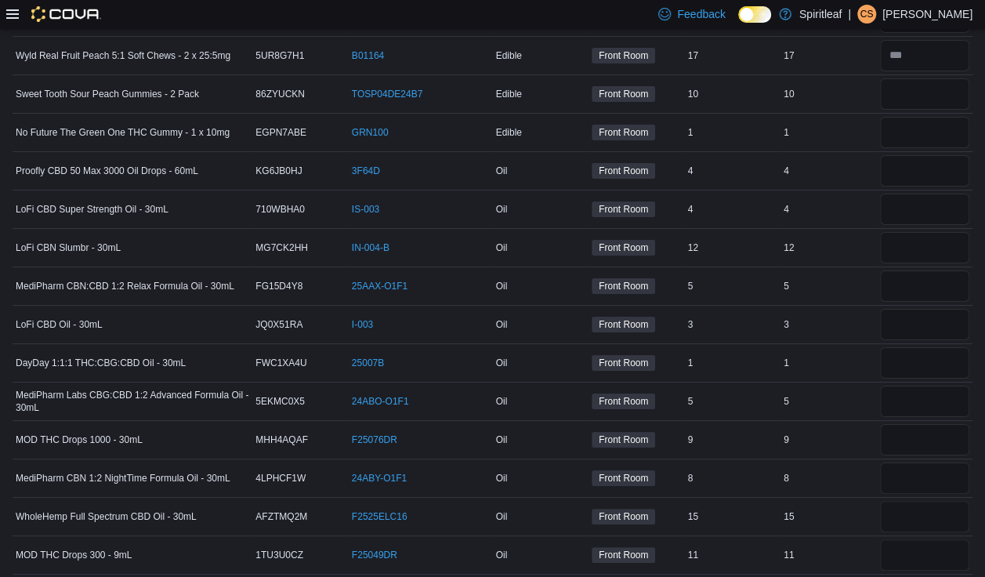
click at [651, 75] on div "**" at bounding box center [925, 94] width 96 height 38
click at [651, 117] on input "number" at bounding box center [925, 132] width 90 height 31
click at [651, 155] on input "number" at bounding box center [925, 170] width 90 height 31
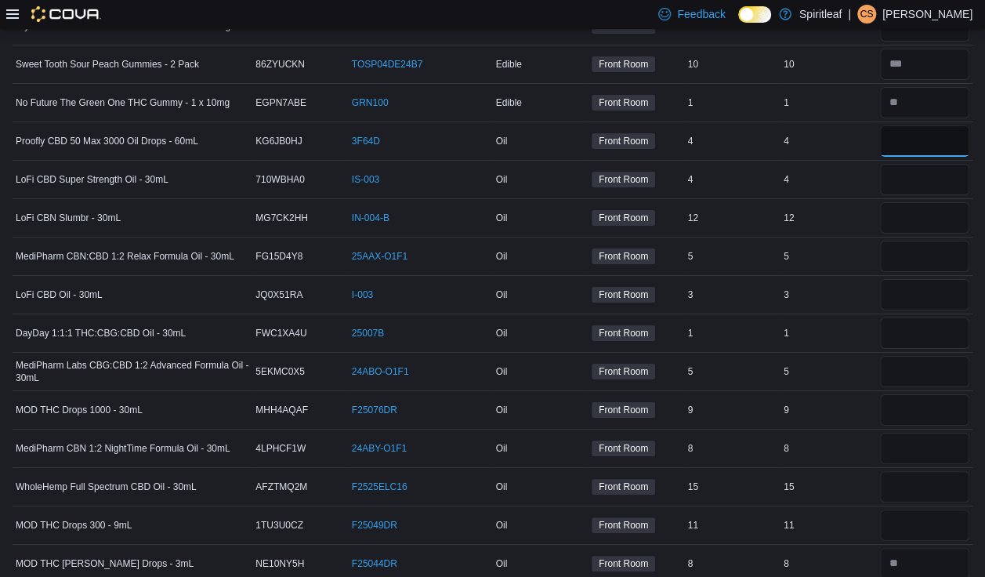
scroll to position [5839, 0]
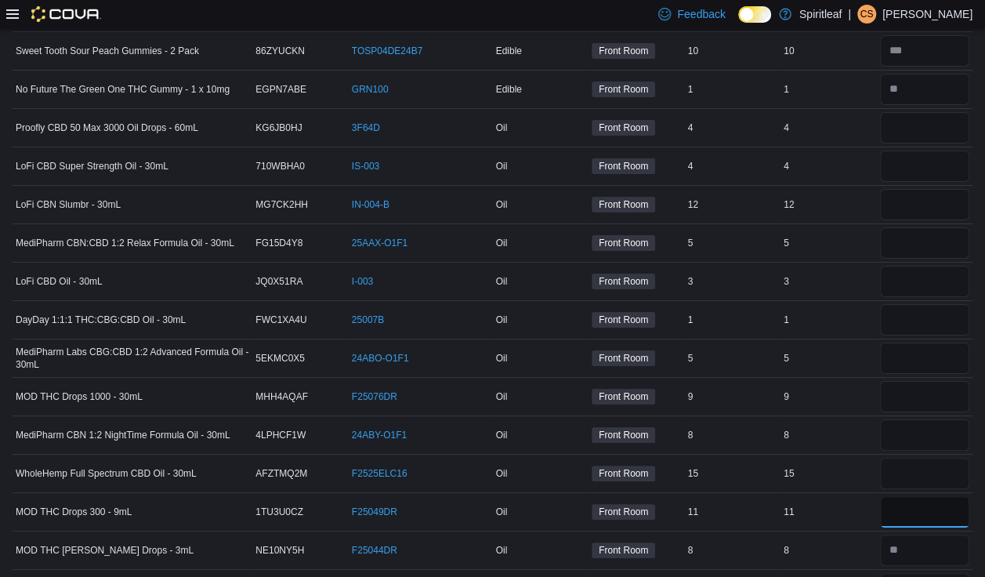
click at [651, 496] on input "number" at bounding box center [925, 511] width 90 height 31
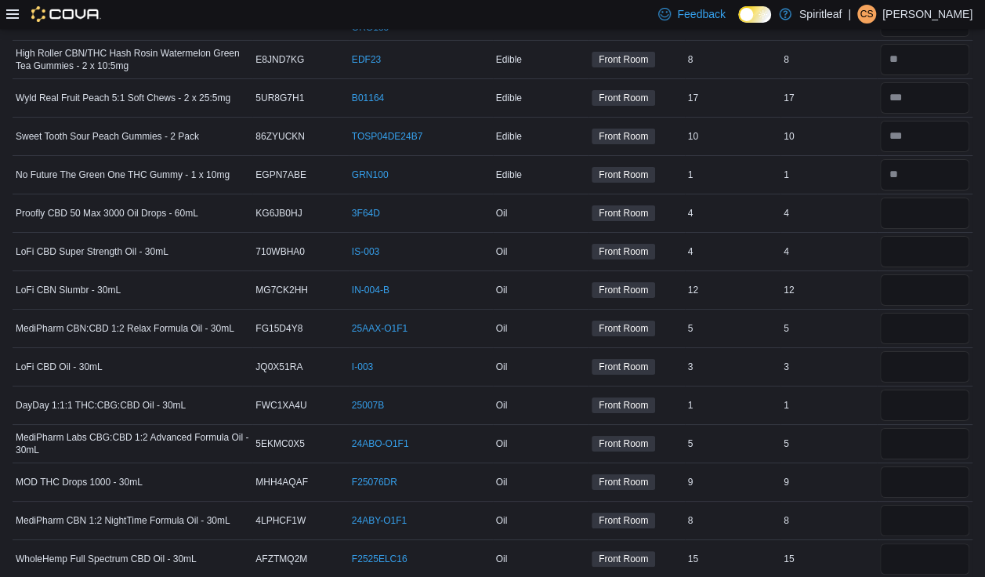
scroll to position [5746, 0]
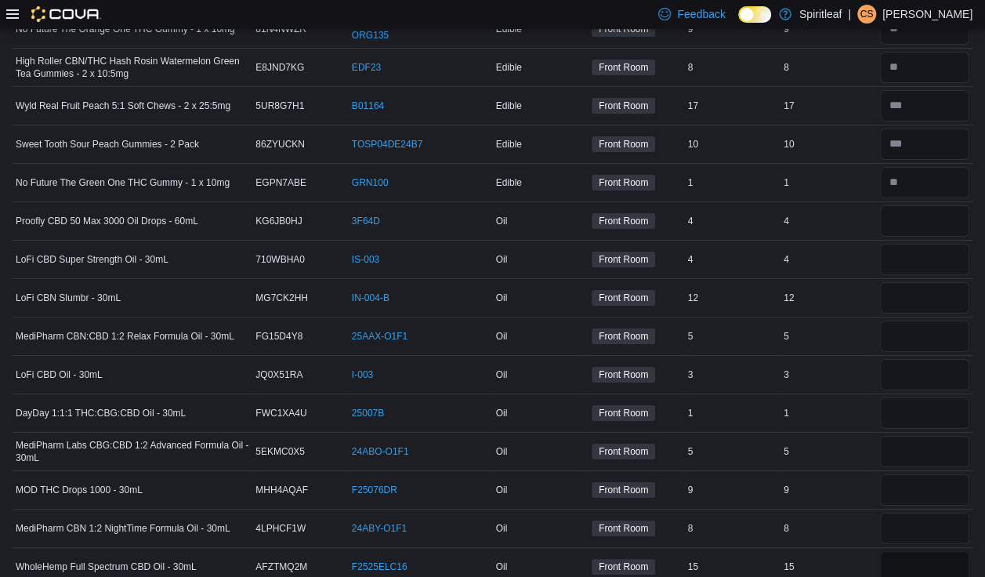
click at [651, 531] on input "number" at bounding box center [925, 566] width 90 height 31
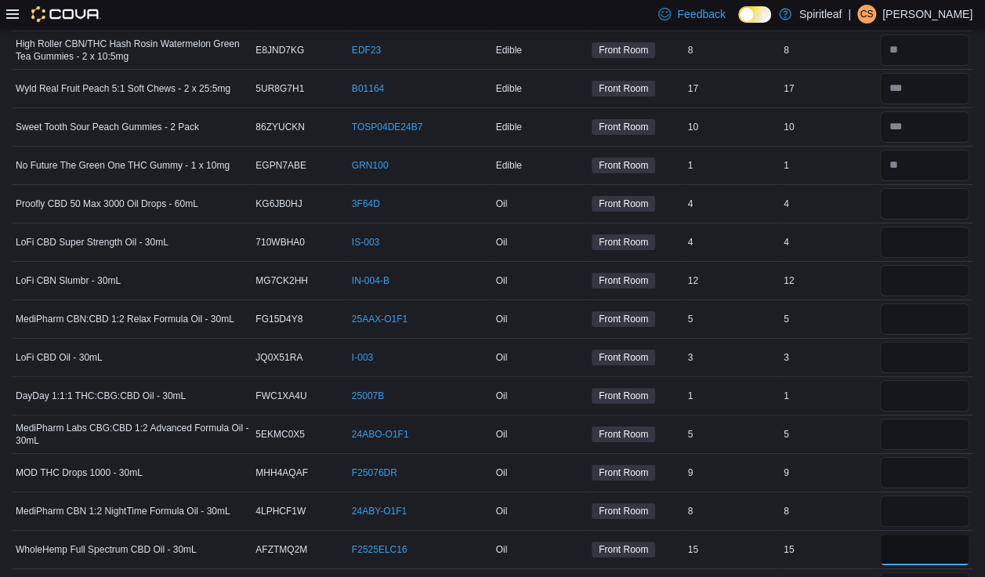
scroll to position [5765, 0]
click at [651, 529] on div "**" at bounding box center [925, 548] width 96 height 38
click at [651, 494] on input "number" at bounding box center [925, 509] width 90 height 31
click at [651, 455] on input "number" at bounding box center [925, 470] width 90 height 31
click at [651, 417] on input "number" at bounding box center [925, 432] width 90 height 31
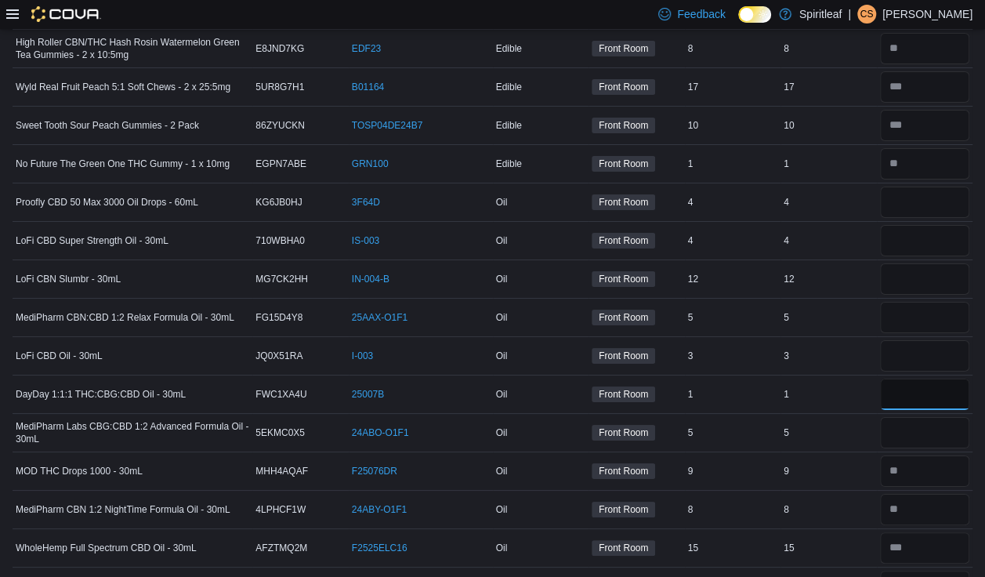
click at [651, 379] on input "number" at bounding box center [925, 394] width 90 height 31
click at [651, 340] on input "number" at bounding box center [925, 355] width 90 height 31
click at [651, 302] on input "number" at bounding box center [925, 317] width 90 height 31
click at [651, 187] on input "number" at bounding box center [925, 202] width 90 height 31
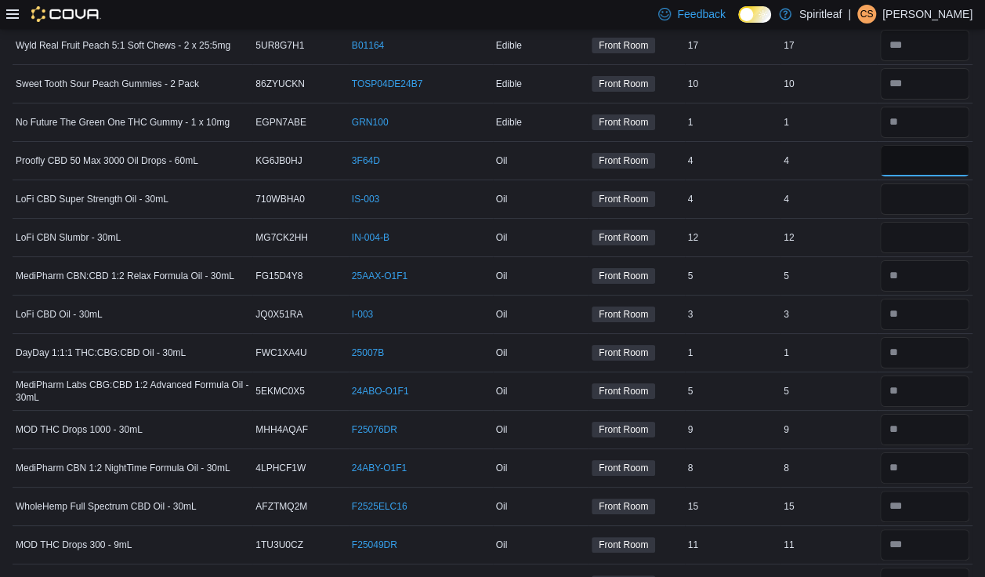
scroll to position [5818, 0]
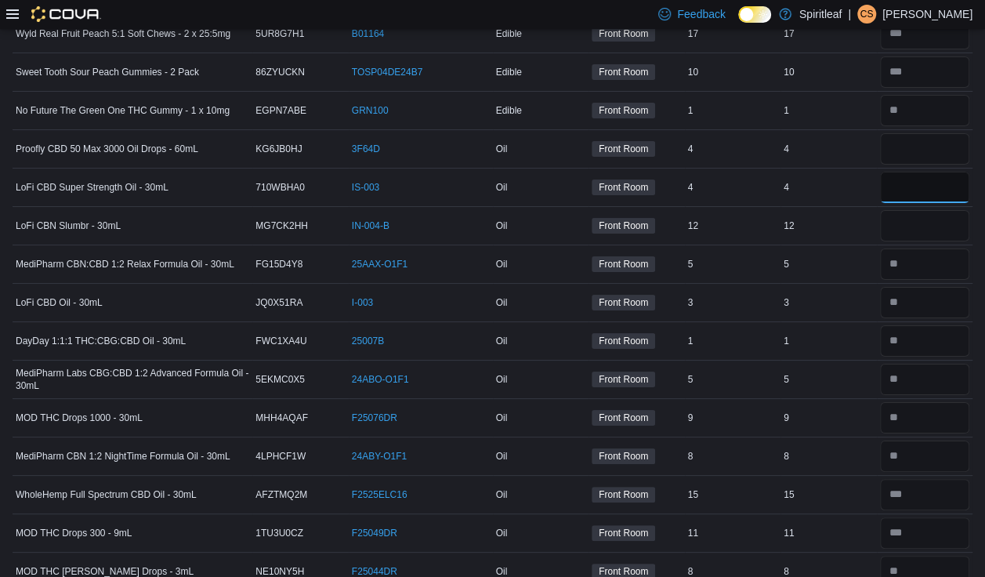
click at [651, 172] on input "number" at bounding box center [925, 187] width 90 height 31
click at [651, 210] on input "number" at bounding box center [925, 225] width 90 height 31
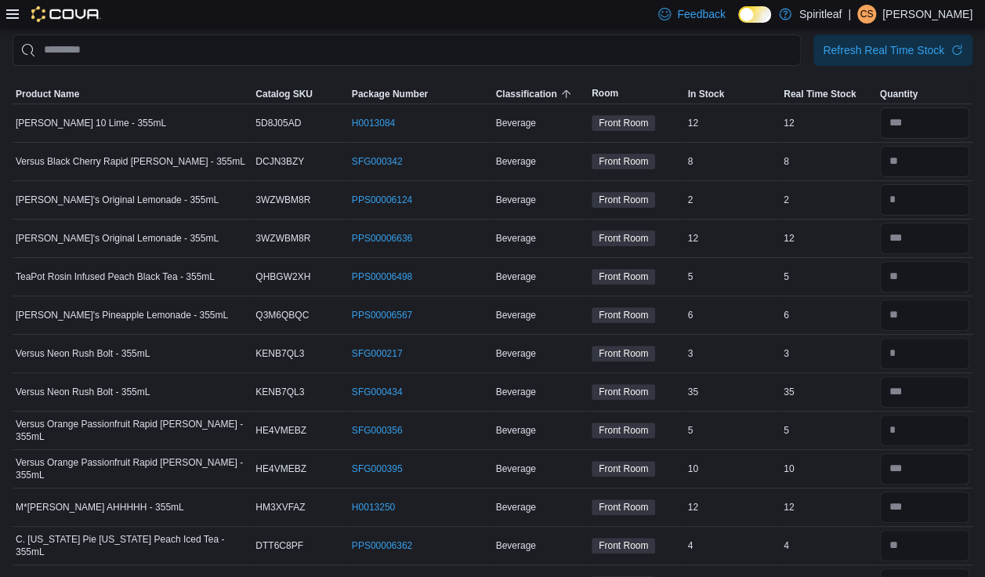
scroll to position [45, 0]
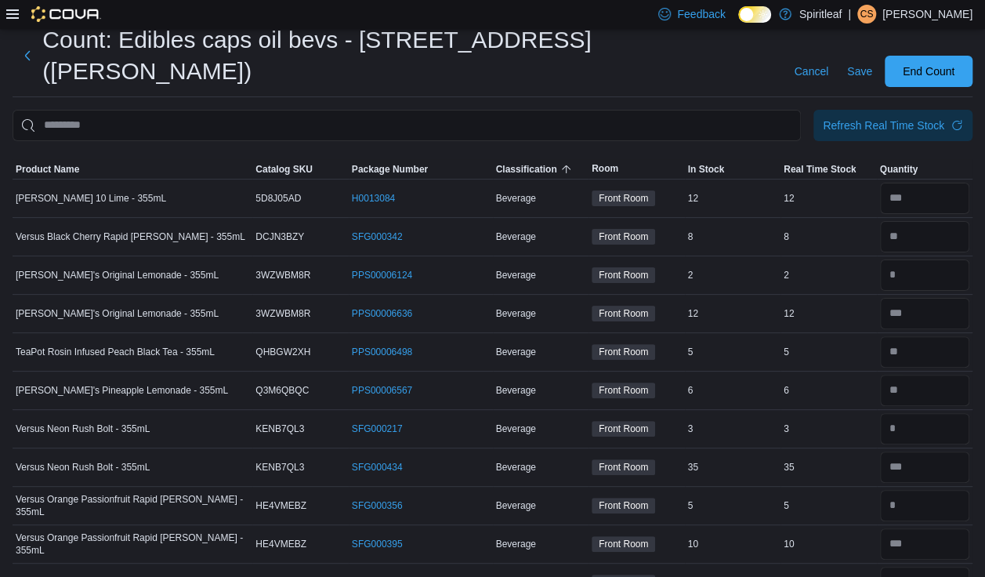
click at [651, 531] on div "12" at bounding box center [733, 582] width 96 height 19
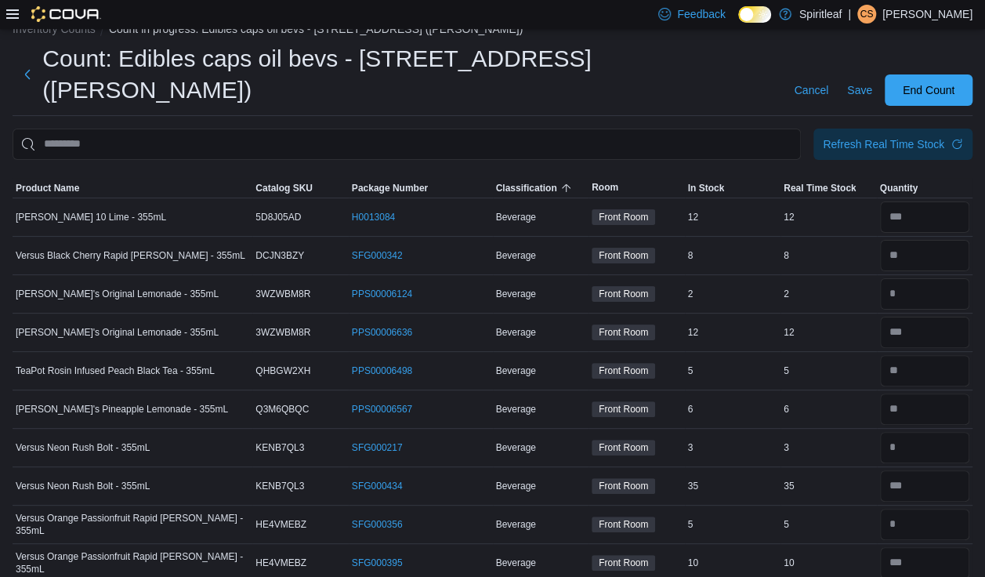
scroll to position [0, 0]
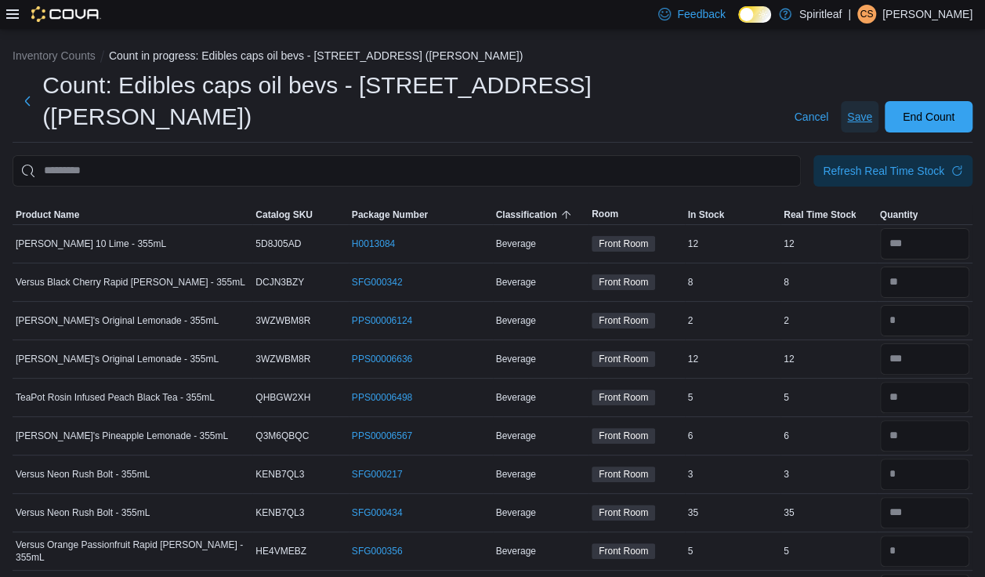
click at [651, 109] on span "Save" at bounding box center [859, 117] width 25 height 16
click at [651, 101] on span "End Count" at bounding box center [928, 116] width 69 height 31
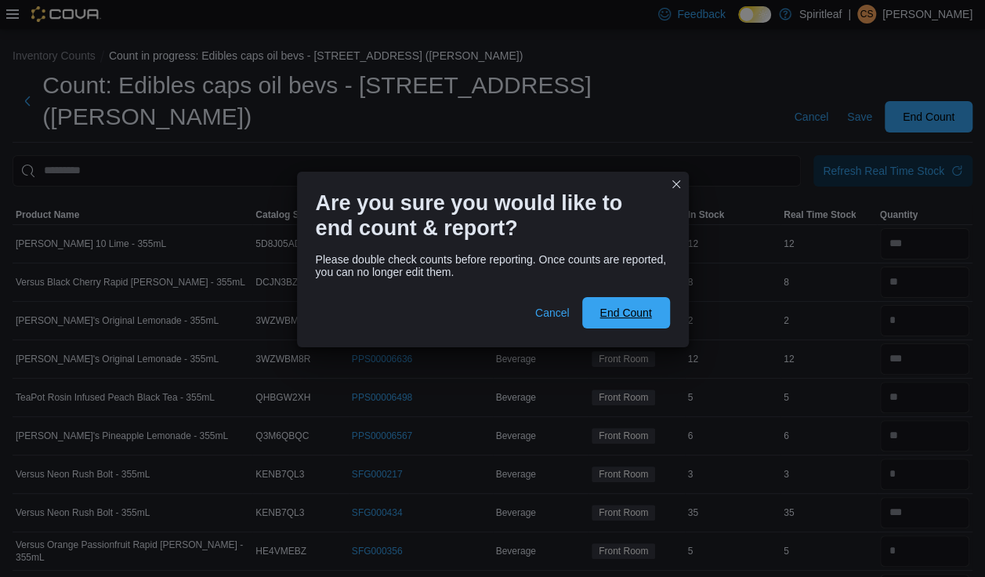
click at [630, 315] on span "End Count" at bounding box center [626, 313] width 52 height 16
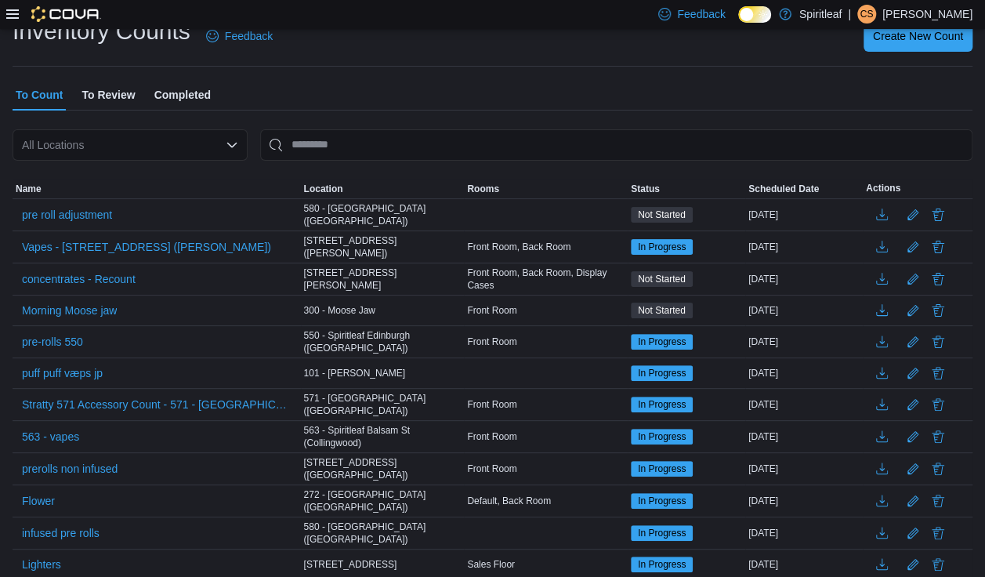
scroll to position [56, 0]
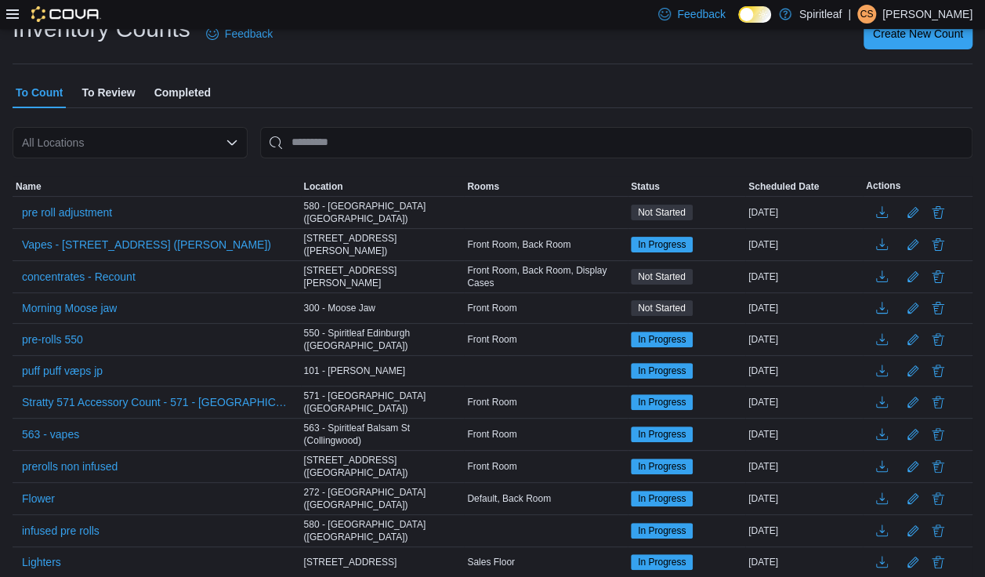
click at [651, 248] on span "In Progress" at bounding box center [662, 245] width 48 height 14
click at [216, 249] on span "Vapes - [STREET_ADDRESS] ([PERSON_NAME])" at bounding box center [146, 245] width 249 height 16
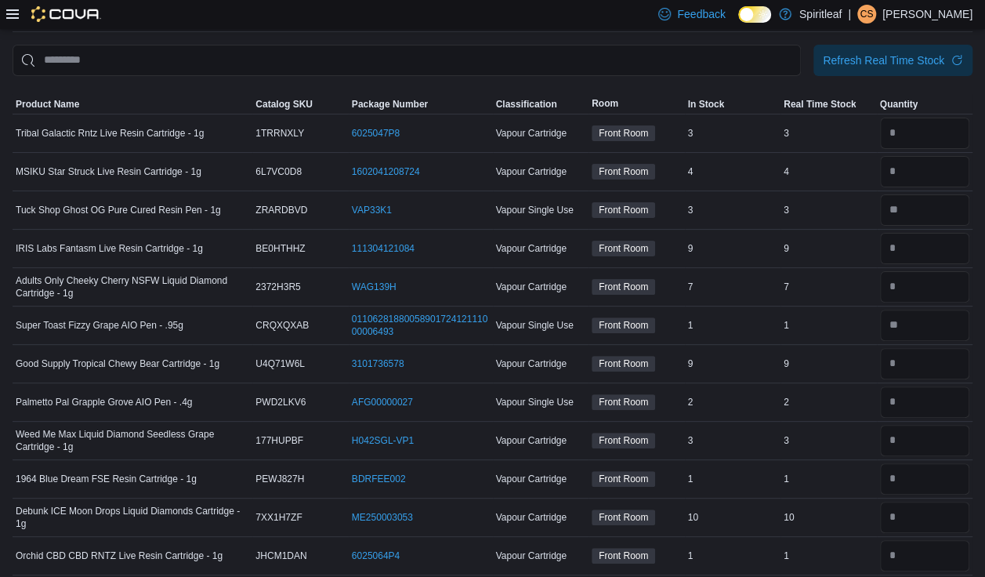
scroll to position [83, 0]
